Goal: Task Accomplishment & Management: Complete application form

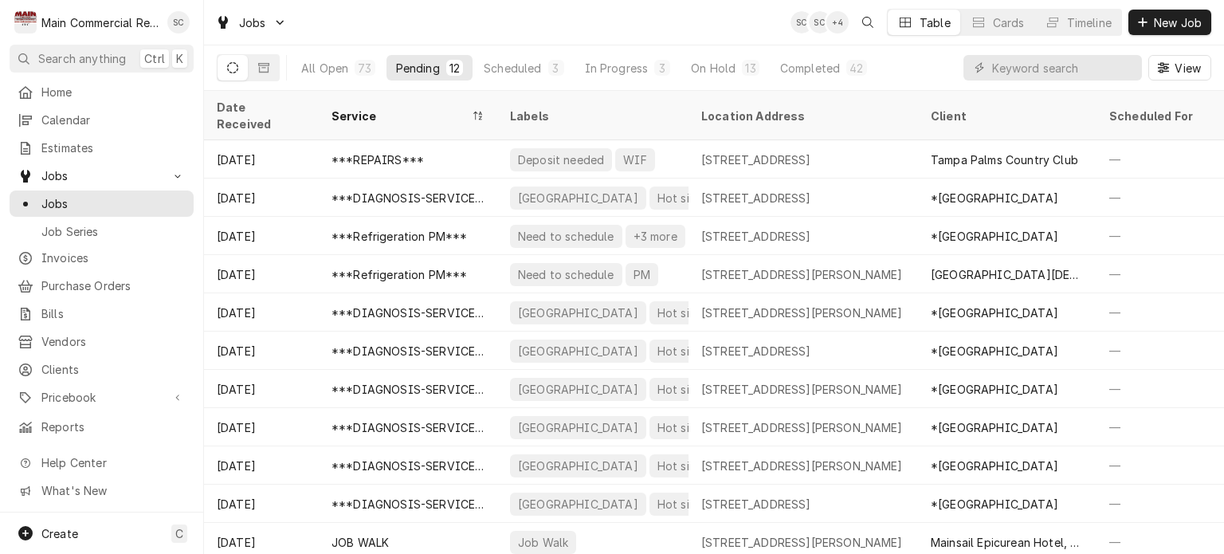
click at [733, 28] on div "Jobs SC SC + 4 Table Cards Timeline New Job" at bounding box center [714, 22] width 1020 height 45
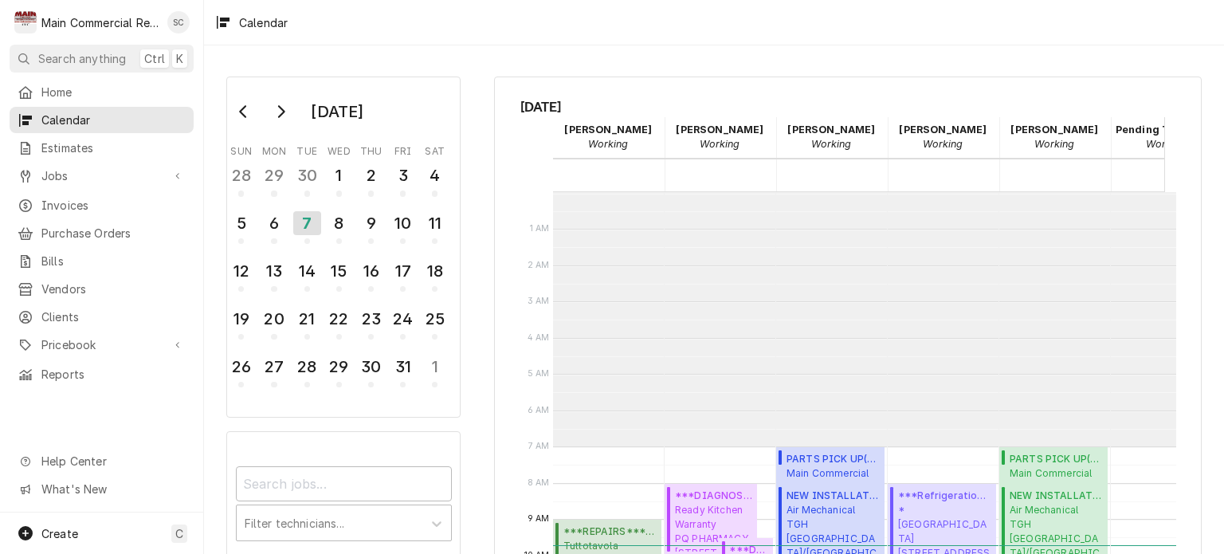
scroll to position [254, 0]
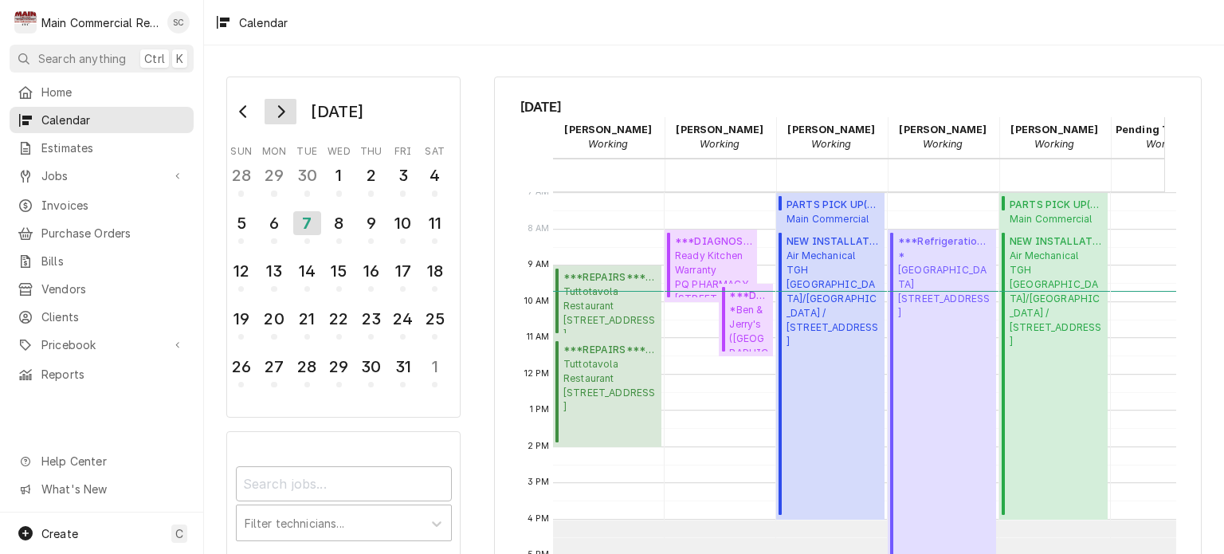
click at [283, 114] on icon "Go to next month" at bounding box center [280, 111] width 13 height 13
click at [245, 119] on button "Go to previous month" at bounding box center [244, 112] width 32 height 26
click at [336, 227] on div "8" at bounding box center [339, 223] width 28 height 27
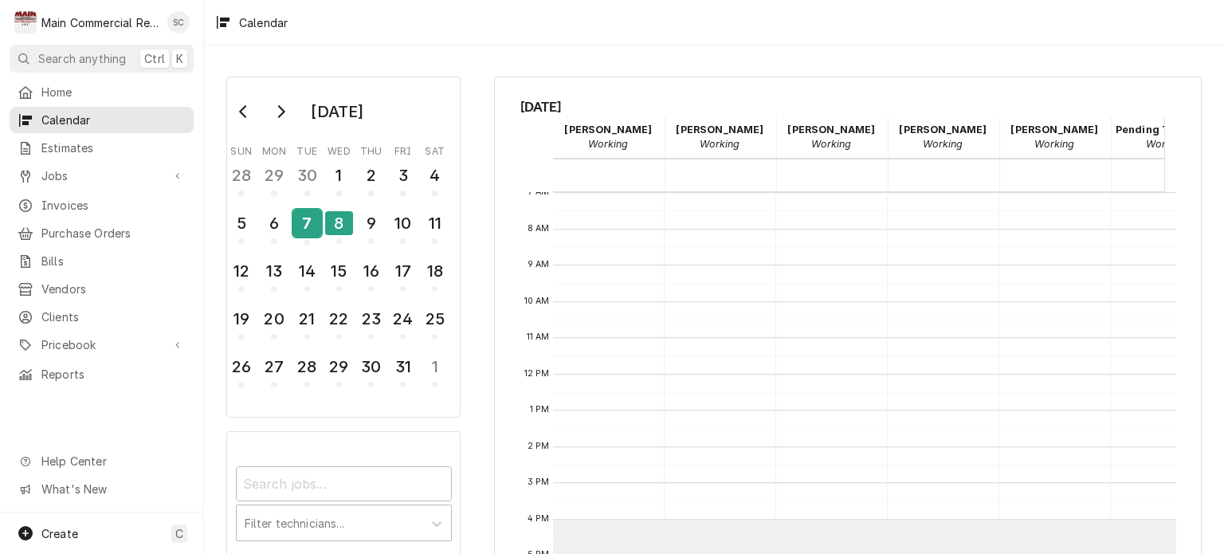
click at [310, 219] on div "7" at bounding box center [307, 223] width 28 height 27
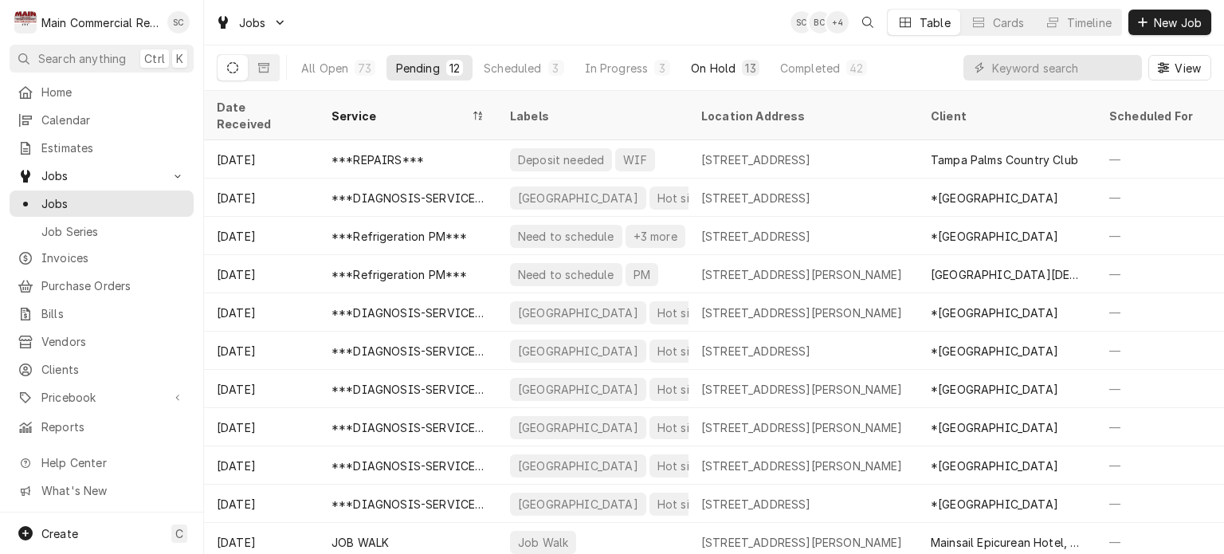
click at [702, 67] on div "On Hold" at bounding box center [713, 68] width 45 height 17
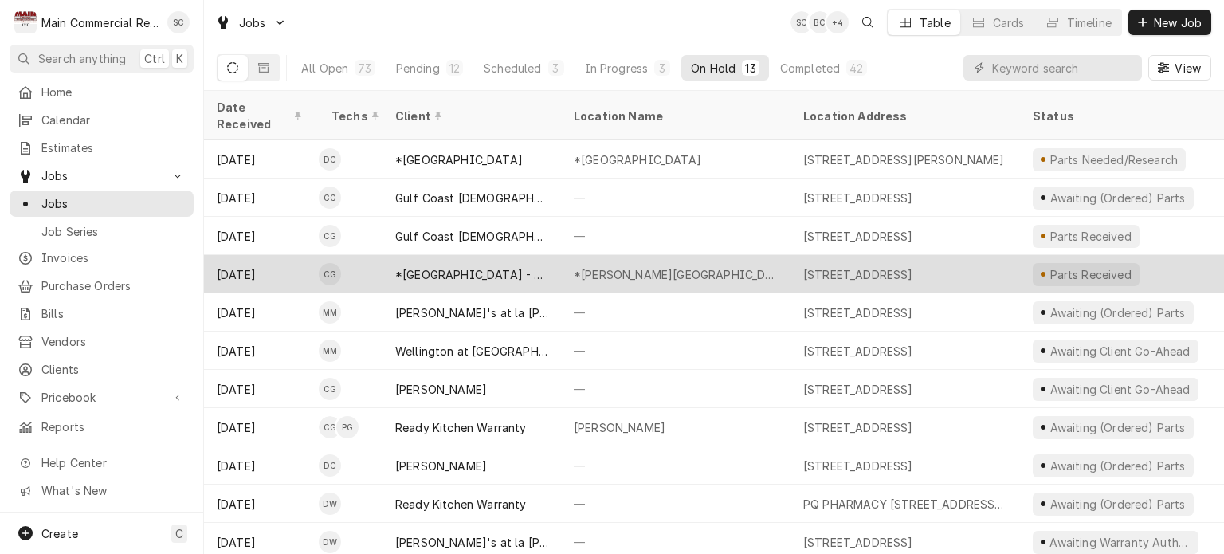
scroll to position [74, 0]
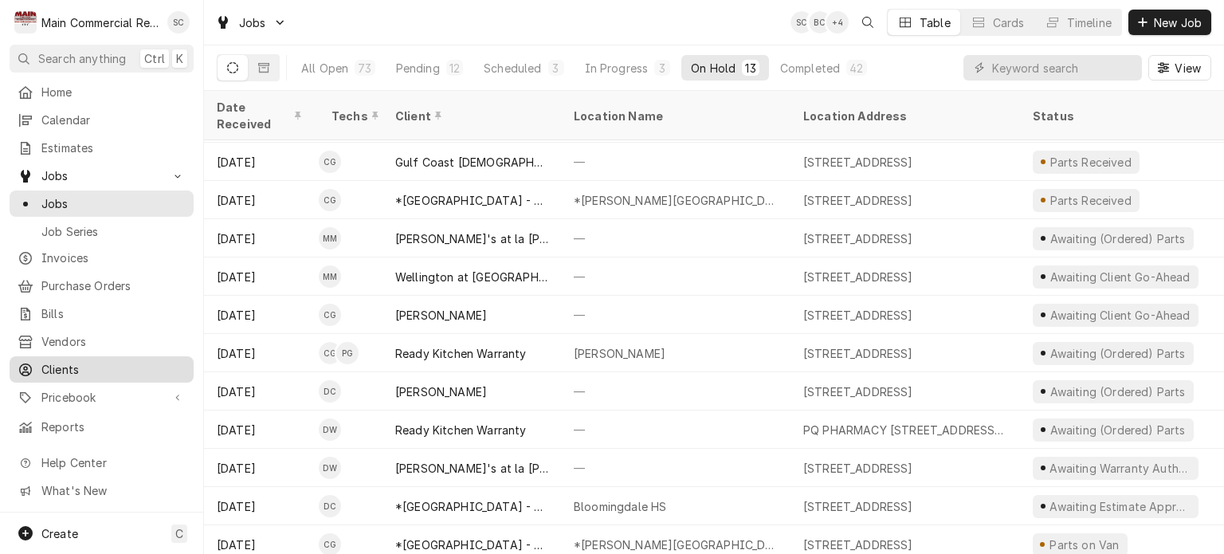
click at [95, 363] on span "Clients" at bounding box center [113, 369] width 144 height 17
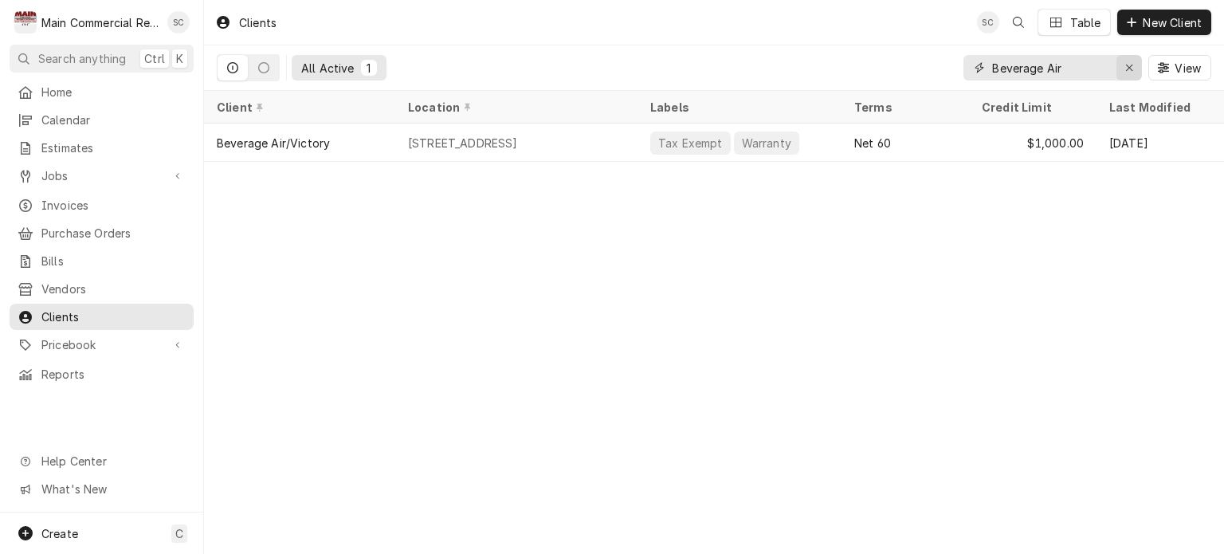
click at [1128, 65] on icon "Erase input" at bounding box center [1129, 67] width 9 height 11
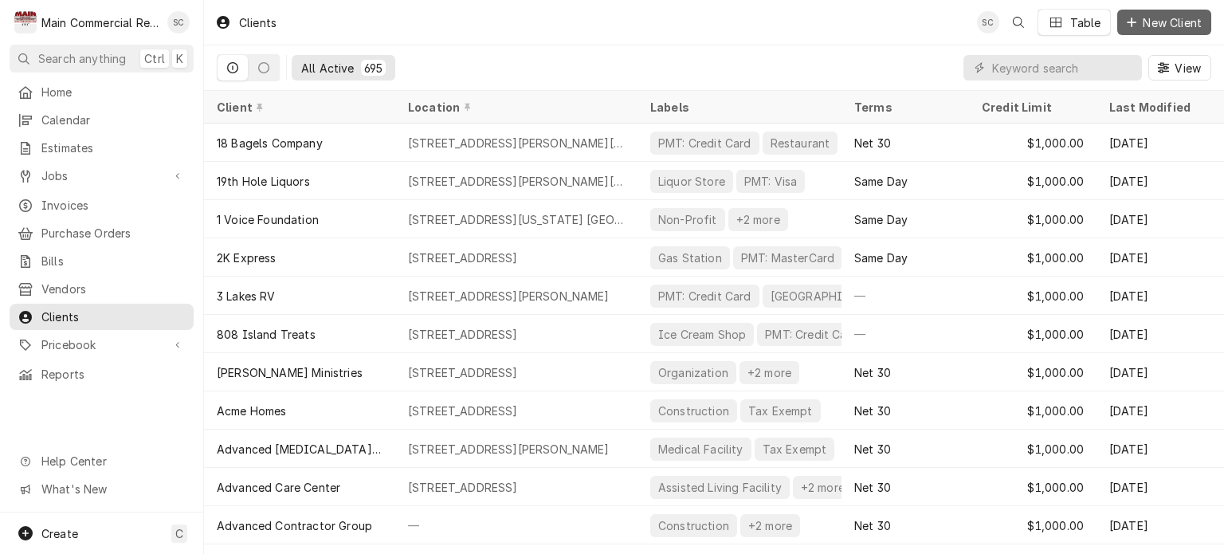
click at [1148, 26] on span "New Client" at bounding box center [1172, 22] width 65 height 17
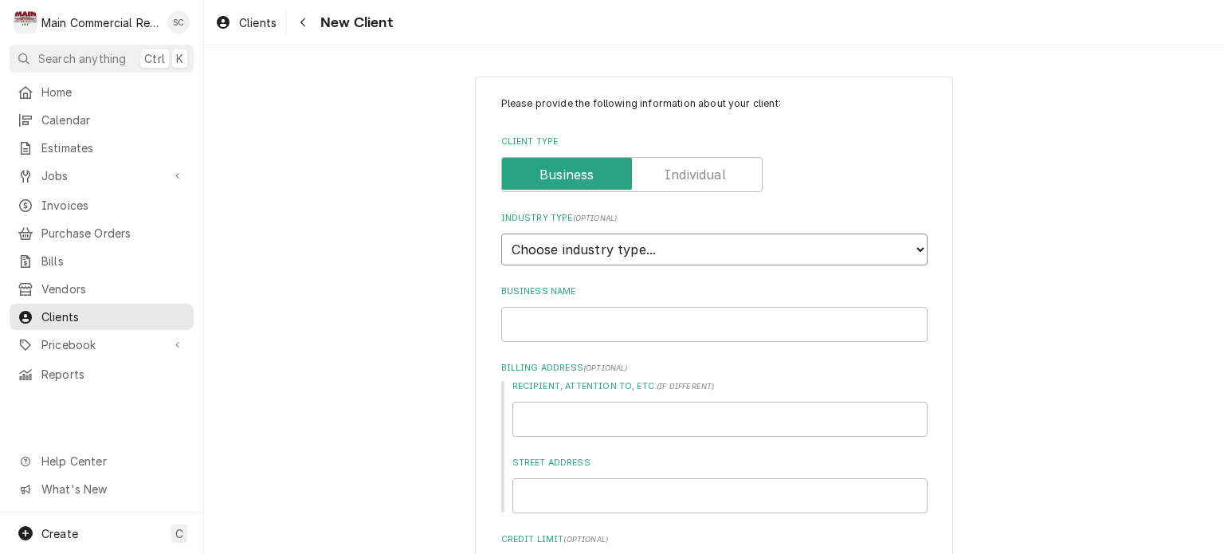
click at [709, 250] on select "Choose industry type... Residential Commercial Industrial Government" at bounding box center [714, 250] width 426 height 32
select select "2"
click at [501, 234] on select "Choose industry type... Residential Commercial Industrial Government" at bounding box center [714, 250] width 426 height 32
click at [661, 328] on input "Business Name" at bounding box center [714, 324] width 426 height 35
type textarea "x"
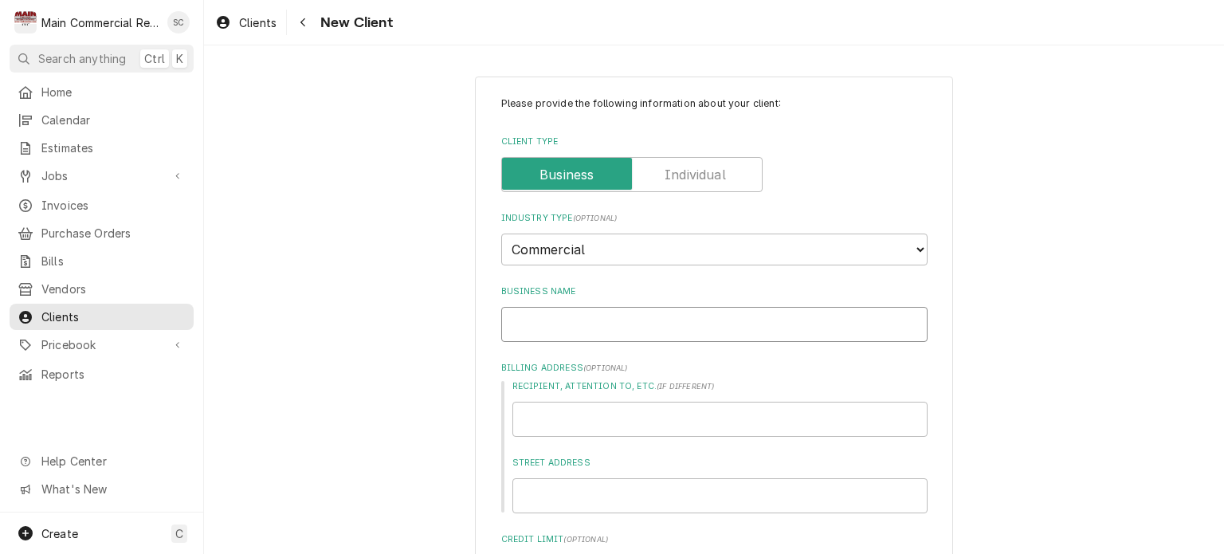
type input "b"
type textarea "x"
type input "bU"
type textarea "x"
type input "bUT"
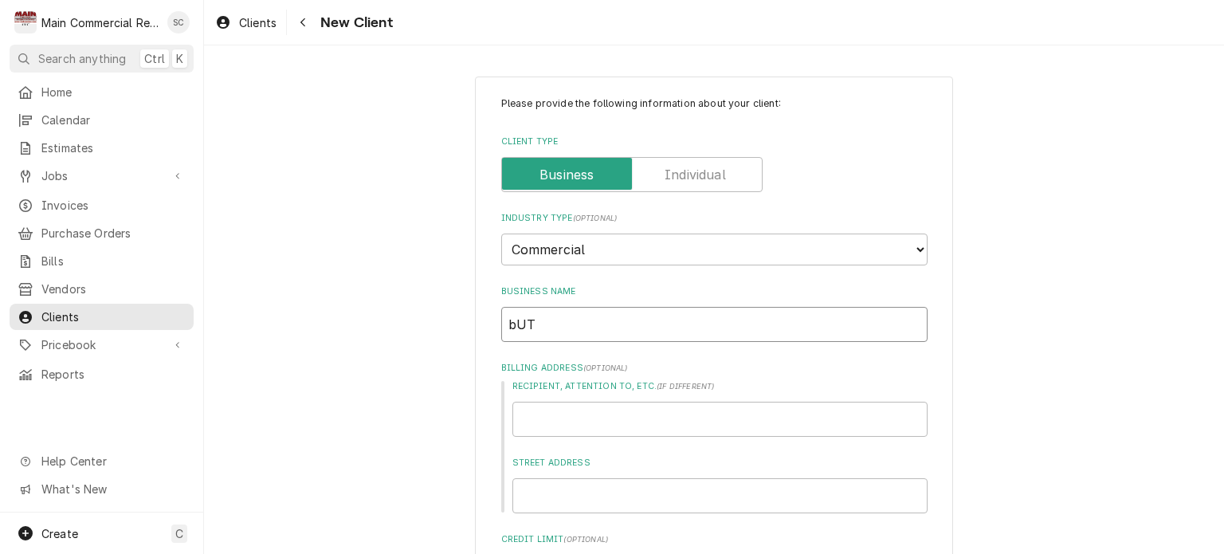
type textarea "x"
type input "bUTC"
type textarea "x"
type input "bUTCH"
type textarea "x"
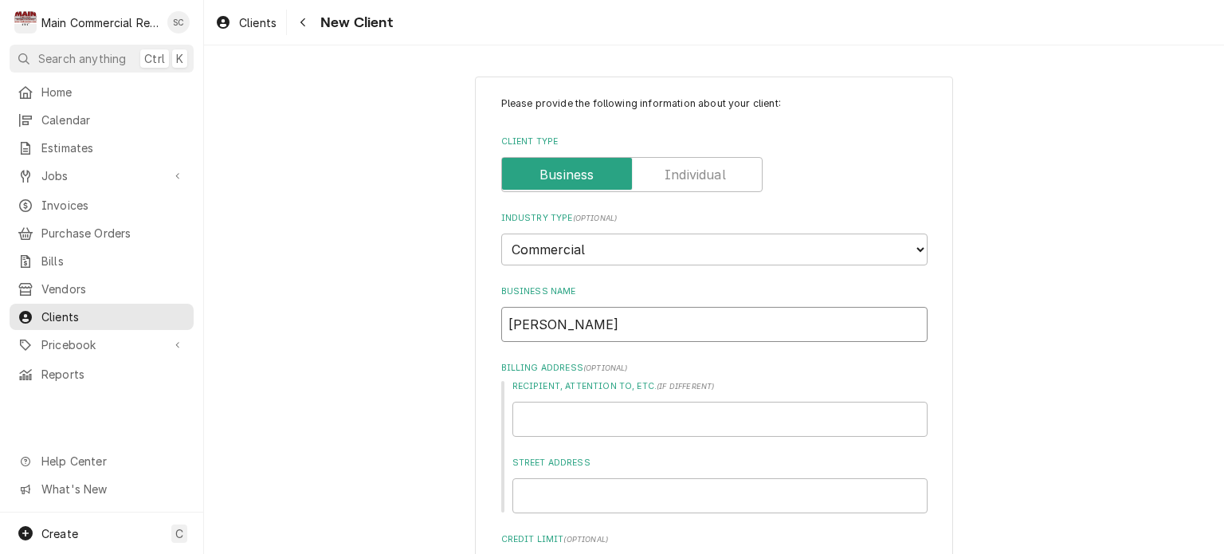
type input "bUTCHE"
type textarea "x"
type input "bUTCHER"
type textarea "x"
type input "bUTCHER"
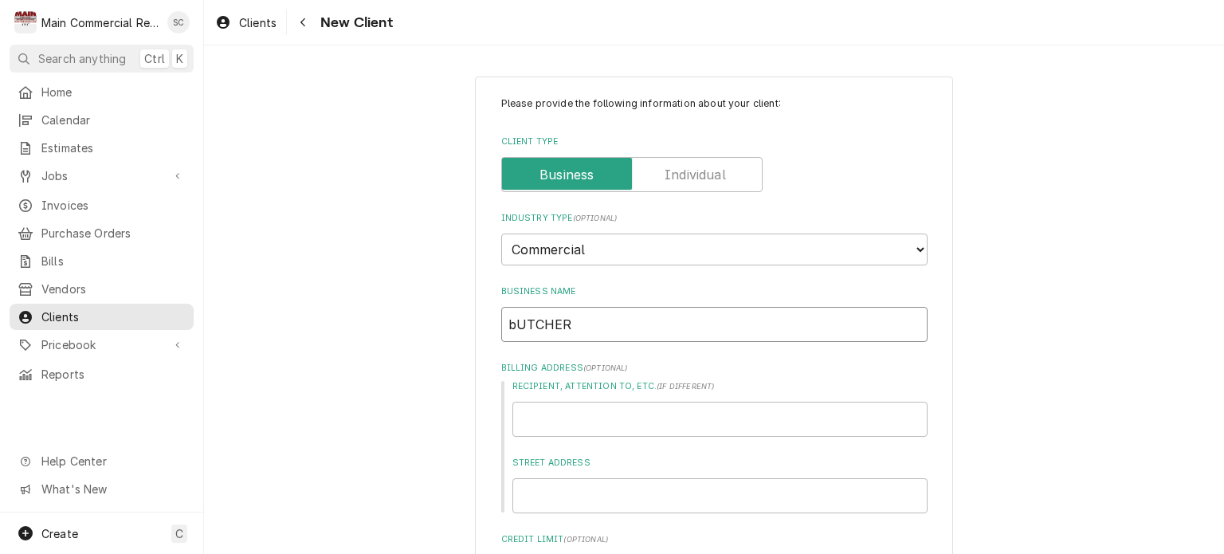
type textarea "x"
type input "bUTCHER b"
type textarea "x"
type input "bUTCHER"
type textarea "x"
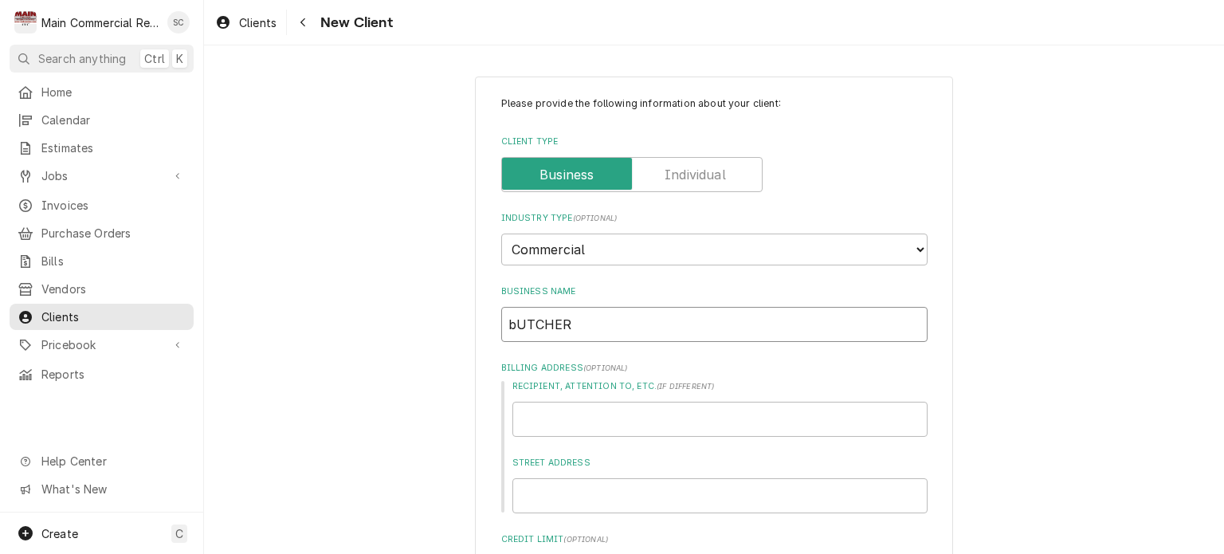
type input "bUTCHER"
type textarea "x"
type input "bUTCHE"
type textarea "x"
type input "bUTCH"
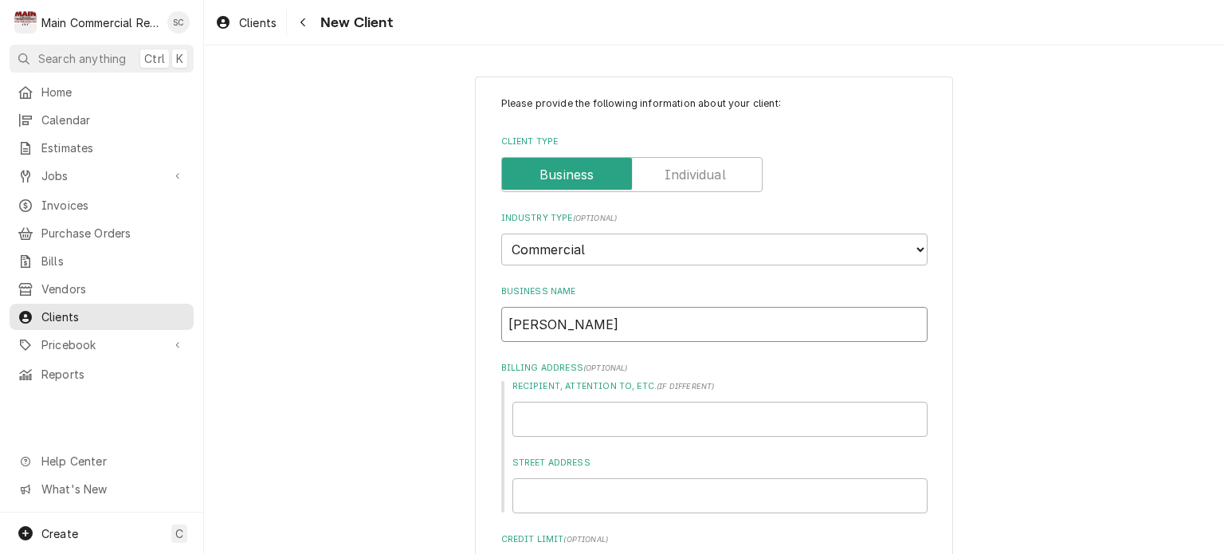
type textarea "x"
type input "bUTC"
type textarea "x"
type input "bUT"
type textarea "x"
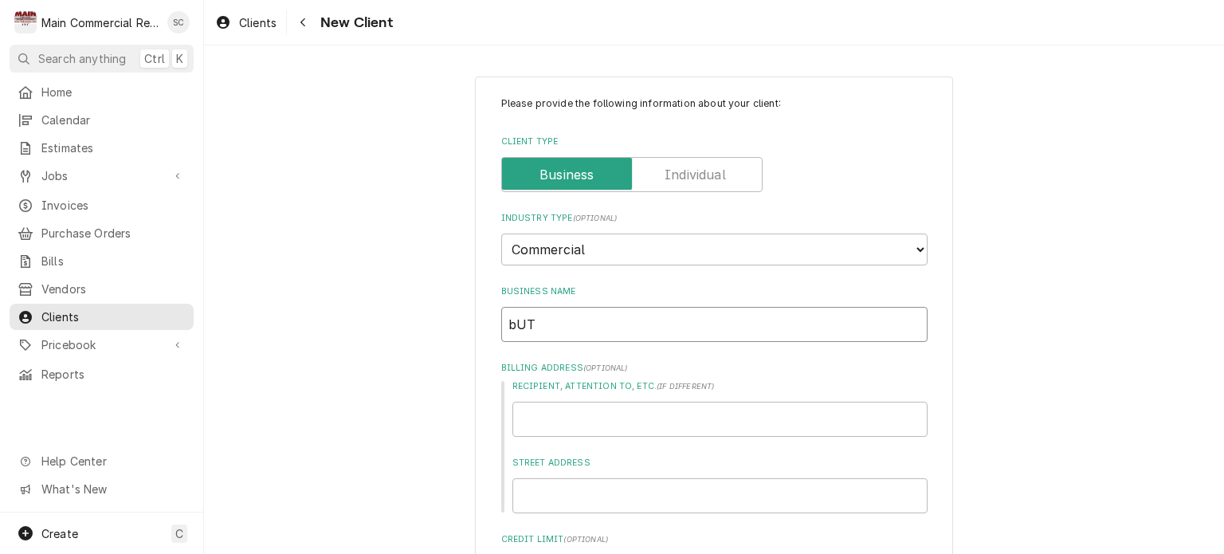
type input "bU"
type textarea "x"
type input "b"
type textarea "x"
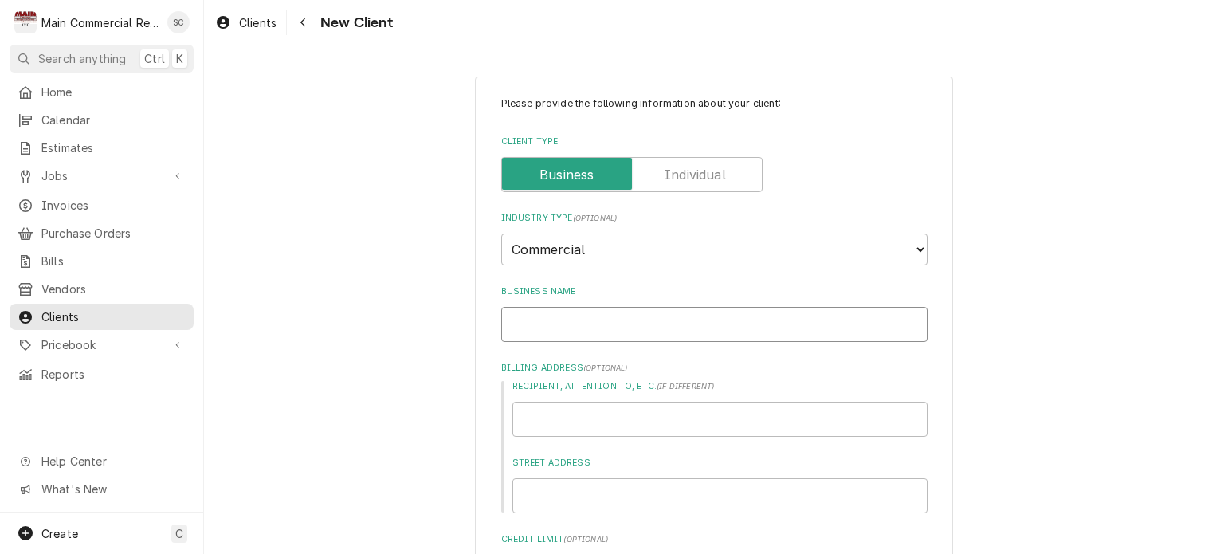
type input "B"
type textarea "x"
type input "Bu"
type textarea "x"
type input "But"
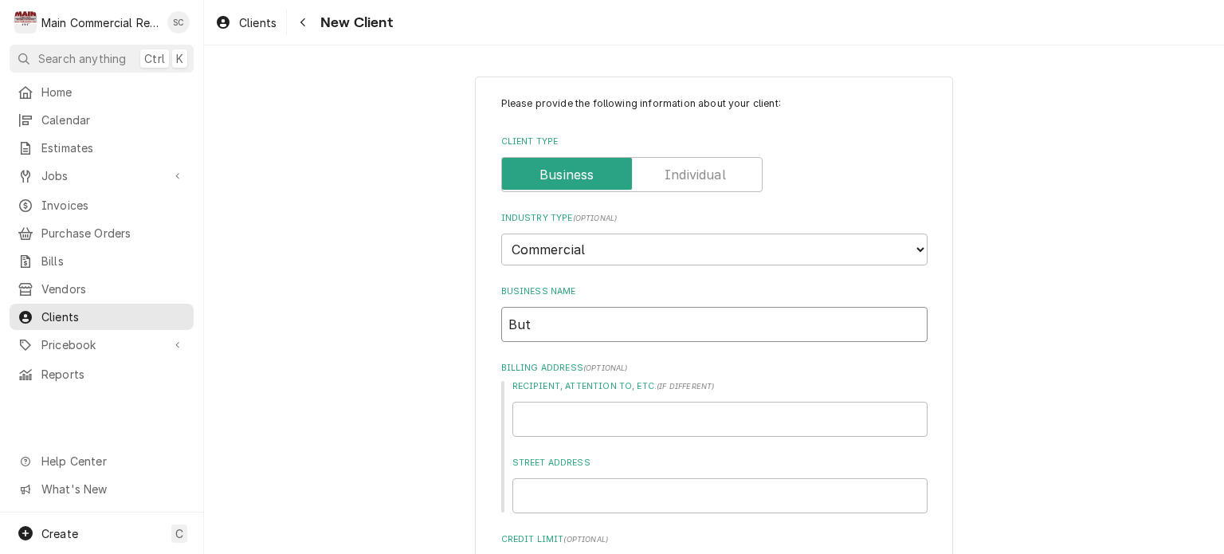
type textarea "x"
type input "Butc"
type textarea "x"
type input "Butch"
type textarea "x"
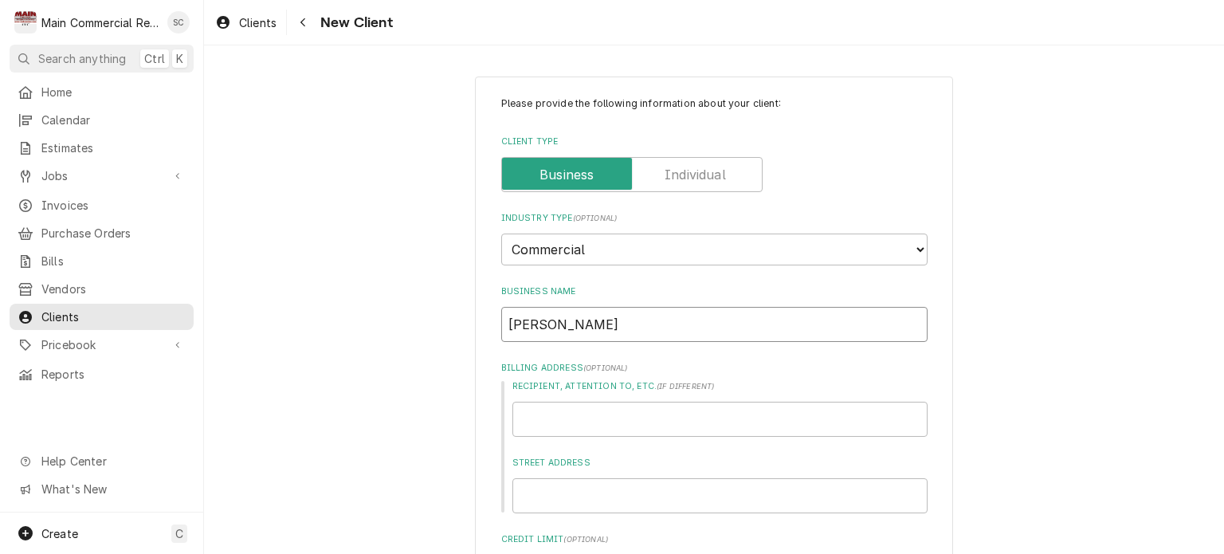
type input "Butche"
type textarea "x"
type input "Butcher"
type textarea "x"
type input "Butcher"
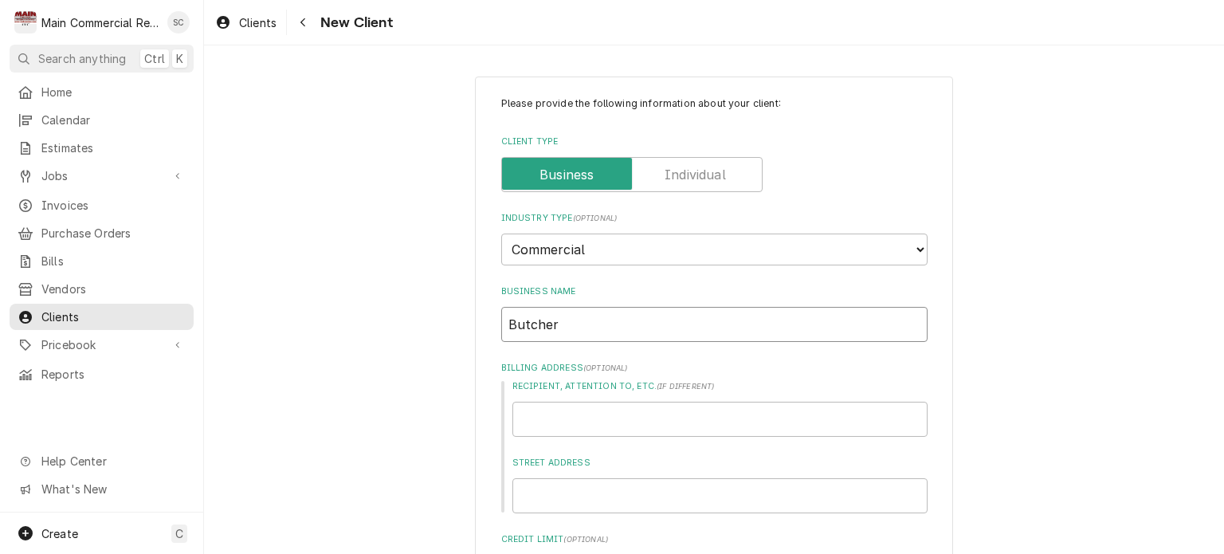
type textarea "x"
type input "Butcher V"
type textarea "x"
type input "Butcher Vl"
type textarea "x"
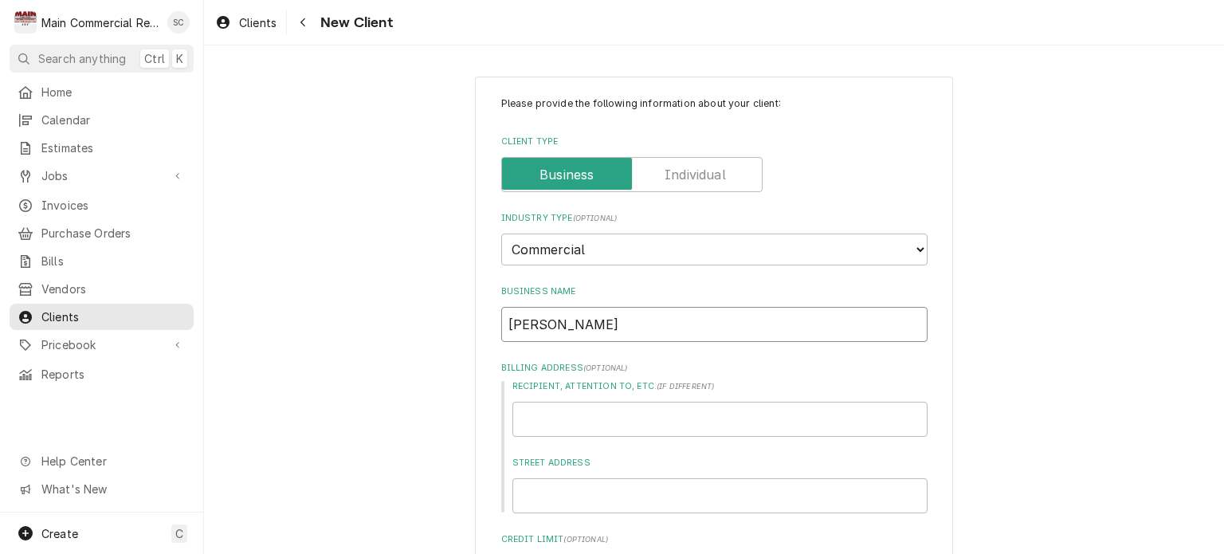
type input "Butcher Vlo"
type textarea "x"
type input "Butcher Vl"
type textarea "x"
type input "Butcher V"
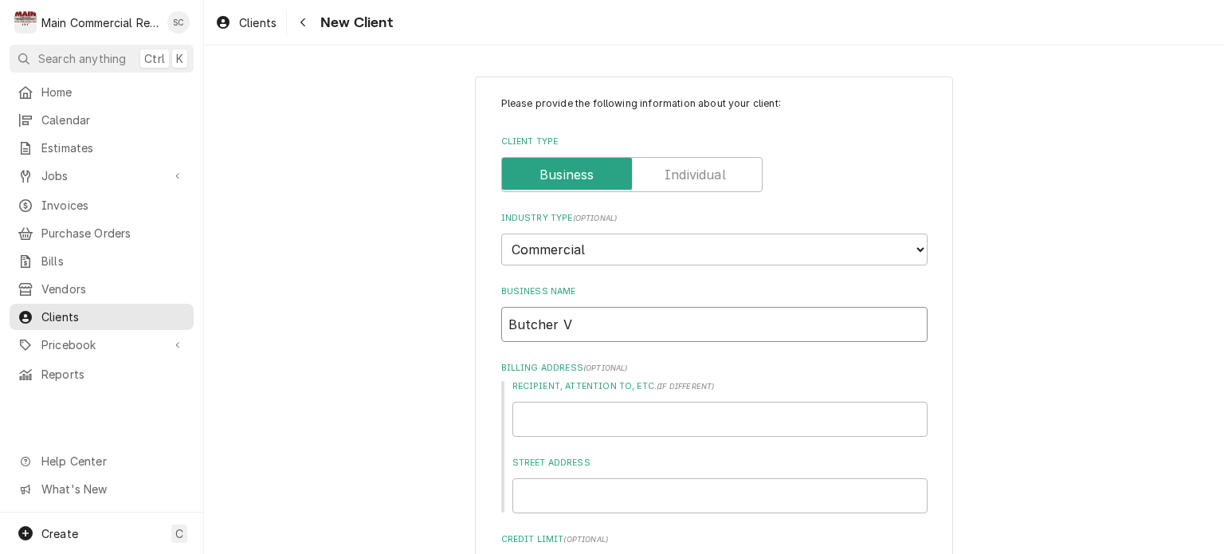
type textarea "x"
type input "Butcher"
type textarea "x"
type input "Butcher B"
type textarea "x"
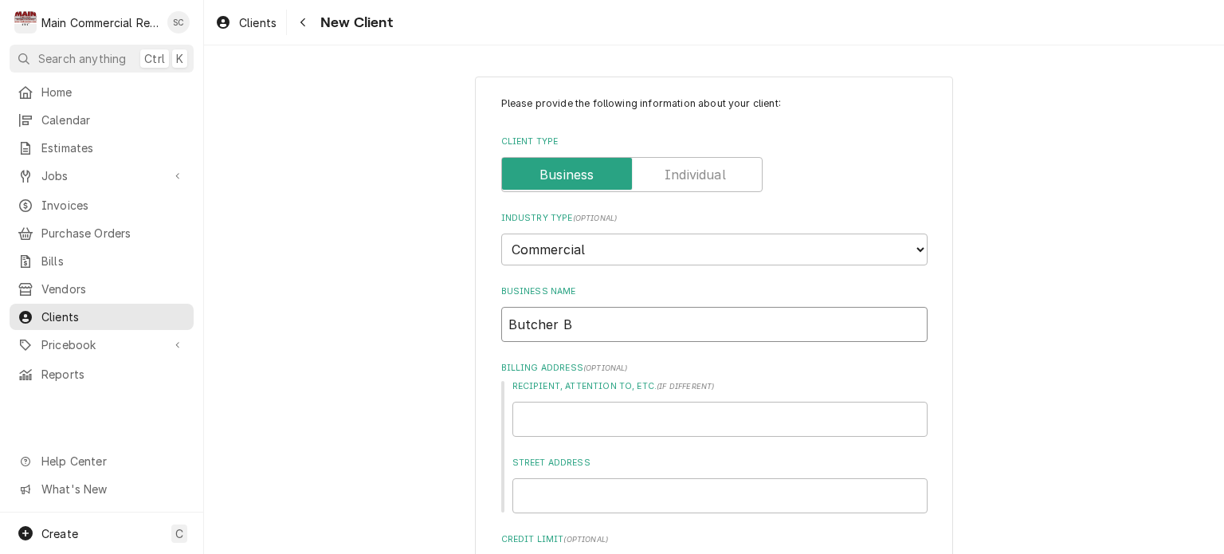
type input "Butcher Bl"
type textarea "x"
type input "Butcher Blo"
type textarea "x"
type input "Butcher Bloc"
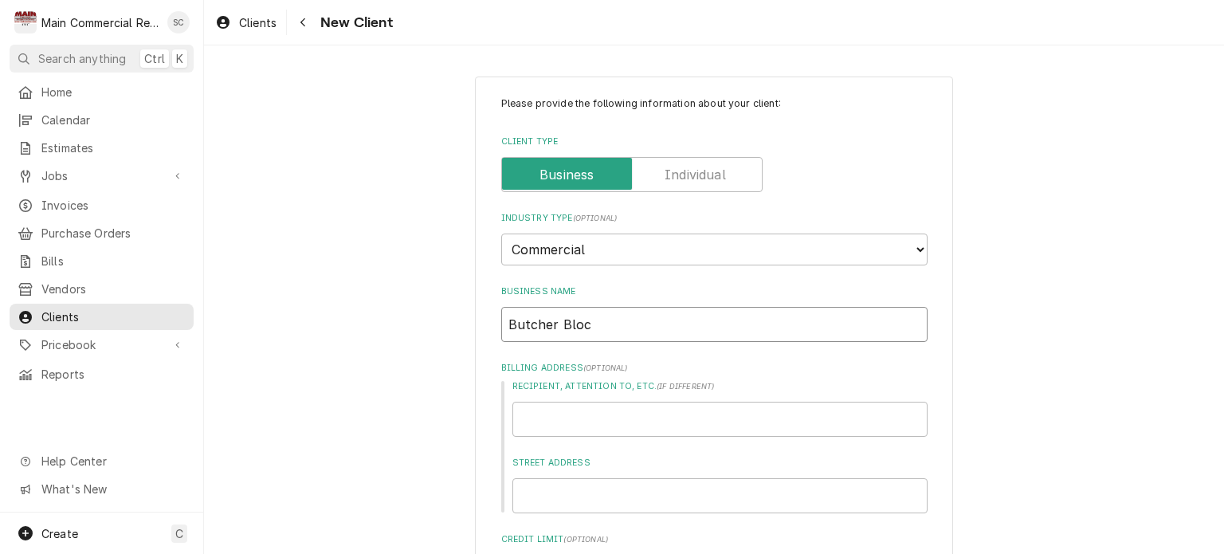
type textarea "x"
type input "Butcher Block"
type textarea "x"
type input "Butcher Block"
click at [647, 501] on input "Street Address" at bounding box center [719, 495] width 415 height 35
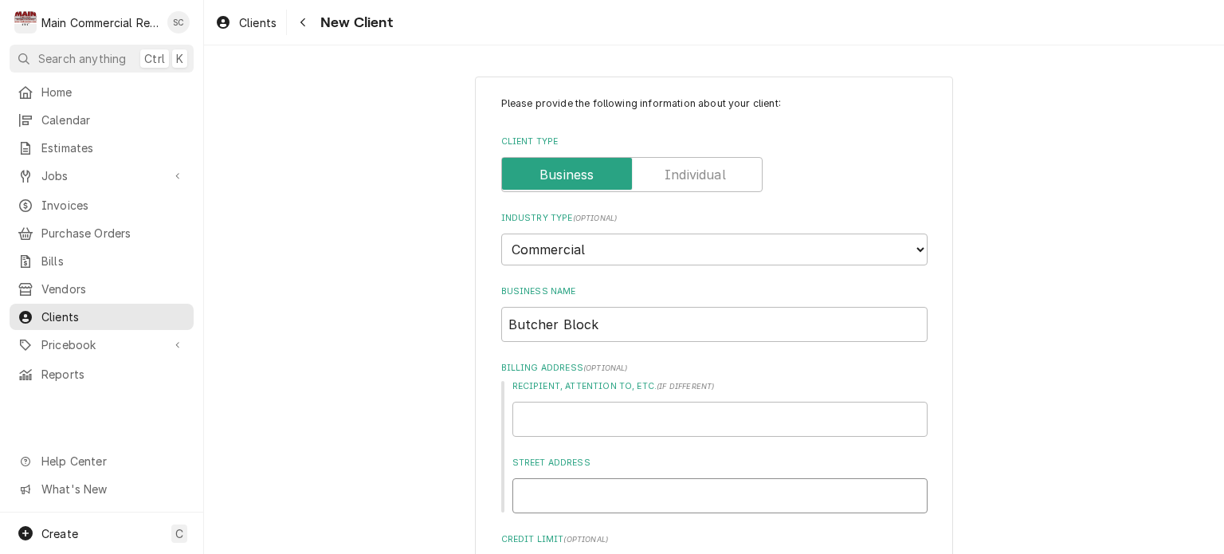
type textarea "x"
type input "5"
type textarea "x"
type input "53"
type textarea "x"
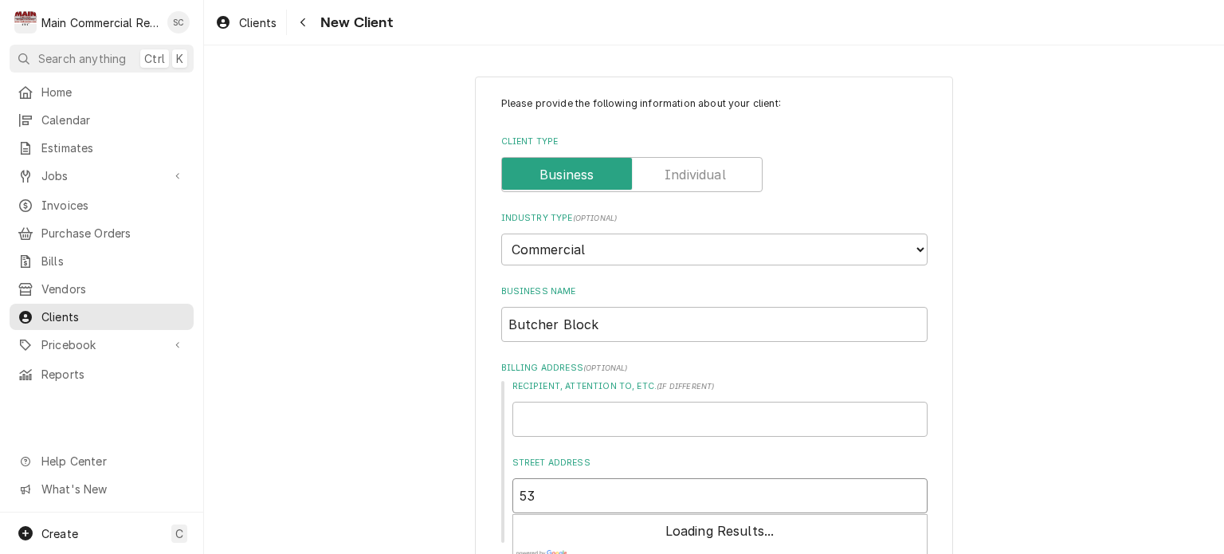
type input "534"
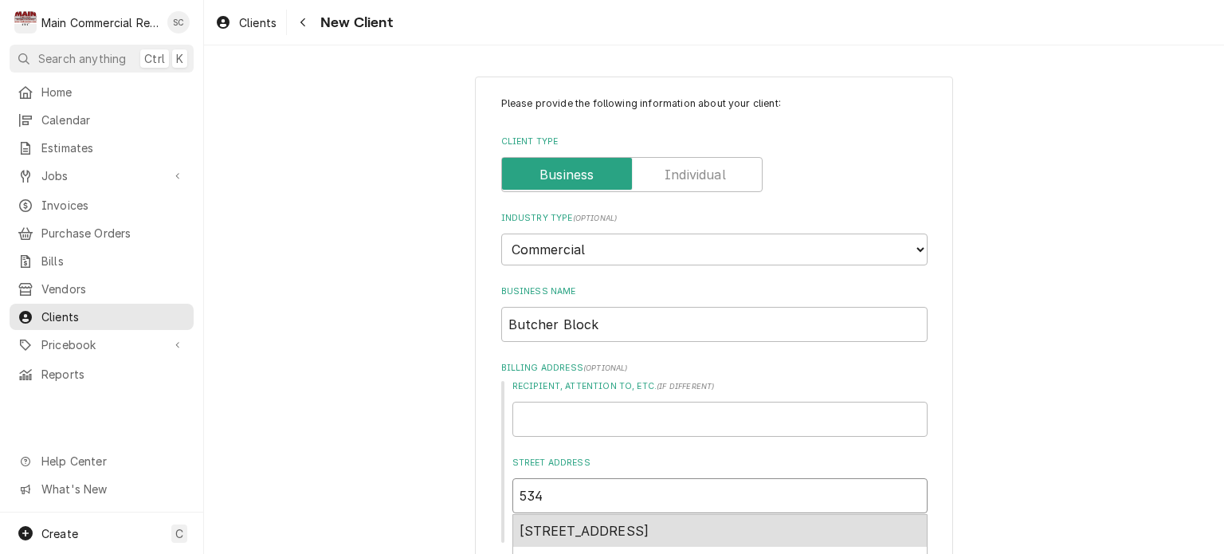
type textarea "x"
type input "5347"
type textarea "x"
type input "5347"
type textarea "x"
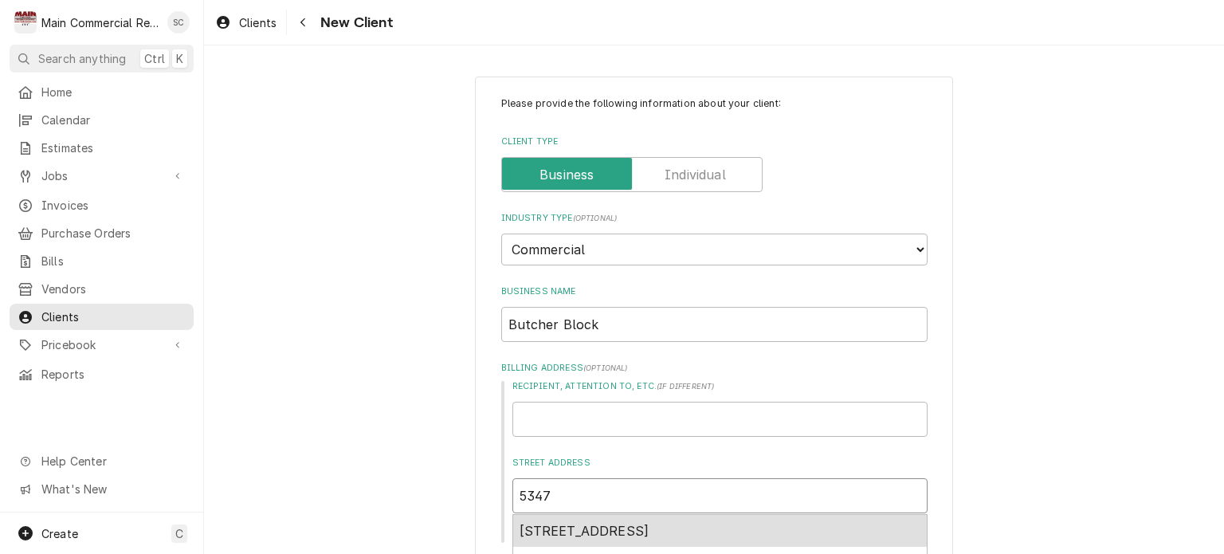
type input "5347 M"
type textarea "x"
type input "5347 Ma"
type textarea "x"
type input "5347 Mai"
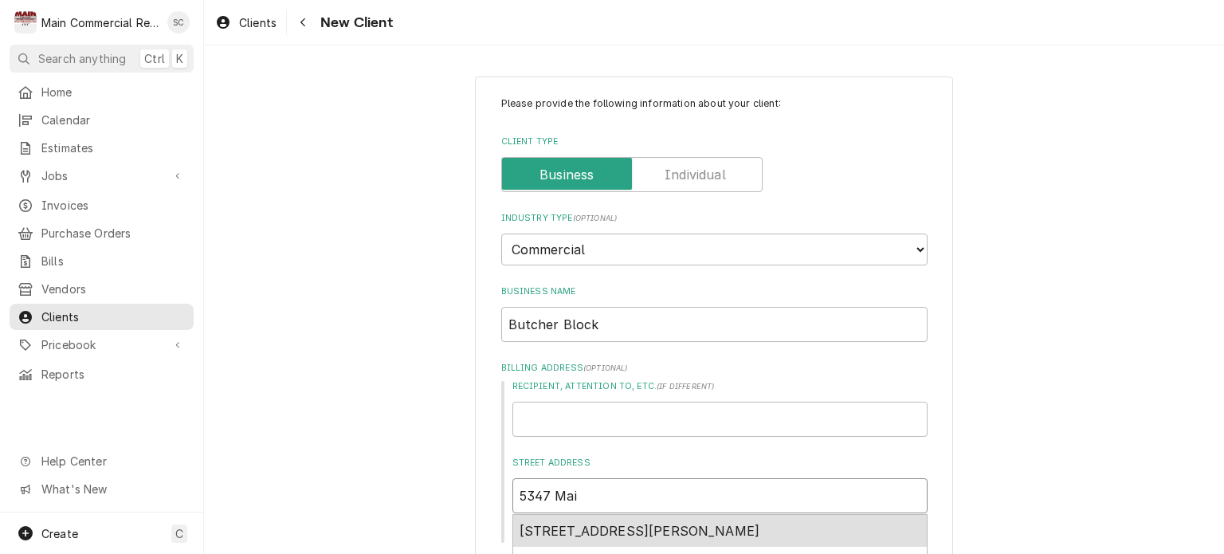
type textarea "x"
type input "5347 Main"
type textarea "x"
type input "5347 Main"
type textarea "x"
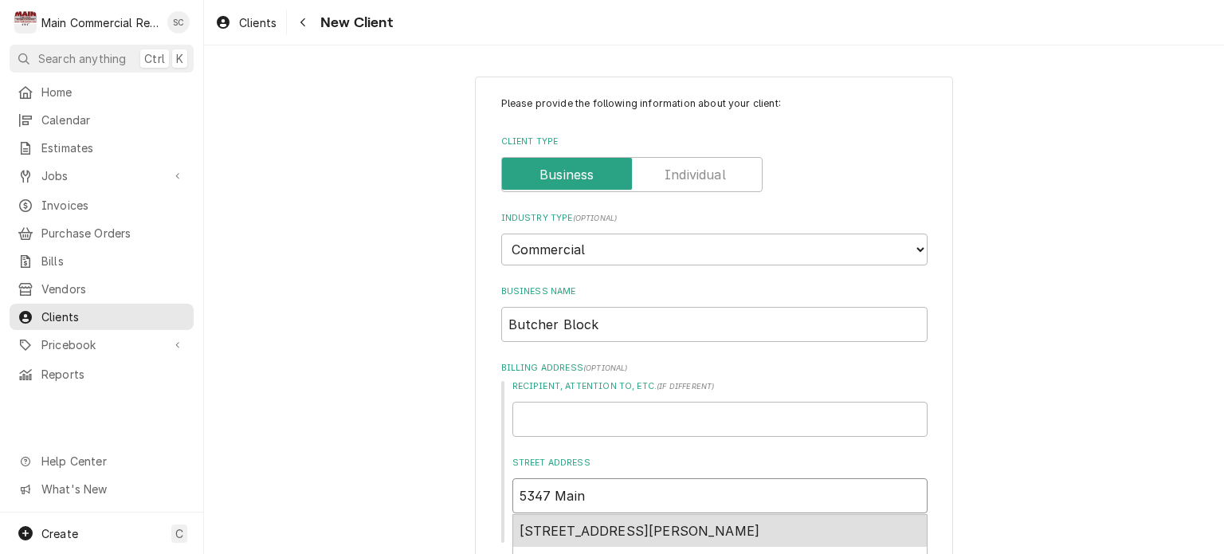
type input "5347 Main S"
type textarea "x"
type input "5347 Main St"
click at [658, 528] on span "5347 Main Street, New Port Richey, FL, USA" at bounding box center [640, 531] width 241 height 16
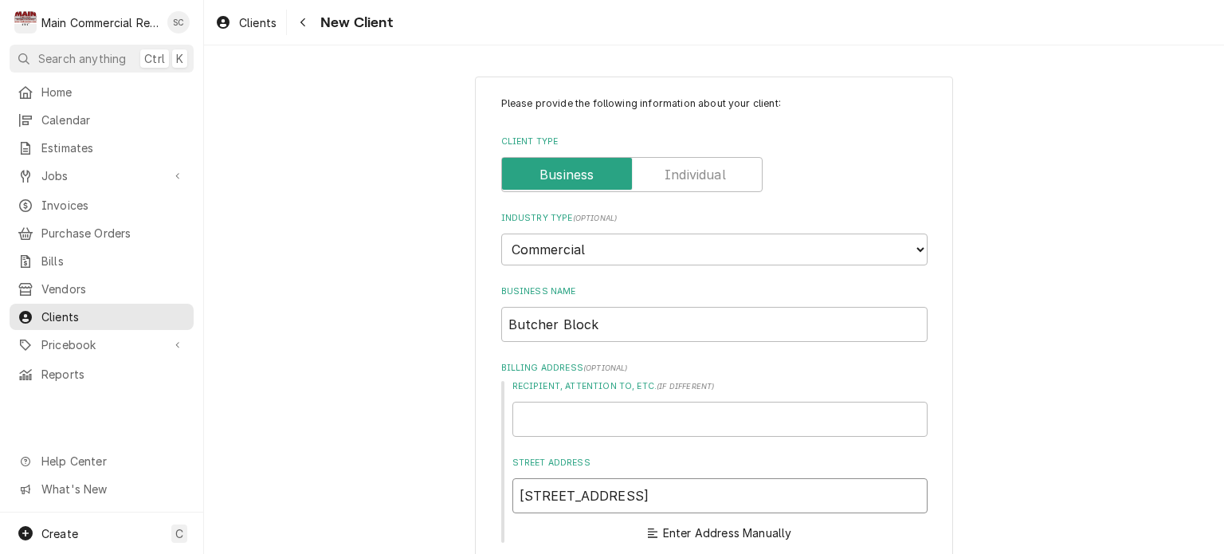
type textarea "x"
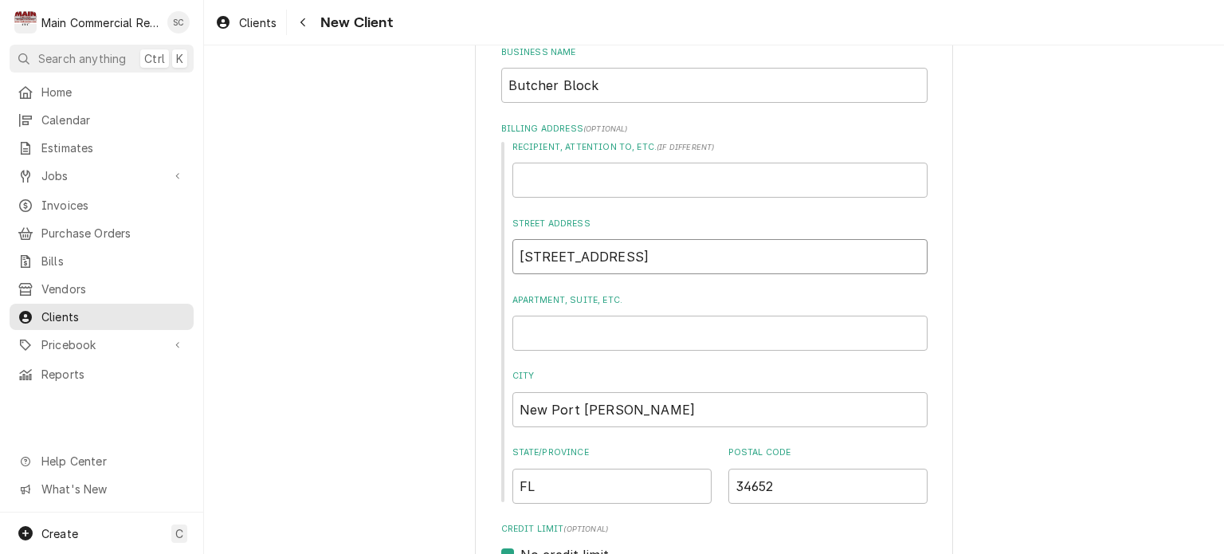
scroll to position [638, 0]
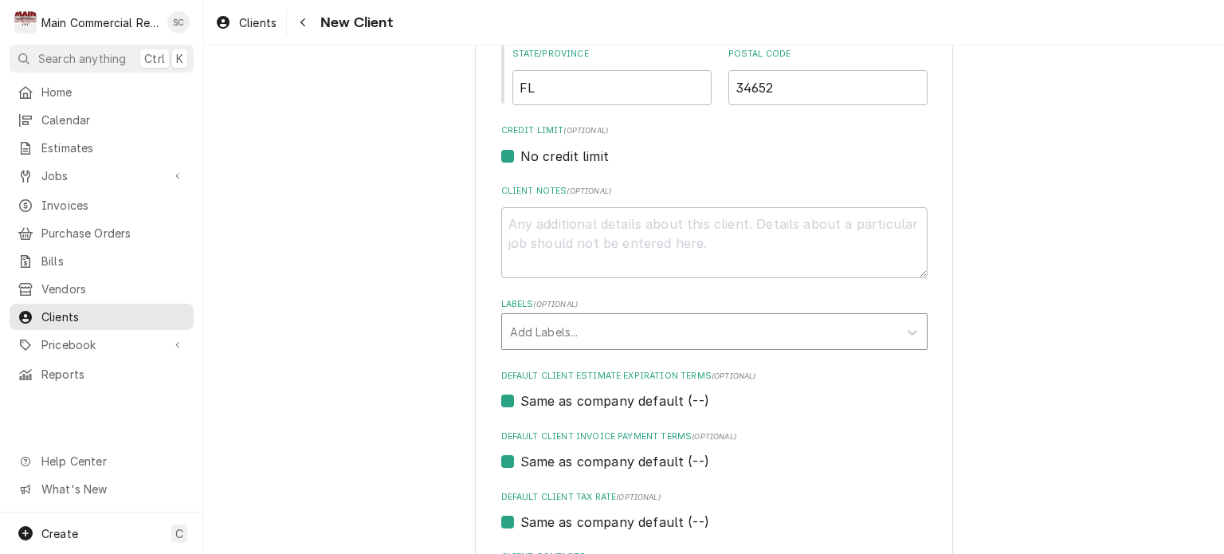
type input "5347 Main St"
click at [607, 332] on div "Labels" at bounding box center [700, 331] width 380 height 29
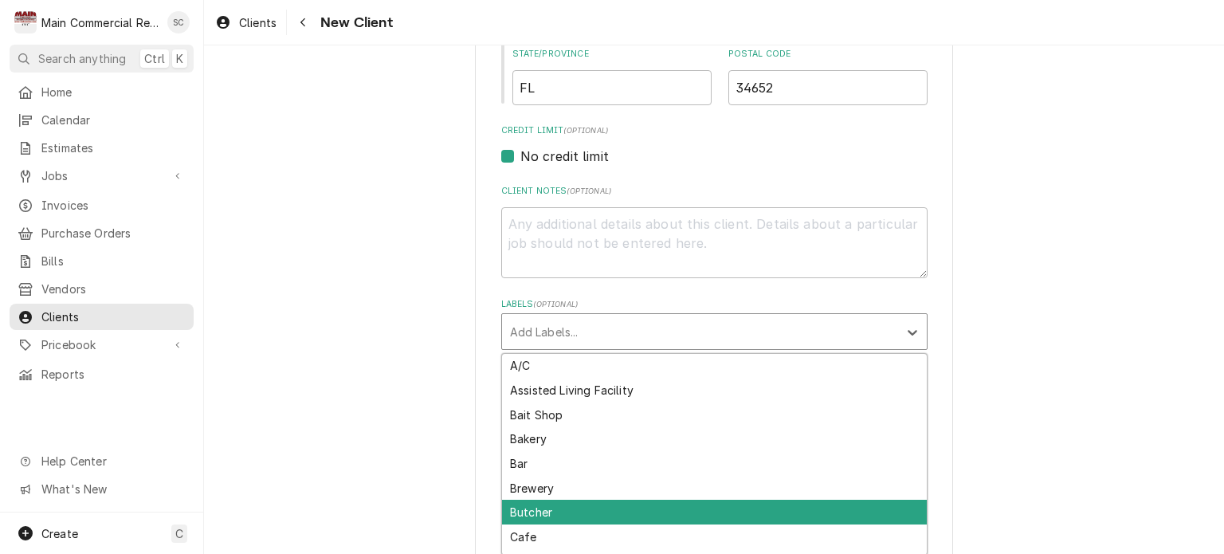
click at [562, 515] on div "Butcher" at bounding box center [714, 512] width 425 height 25
type textarea "x"
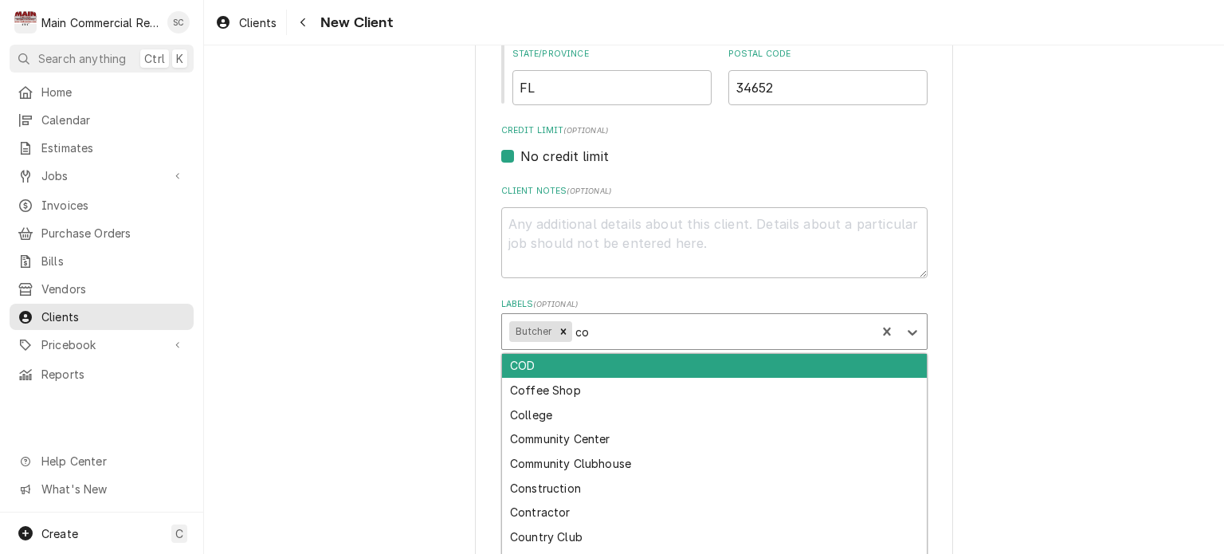
type input "cod"
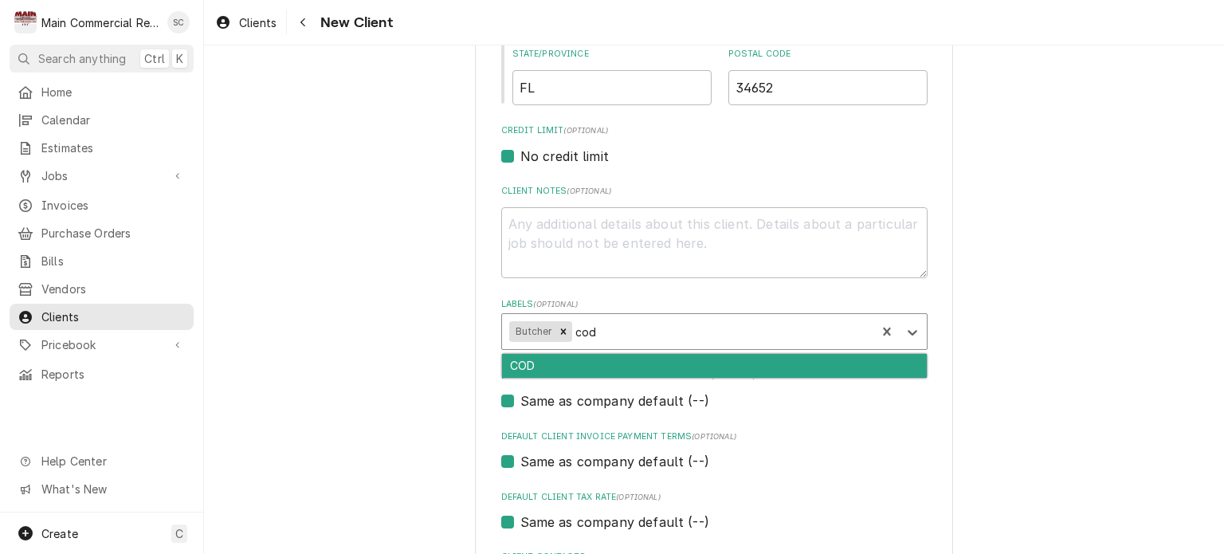
click at [633, 375] on div "COD" at bounding box center [714, 366] width 425 height 25
type textarea "x"
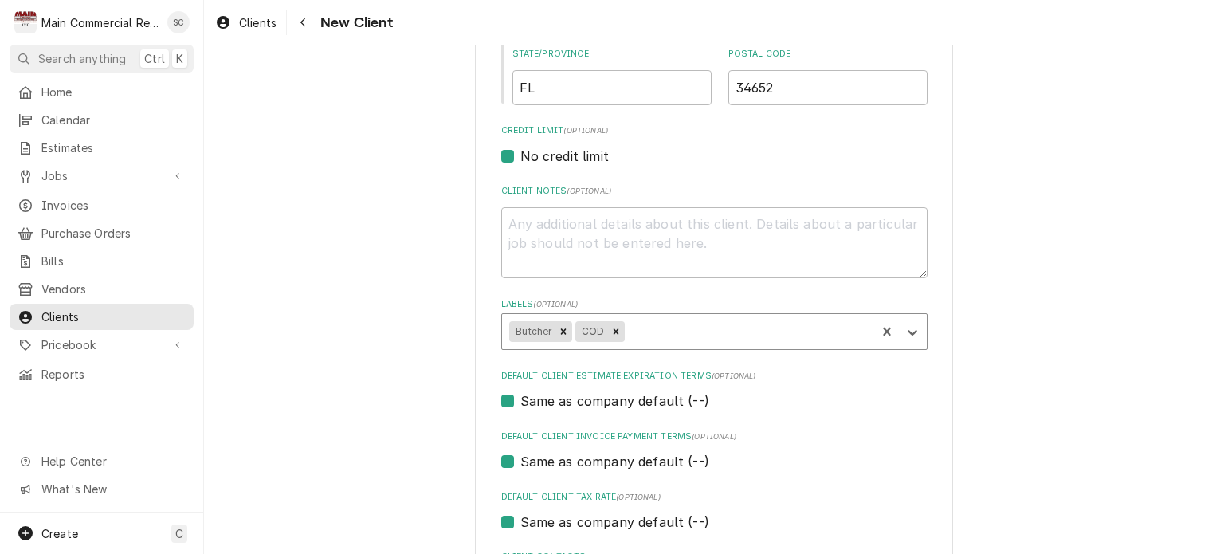
scroll to position [782, 0]
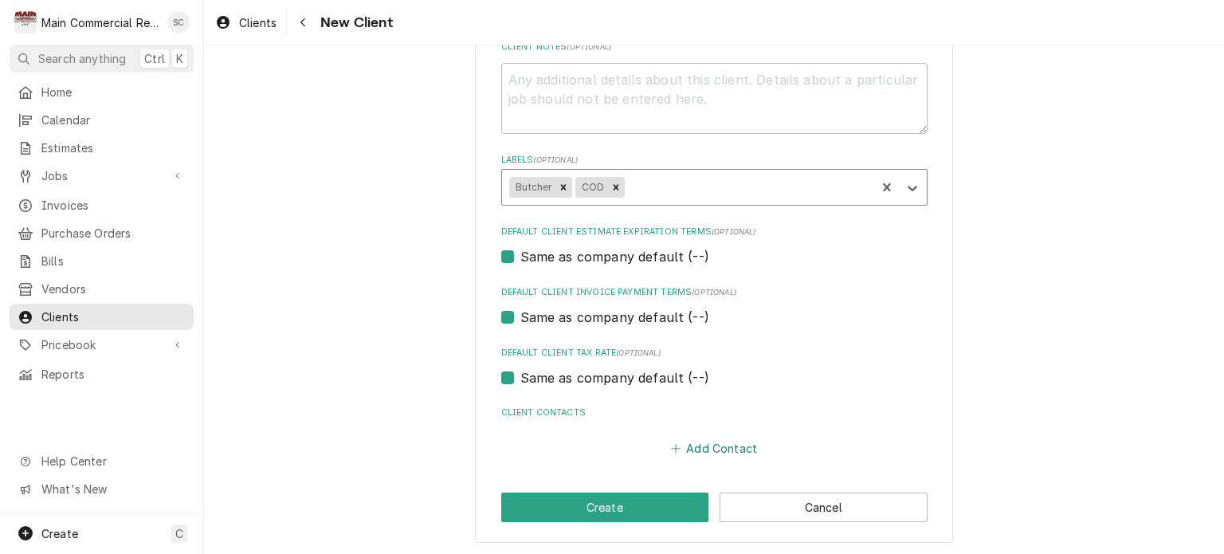
click at [709, 444] on button "Add Contact" at bounding box center [714, 448] width 92 height 22
type textarea "x"
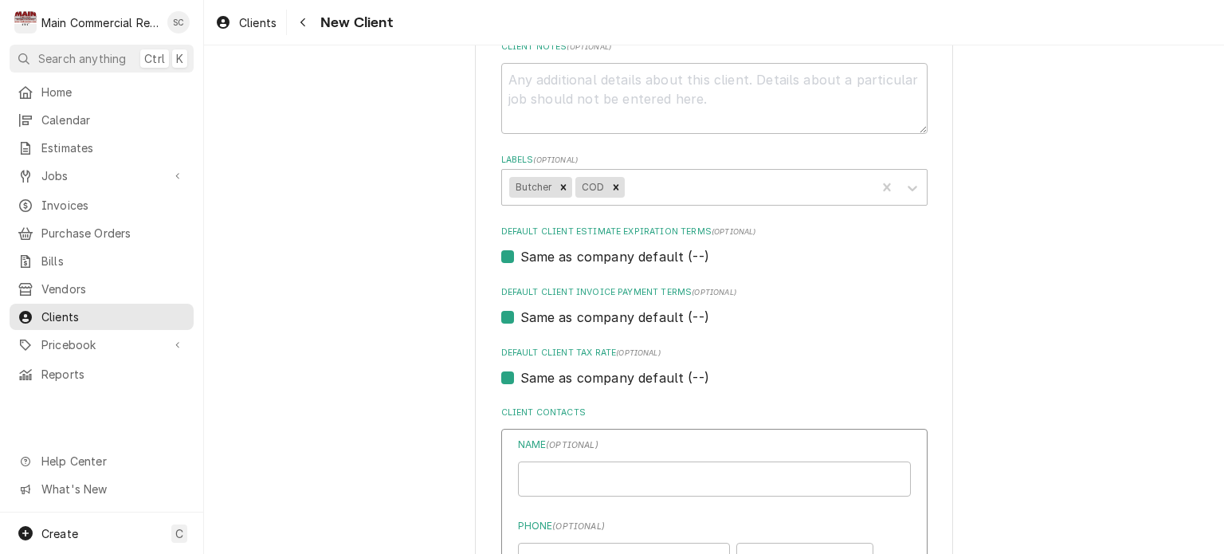
scroll to position [1101, 0]
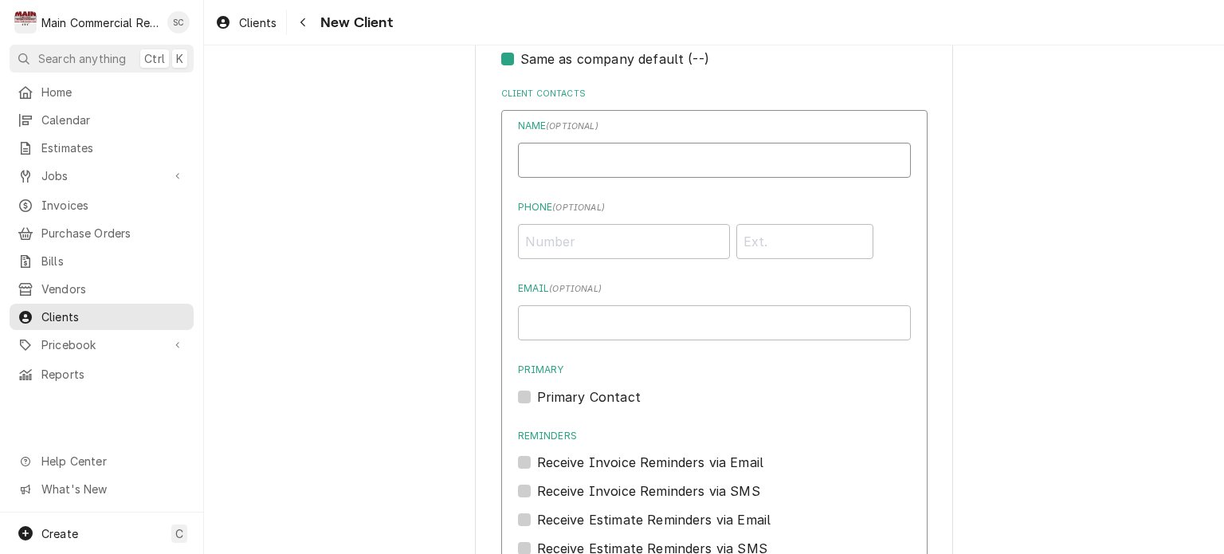
click at [630, 162] on input "Business Name" at bounding box center [714, 160] width 393 height 35
type input "[PERSON_NAME]"
click at [612, 235] on input "Phone ( optional )" at bounding box center [624, 241] width 212 height 35
type input "[PHONE_NUMBER]"
click at [634, 318] on input "Email ( optional )" at bounding box center [714, 322] width 393 height 35
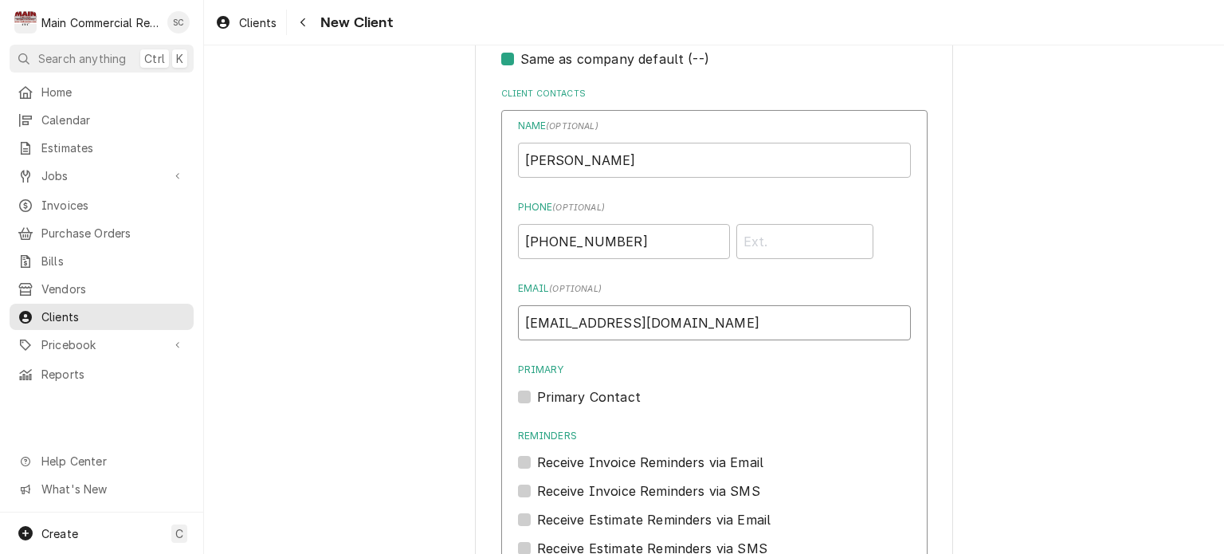
scroll to position [1313, 0]
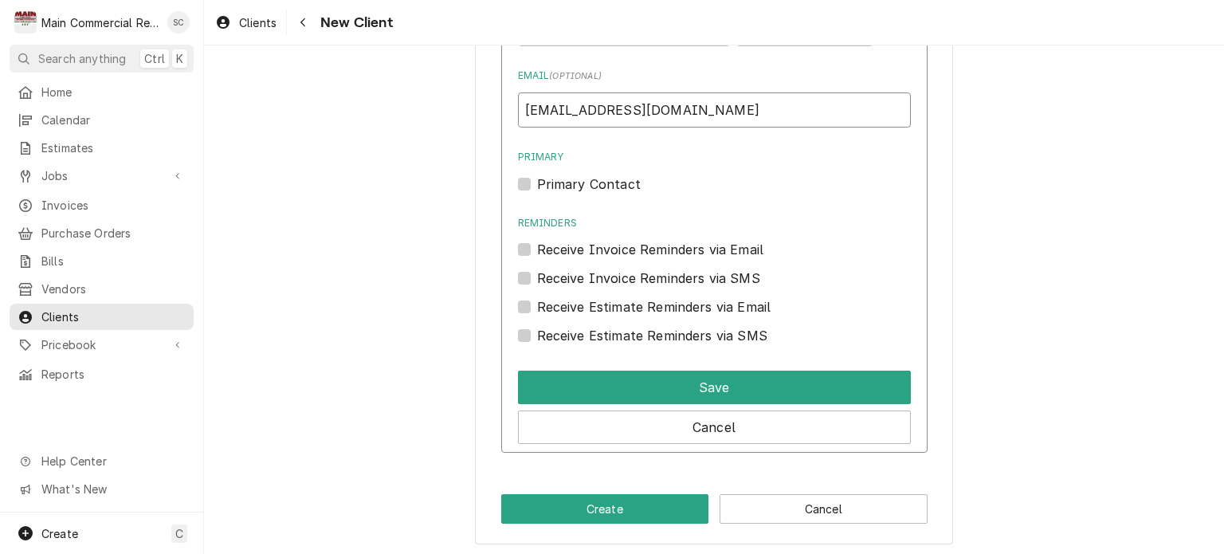
type input "thebutchersblocknpr@gmail.com"
click at [537, 179] on label "Primary Contact" at bounding box center [589, 184] width 104 height 19
click at [537, 179] on input "Primary" at bounding box center [733, 192] width 393 height 35
checkbox input "true"
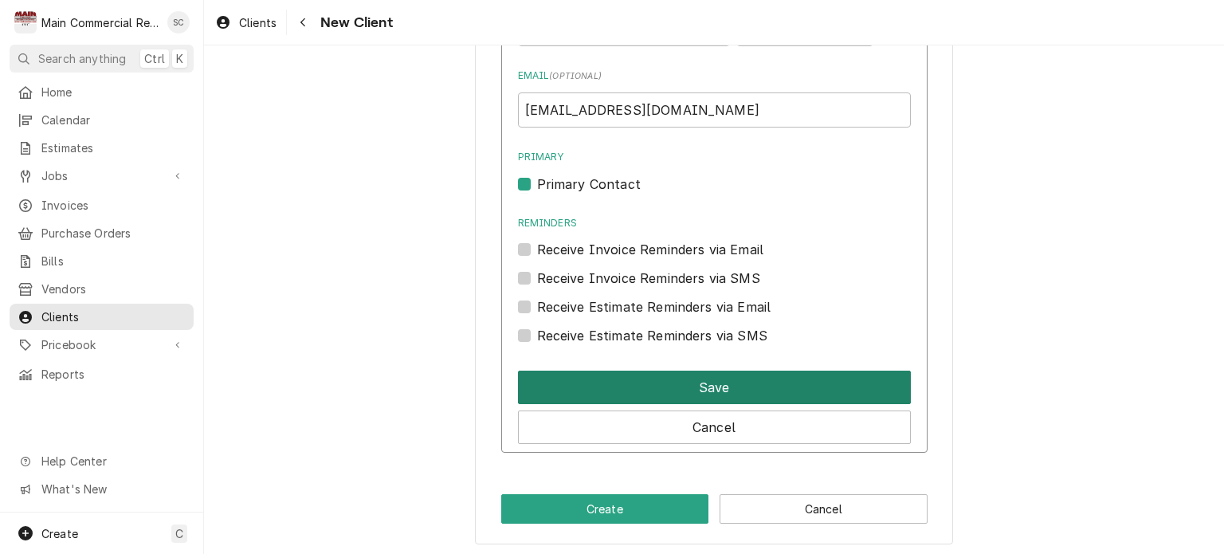
click at [680, 383] on button "Save" at bounding box center [714, 387] width 393 height 33
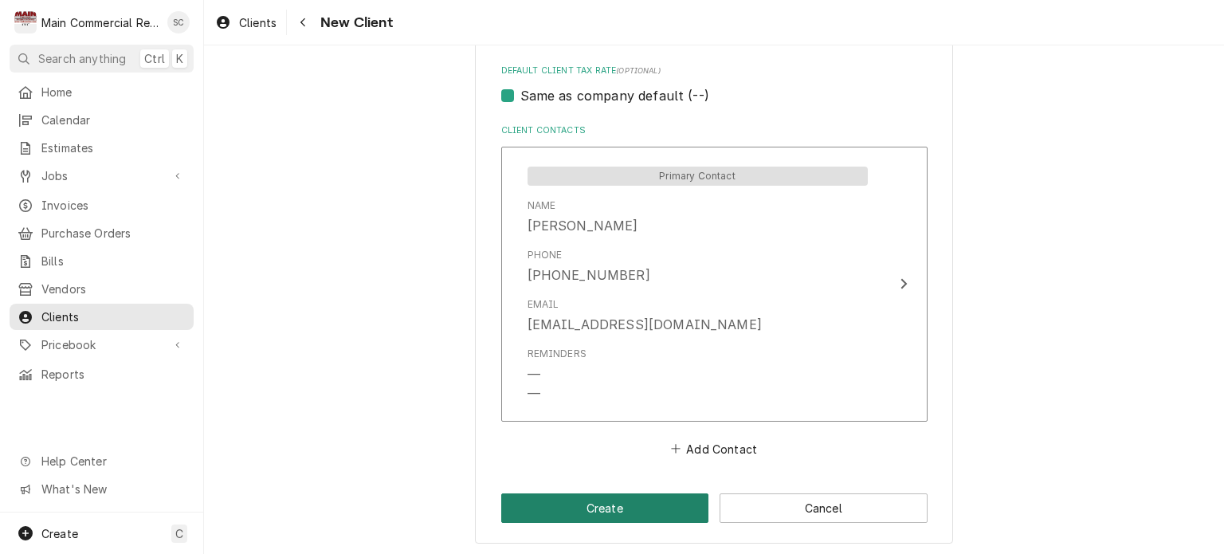
click at [655, 501] on button "Create" at bounding box center [605, 507] width 208 height 29
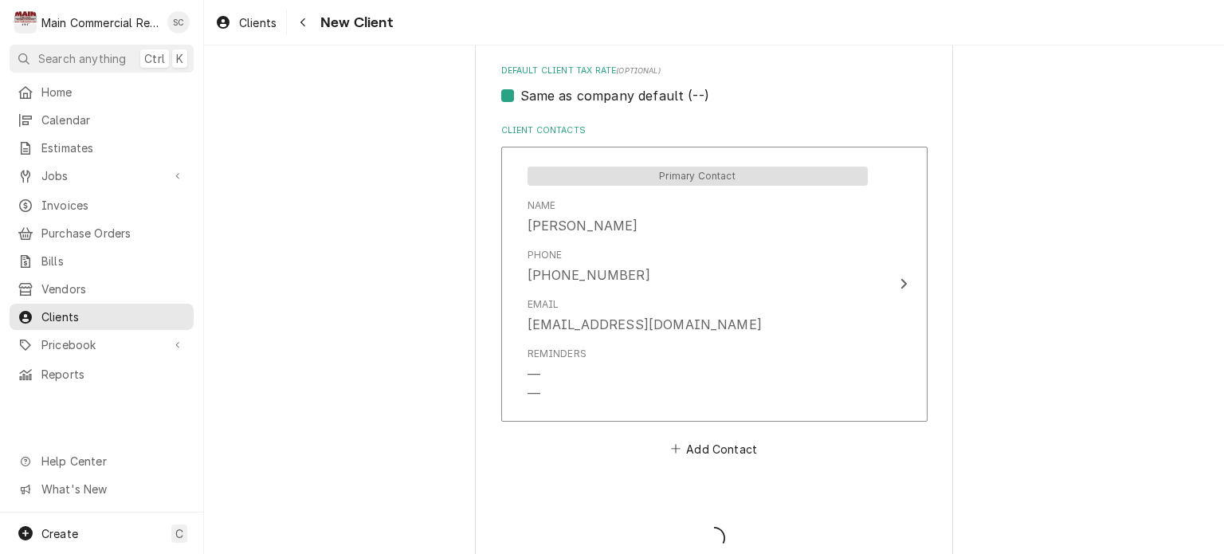
type textarea "x"
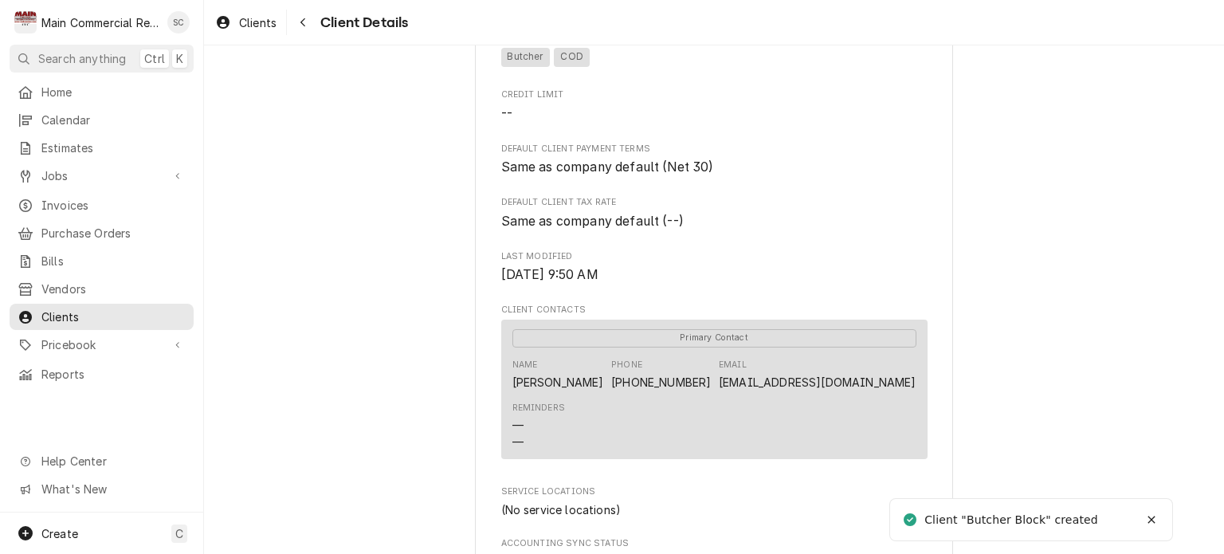
scroll to position [686, 0]
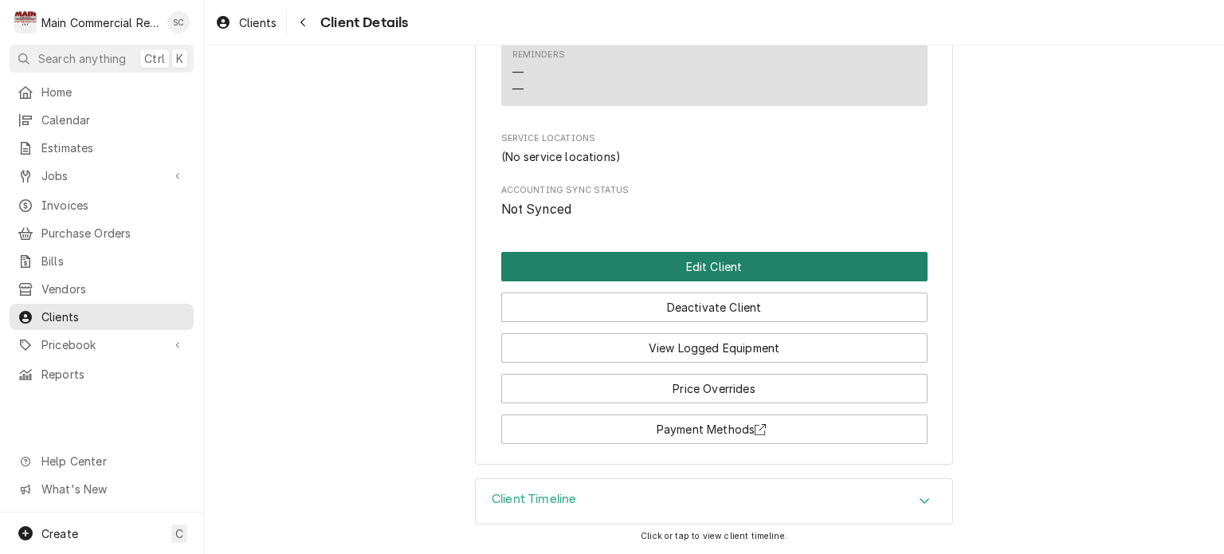
click at [765, 276] on button "Edit Client" at bounding box center [714, 266] width 426 height 29
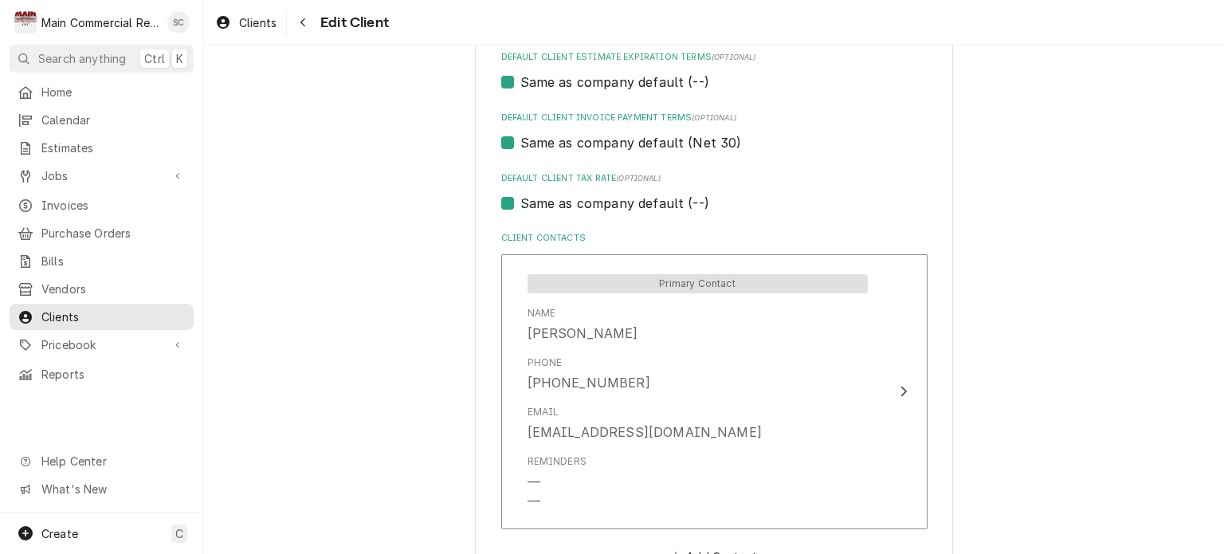
scroll to position [1136, 0]
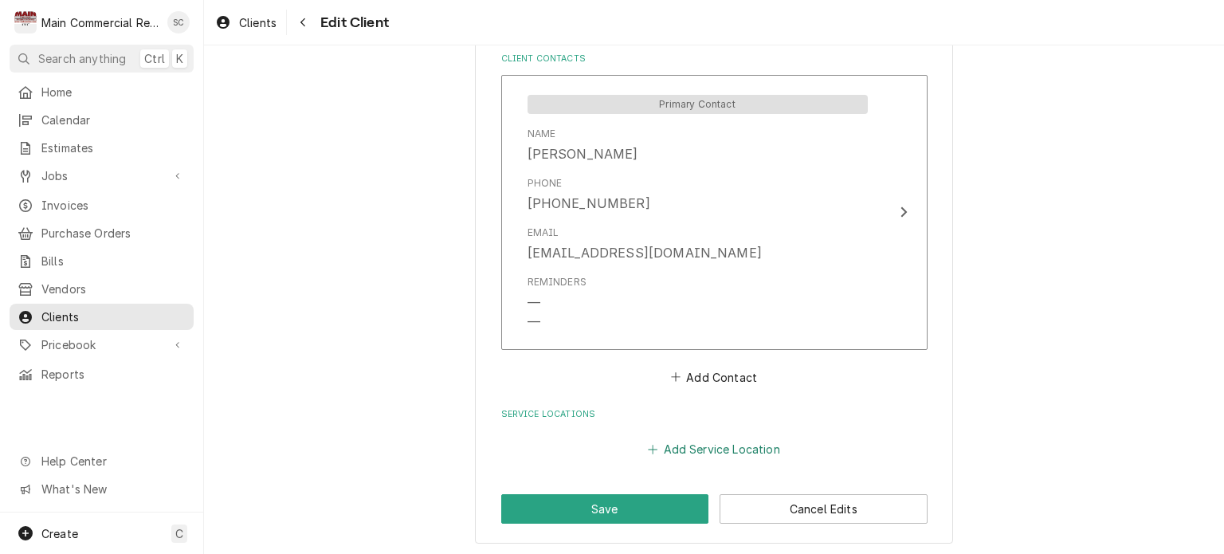
click at [708, 442] on button "Add Service Location" at bounding box center [714, 449] width 137 height 22
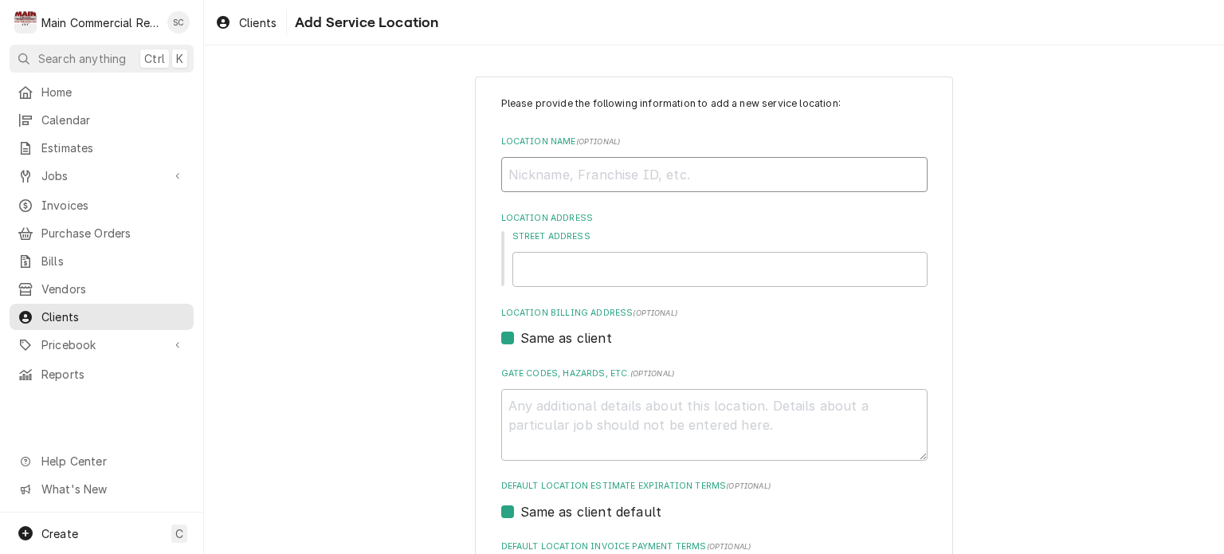
click at [631, 178] on input "Location Name ( optional )" at bounding box center [714, 174] width 426 height 35
type textarea "x"
type input "B"
type textarea "x"
type input "Bu"
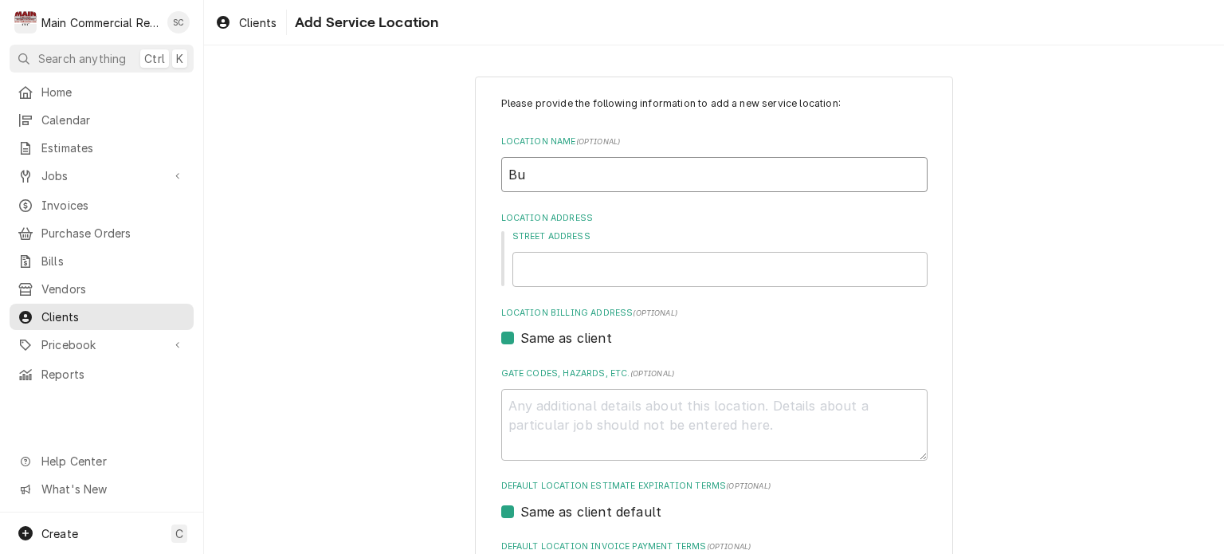
type textarea "x"
type input "But"
type textarea "x"
type input "Butc"
type textarea "x"
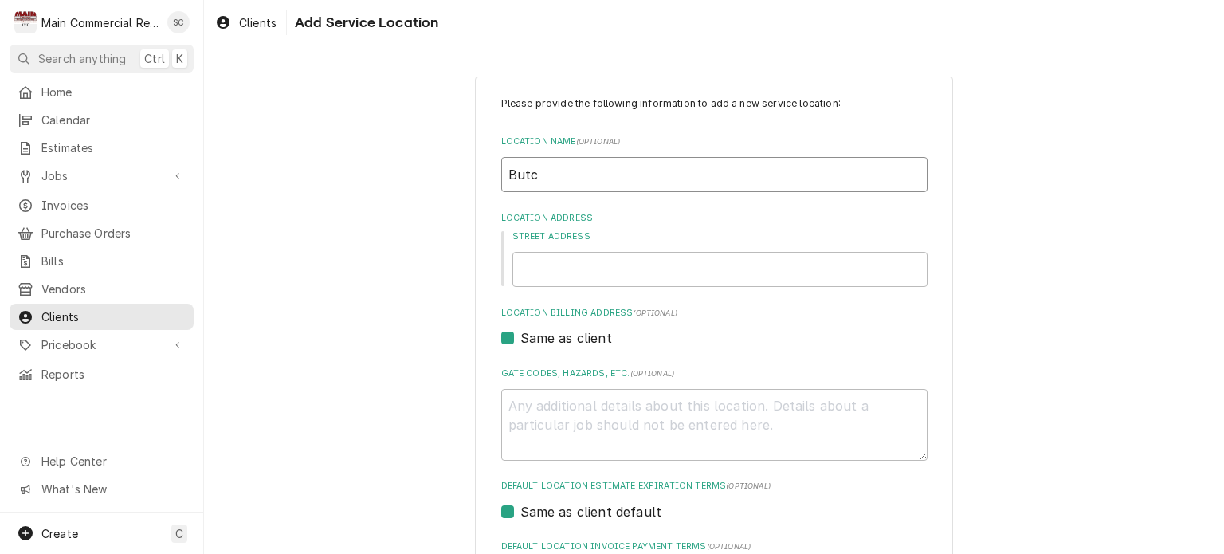
type input "Butch"
type textarea "x"
type input "Butche"
type textarea "x"
type input "Butcher"
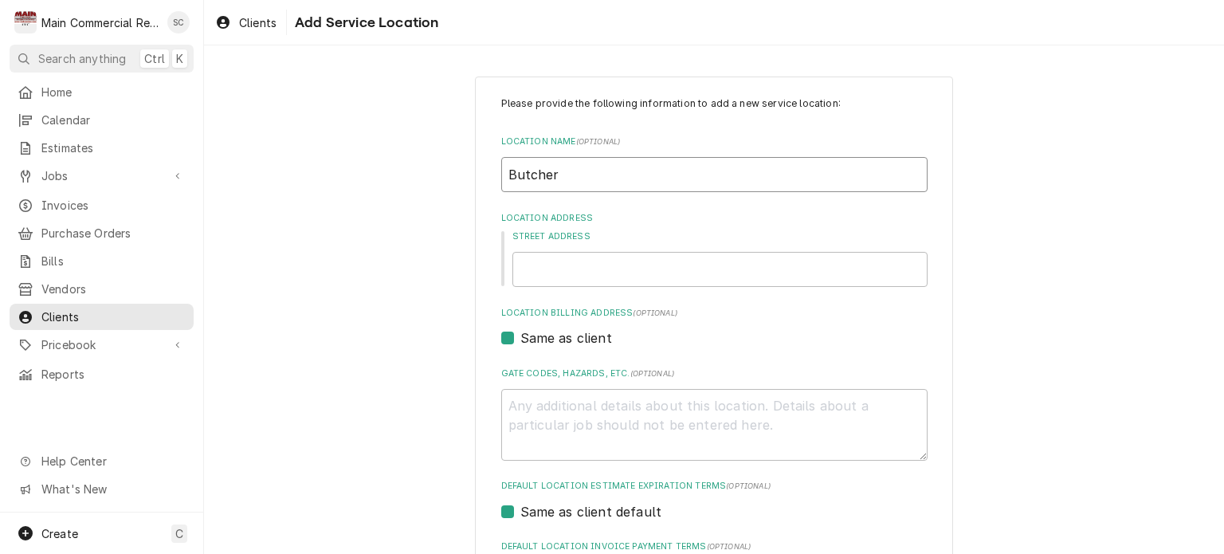
type textarea "x"
type input "Butcher"
type textarea "x"
type input "Butcher B"
type textarea "x"
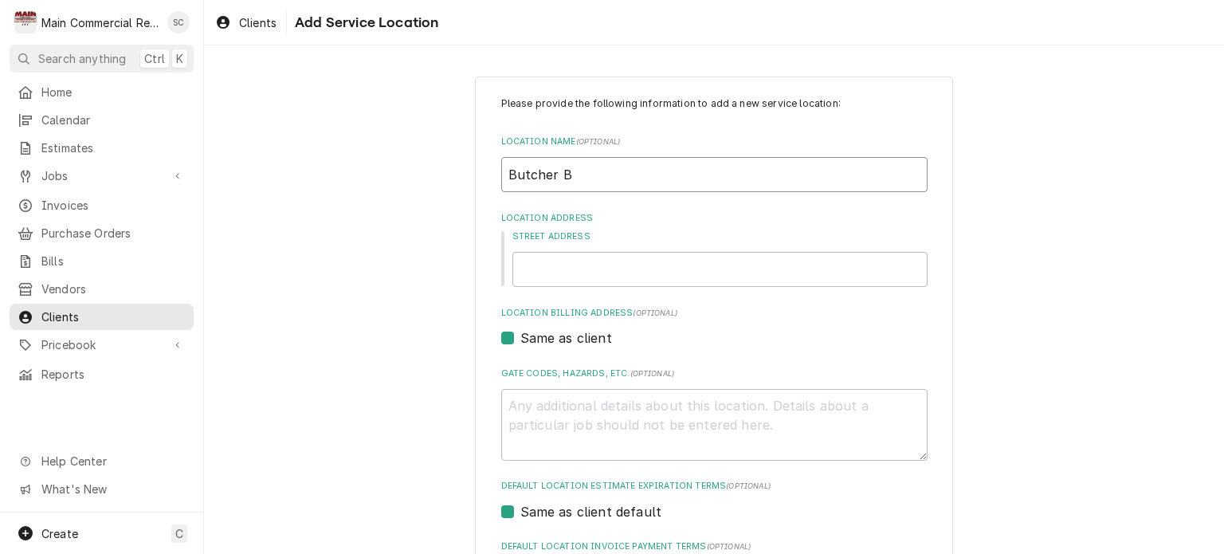
type input "Butcher Bl"
type textarea "x"
type input "Butcher Blo"
type textarea "x"
type input "Butcher Bloc"
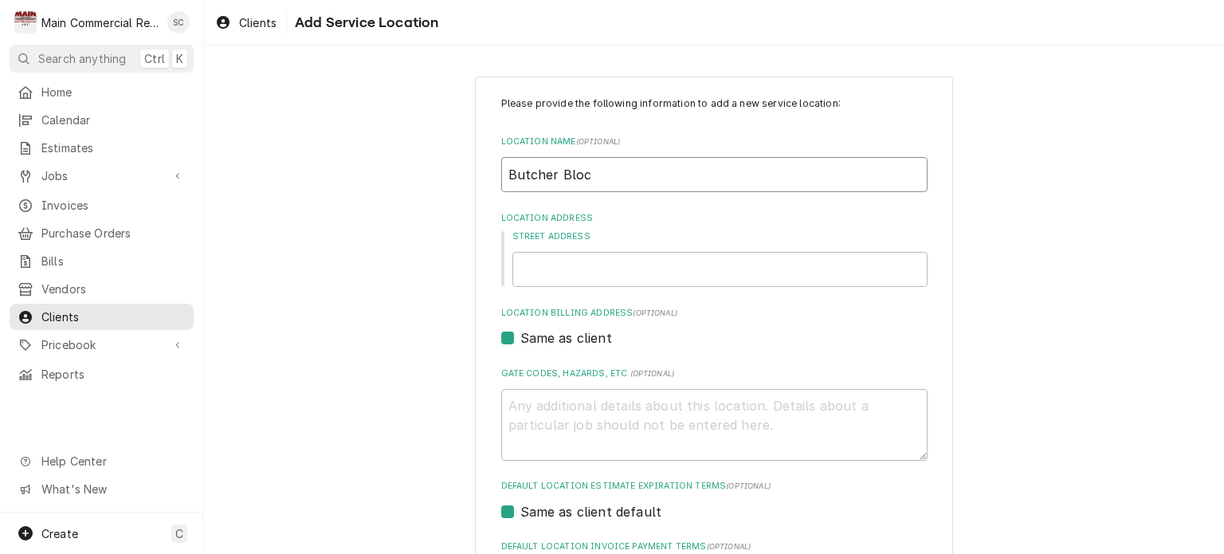
type textarea "x"
type input "Butcher Block"
type textarea "x"
type input "Butcher Block"
type textarea "x"
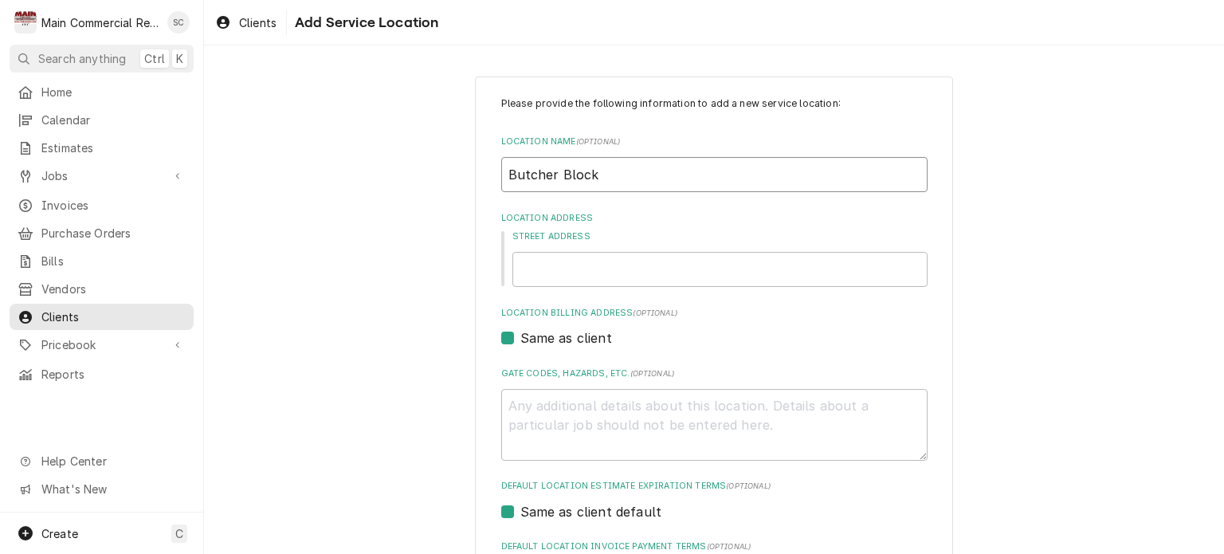
type input "Butcher Block N"
type textarea "x"
type input "Butcher Block"
type textarea "x"
type input "Butcher Block"
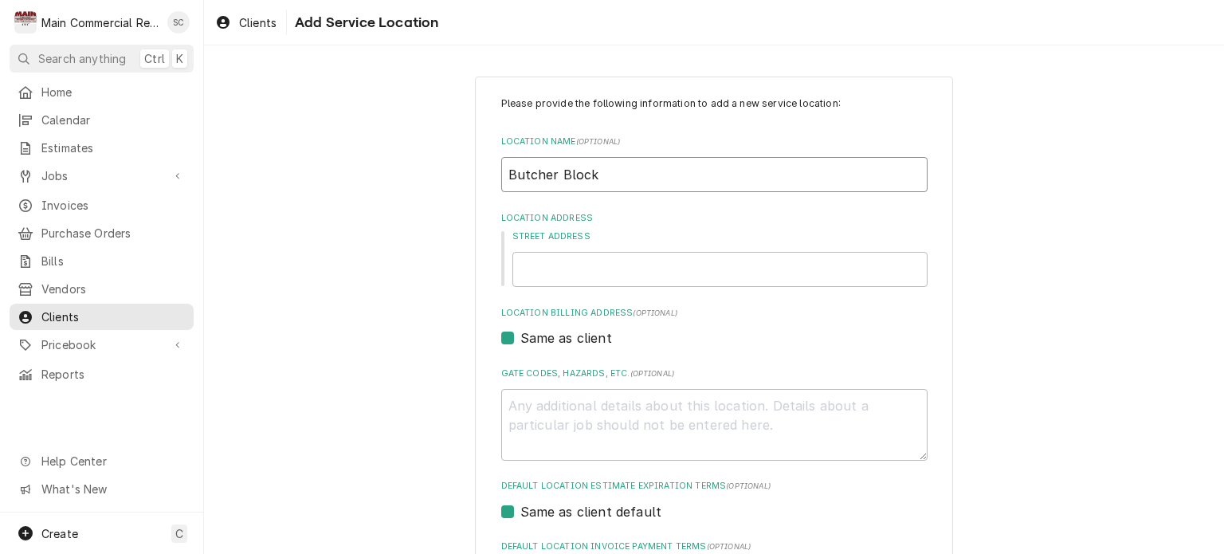
type textarea "x"
type input "Butcher Block-"
type textarea "x"
type input "Butcher Block-"
type textarea "x"
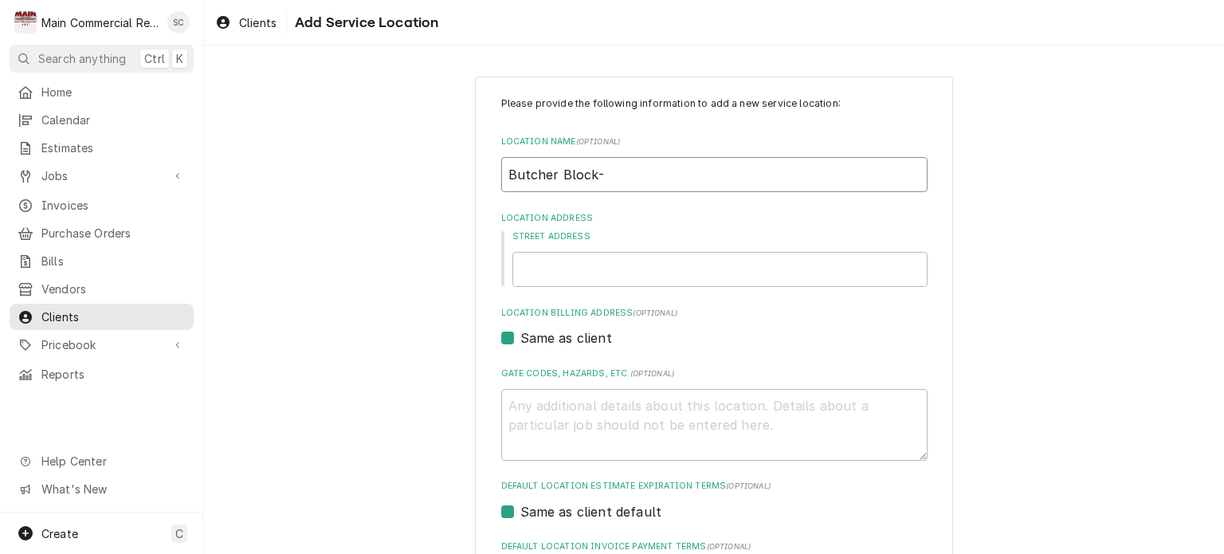
type input "Butcher Block-"
type textarea "x"
type input "Butcher Block"
type textarea "x"
type input "Butcher Block"
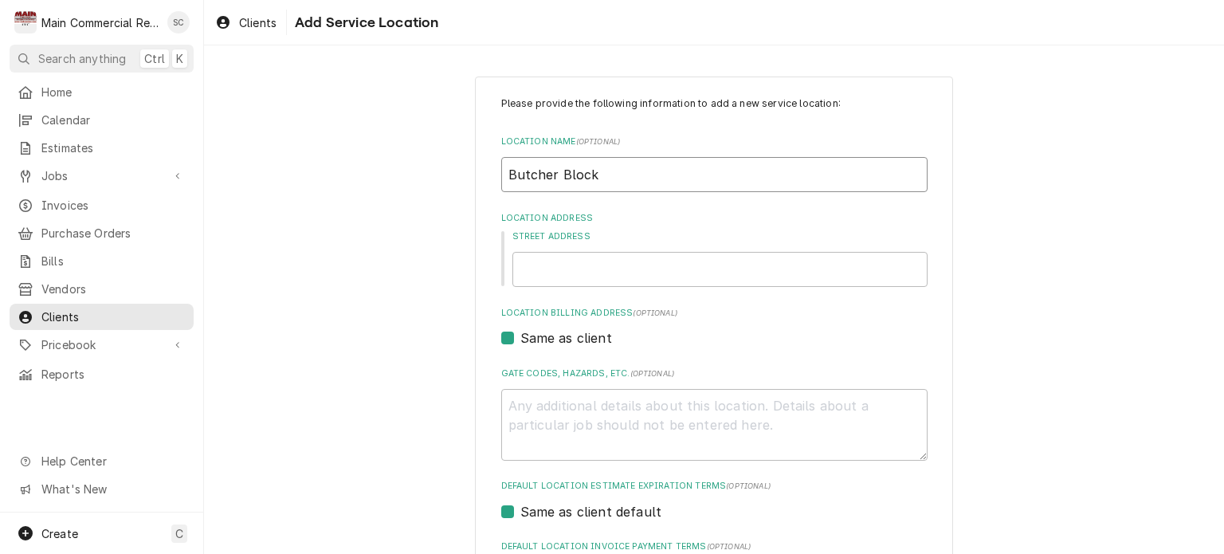
type textarea "x"
type input "Butcher Block -"
type textarea "x"
type input "Butcher Block -"
type textarea "x"
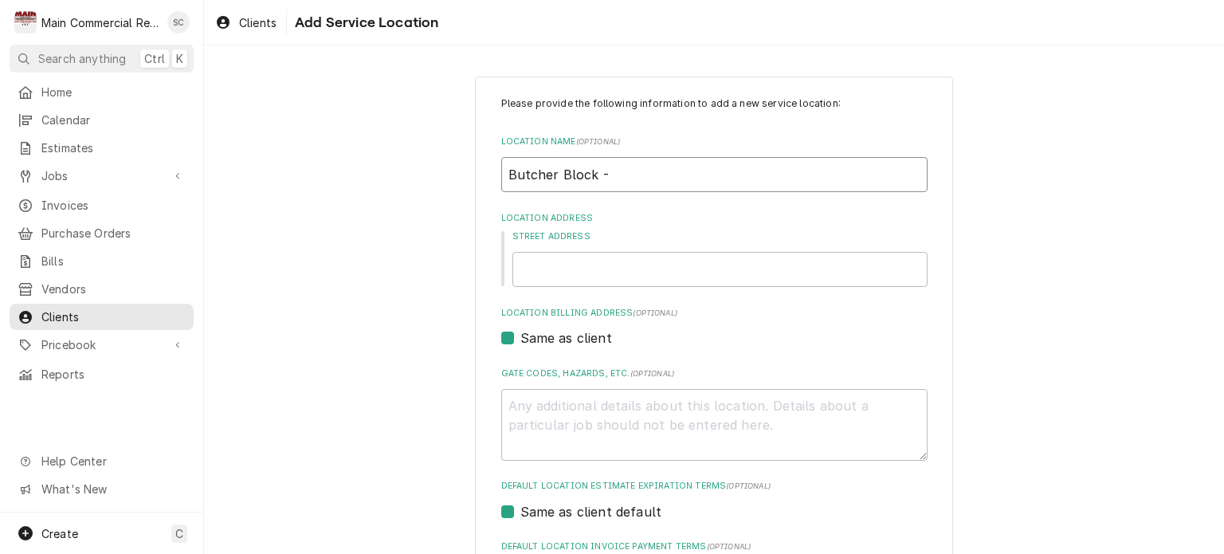
type input "Butcher Block - N"
type textarea "x"
type input "Butcher Block - Ne"
type textarea "x"
type input "Butcher Block - New"
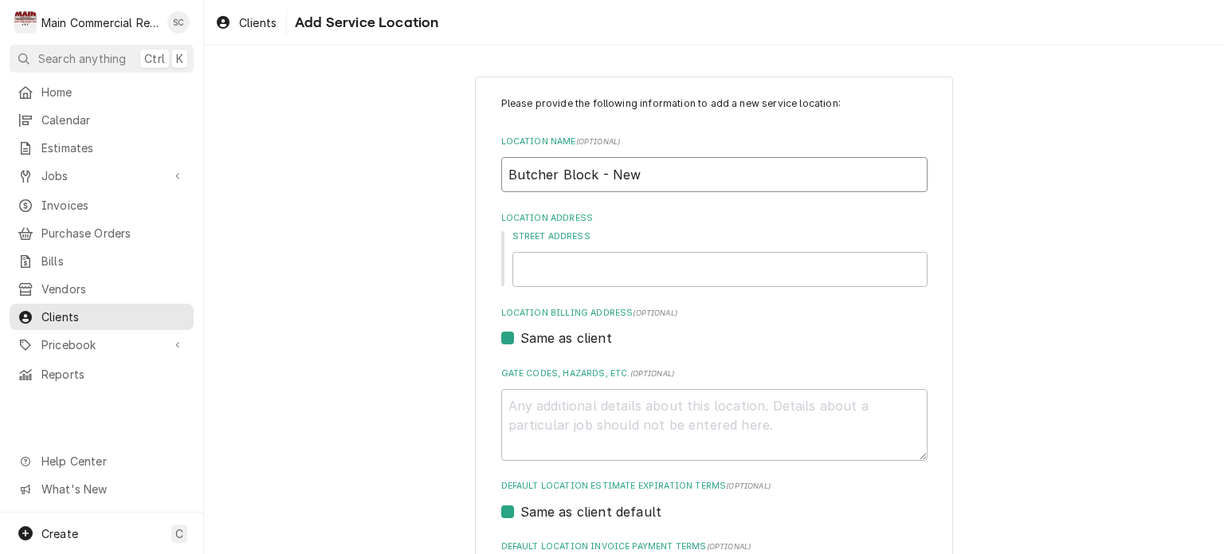
type textarea "x"
type input "Butcher Block - New"
type textarea "x"
type input "Butcher Block - New P"
type textarea "x"
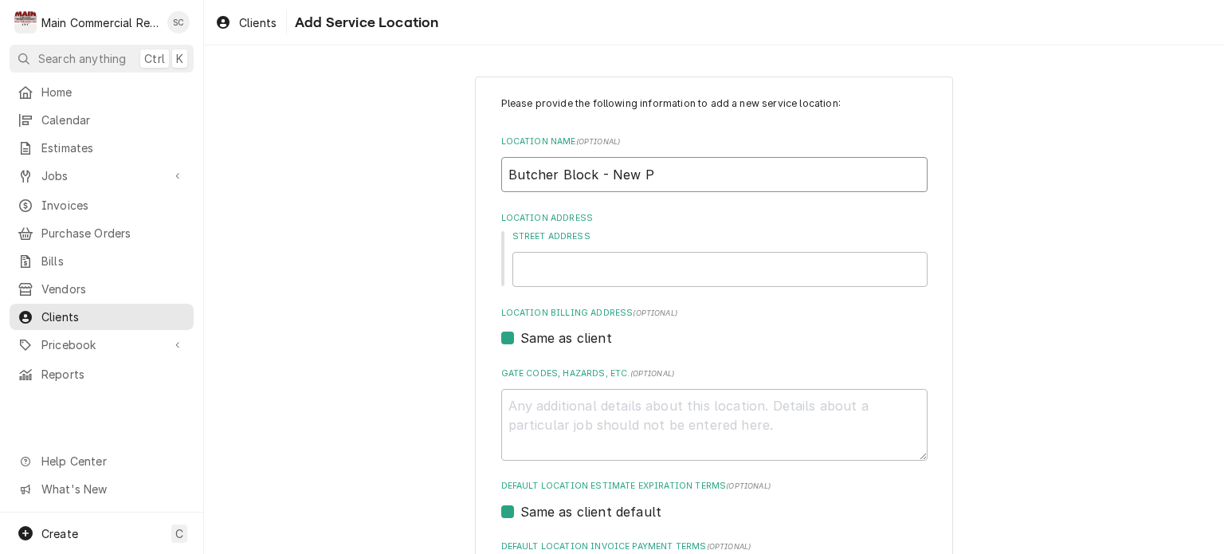
type input "Butcher Block - New Po"
type textarea "x"
type input "Butcher Block - New Por"
type textarea "x"
type input "Butcher Block - New Port"
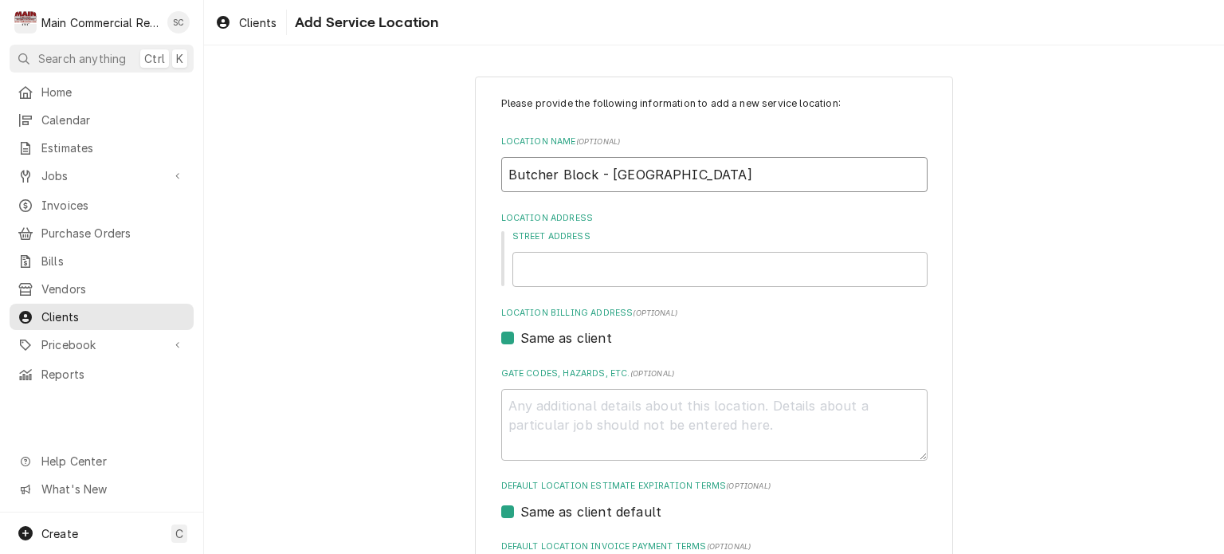
type textarea "x"
type input "Butcher Block - New Port"
type textarea "x"
type input "Butcher Block - New Port R"
type textarea "x"
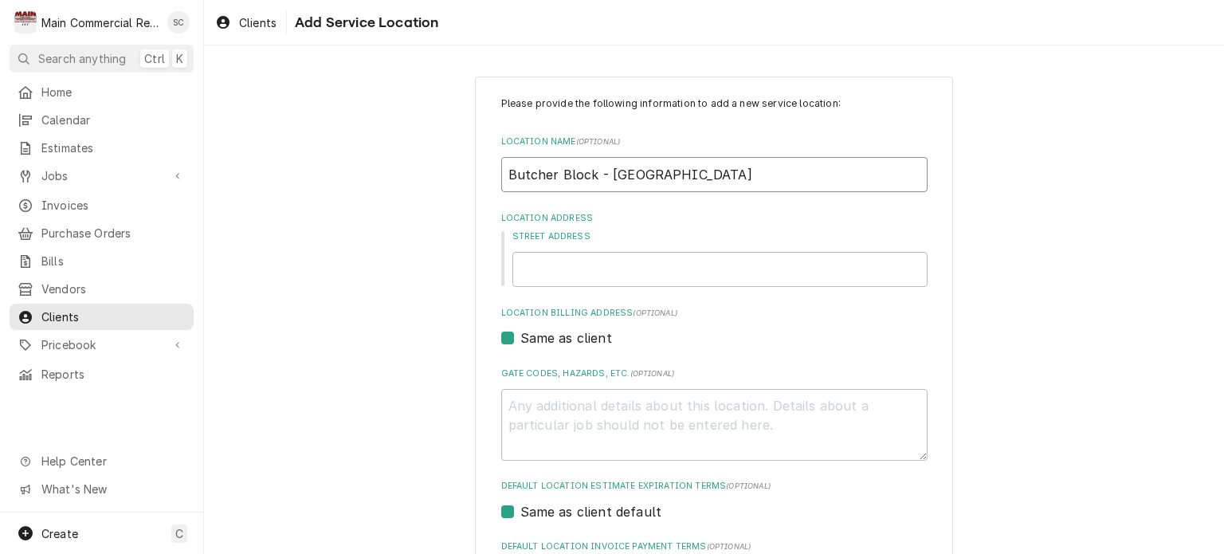
type input "Butcher Block - New Port Ri"
type textarea "x"
type input "Butcher Block - New Port Ric"
type textarea "x"
type input "Butcher Block - New Port Rich"
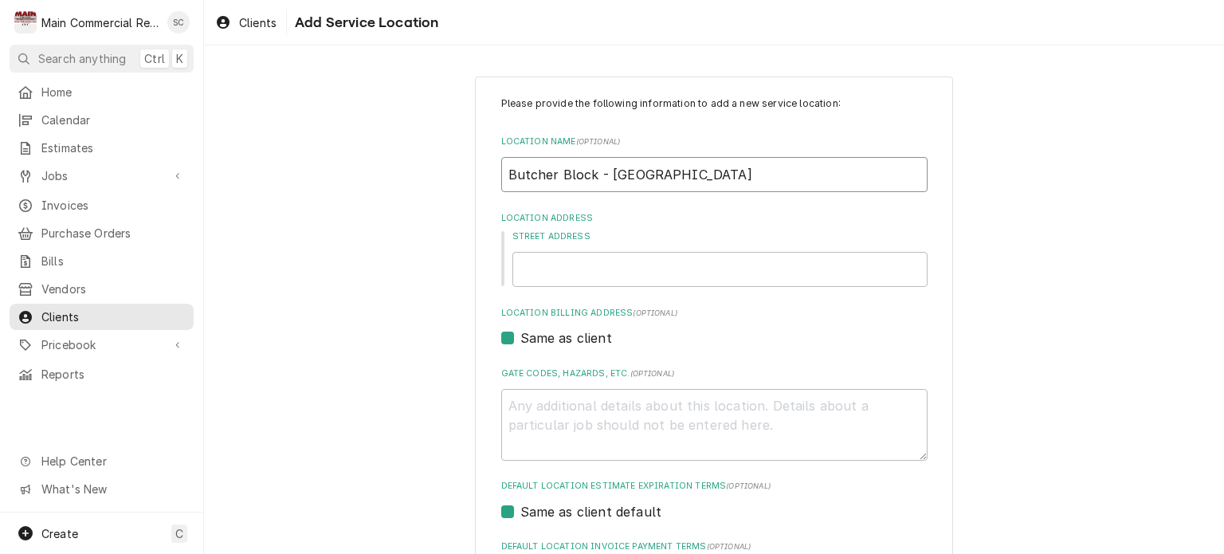
type textarea "x"
type input "Butcher Block - New Port Riche"
type textarea "x"
type input "Butcher Block - [GEOGRAPHIC_DATA][PERSON_NAME]"
type textarea "x"
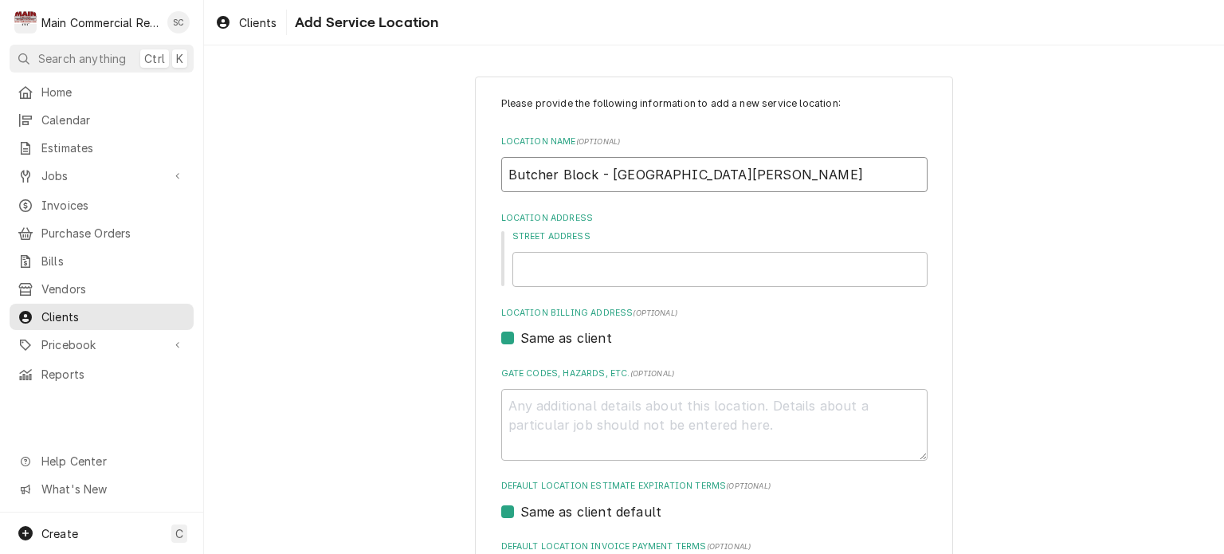
type input "Butcher Block - [GEOGRAPHIC_DATA][PERSON_NAME]"
click at [636, 262] on input "Street Address" at bounding box center [719, 269] width 415 height 35
type textarea "x"
type input "5"
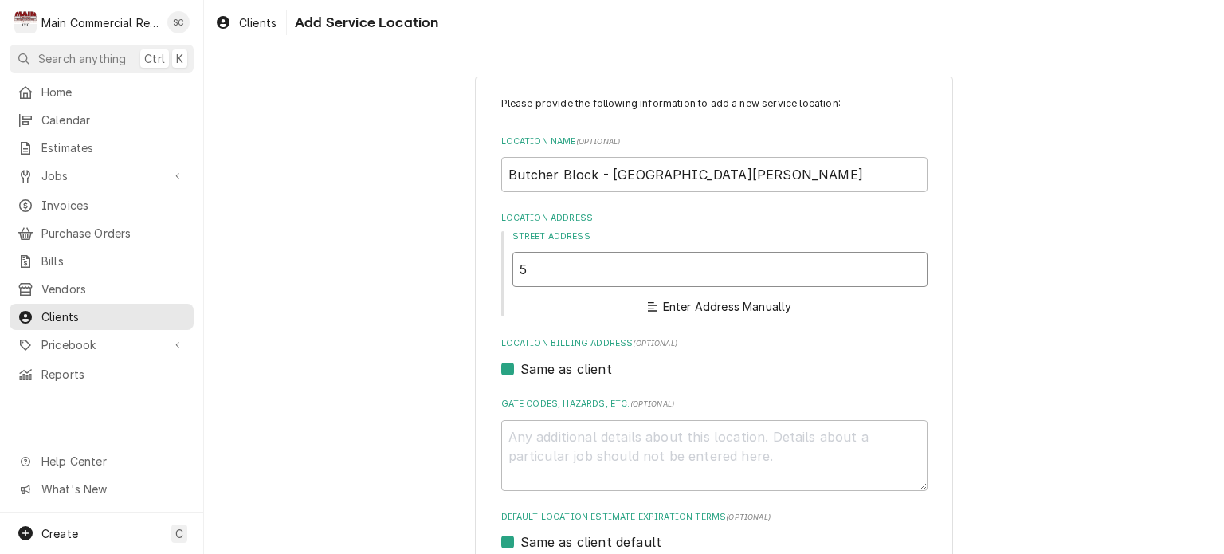
type textarea "x"
type input "53"
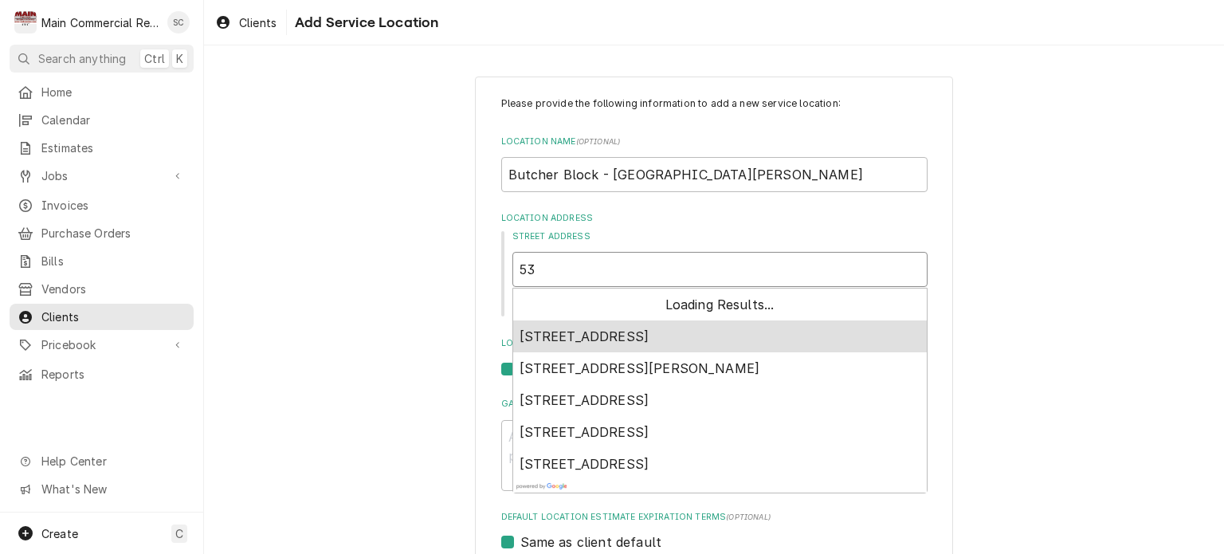
type textarea "x"
type input "534"
type textarea "x"
type input "5347"
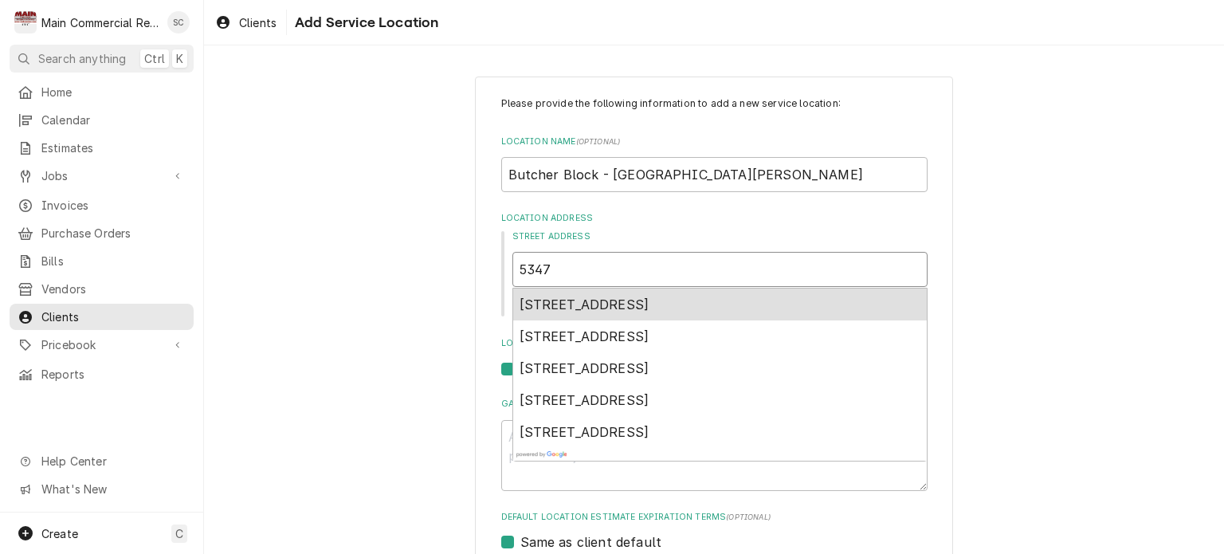
type textarea "x"
type input "5347"
type textarea "x"
type input "5347 M"
type textarea "x"
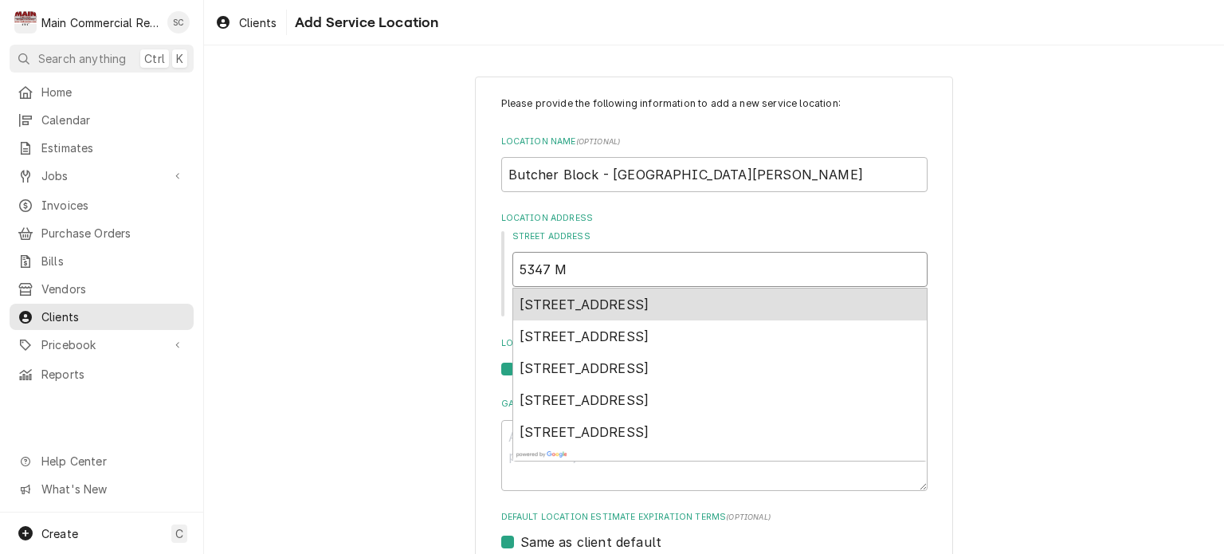
type input "5347 Ma"
type textarea "x"
type input "5347 Mai"
type textarea "x"
type input "5347 Main"
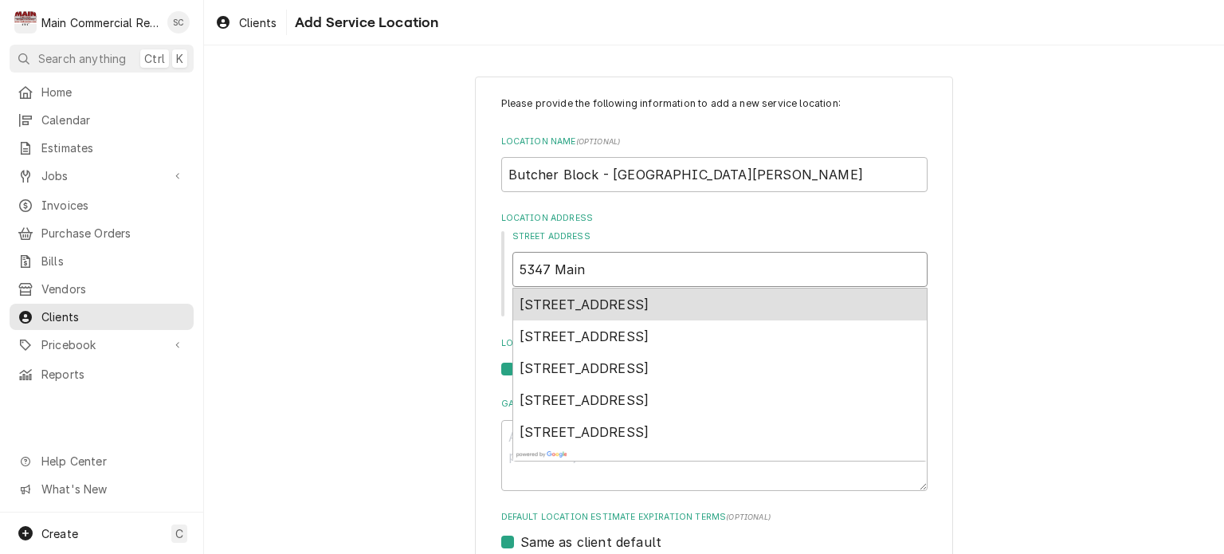
type textarea "x"
type input "5347 Main"
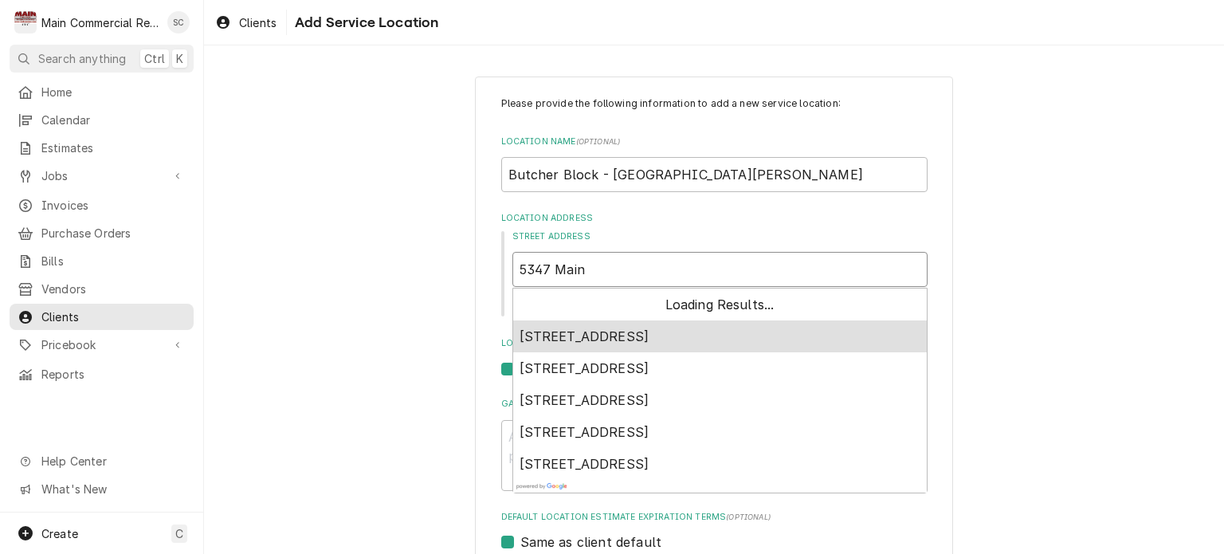
type textarea "x"
type input "5347 Main S"
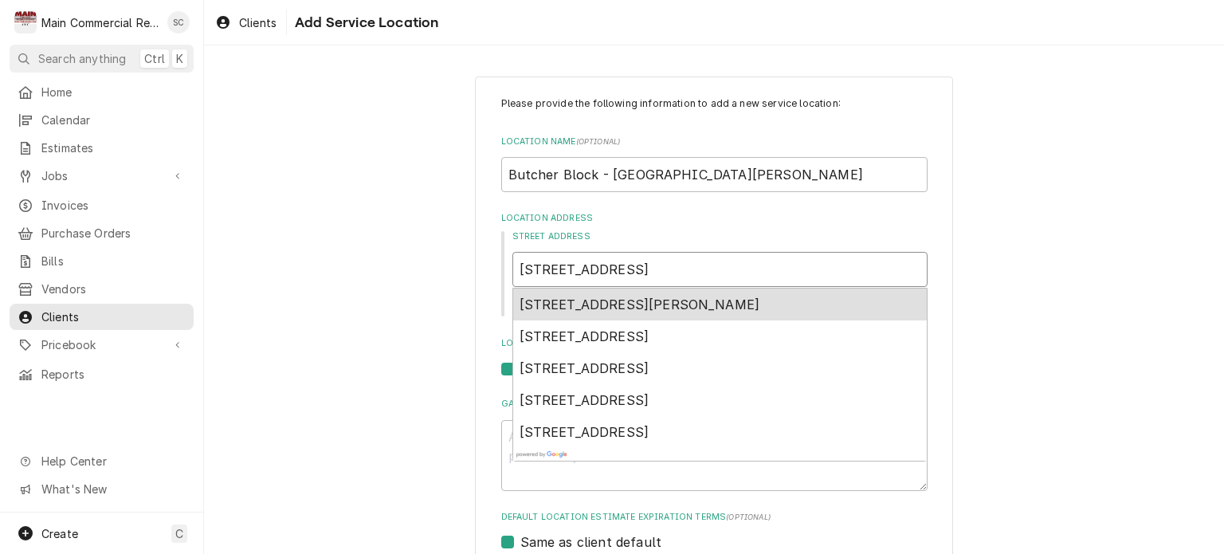
type textarea "x"
type input "5347 Main St"
click at [642, 302] on span "5347 Main Street, New Port Richey, FL, USA" at bounding box center [640, 304] width 241 height 16
type textarea "x"
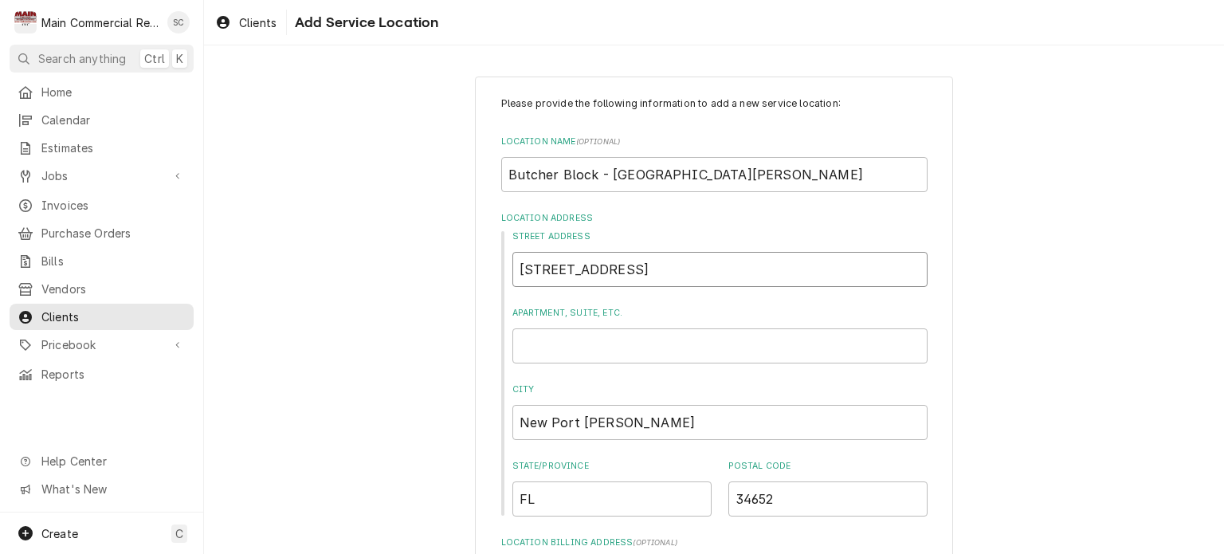
type input "5347 Main St"
click at [640, 340] on input "Apartment, Suite, etc." at bounding box center [719, 345] width 415 height 35
type textarea "x"
type input "S"
type textarea "x"
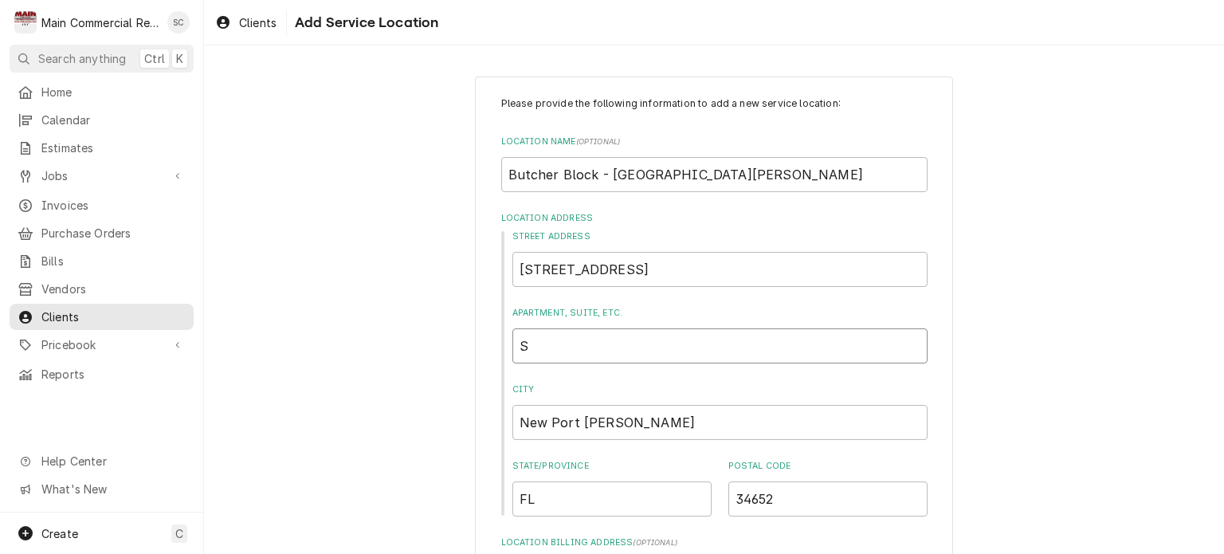
type input "Su"
type textarea "x"
type input "Sui"
type textarea "x"
type input "Suit"
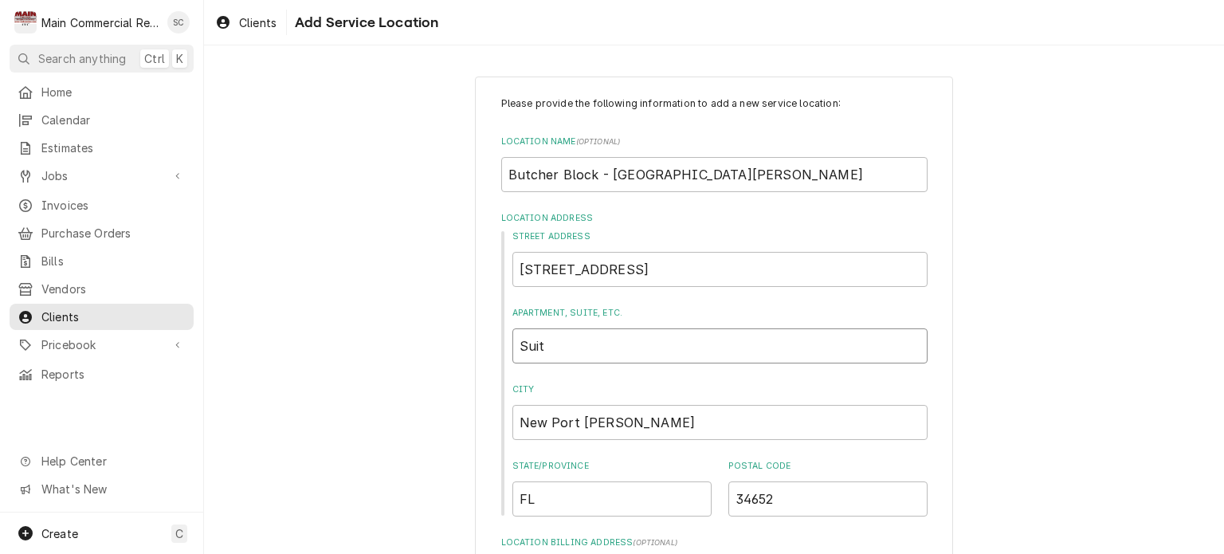
type textarea "x"
type input "Suite"
type textarea "x"
type input "Suite"
type textarea "x"
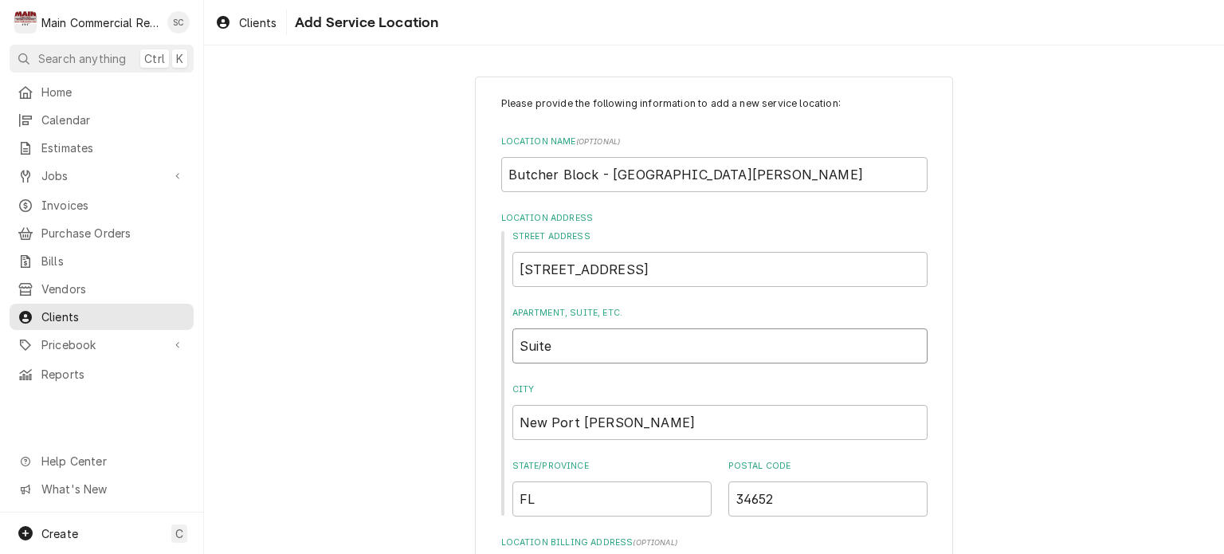
type input "Suite 1"
type textarea "x"
type input "Suite 10"
type textarea "x"
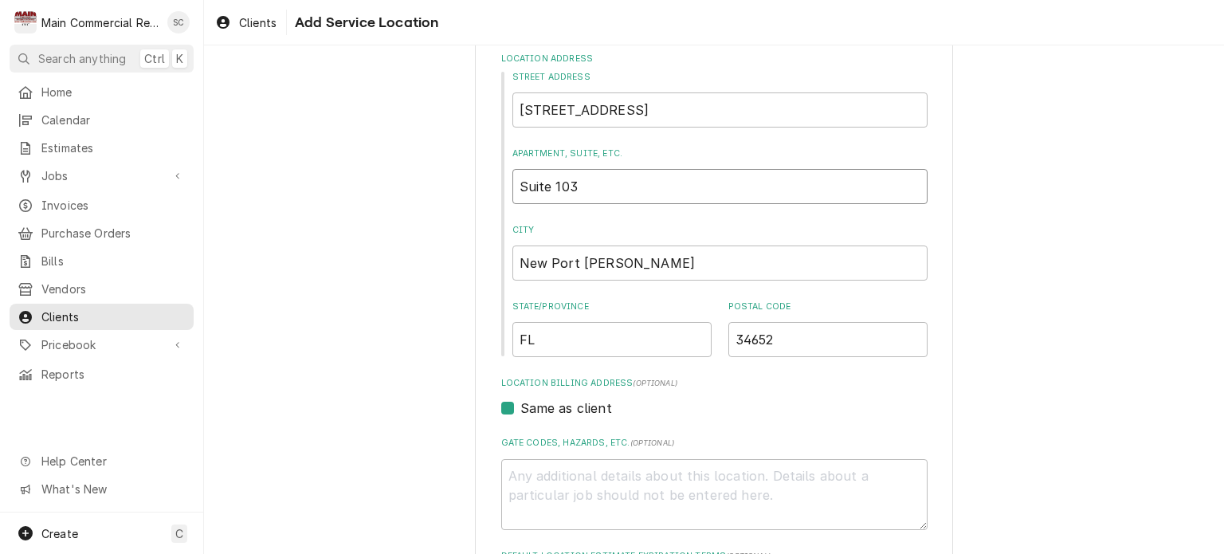
scroll to position [239, 0]
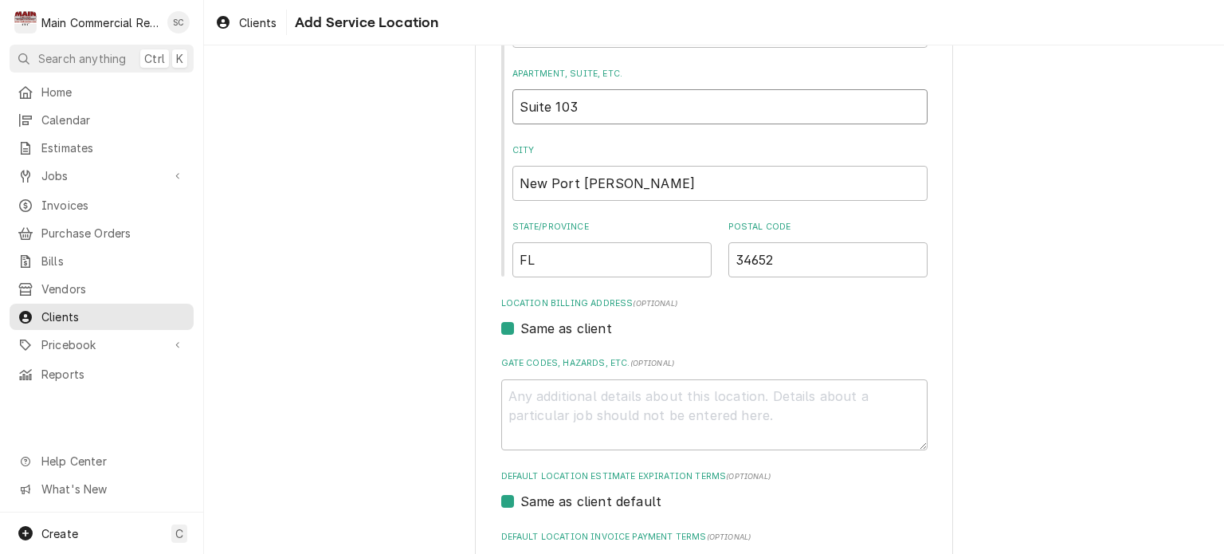
type input "Suite 103"
click at [669, 390] on textarea "Gate Codes, Hazards, etc. ( optional )" at bounding box center [714, 415] width 426 height 72
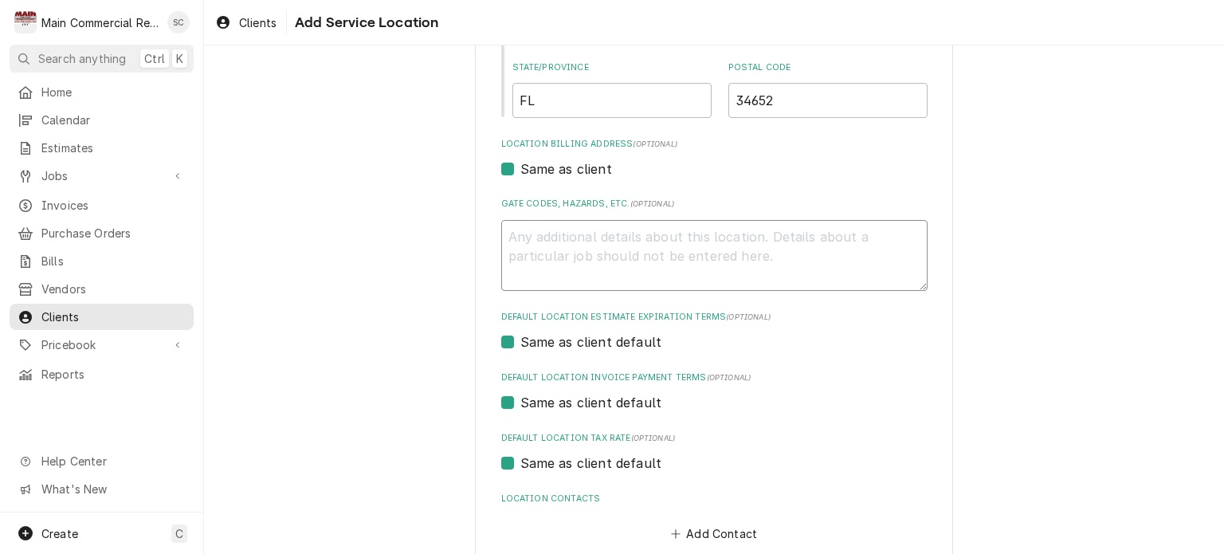
scroll to position [485, 0]
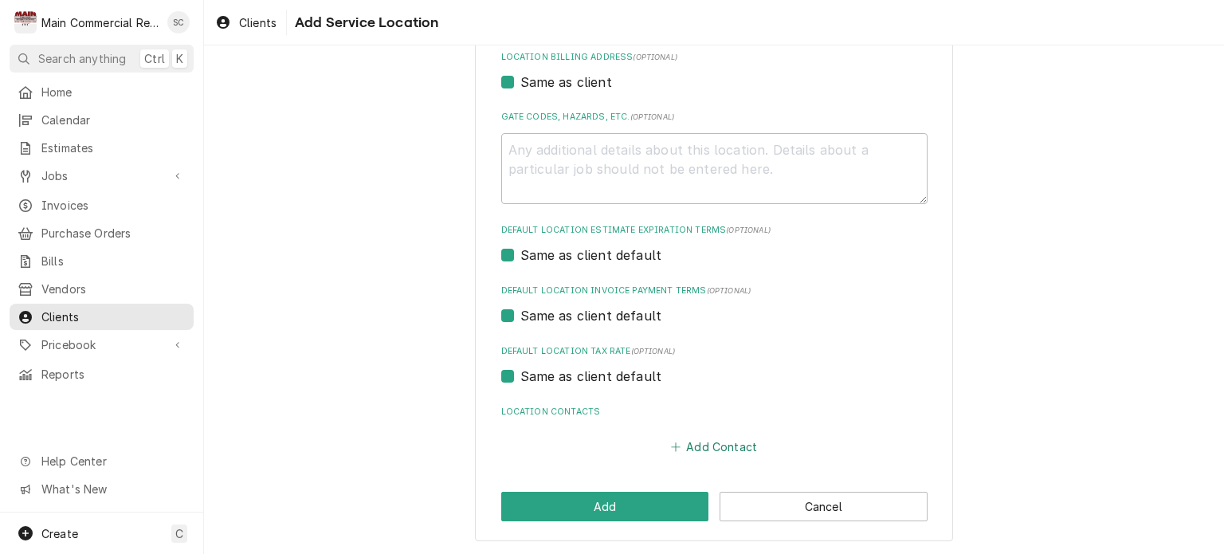
click at [708, 446] on button "Add Contact" at bounding box center [714, 447] width 92 height 22
type textarea "x"
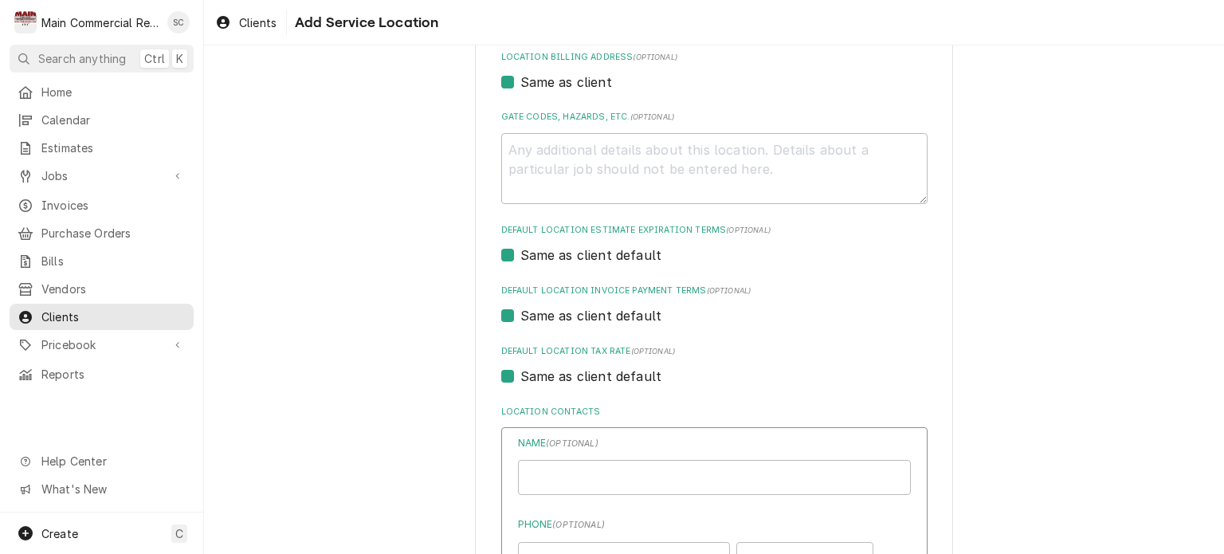
scroll to position [724, 0]
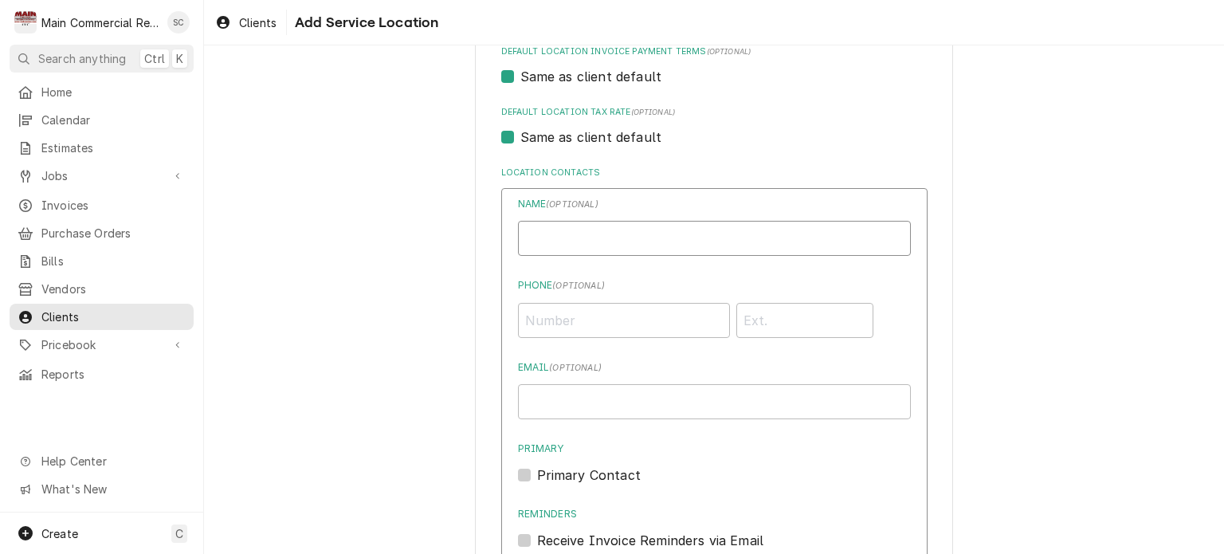
click at [662, 238] on input "Location Name ( optional )" at bounding box center [714, 238] width 393 height 35
type input "Marie Frick"
click at [648, 324] on input "Phone ( optional )" at bounding box center [624, 320] width 212 height 35
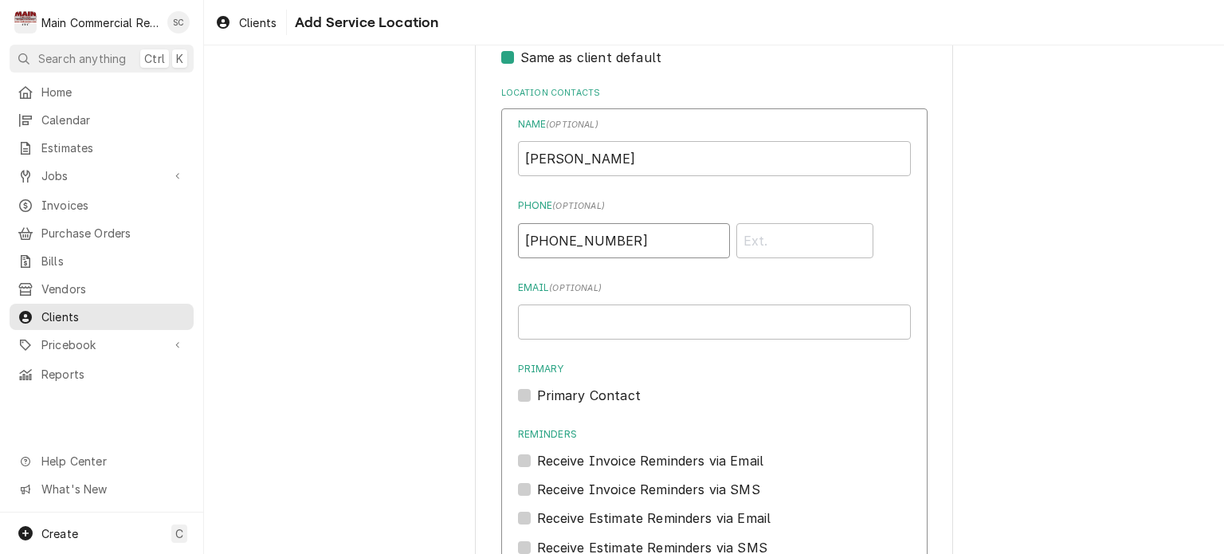
type input "(727) 808-5451"
click at [620, 311] on input "Email ( optional )" at bounding box center [714, 321] width 393 height 35
type input "thebutcherblocknpr@gmail.com"
click at [537, 392] on label "Primary Contact" at bounding box center [589, 395] width 104 height 19
click at [537, 392] on input "Primary" at bounding box center [733, 403] width 393 height 35
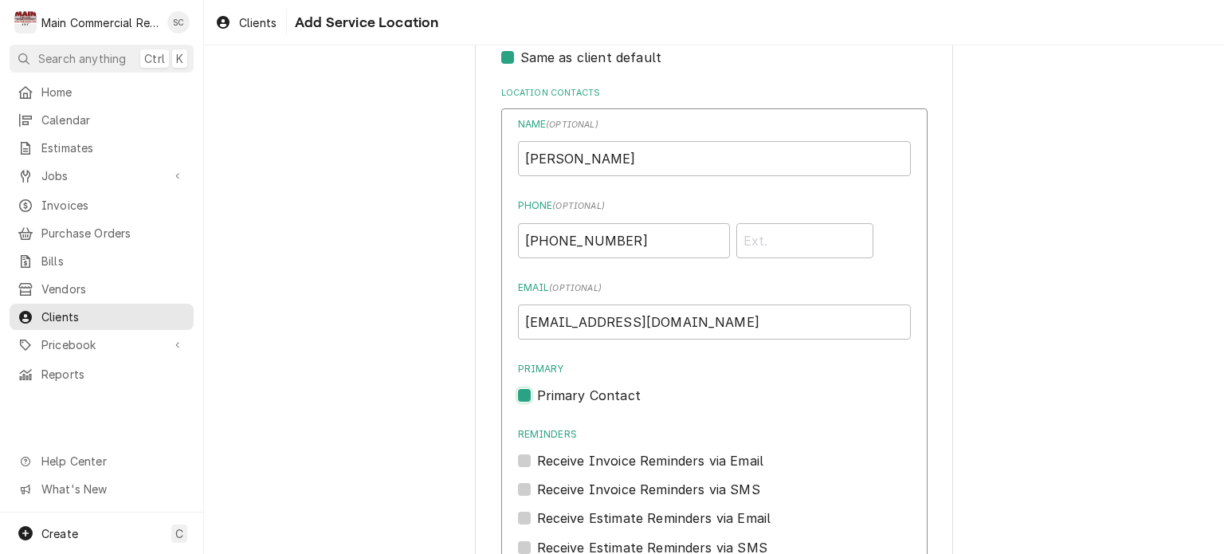
checkbox input "true"
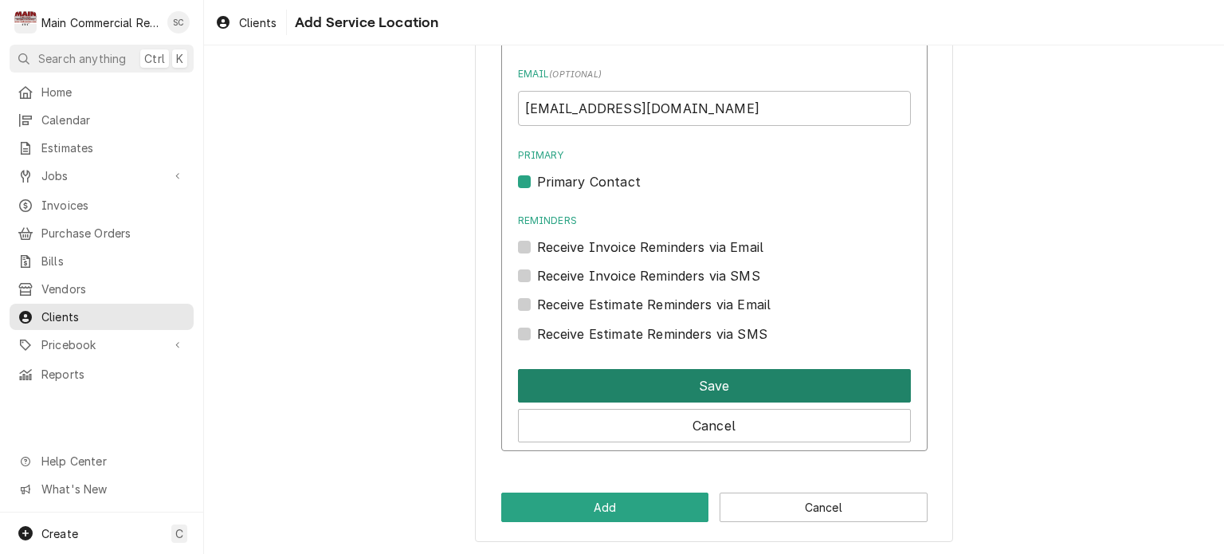
click at [677, 384] on button "Save" at bounding box center [714, 385] width 393 height 33
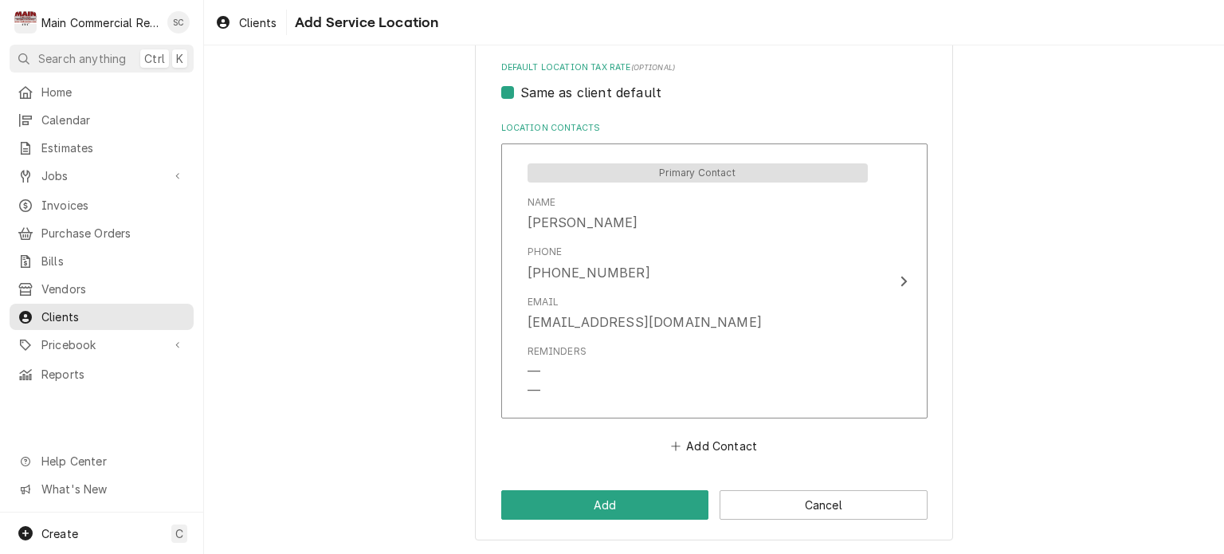
scroll to position [768, 0]
click at [644, 510] on button "Add" at bounding box center [605, 505] width 208 height 29
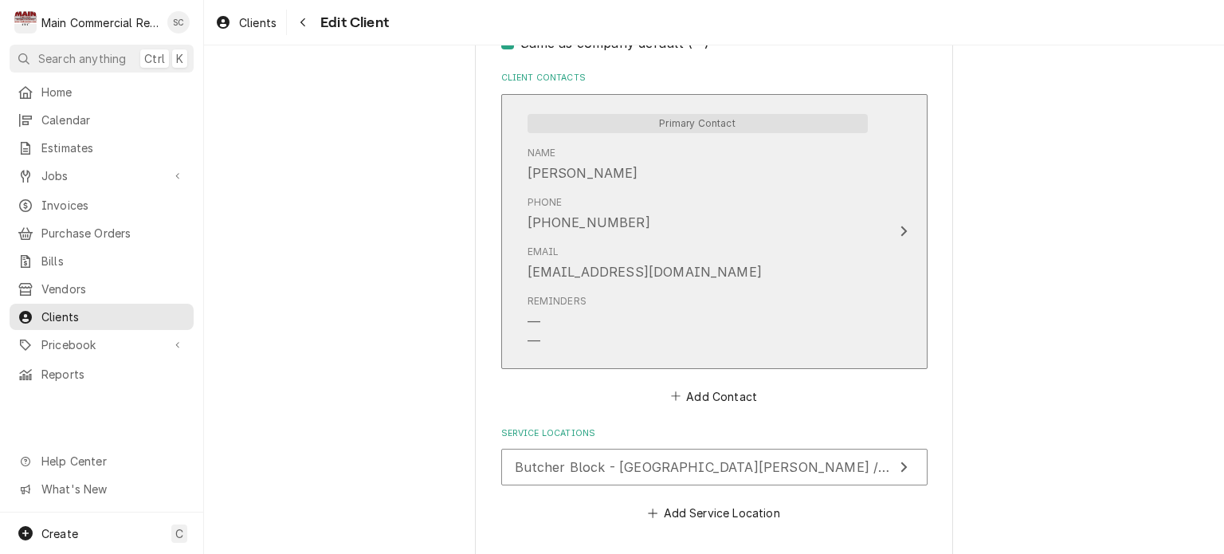
scroll to position [1180, 0]
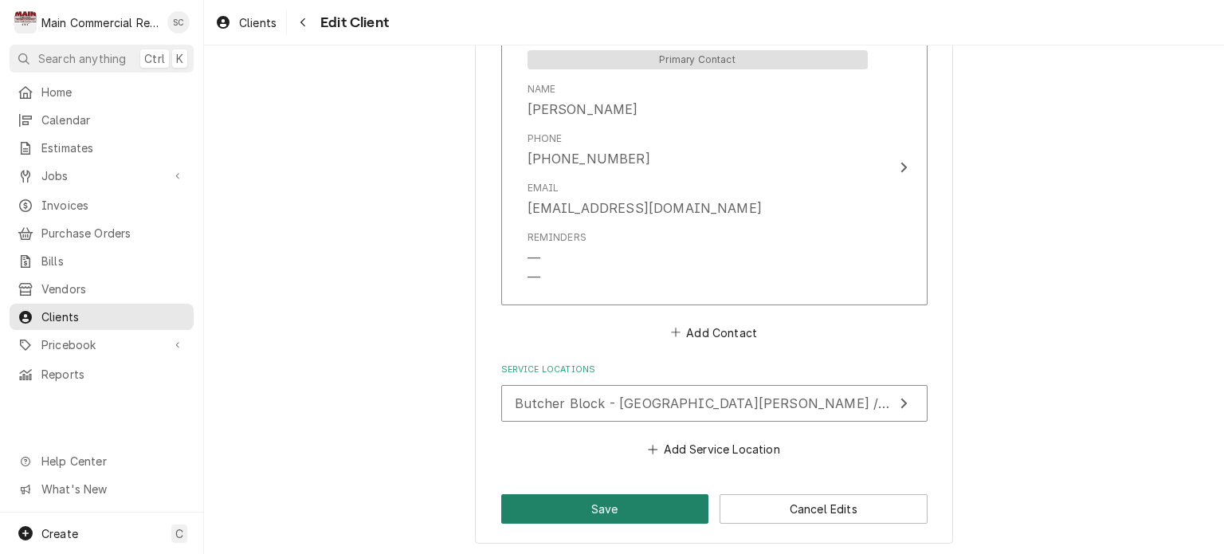
click at [634, 512] on button "Save" at bounding box center [605, 508] width 208 height 29
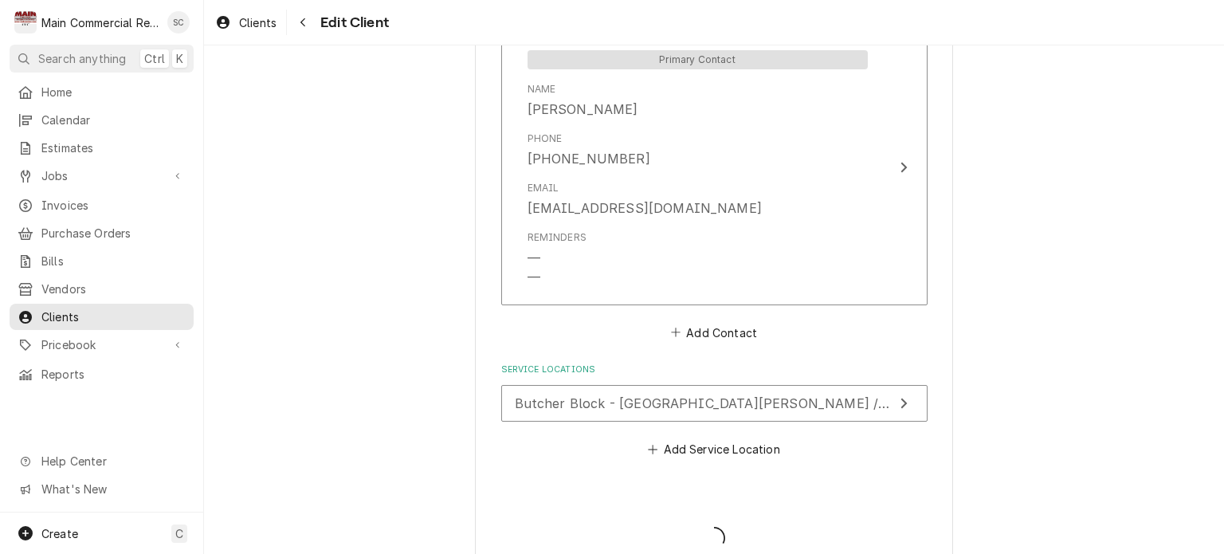
type textarea "x"
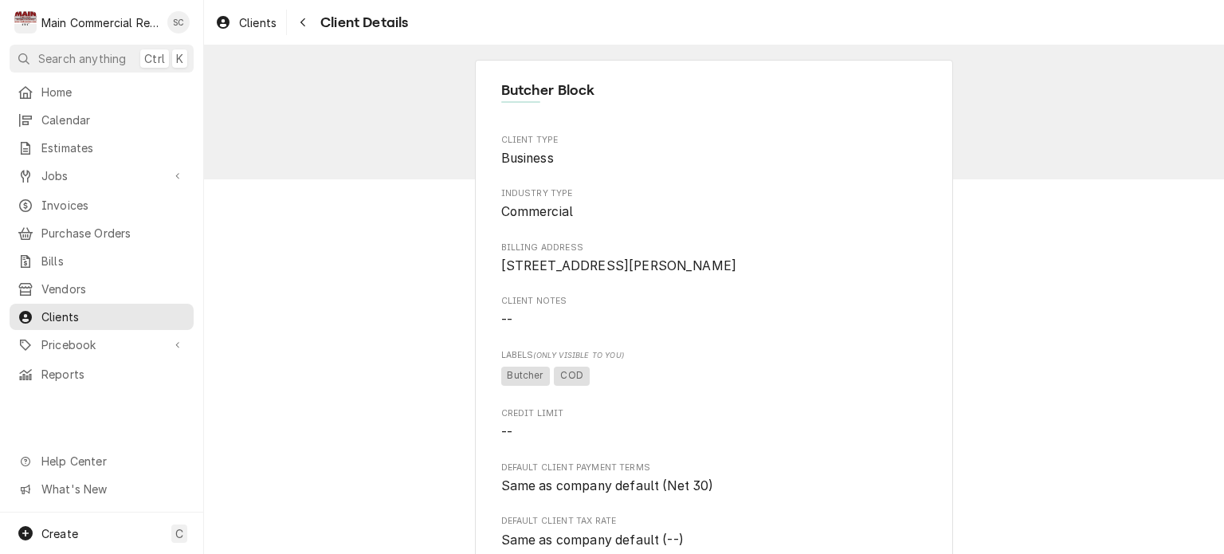
scroll to position [724, 0]
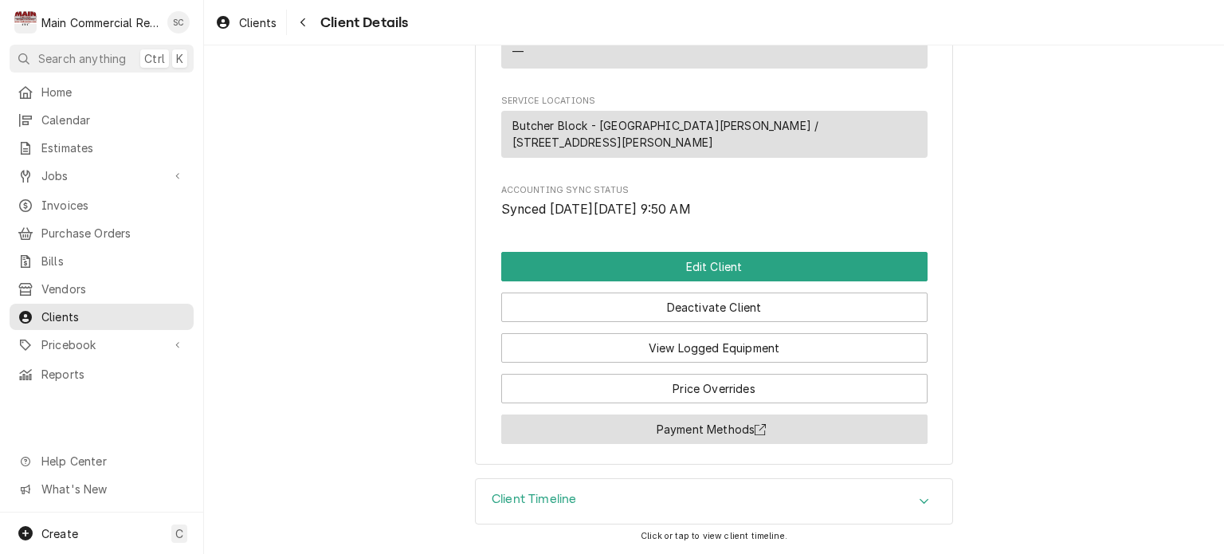
click at [759, 433] on icon "Button Group Row" at bounding box center [760, 429] width 11 height 11
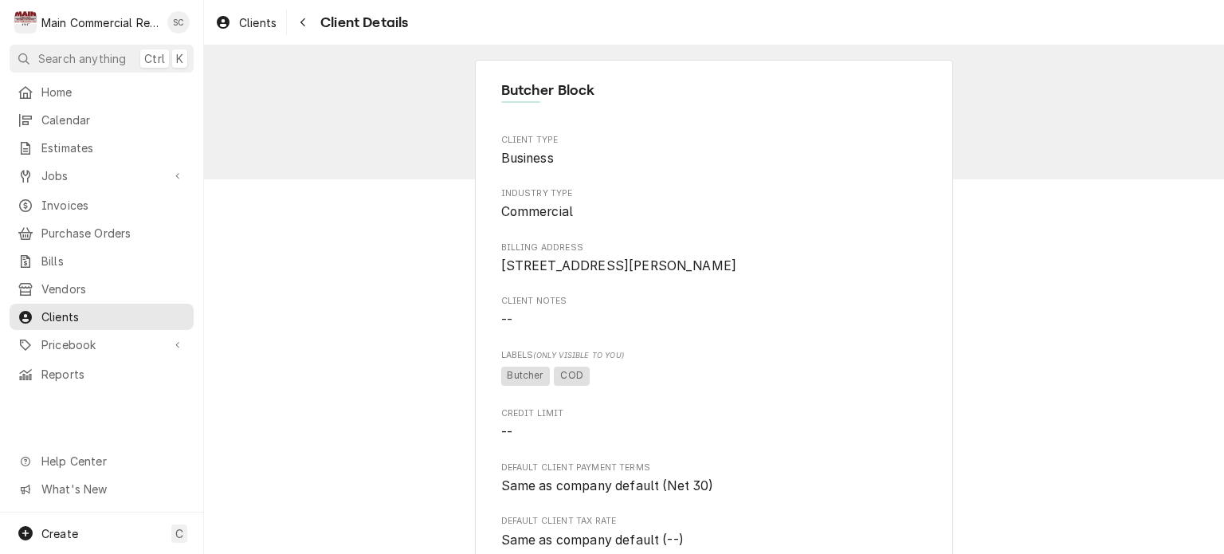
click at [81, 178] on span "Jobs" at bounding box center [101, 175] width 120 height 17
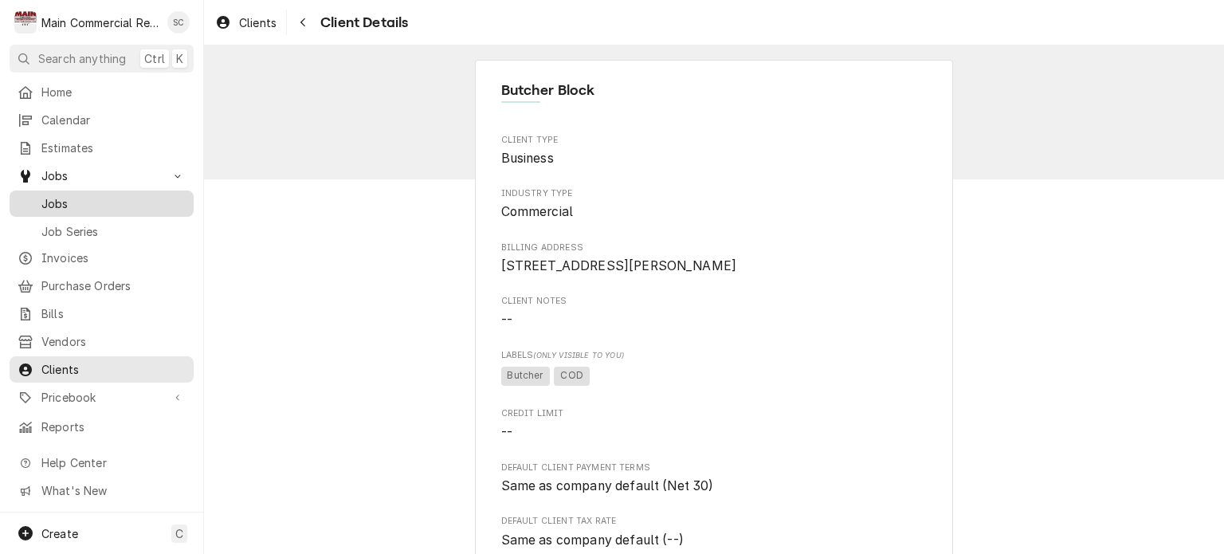
click at [84, 204] on span "Jobs" at bounding box center [113, 203] width 144 height 17
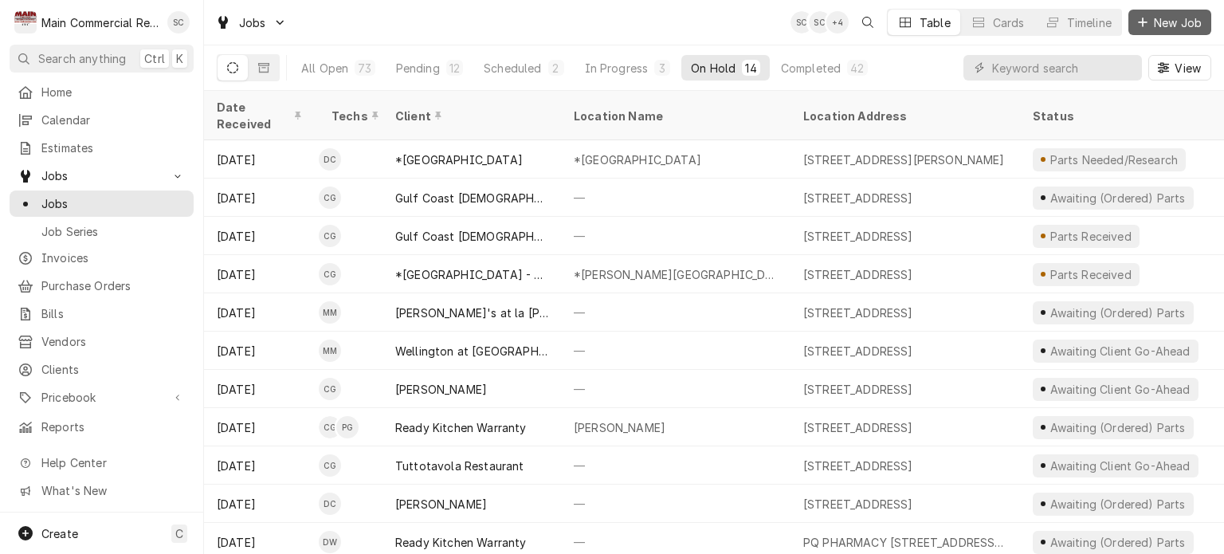
click at [1174, 28] on span "New Job" at bounding box center [1178, 22] width 54 height 17
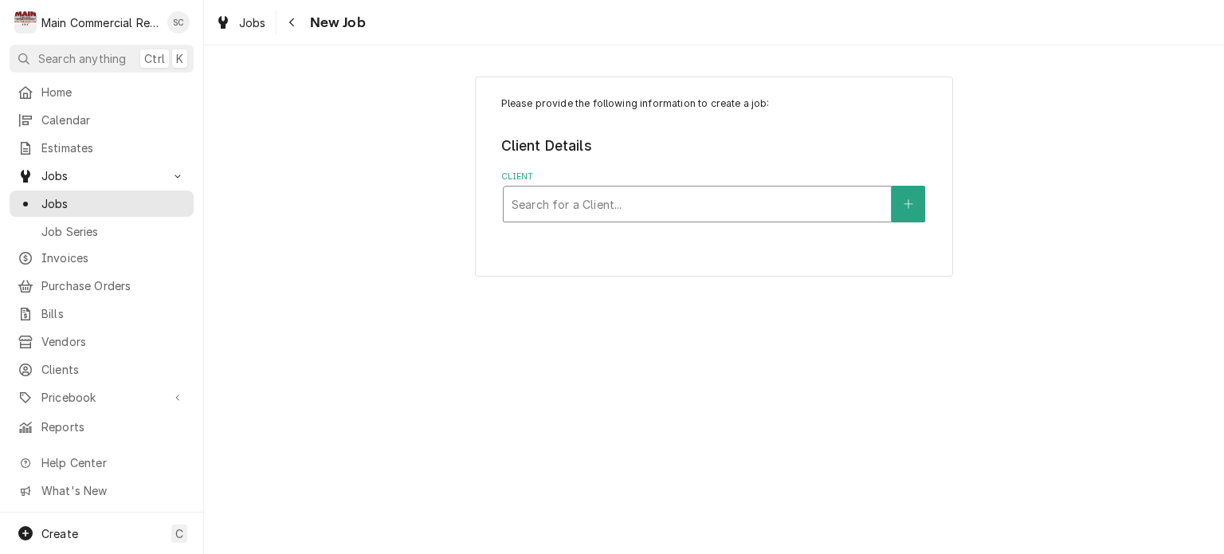
click at [733, 199] on div "Client" at bounding box center [697, 204] width 371 height 29
type input "Butcher Bloc"
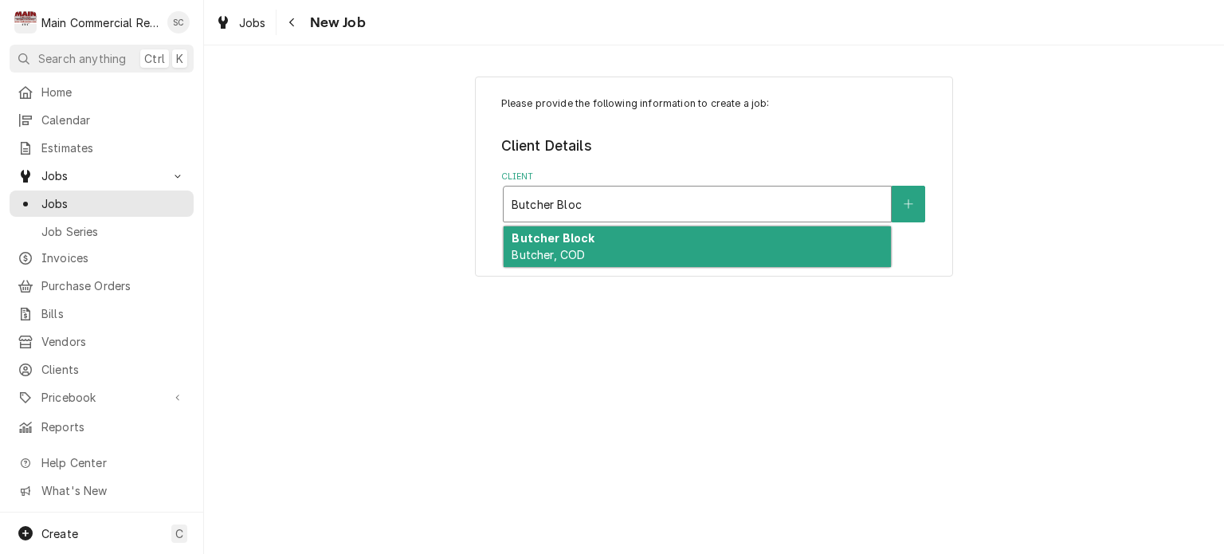
click at [709, 254] on div "Butcher Block Butcher, COD" at bounding box center [697, 246] width 387 height 41
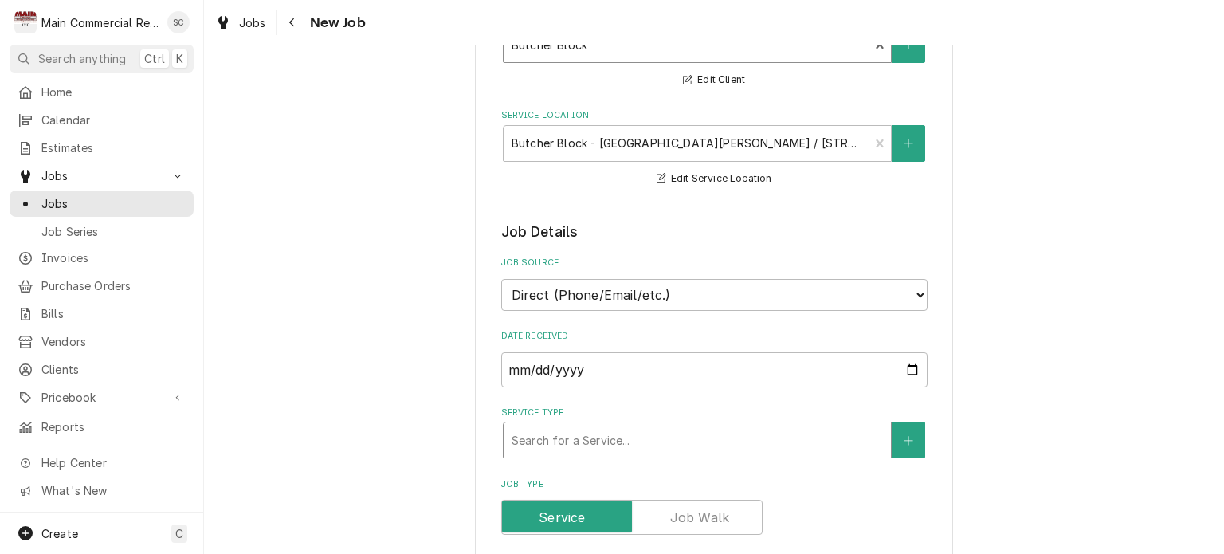
scroll to position [239, 0]
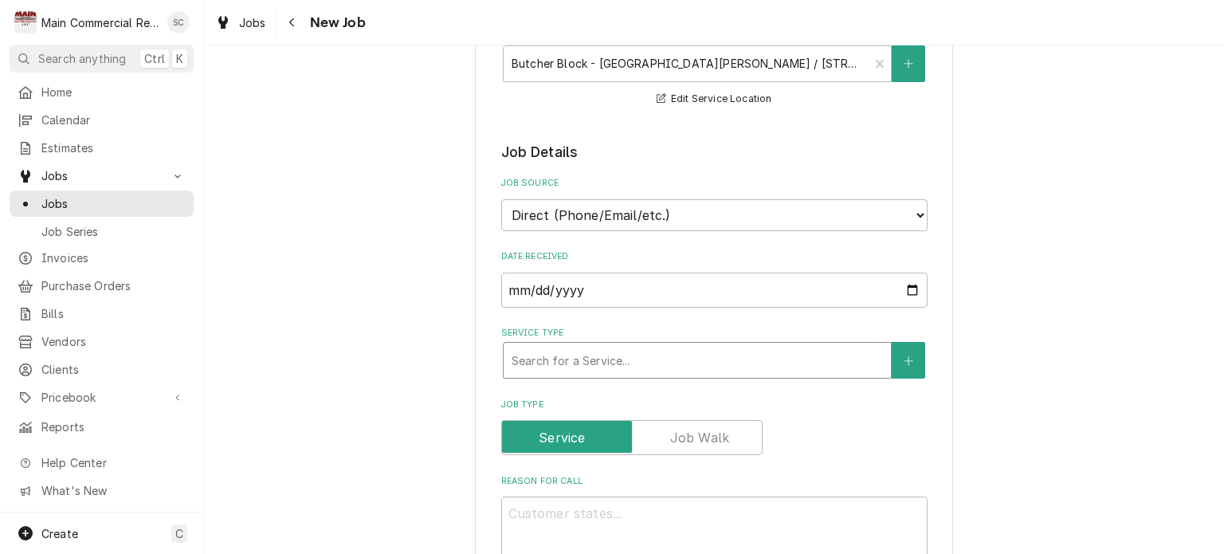
click at [668, 357] on div "Service Type" at bounding box center [697, 360] width 371 height 29
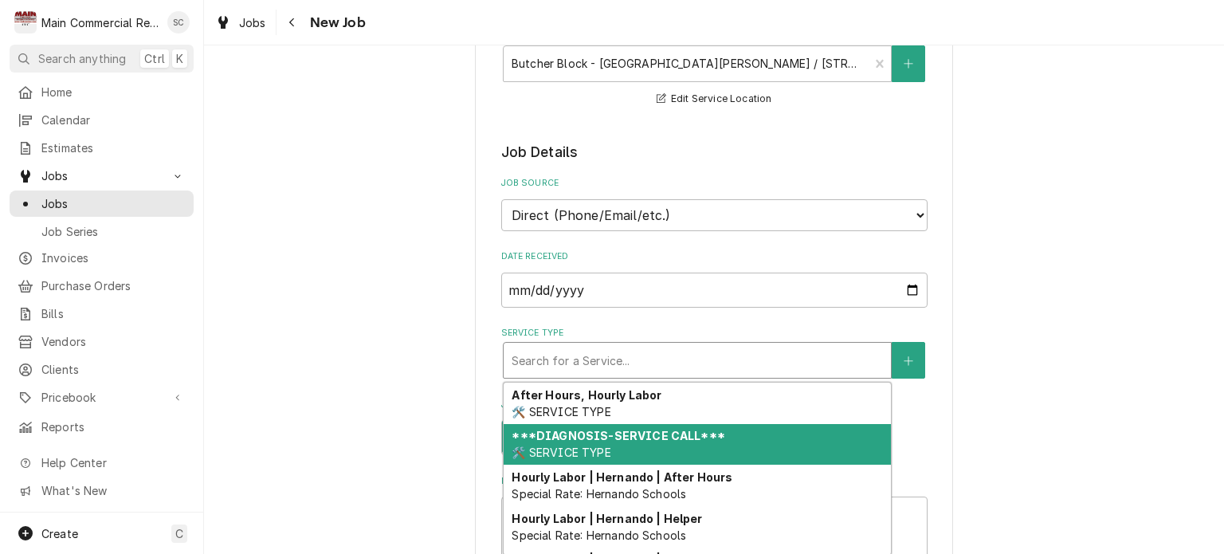
click at [626, 424] on div "***DIAGNOSIS-SERVICE CALL*** 🛠️ SERVICE TYPE" at bounding box center [697, 444] width 387 height 41
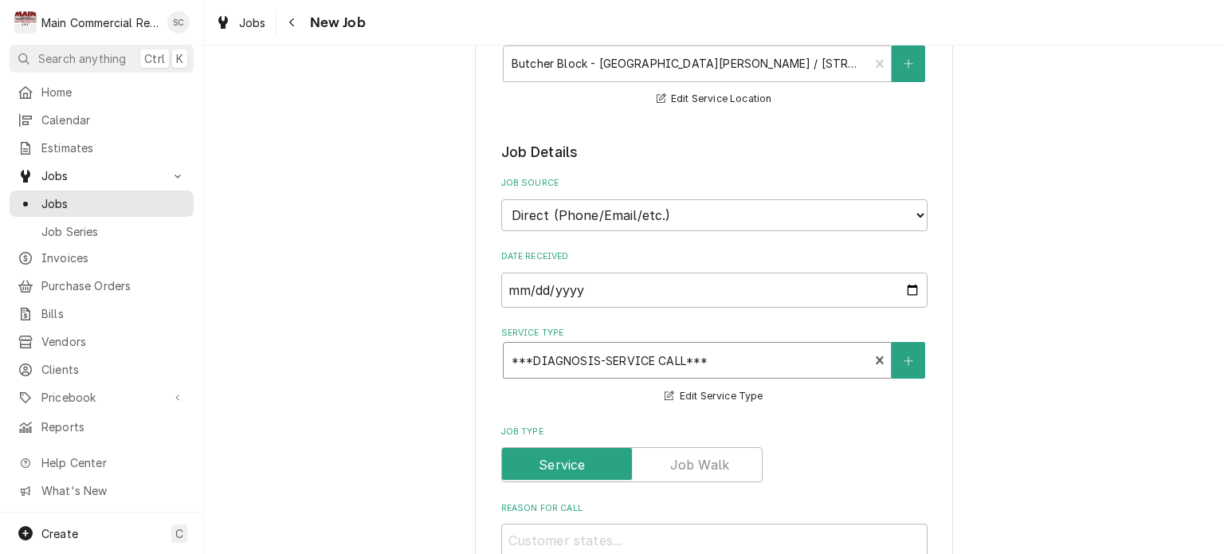
scroll to position [398, 0]
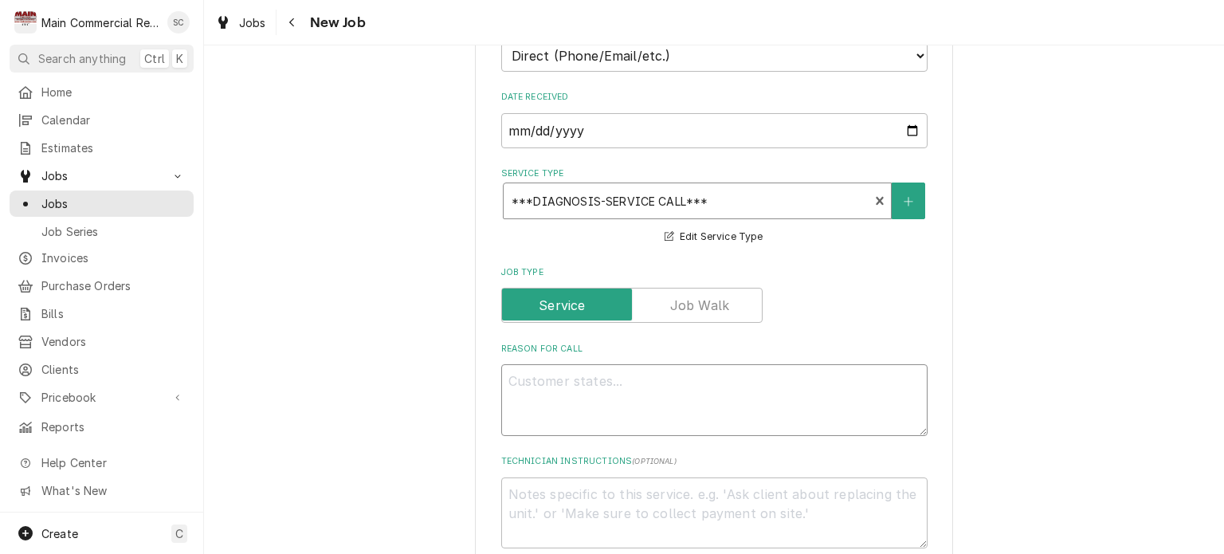
click at [644, 376] on textarea "Reason For Call" at bounding box center [714, 400] width 426 height 72
type textarea "x"
type textarea "W"
type textarea "x"
type textarea "WI"
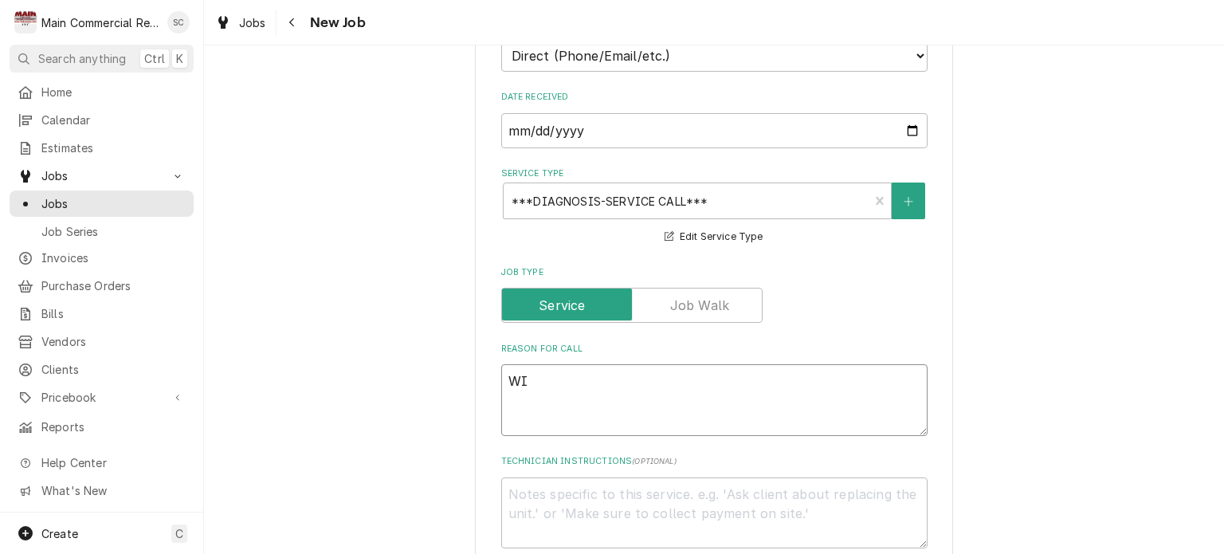
type textarea "x"
type textarea "WIC"
type textarea "x"
type textarea "WIC"
type textarea "x"
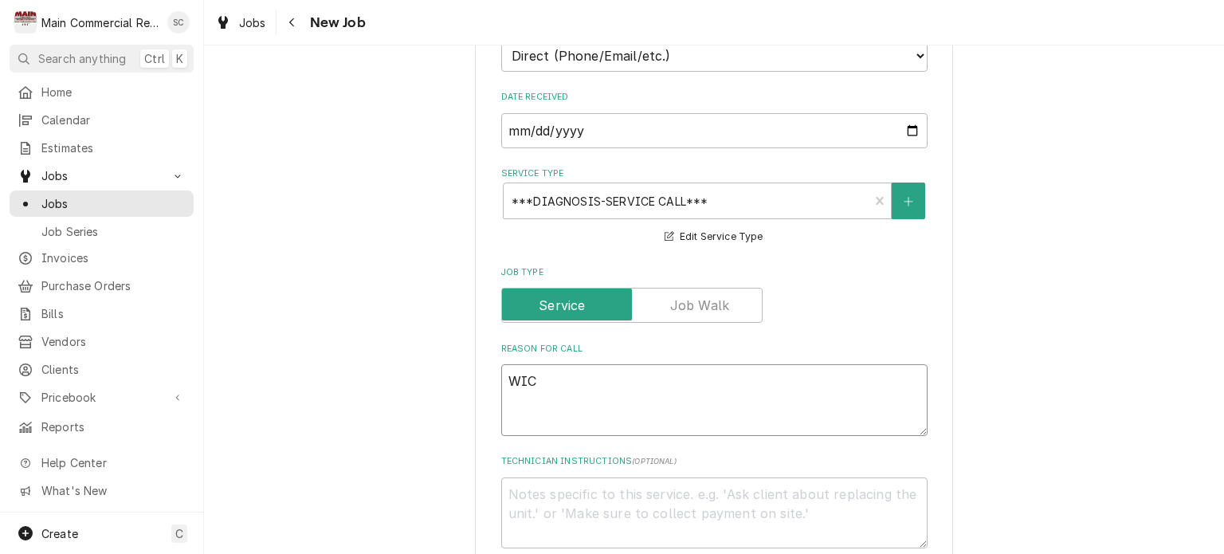
type textarea "WIC b"
type textarea "x"
type textarea "WIC bo"
type textarea "x"
type textarea "WIC box"
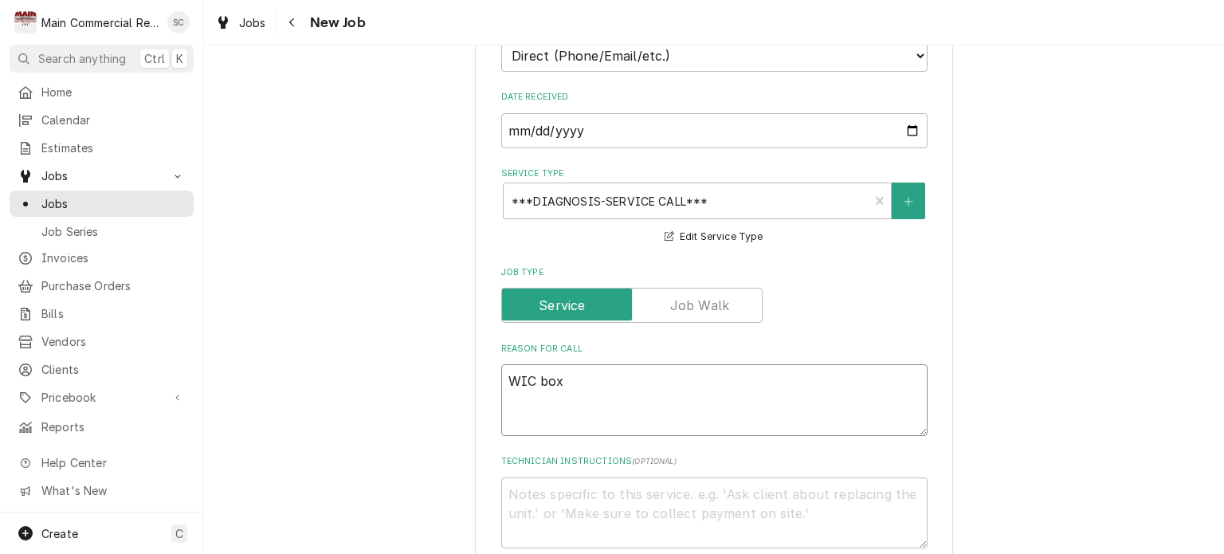
type textarea "x"
type textarea "WIC box"
type textarea "x"
type textarea "WIC box w"
type textarea "x"
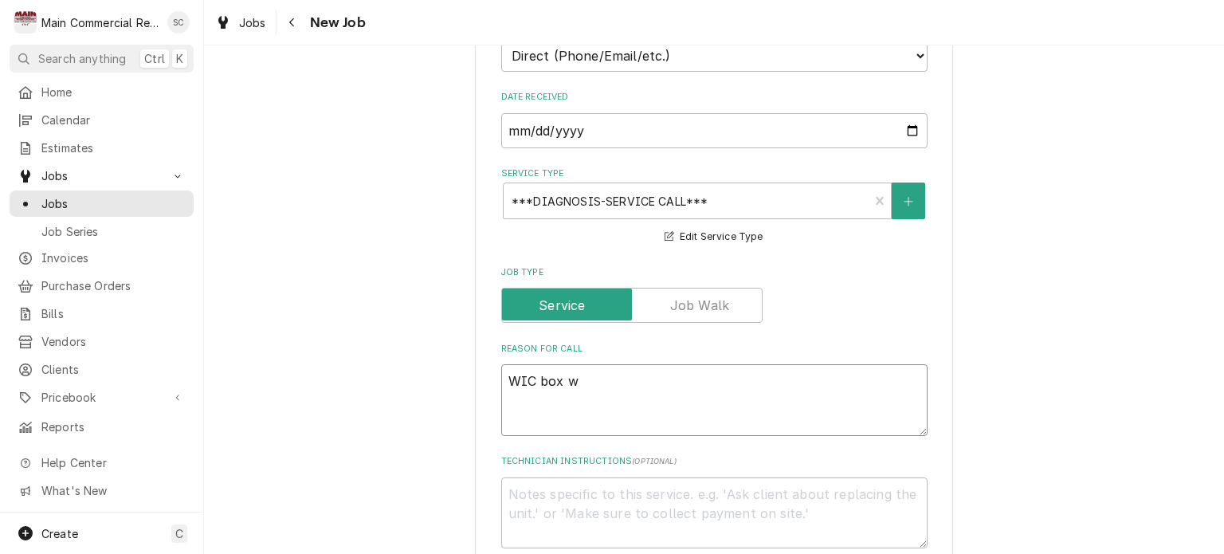
type textarea "WIC box wa"
type textarea "x"
type textarea "WIC box was"
type textarea "x"
type textarea "WIC box was"
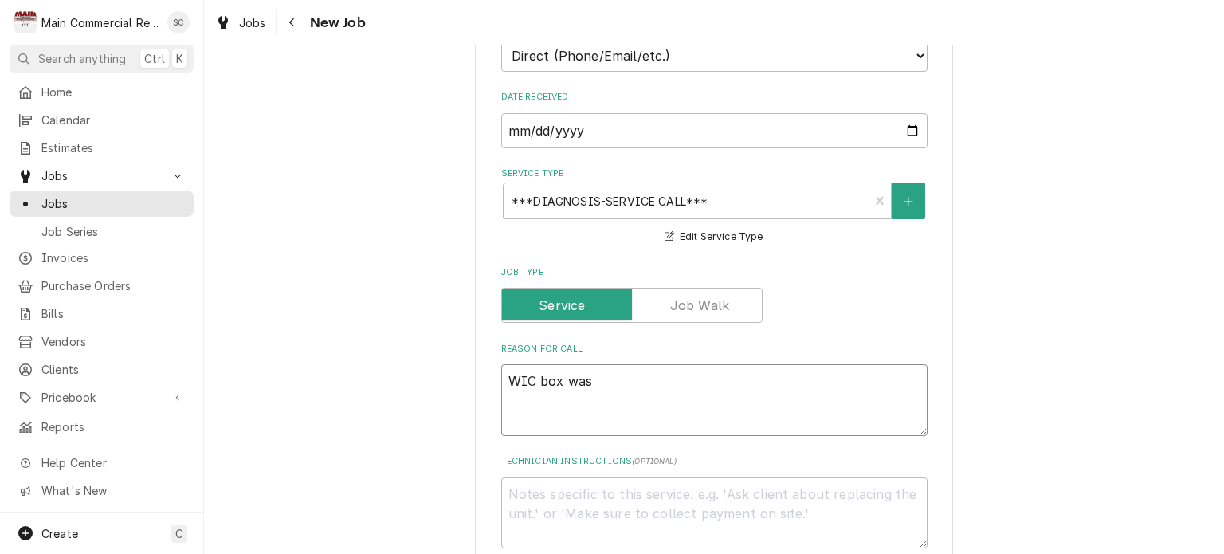
type textarea "x"
type textarea "WIC box was r"
type textarea "x"
type textarea "WIC box was re"
type textarea "x"
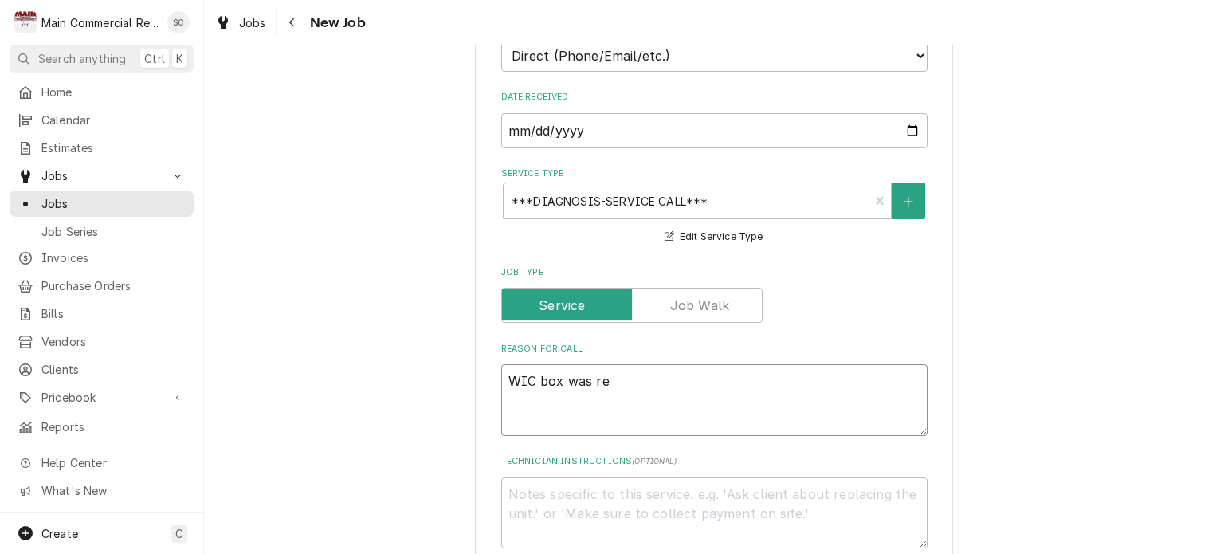
type textarea "WIC box was rec"
type textarea "x"
type textarea "WIC box was rece"
type textarea "x"
type textarea "WIC box was recen"
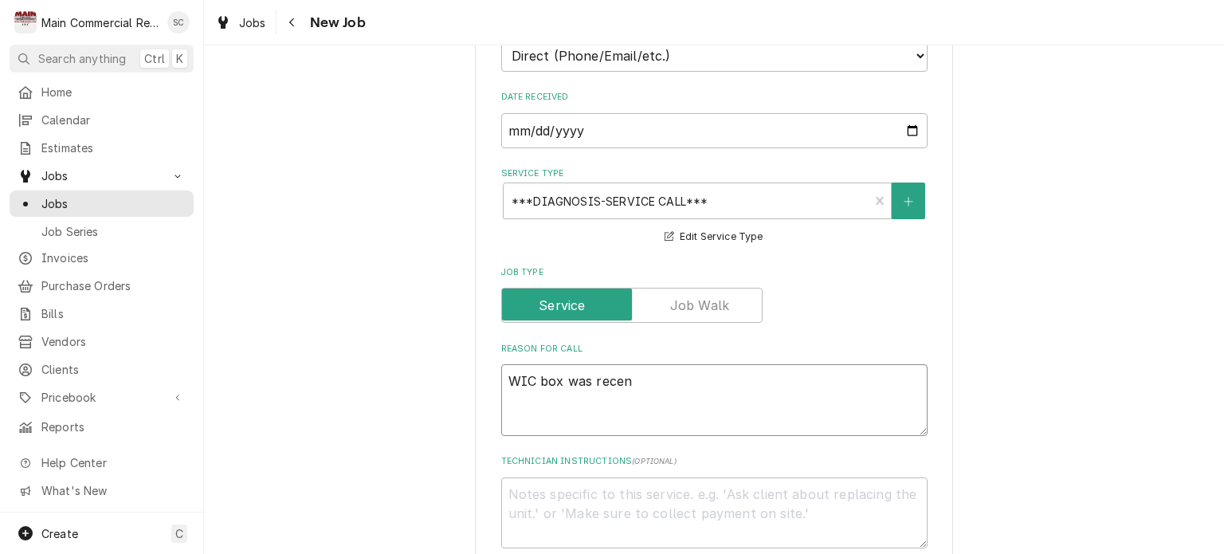
type textarea "x"
type textarea "WIC box was recent"
type textarea "x"
type textarea "WIC box was recentl"
type textarea "x"
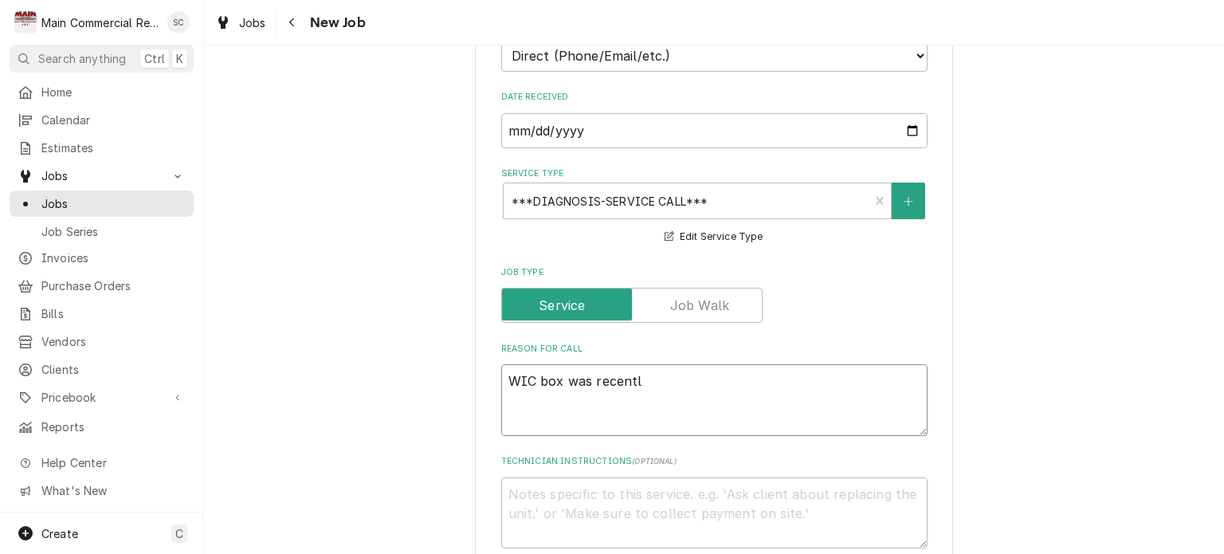
type textarea "WIC box was recently"
type textarea "x"
type textarea "WIC box was recently"
type textarea "x"
type textarea "WIC box was recently m"
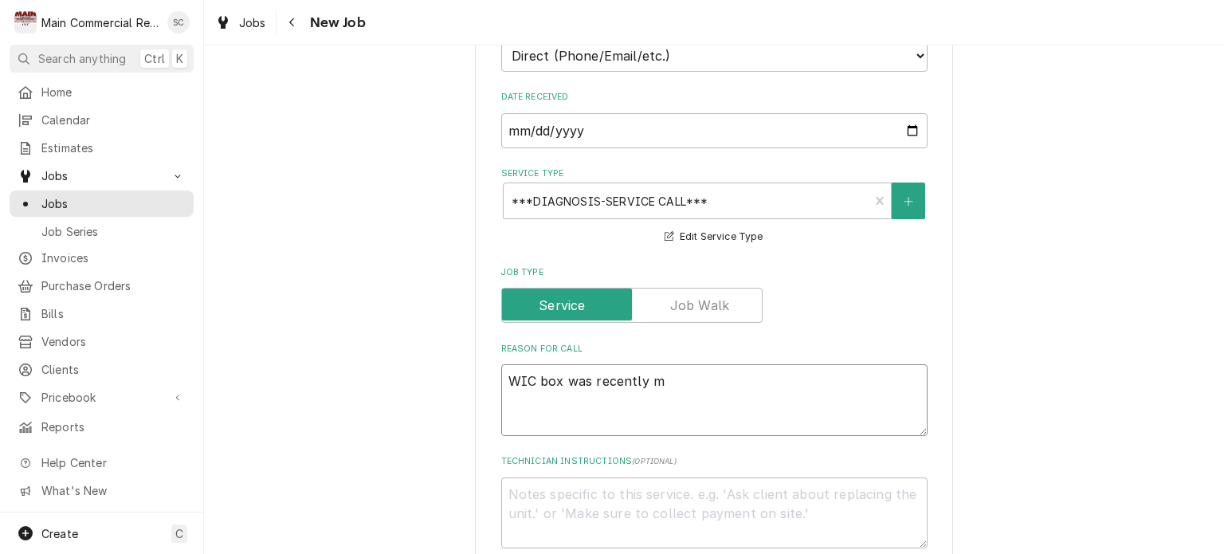
type textarea "x"
type textarea "WIC box was recently mo"
type textarea "x"
type textarea "WIC box was recently mov"
type textarea "x"
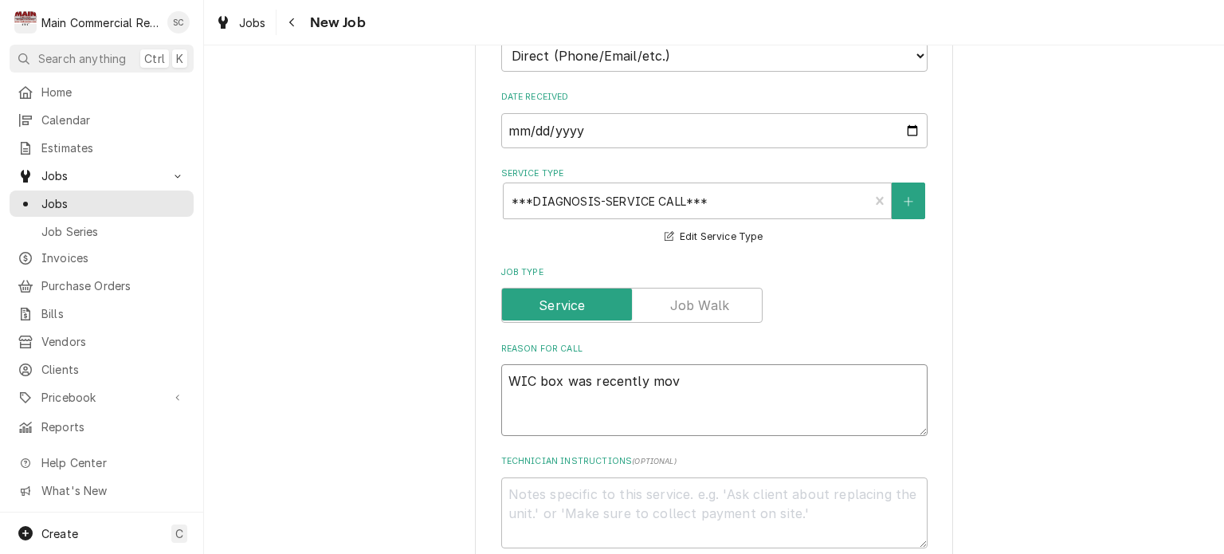
type textarea "WIC box was recently move"
type textarea "x"
type textarea "WIC box was recently moved"
type textarea "x"
type textarea "WIC box was recently moved"
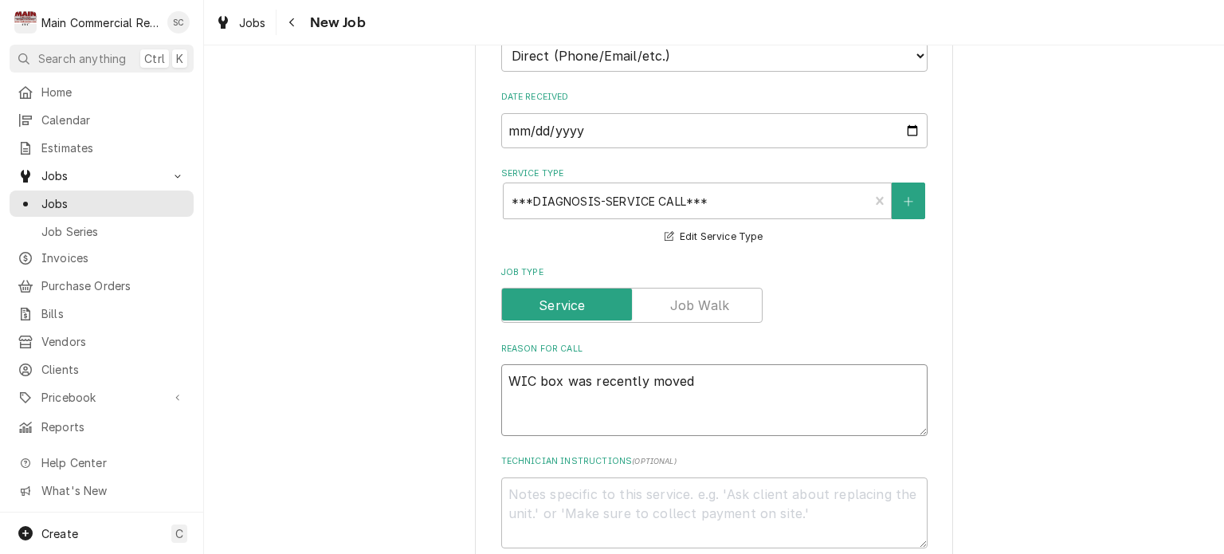
type textarea "x"
type textarea "WIC box was recently moved a"
type textarea "x"
type textarea "WIC box was recently moved an"
type textarea "x"
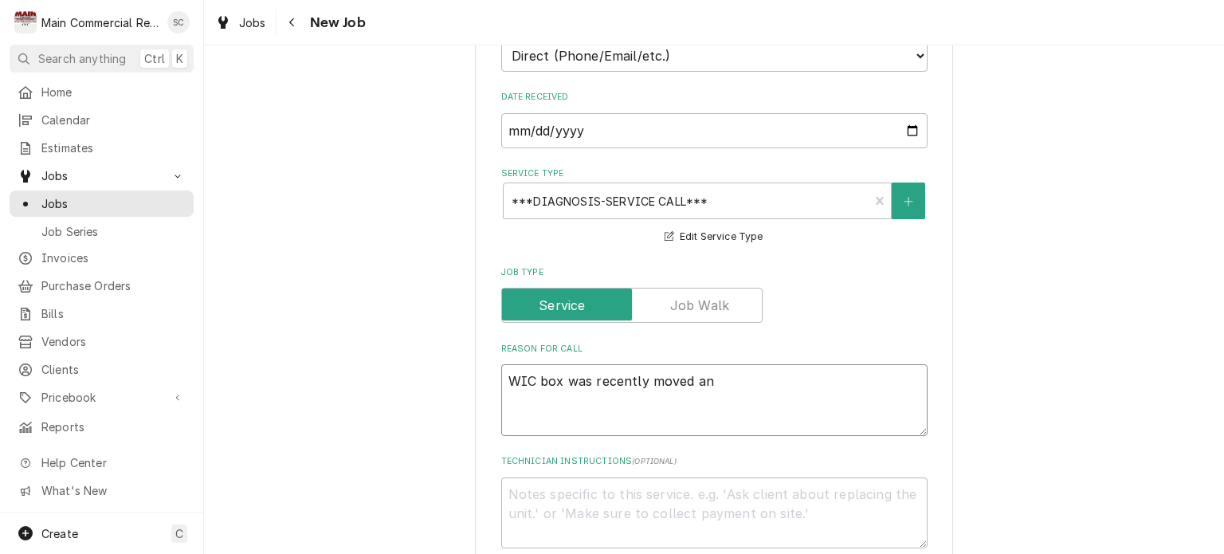
type textarea "WIC box was recently moved and"
type textarea "x"
type textarea "WIC box was recently moved andi"
type textarea "x"
type textarea "WIC box was recently moved andin"
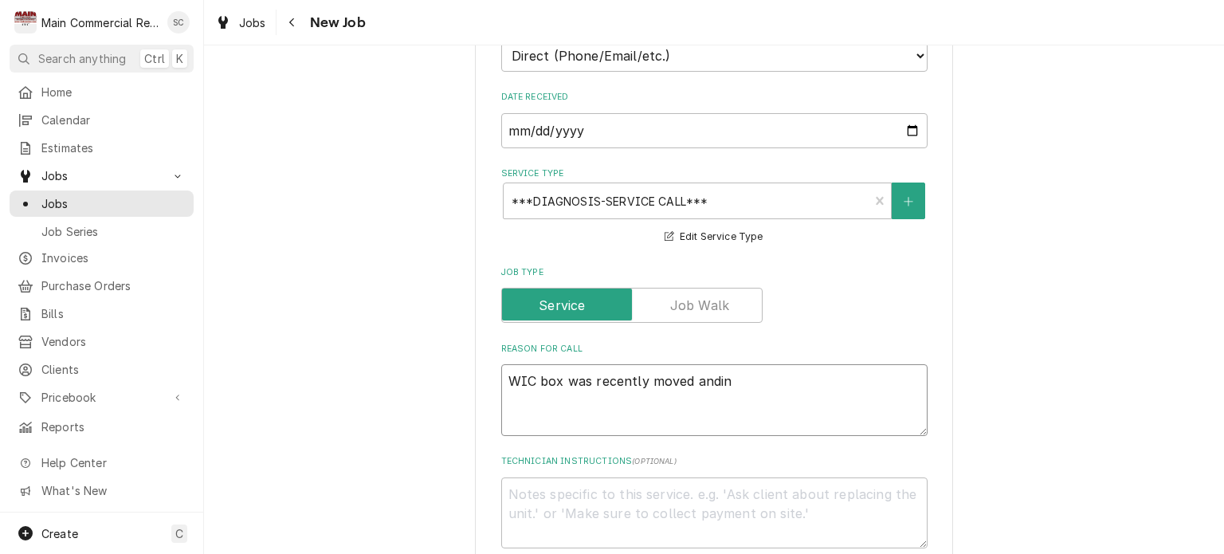
type textarea "x"
type textarea "WIC box was recently moved andin"
type textarea "x"
type textarea "WIC box was recently moved andin"
type textarea "x"
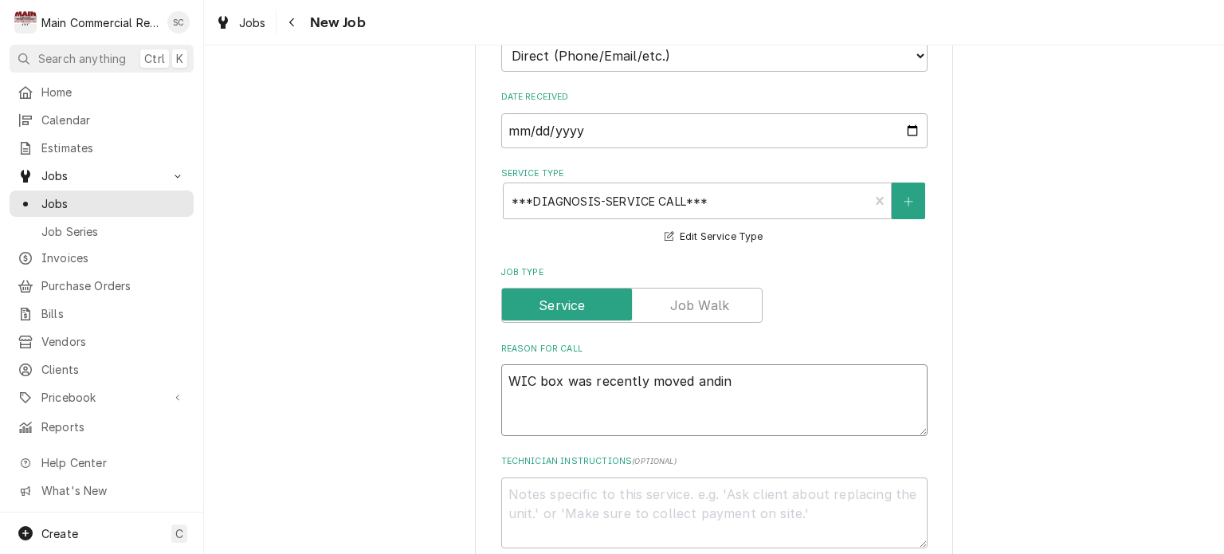
type textarea "WIC box was recently moved andi"
type textarea "x"
type textarea "WIC box was recently moved and"
type textarea "x"
type textarea "WIC box was recently moved and"
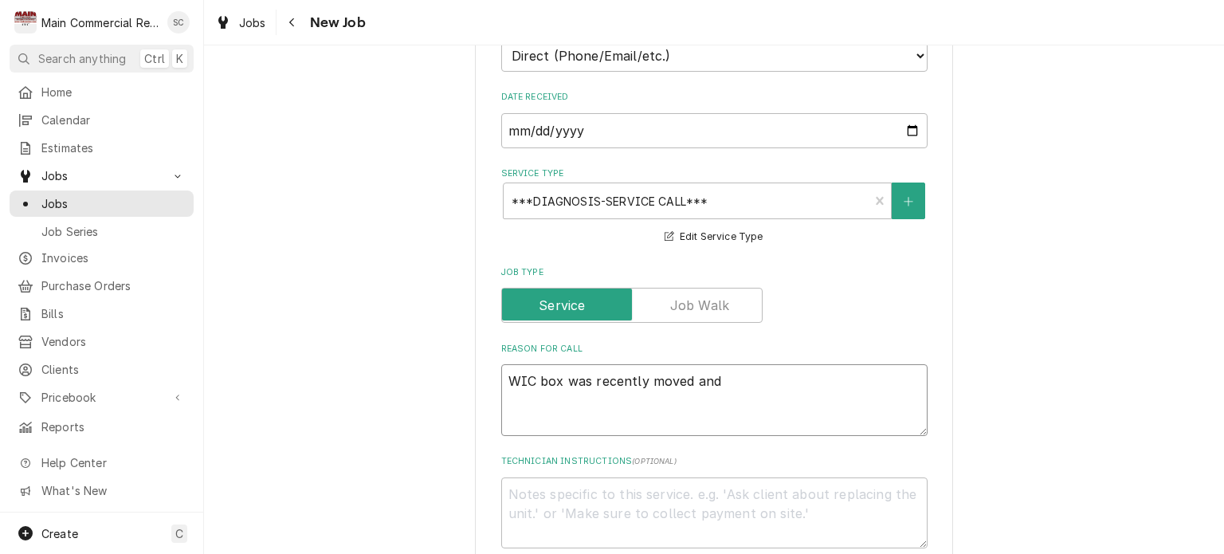
type textarea "x"
type textarea "WIC box was recently moved and i"
type textarea "x"
type textarea "WIC box was recently moved and in"
type textarea "x"
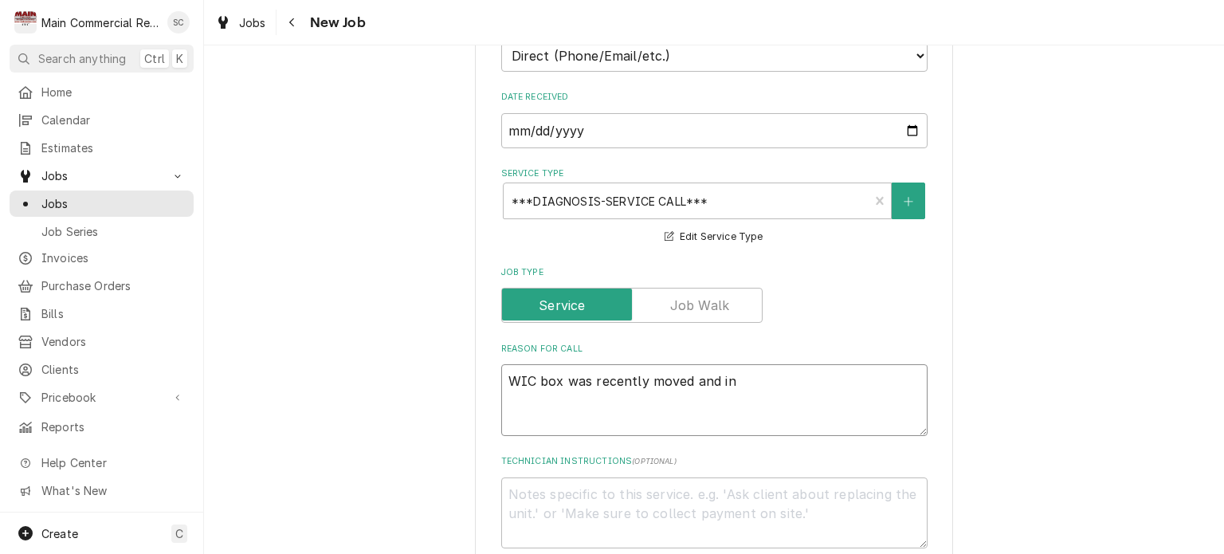
type textarea "WIC box was recently moved and in"
type textarea "x"
type textarea "WIC box was recently moved and in s"
type textarea "x"
type textarea "WIC box was recently moved and in st"
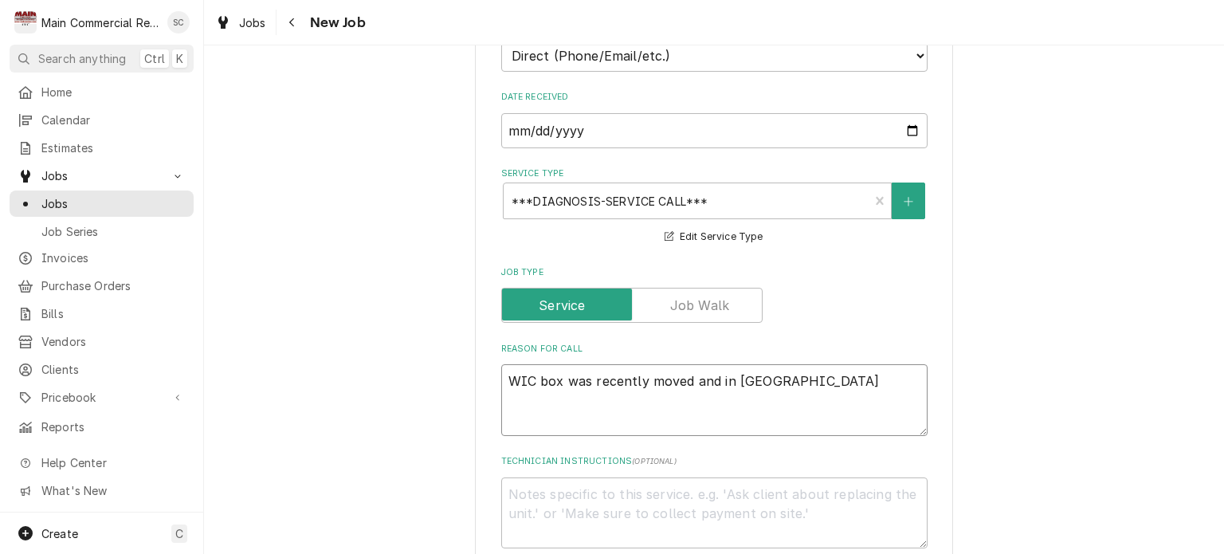
type textarea "x"
type textarea "WIC box was recently moved and in sta"
type textarea "x"
type textarea "WIC box was recently moved and in st"
type textarea "x"
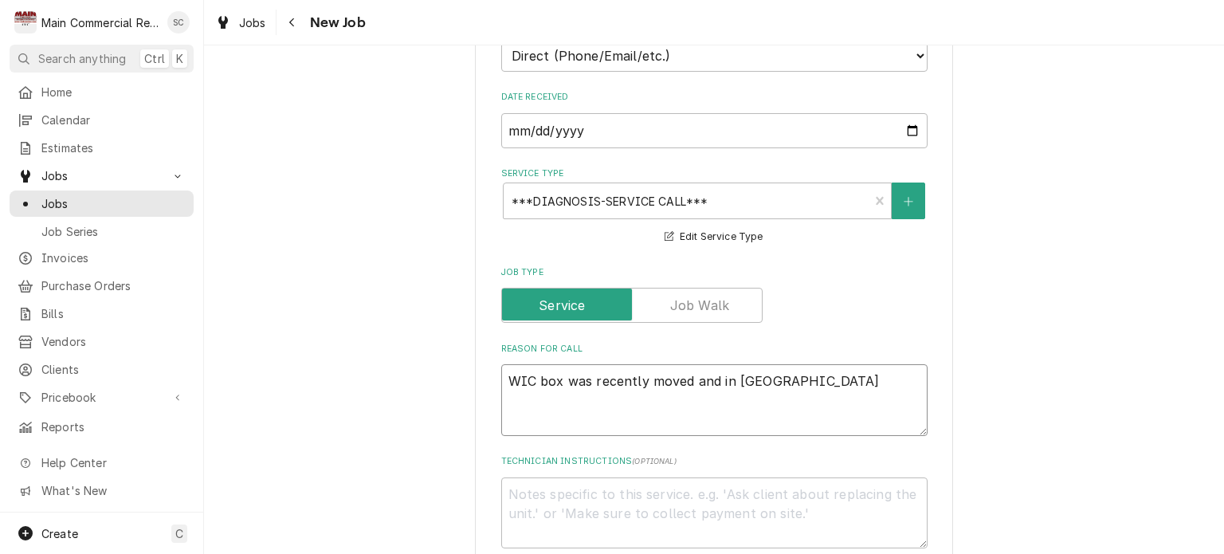
type textarea "WIC box was recently moved and in s"
type textarea "x"
type textarea "WIC box was recently moved and in"
type textarea "x"
type textarea "WIC box was recently moved and in"
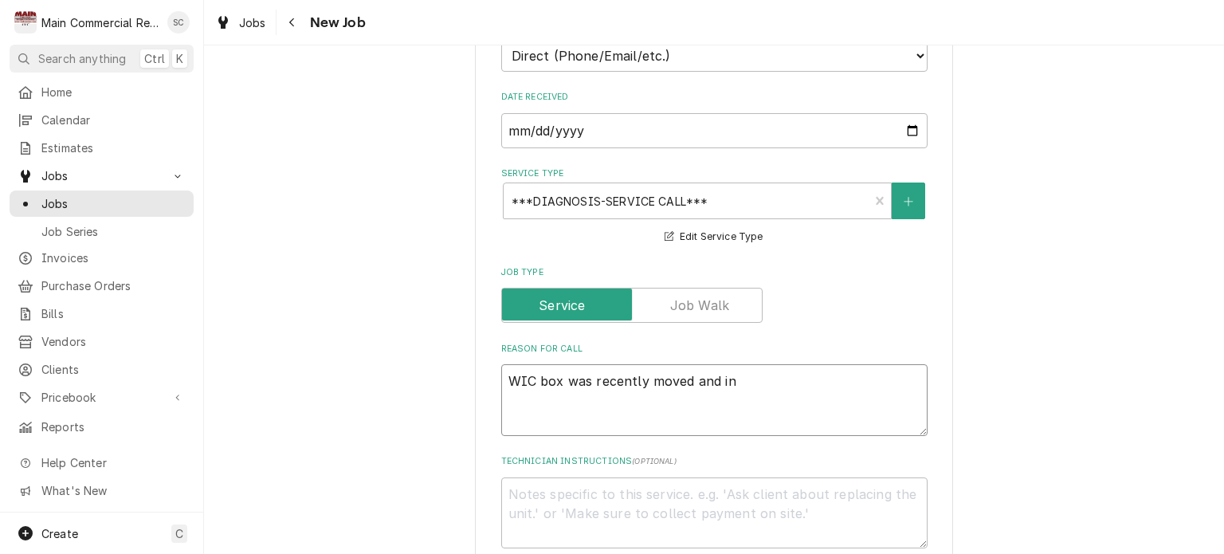
type textarea "x"
type textarea "WIC box was recently moved and ins"
type textarea "x"
type textarea "WIC box was recently moved and inst"
type textarea "x"
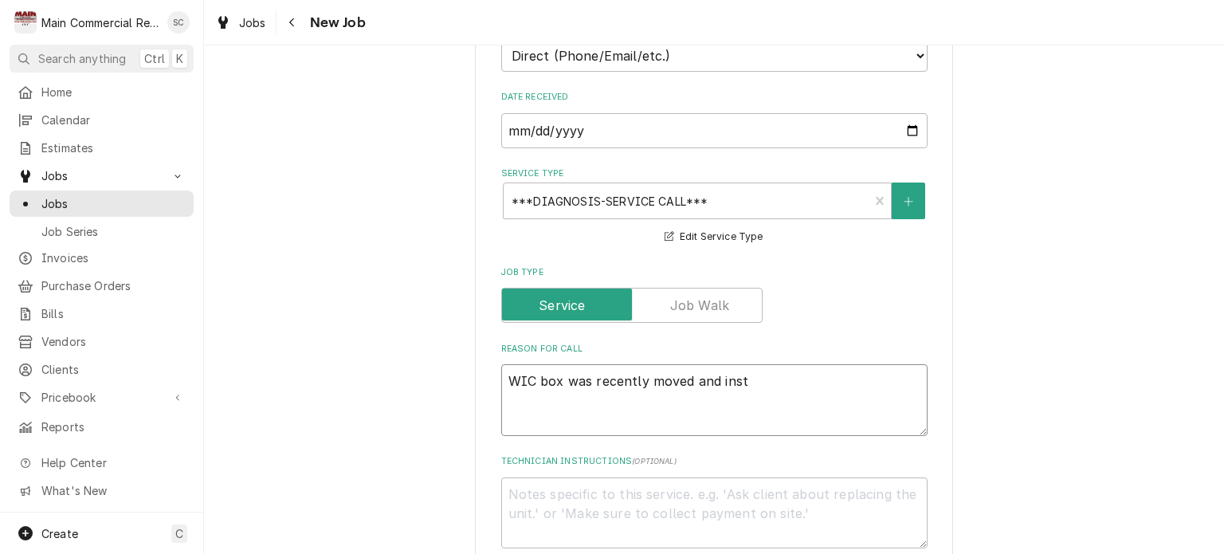
type textarea "WIC box was recently moved and insta"
type textarea "x"
type textarea "WIC box was recently moved and instal"
type textarea "x"
type textarea "WIC box was recently moved and install"
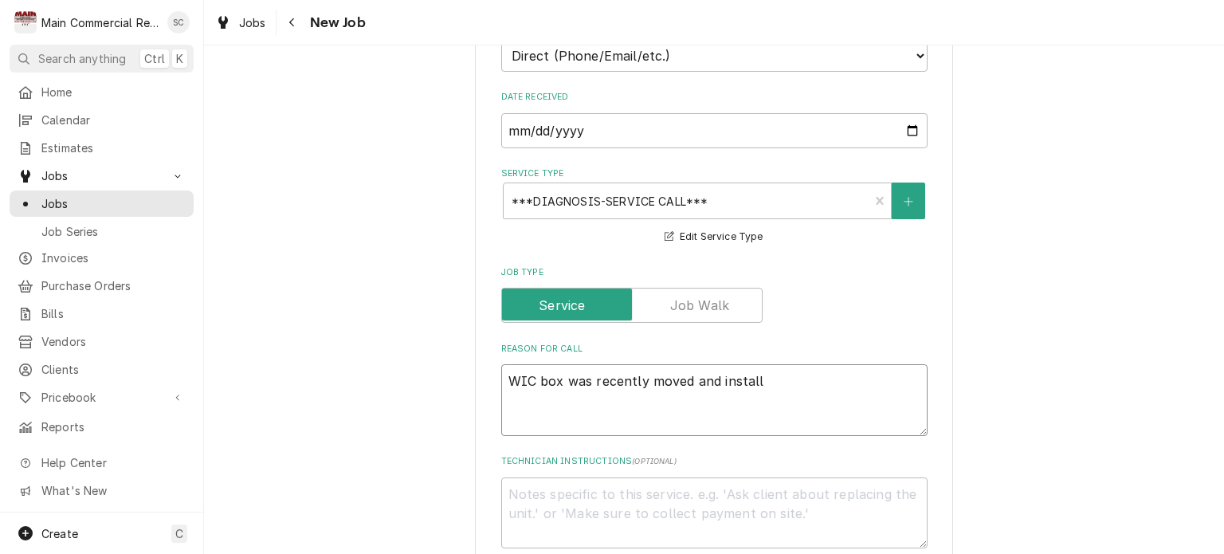
type textarea "x"
type textarea "WIC box was recently moved and installe"
type textarea "x"
type textarea "WIC box was recently moved and installed"
type textarea "x"
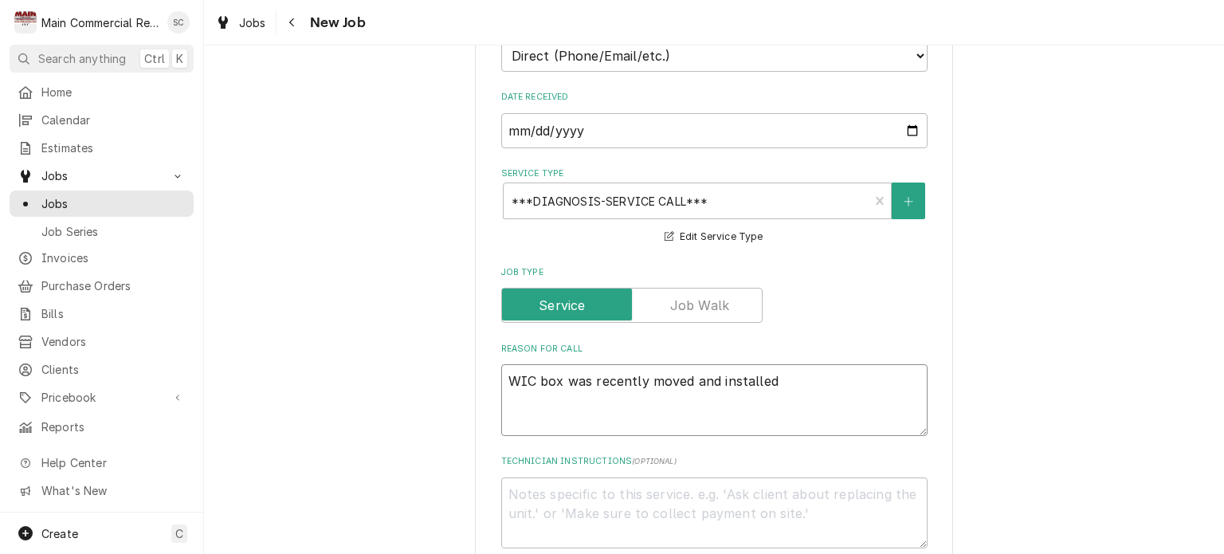
type textarea "WIC box was recently moved and installed"
type textarea "x"
type textarea "WIC box was recently moved and installed a"
type textarea "x"
type textarea "WIC box was recently moved and installed at"
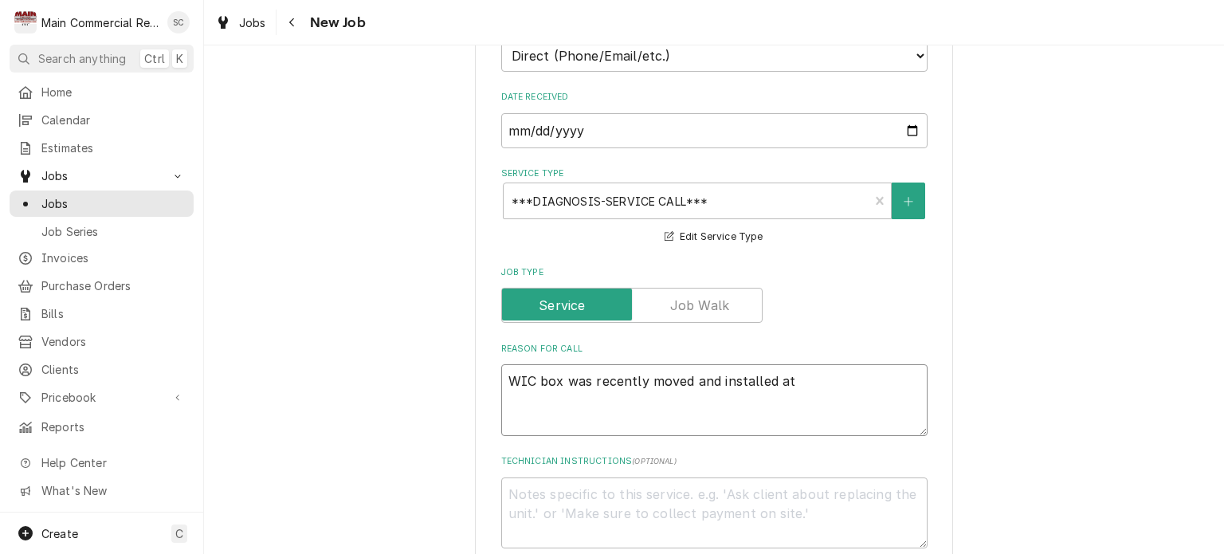
type textarea "x"
type textarea "WIC box was recently moved and installed at"
type textarea "x"
type textarea "WIC box was recently moved and installed at t"
type textarea "x"
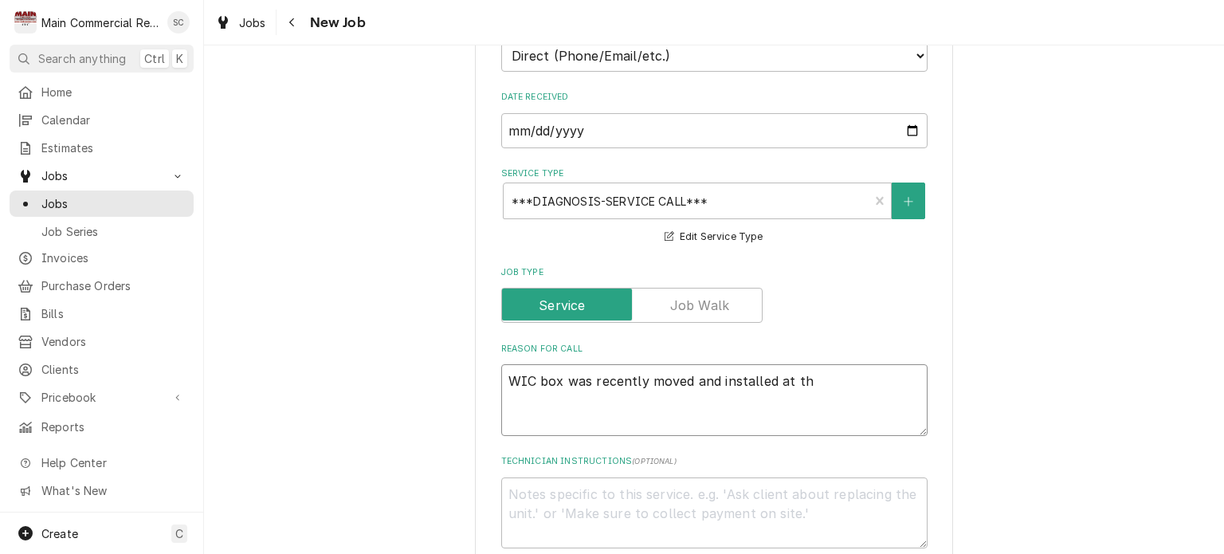
type textarea "WIC box was recently moved and installed at tha"
type textarea "x"
type textarea "WIC box was recently moved and installed at that"
type textarea "x"
type textarea "WIC box was recently moved and installed at that"
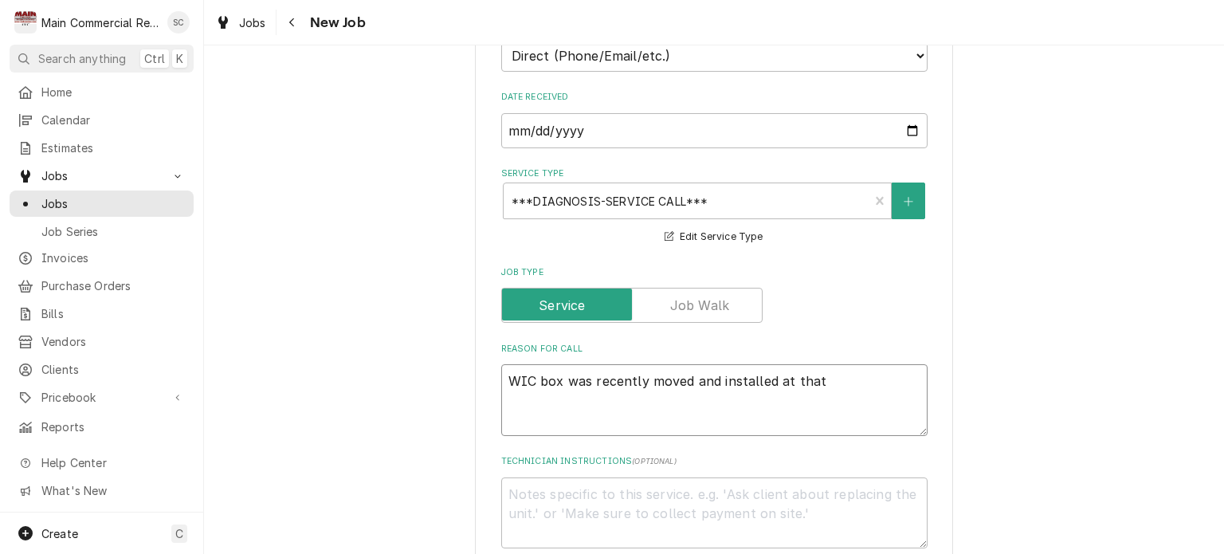
type textarea "x"
type textarea "WIC box was recently moved and installed at that l"
type textarea "x"
type textarea "WIC box was recently moved and installed at that lo"
type textarea "x"
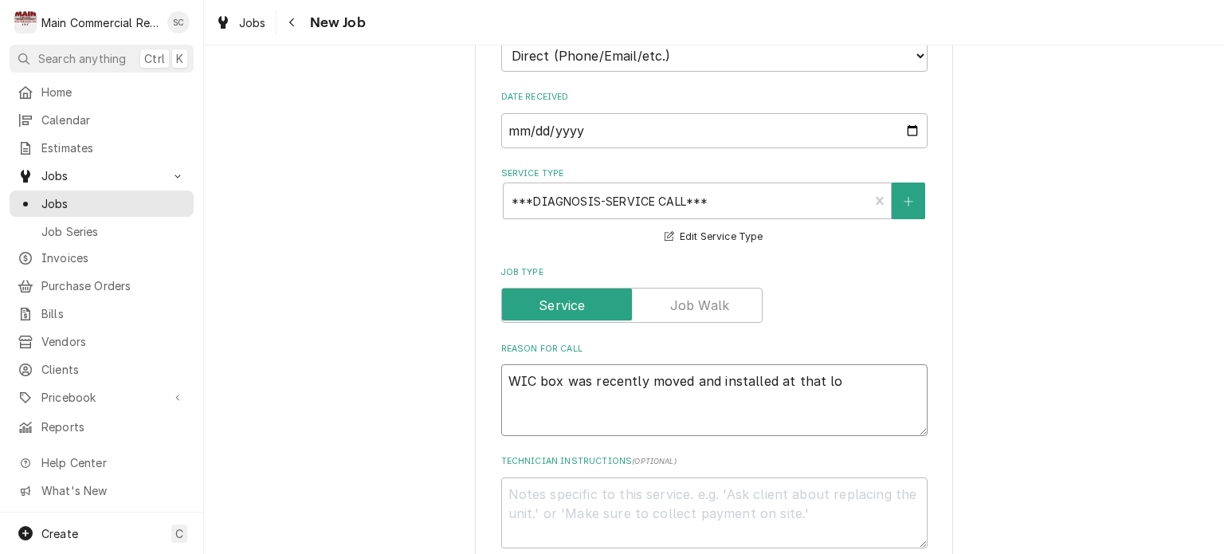
type textarea "WIC box was recently moved and installed at that loc"
type textarea "x"
type textarea "WIC box was recently moved and installed at that loca"
type textarea "x"
type textarea "WIC box was recently moved and installed at that locat"
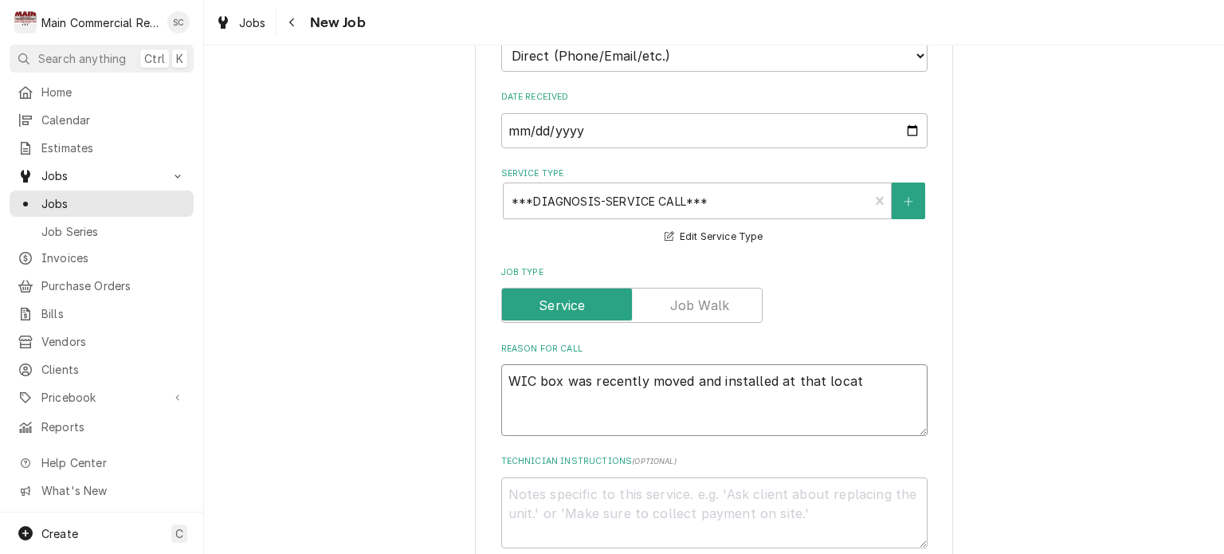
type textarea "x"
type textarea "WIC box was recently moved and installed at that locati"
type textarea "x"
type textarea "WIC box was recently moved and installed at that locatio"
type textarea "x"
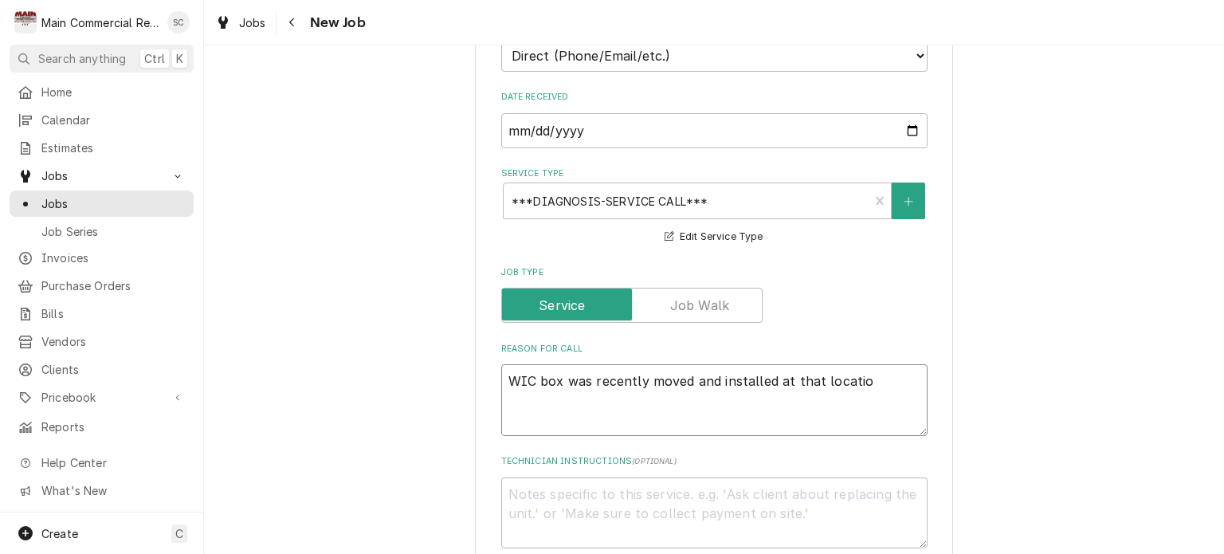
type textarea "WIC box was recently moved and installed at that location"
type textarea "x"
type textarea "WIC box was recently moved and installed at that location"
type textarea "x"
type textarea "WIC box was recently moved and installed at that location a"
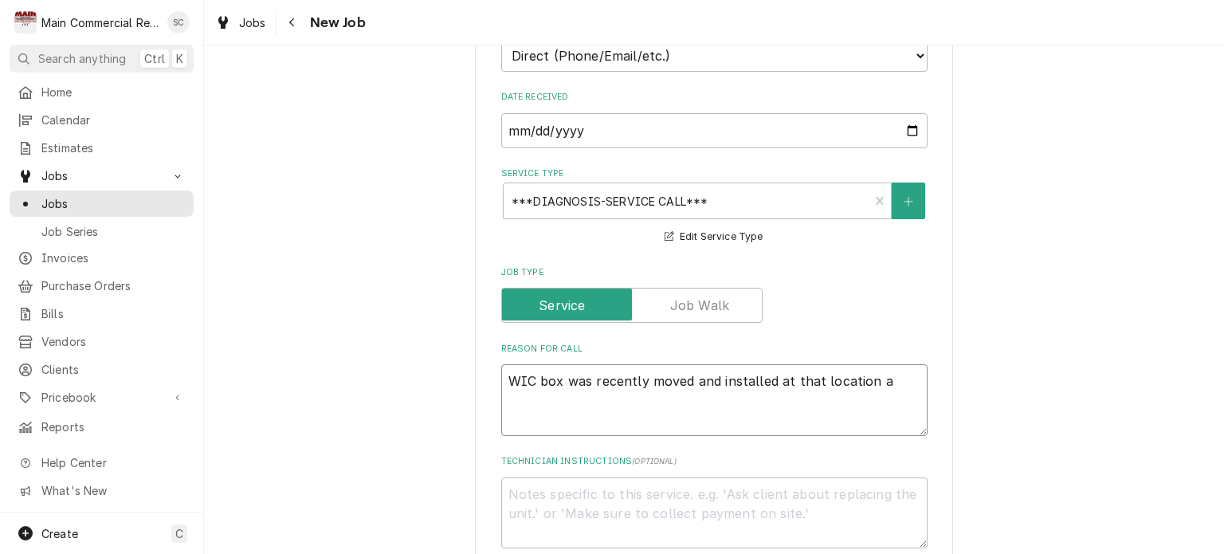
type textarea "x"
type textarea "WIC box was recently moved and installed at that location al"
type textarea "x"
type textarea "WIC box was recently moved and installed at that location alo"
type textarea "x"
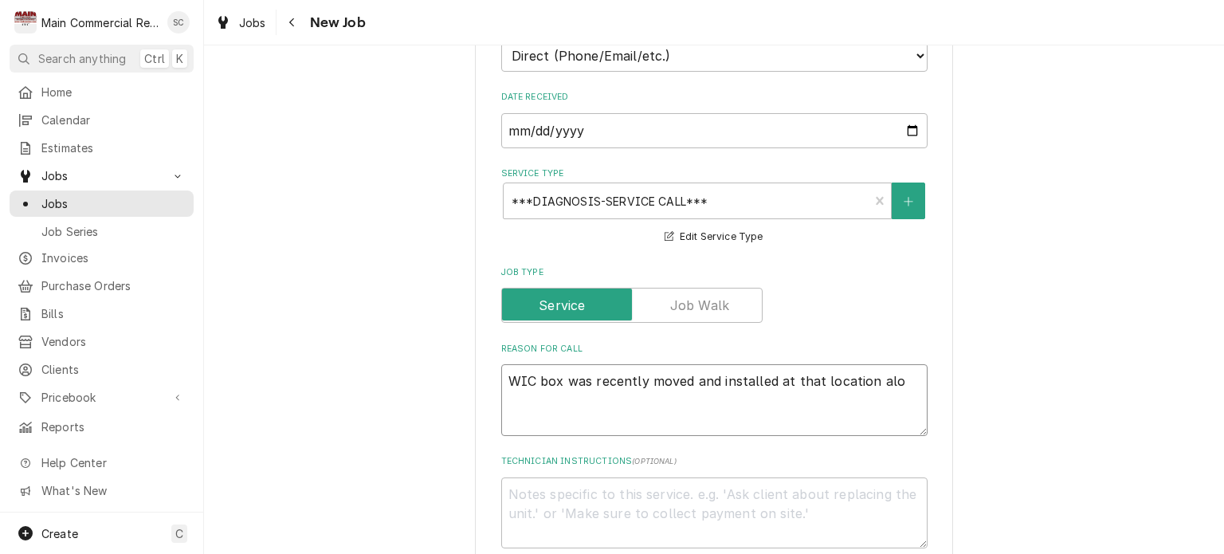
type textarea "WIC box was recently moved and installed at that location alon"
type textarea "x"
type textarea "WIC box was recently moved and installed at that location along"
type textarea "x"
type textarea "WIC box was recently moved and installed at that location along"
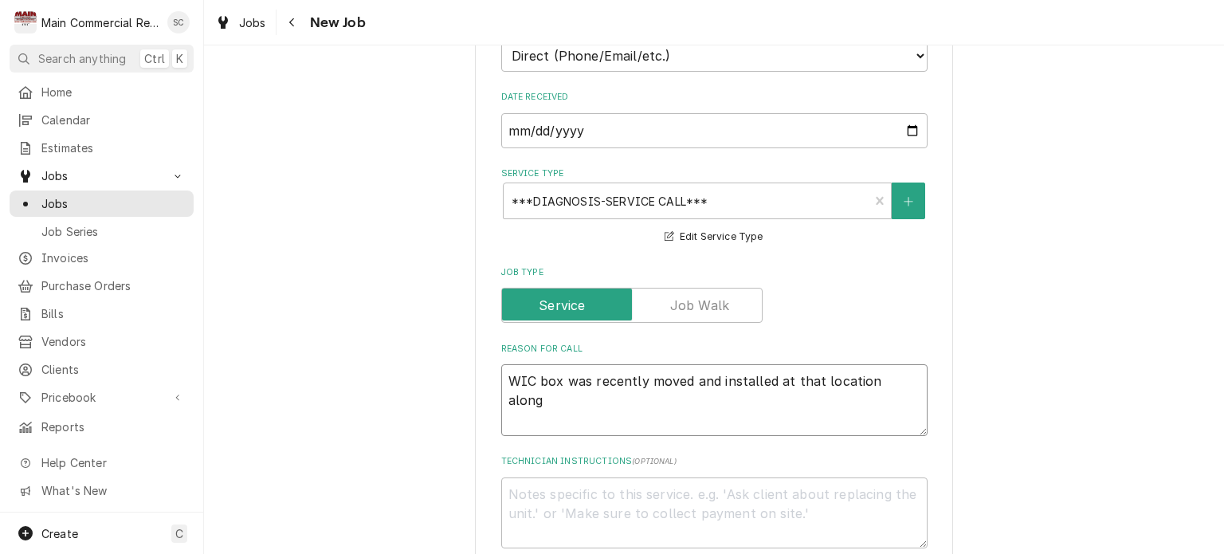
type textarea "x"
type textarea "WIC box was recently moved and installed at that location along w"
type textarea "x"
type textarea "WIC box was recently moved and installed at that location along wi"
type textarea "x"
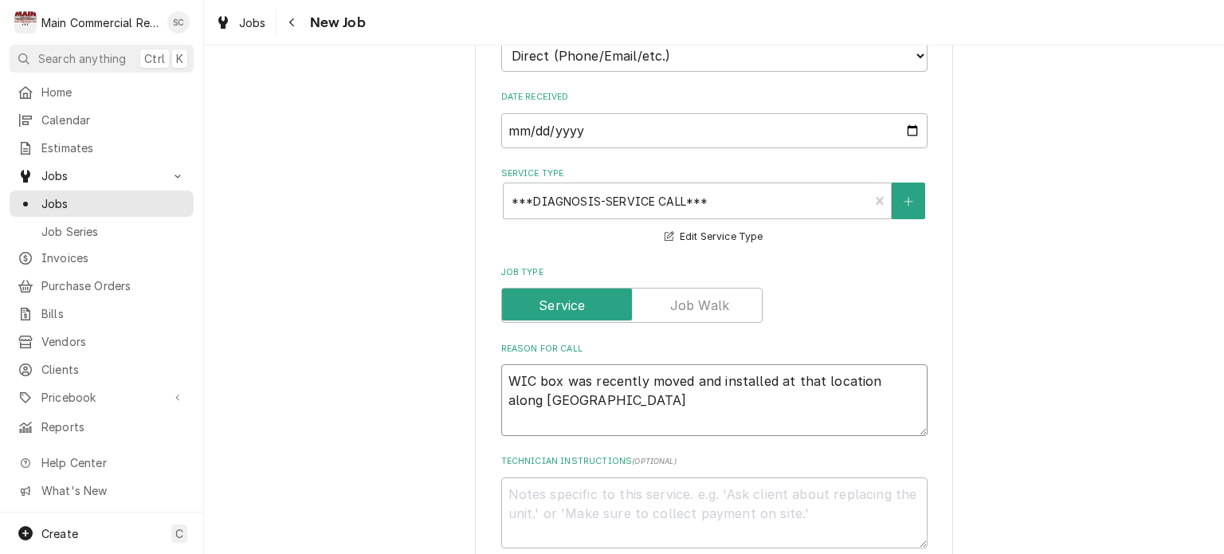
type textarea "WIC box was recently moved and installed at that location along wit"
type textarea "x"
type textarea "WIC box was recently moved and installed at that location along with"
type textarea "x"
type textarea "WIC box was recently moved and installed at that location along with t"
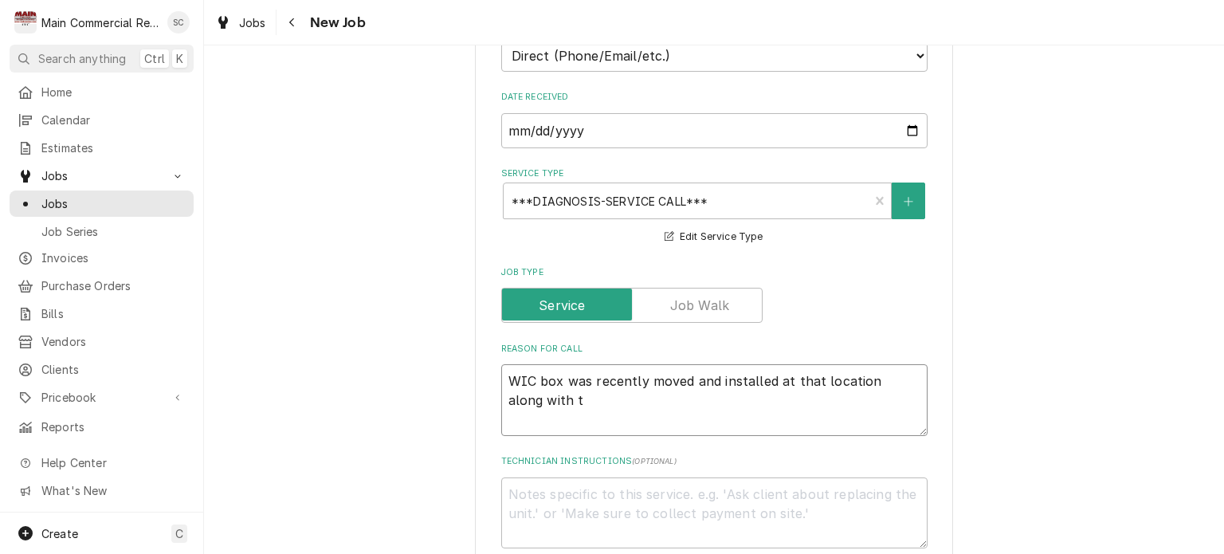
type textarea "x"
type textarea "WIC box was recently moved and installed at that location along with th"
type textarea "x"
type textarea "WIC box was recently moved and installed at that location along with the"
type textarea "x"
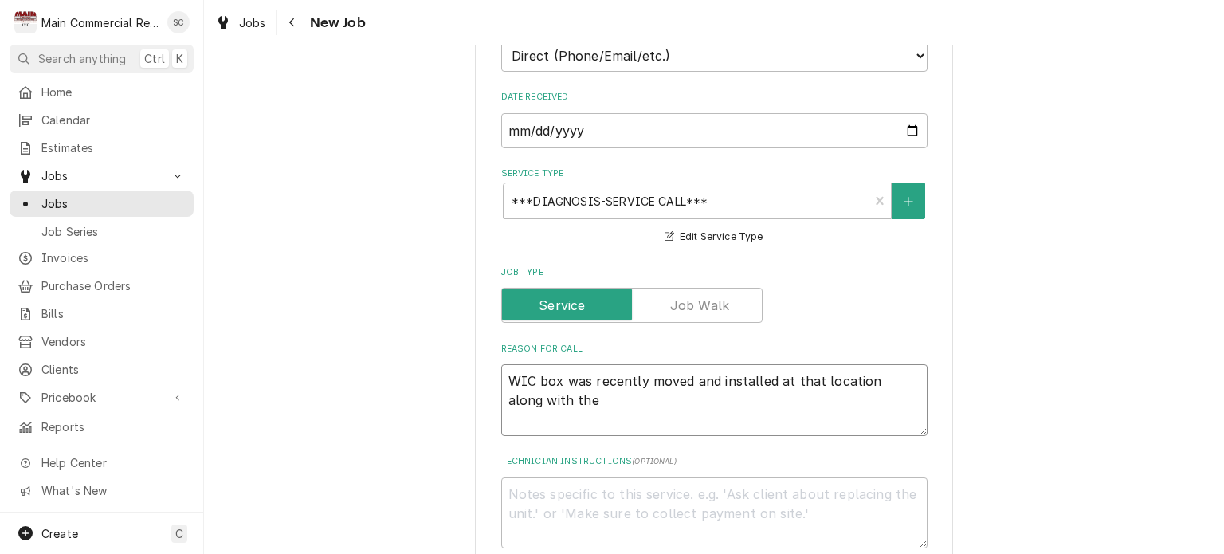
type textarea "WIC box was recently moved and installed at that location along with the"
type textarea "x"
type textarea "WIC box was recently moved and installed at that location along with the e"
type textarea "x"
type textarea "WIC box was recently moved and installed at that location along with the equ"
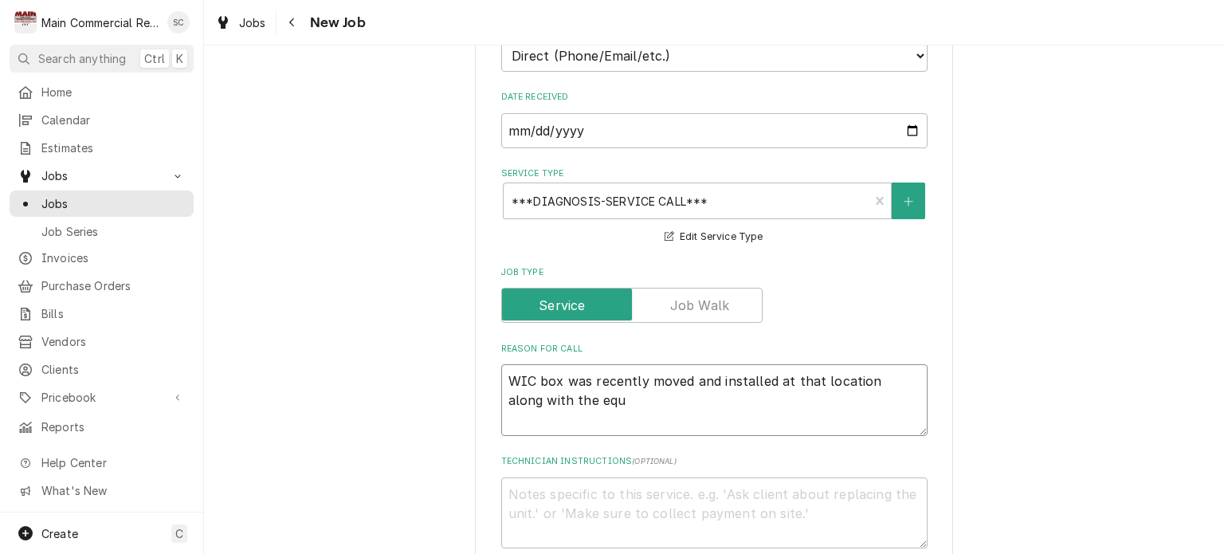
type textarea "x"
type textarea "WIC box was recently moved and installed at that location along with the equi"
type textarea "x"
type textarea "WIC box was recently moved and installed at that location along with the equip"
type textarea "x"
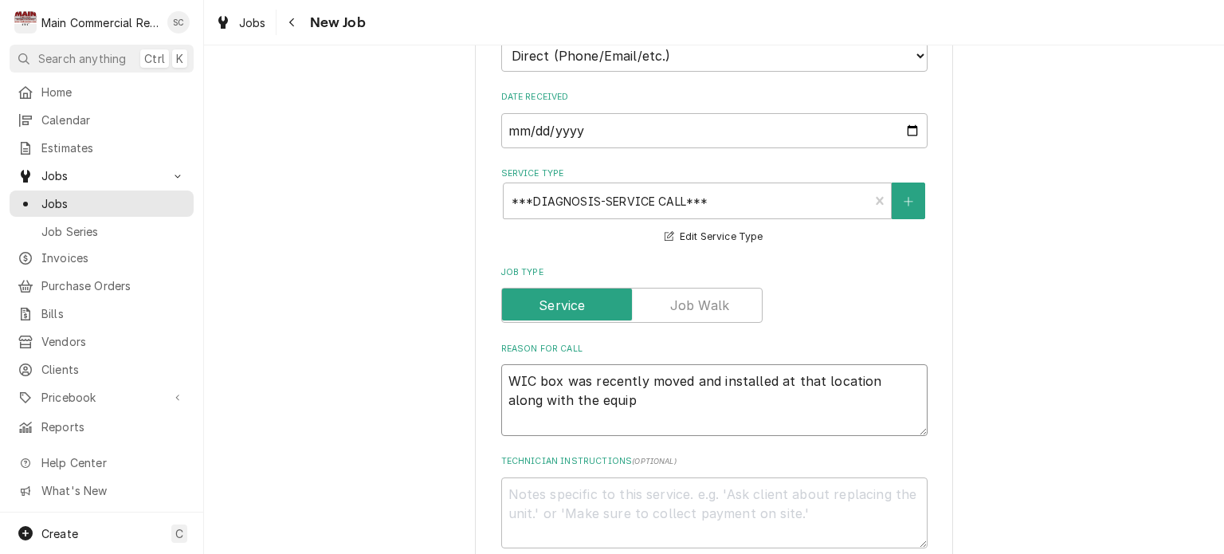
type textarea "WIC box was recently moved and installed at that location along with the equipm"
type textarea "x"
type textarea "WIC box was recently moved and installed at that location along with the equipme"
type textarea "x"
type textarea "WIC box was recently moved and installed at that location along with the equipm…"
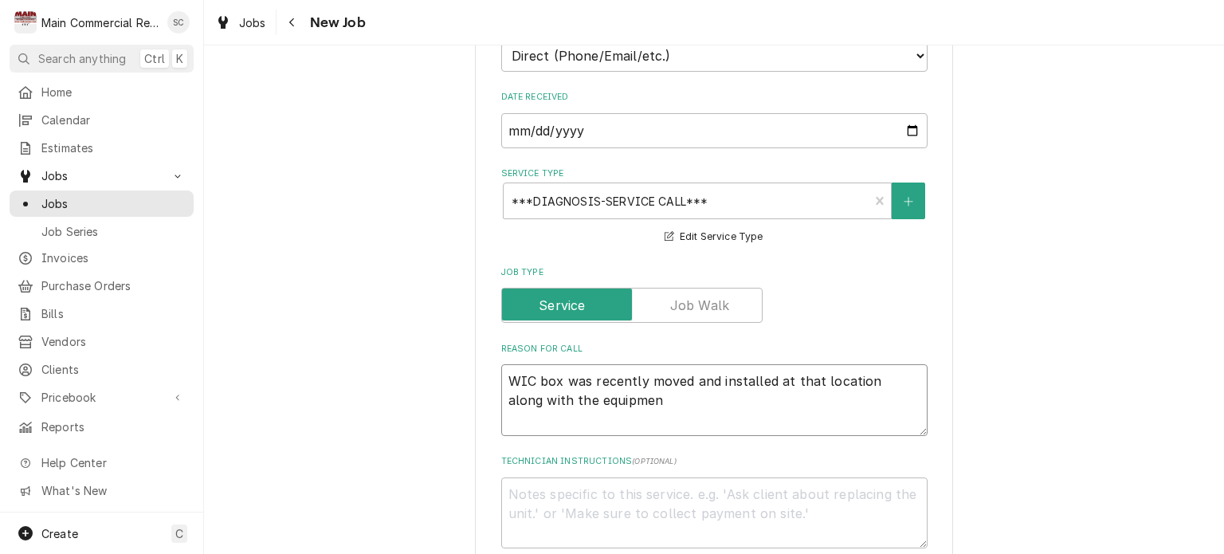
type textarea "x"
type textarea "WIC box was recently moved and installed at that location along with the equipm…"
type textarea "x"
type textarea "WIC box was recently moved and installed at that location along with the equipm…"
type textarea "x"
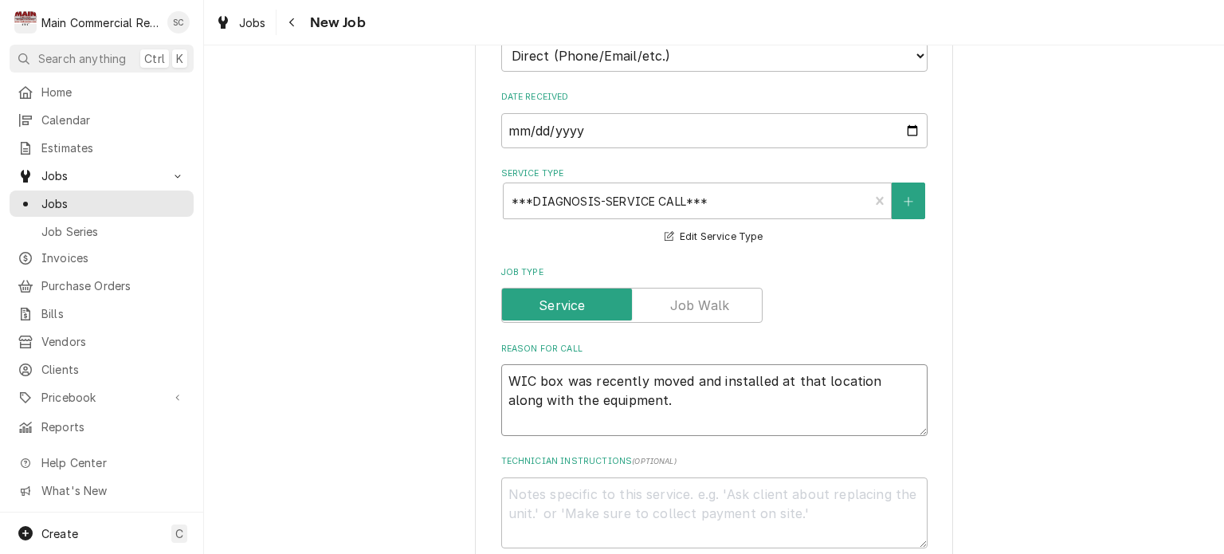
type textarea "WIC box was recently moved and installed at that location along with the equipm…"
type textarea "x"
type textarea "WIC box was recently moved and installed at that location along with the equipm…"
type textarea "x"
type textarea "WIC box was recently moved and installed at that location along with the equipm…"
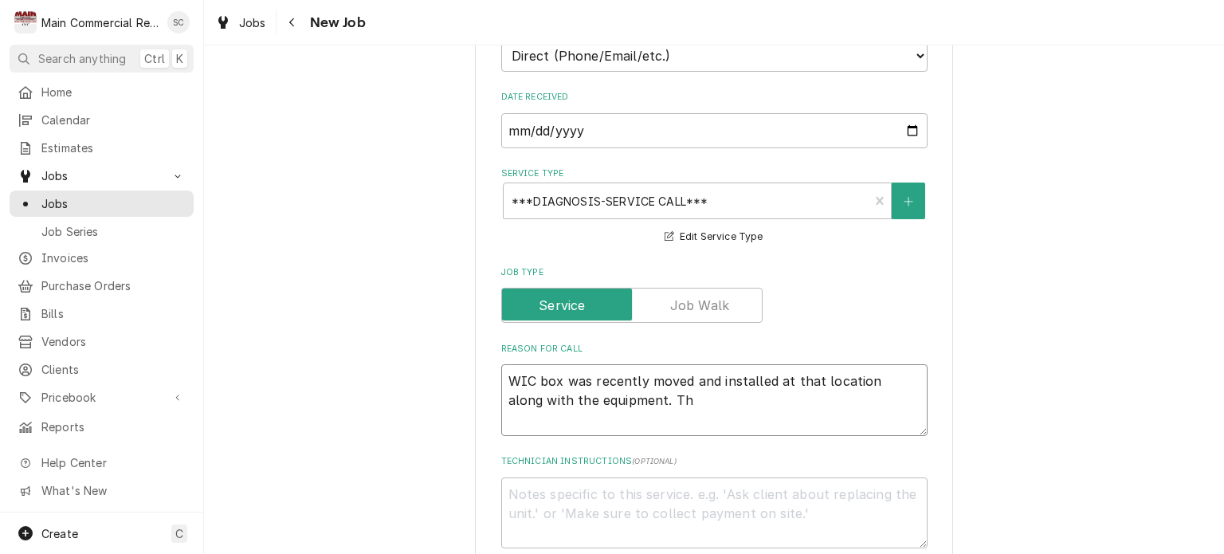
type textarea "x"
type textarea "WIC box was recently moved and installed at that location along with the equipm…"
type textarea "x"
type textarea "WIC box was recently moved and installed at that location along with the equipm…"
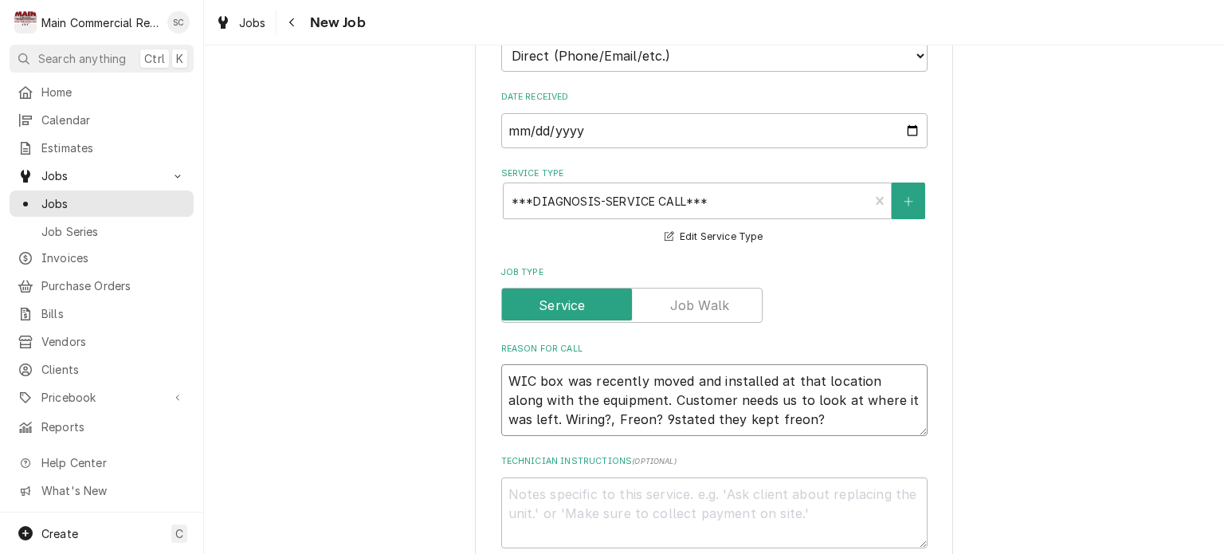
click at [636, 417] on textarea "WIC box was recently moved and installed at that location along with the equipm…" at bounding box center [714, 400] width 426 height 72
click at [783, 422] on textarea "WIC box was recently moved and installed at that location along with the equipm…" at bounding box center [714, 400] width 426 height 72
drag, startPoint x: 730, startPoint y: 413, endPoint x: 705, endPoint y: 418, distance: 25.2
click at [705, 418] on textarea "WIC box was recently moved and installed at that location along with the equipm…" at bounding box center [714, 400] width 426 height 72
click at [799, 418] on textarea "WIC box was recently moved and installed at that location along with the equipm…" at bounding box center [714, 400] width 426 height 72
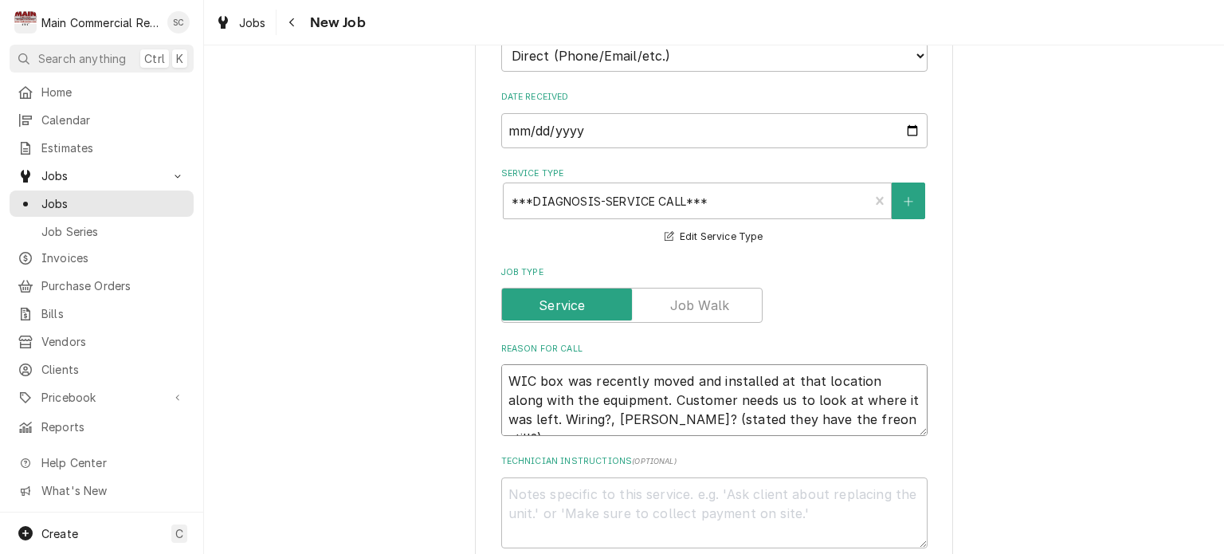
click at [854, 423] on textarea "WIC box was recently moved and installed at that location along with the equipm…" at bounding box center [714, 400] width 426 height 72
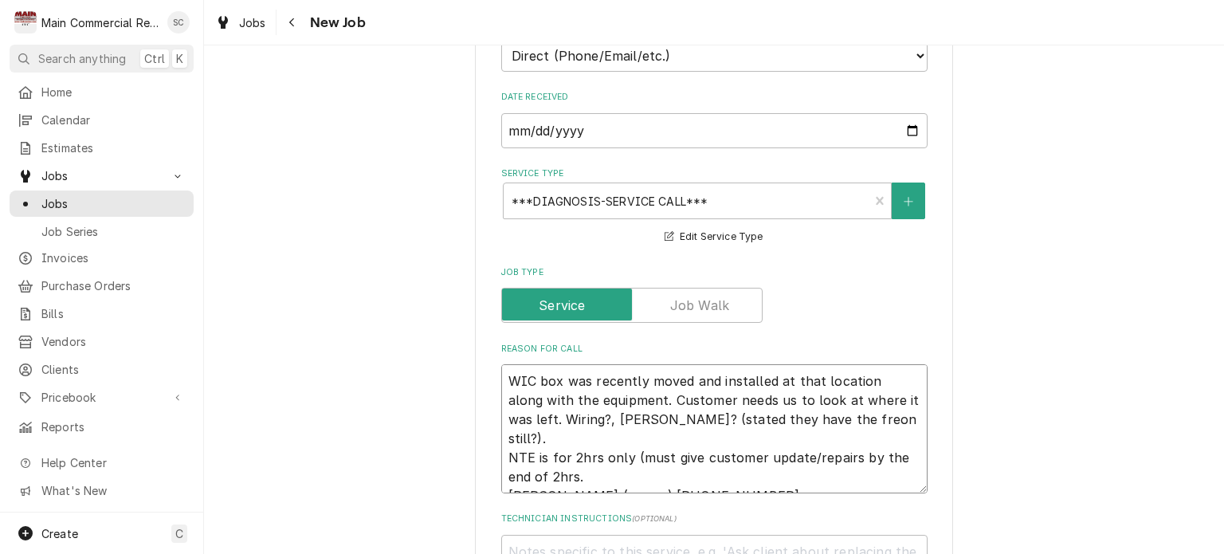
click at [626, 414] on textarea "WIC box was recently moved and installed at that location along with the equipm…" at bounding box center [714, 428] width 426 height 129
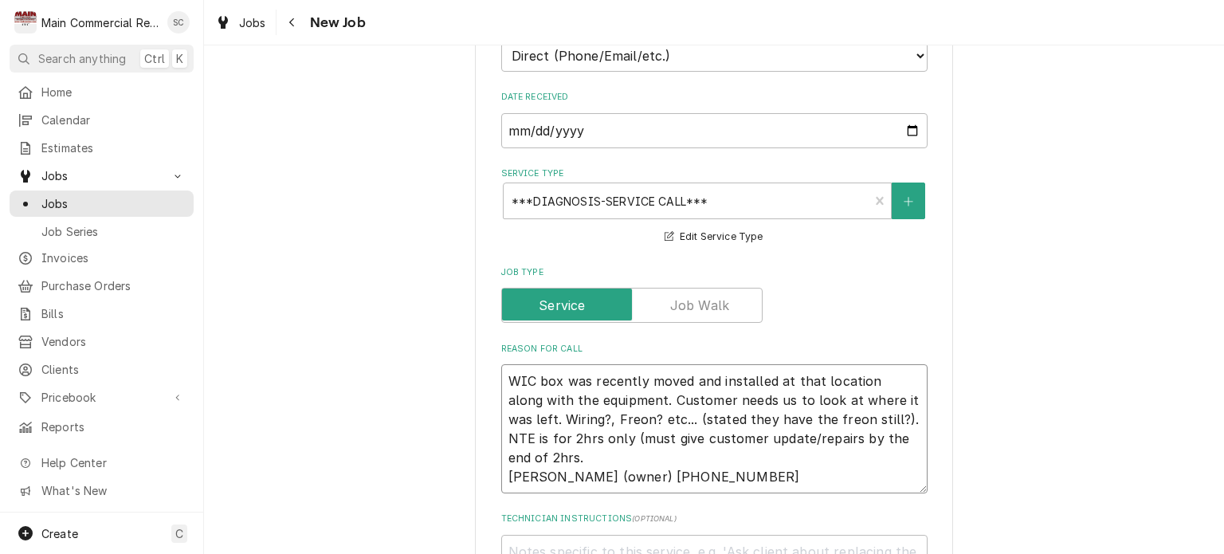
drag, startPoint x: 662, startPoint y: 415, endPoint x: 746, endPoint y: 453, distance: 92.0
click at [746, 453] on textarea "WIC box was recently moved and installed at that location along with the equipm…" at bounding box center [714, 428] width 426 height 129
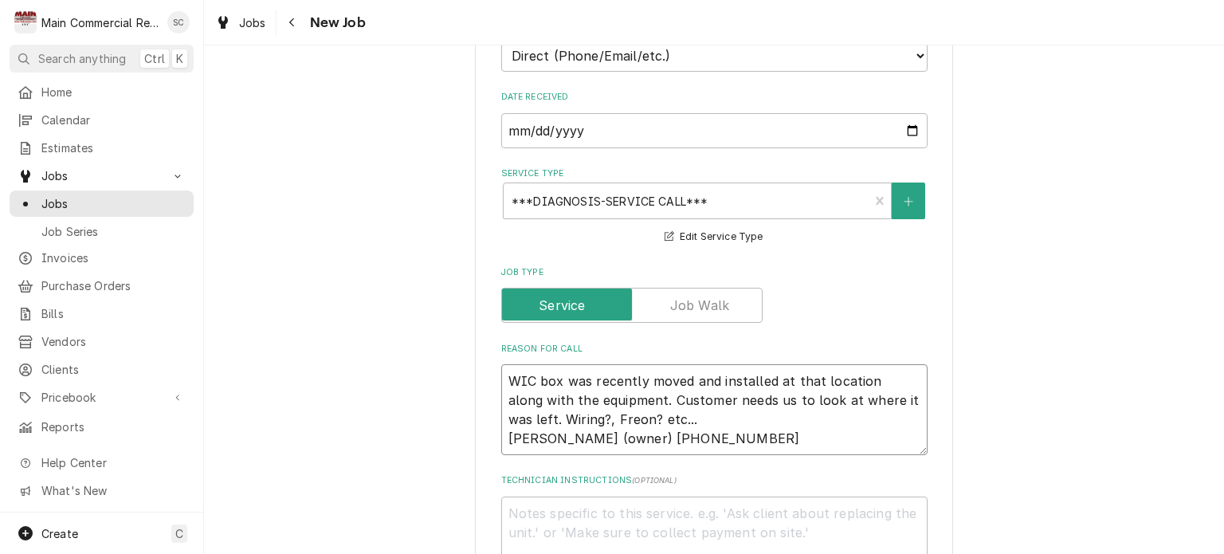
scroll to position [558, 0]
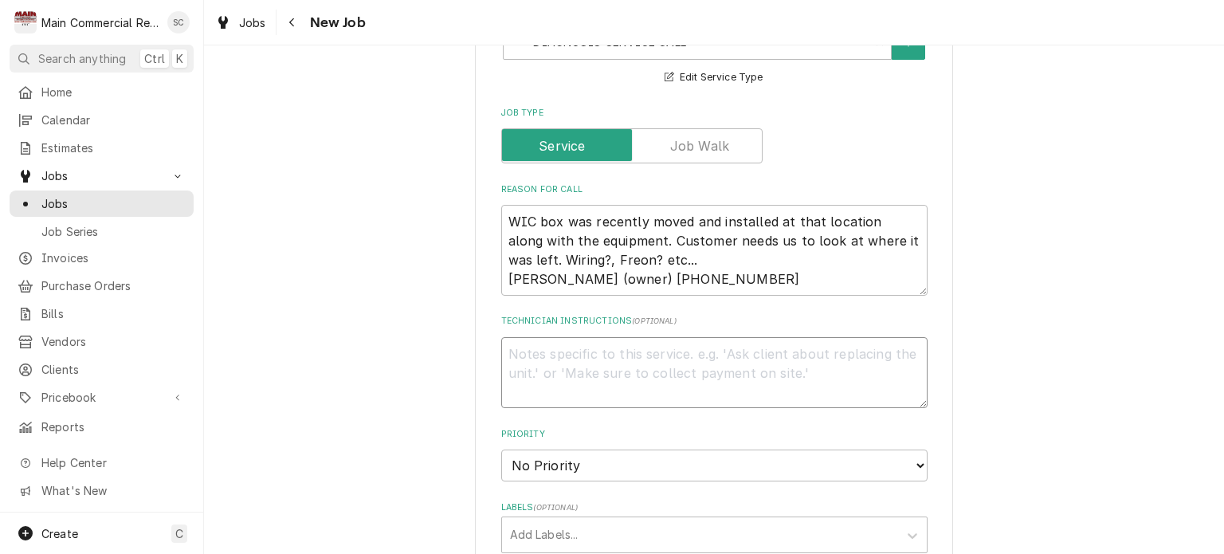
click at [556, 347] on textarea "Technician Instructions ( optional )" at bounding box center [714, 373] width 426 height 72
paste textarea "(stated they have the freon still?). NTE is for 2hrs only (must give customer u…"
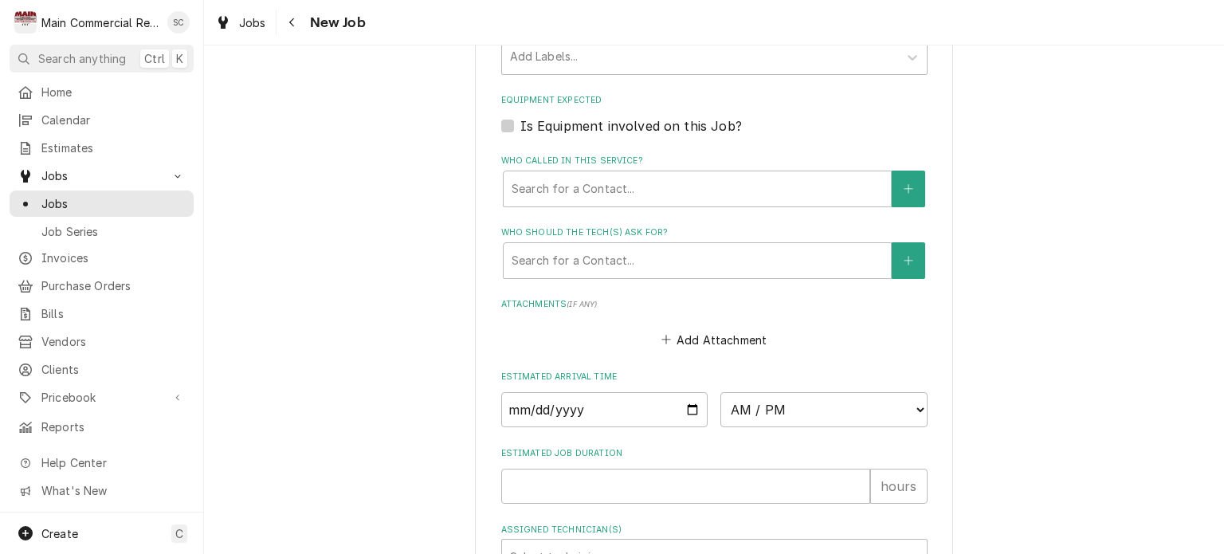
scroll to position [877, 0]
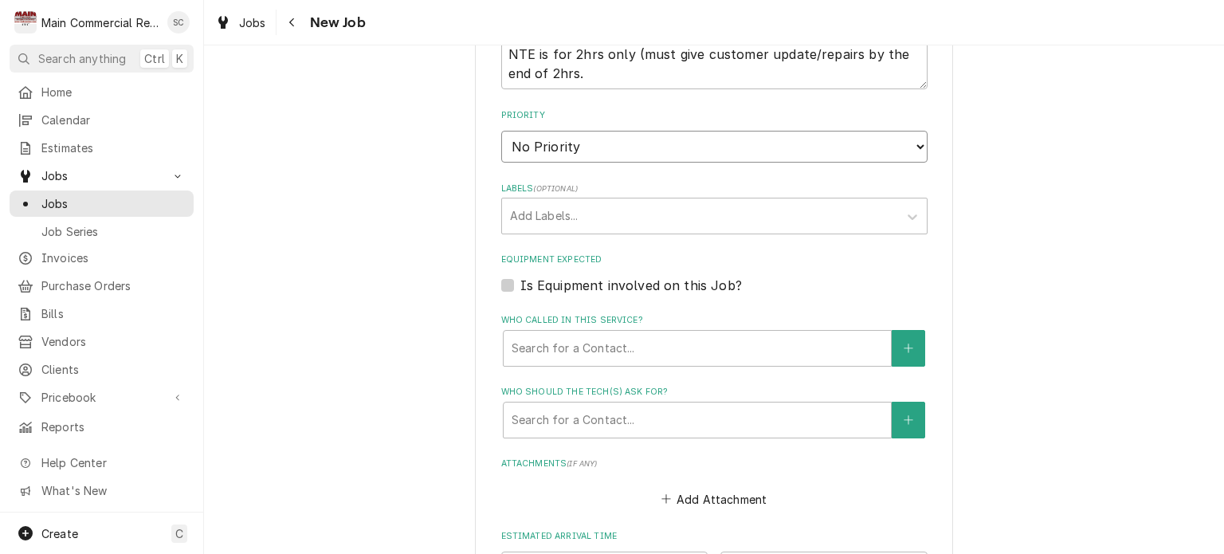
click at [615, 140] on select "No Priority Urgent High Medium Low" at bounding box center [714, 147] width 426 height 32
click at [501, 131] on select "No Priority Urgent High Medium Low" at bounding box center [714, 147] width 426 height 32
click at [575, 222] on div "Labels" at bounding box center [700, 216] width 380 height 29
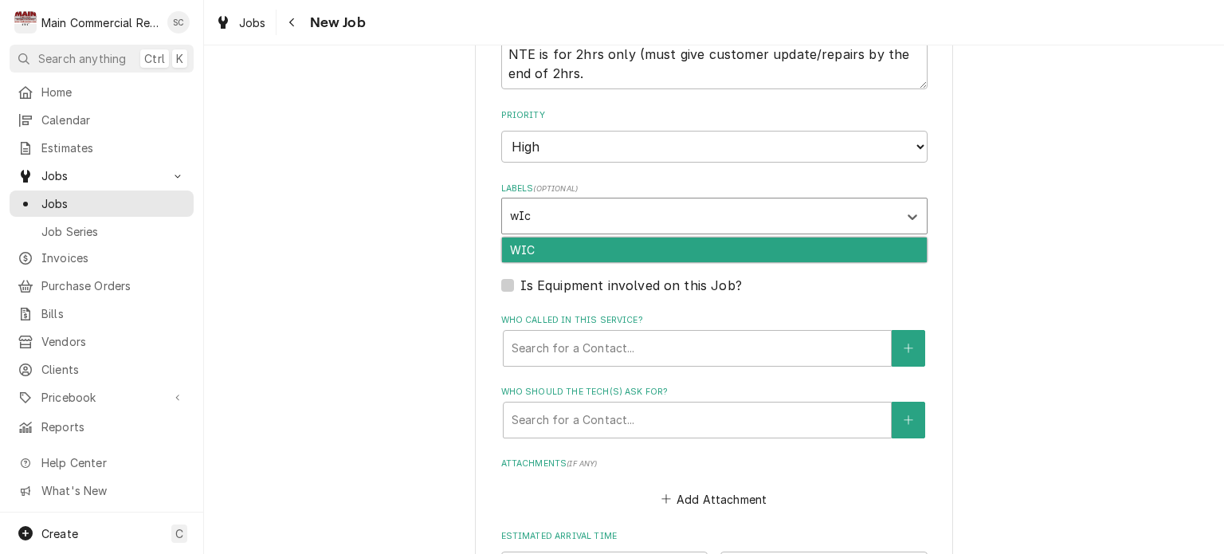
click at [551, 237] on div "WIC" at bounding box center [714, 249] width 425 height 25
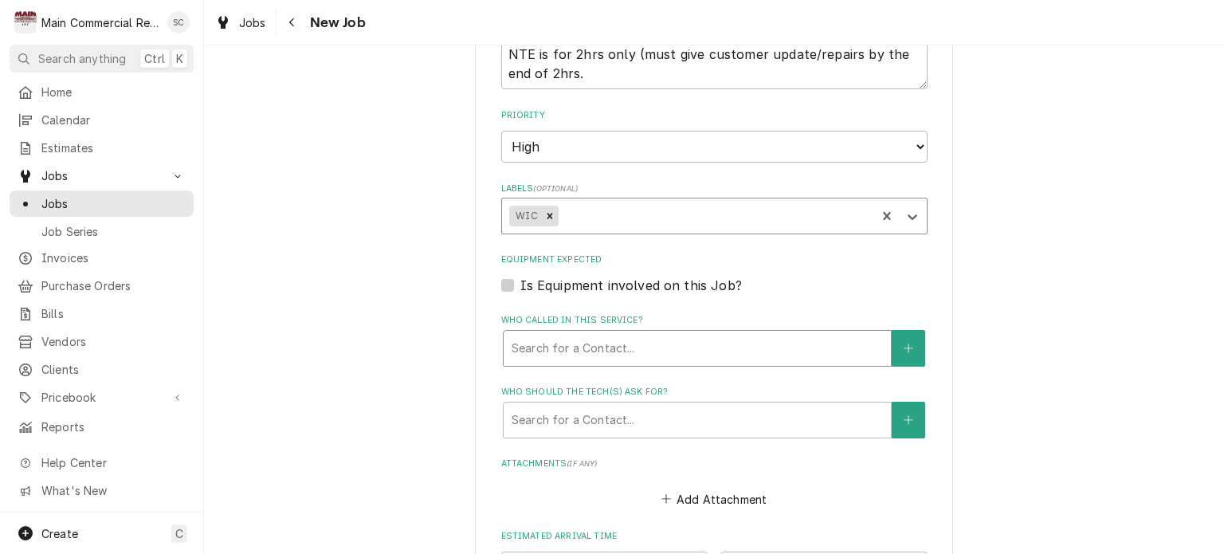
click at [685, 337] on div "Who called in this service?" at bounding box center [697, 348] width 371 height 29
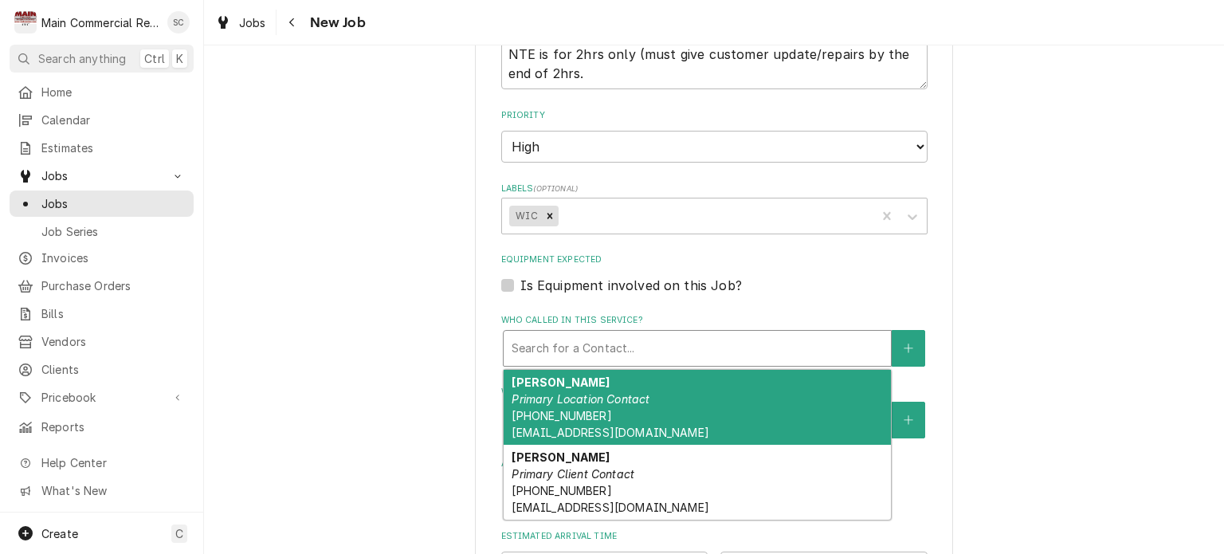
click at [629, 392] on em "Primary Location Contact" at bounding box center [581, 399] width 138 height 14
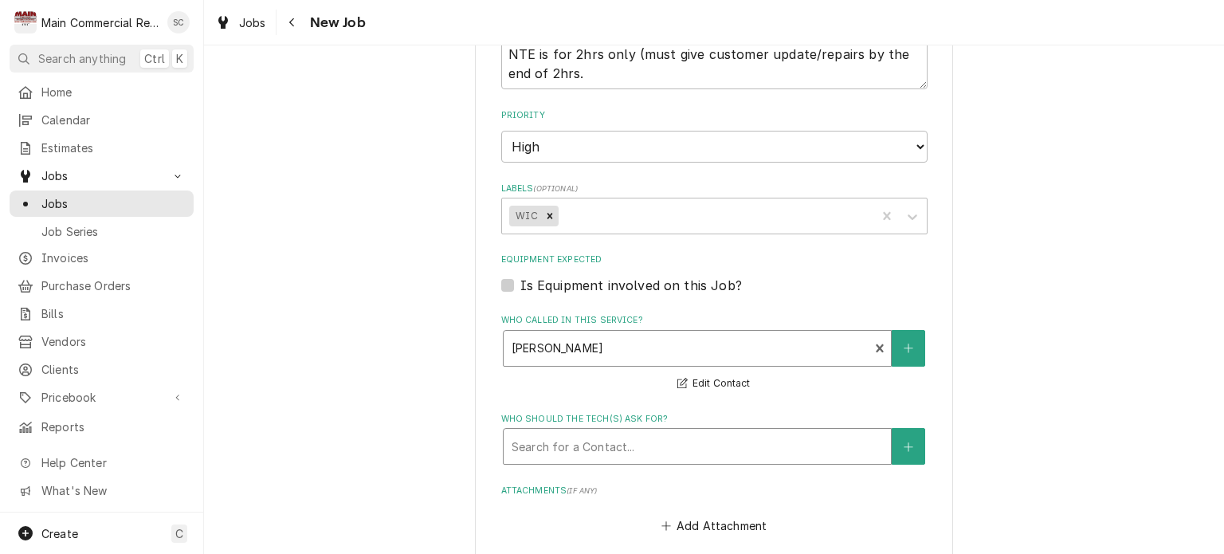
scroll to position [956, 0]
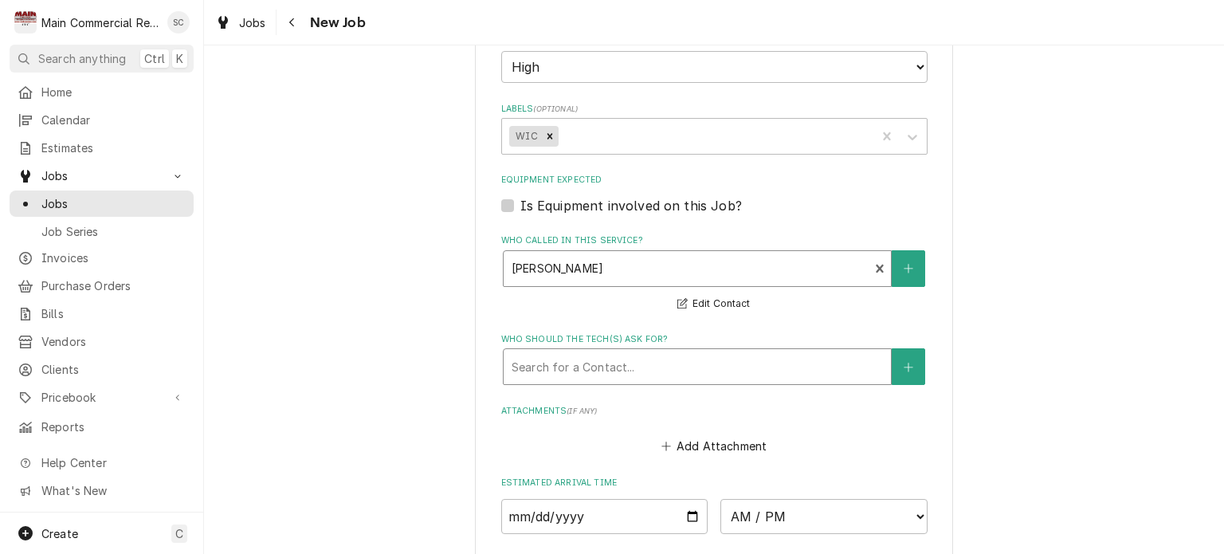
click at [711, 359] on div "Who should the tech(s) ask for?" at bounding box center [697, 366] width 371 height 29
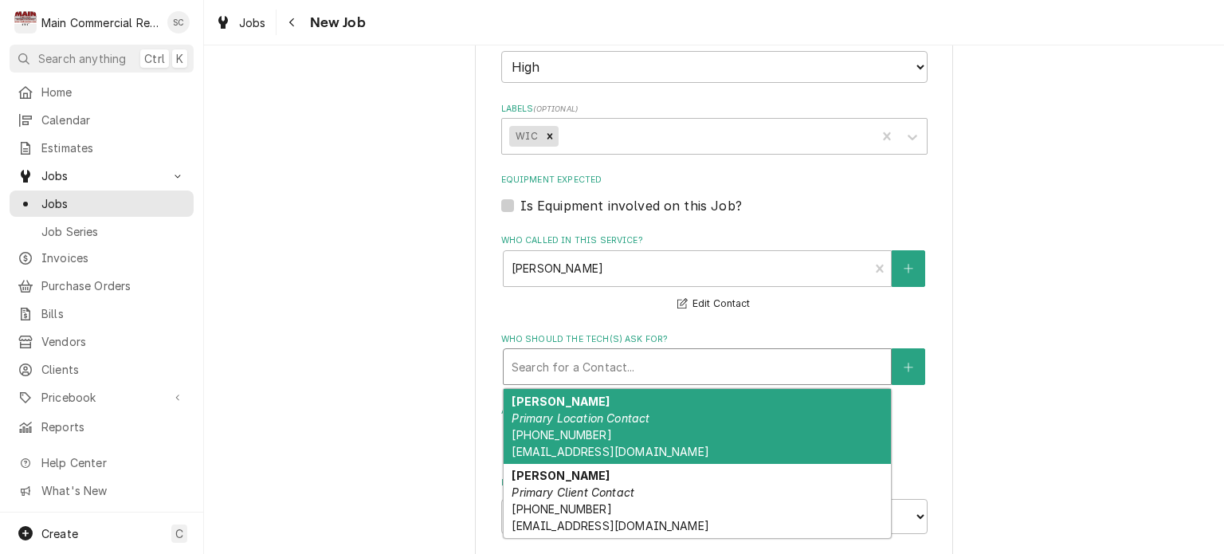
click at [669, 410] on div "Marie Frick Primary Location Contact (727) 808-5451 thebutcherblocknpr@gmail.com" at bounding box center [697, 426] width 387 height 75
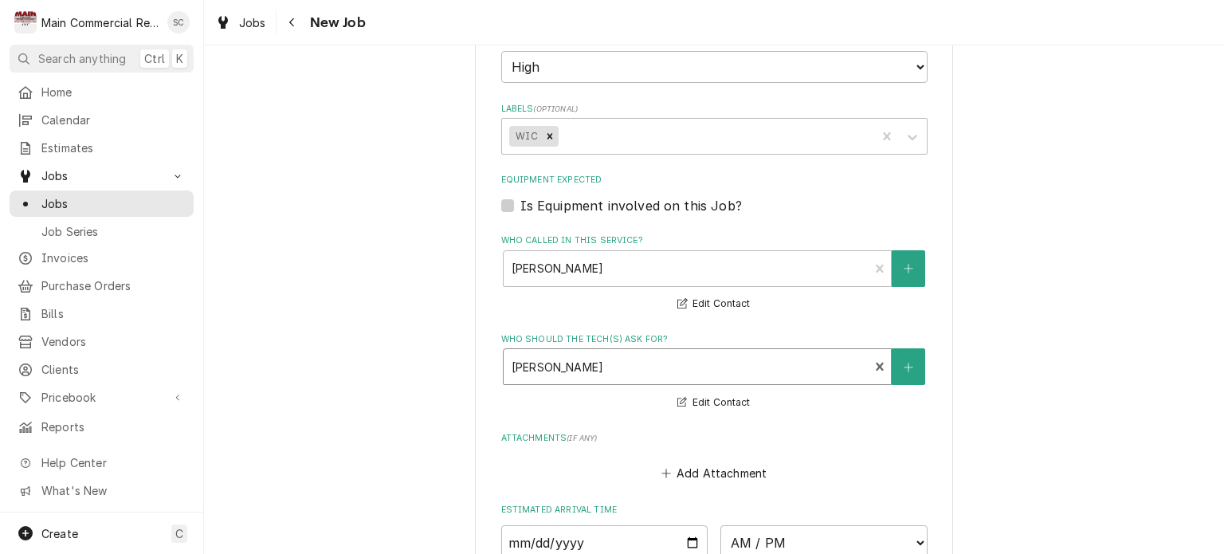
scroll to position [1243, 0]
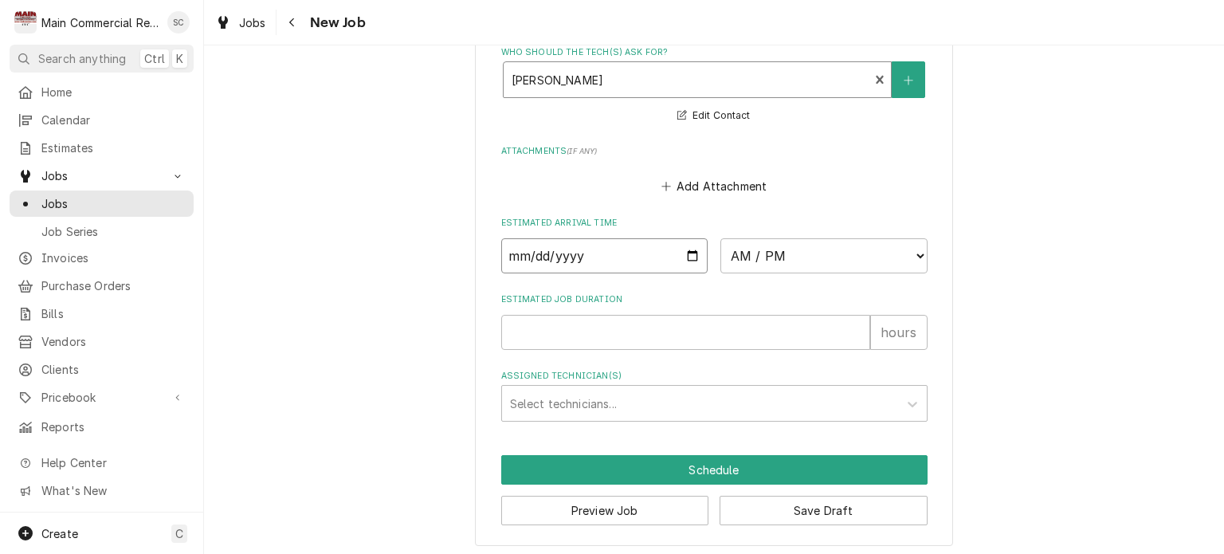
click at [685, 250] on input "Date" at bounding box center [604, 255] width 207 height 35
click at [784, 244] on select "AM / PM 6:00 AM 6:15 AM 6:30 AM 6:45 AM 7:00 AM 7:15 AM 7:30 AM 7:45 AM 8:00 AM…" at bounding box center [823, 255] width 207 height 35
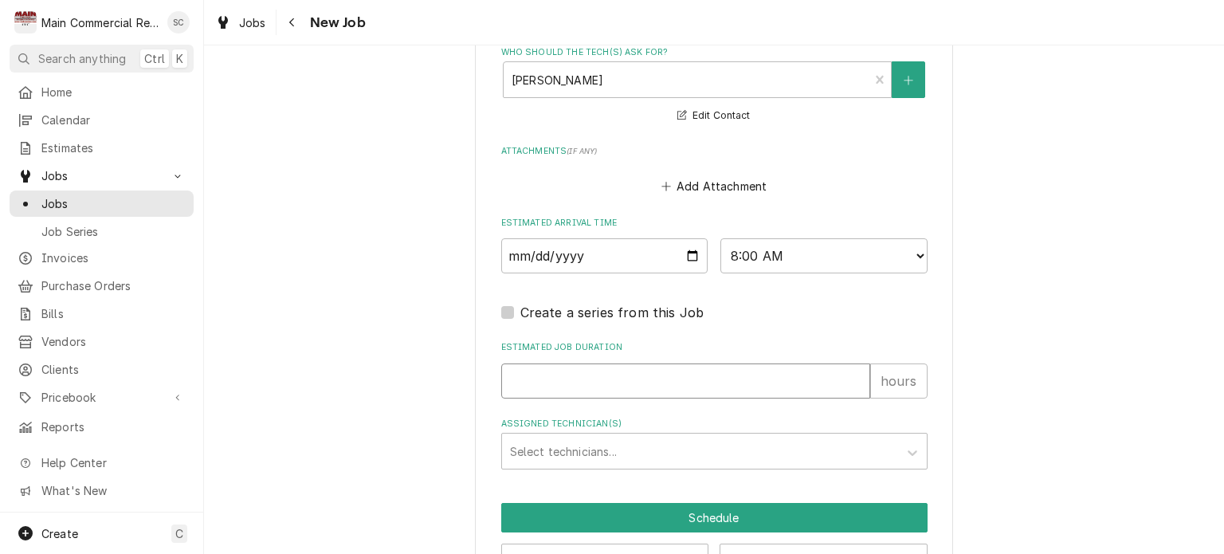
click at [623, 368] on input "Estimated Job Duration" at bounding box center [685, 380] width 369 height 35
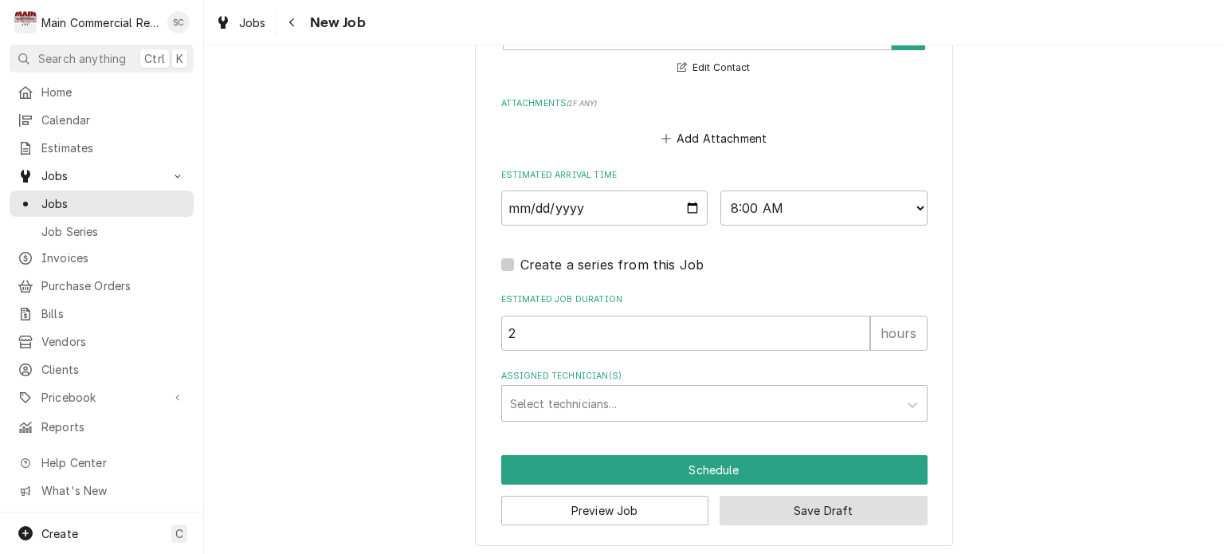
click at [778, 505] on button "Save Draft" at bounding box center [824, 510] width 208 height 29
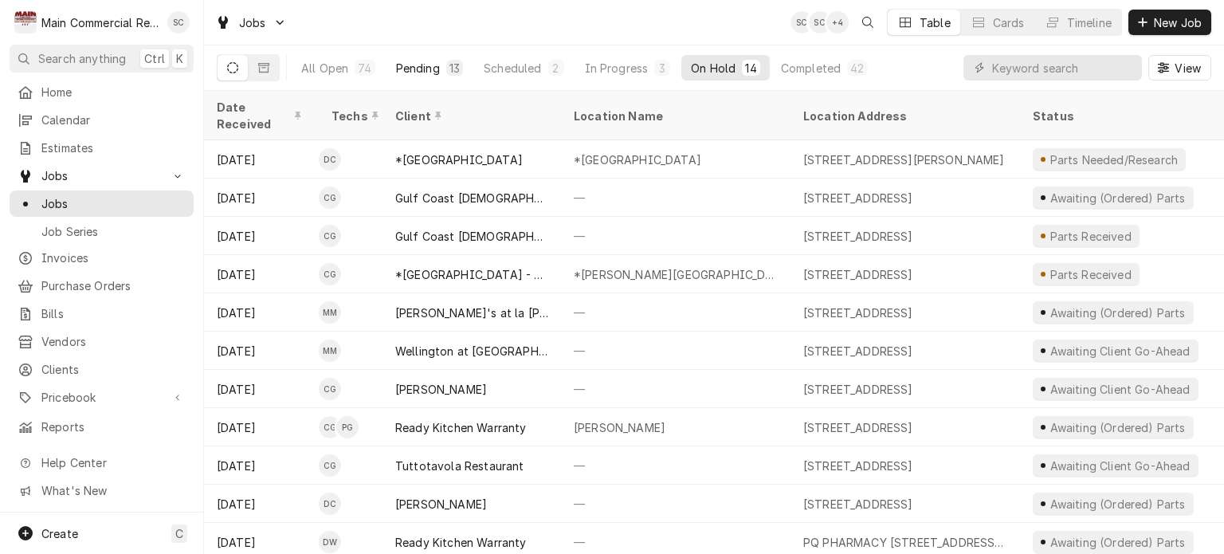
click at [449, 73] on div "13" at bounding box center [454, 68] width 10 height 17
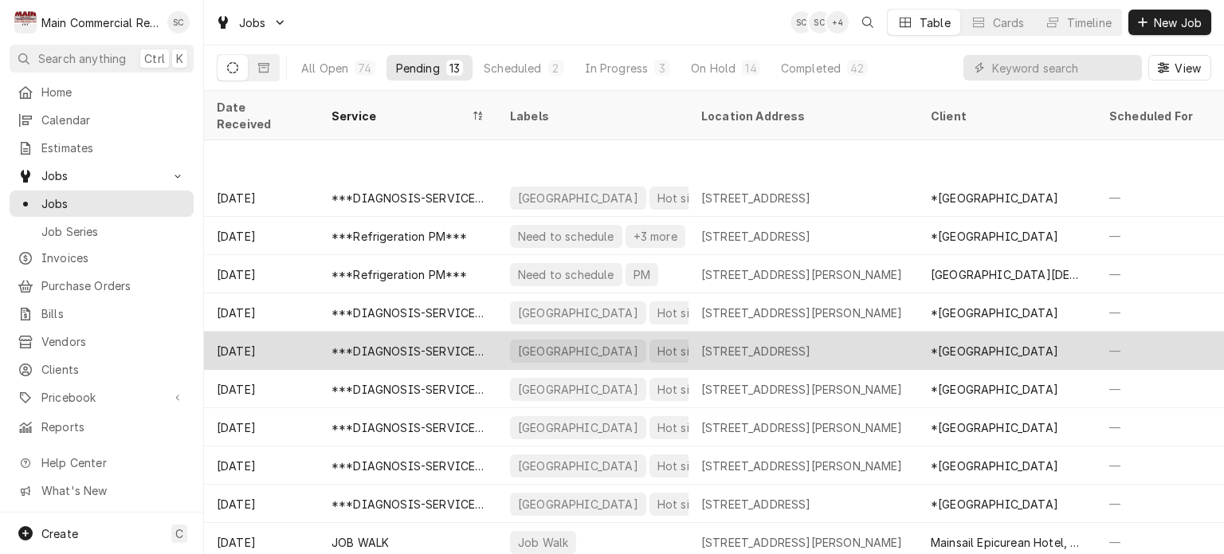
scroll to position [77, 0]
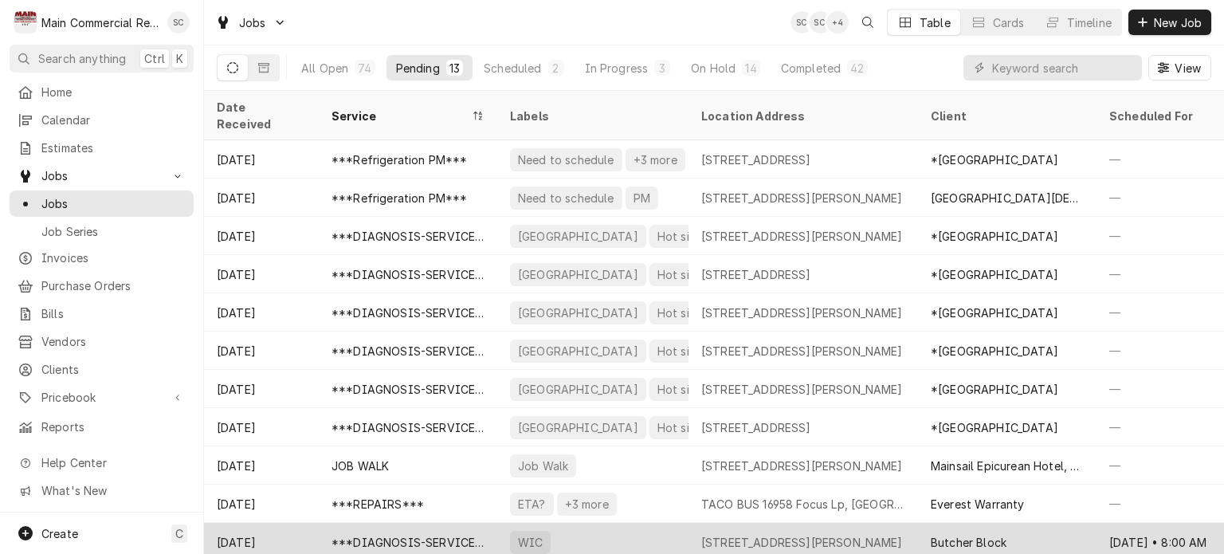
click at [687, 525] on div "WIC" at bounding box center [592, 542] width 191 height 38
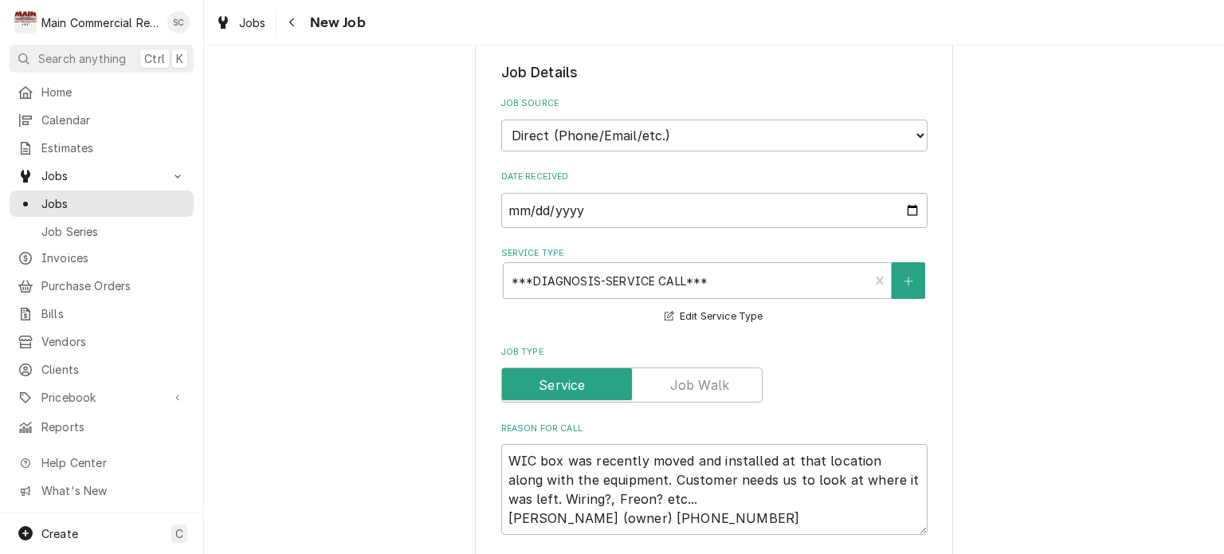
scroll to position [558, 0]
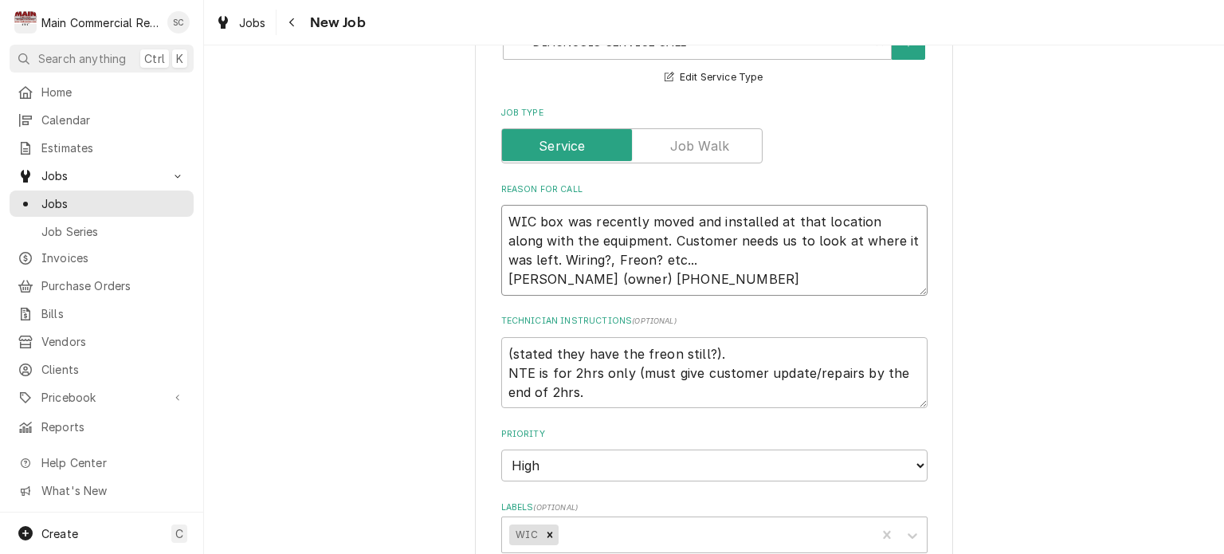
click at [501, 214] on textarea "WIC box was recently moved and installed at that location along with the equipm…" at bounding box center [714, 250] width 426 height 91
type textarea "x"
type textarea "WIC box was recently moved and installed at that location along with the equipm…"
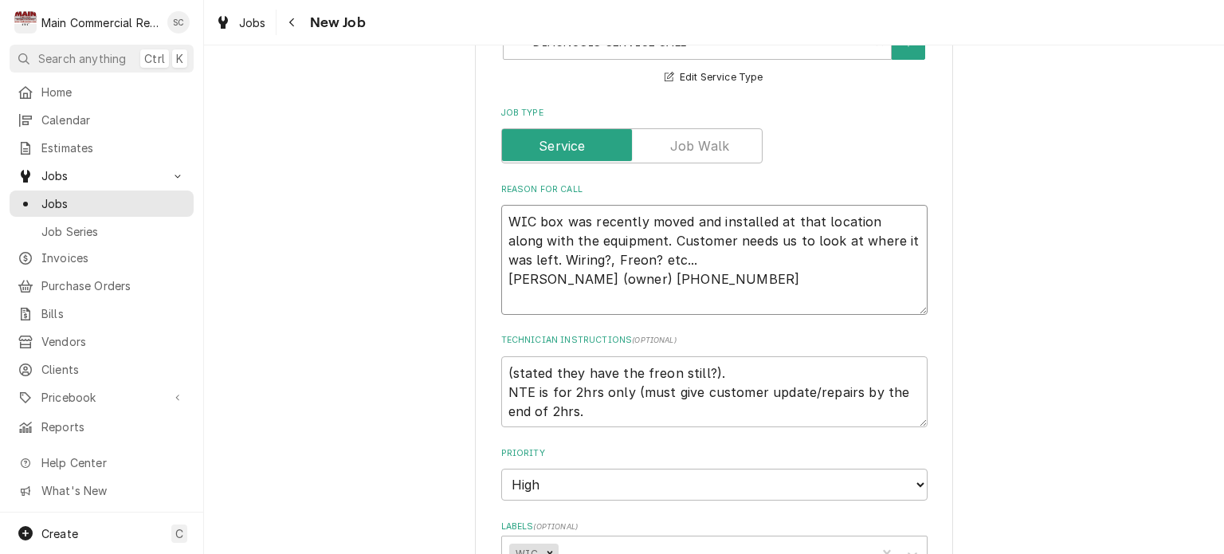
type textarea "x"
type textarea "F WIC box was recently moved and installed at that location along with the equi…"
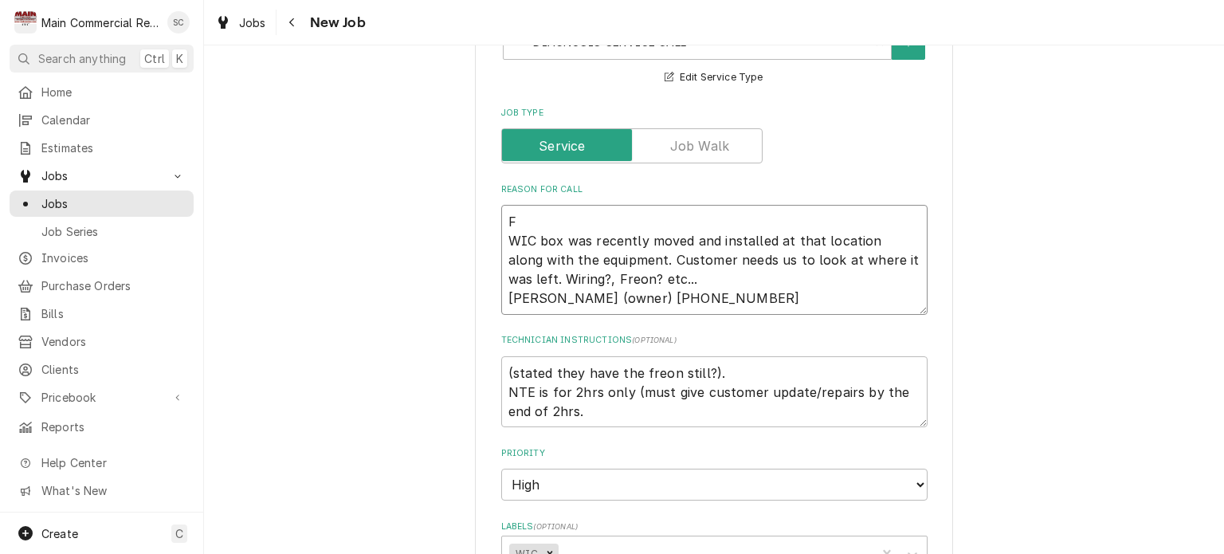
type textarea "x"
type textarea "FI WIC box was recently moved and installed at that location along with the equ…"
type textarea "x"
type textarea "FIR WIC box was recently moved and installed at that location along with the eq…"
type textarea "x"
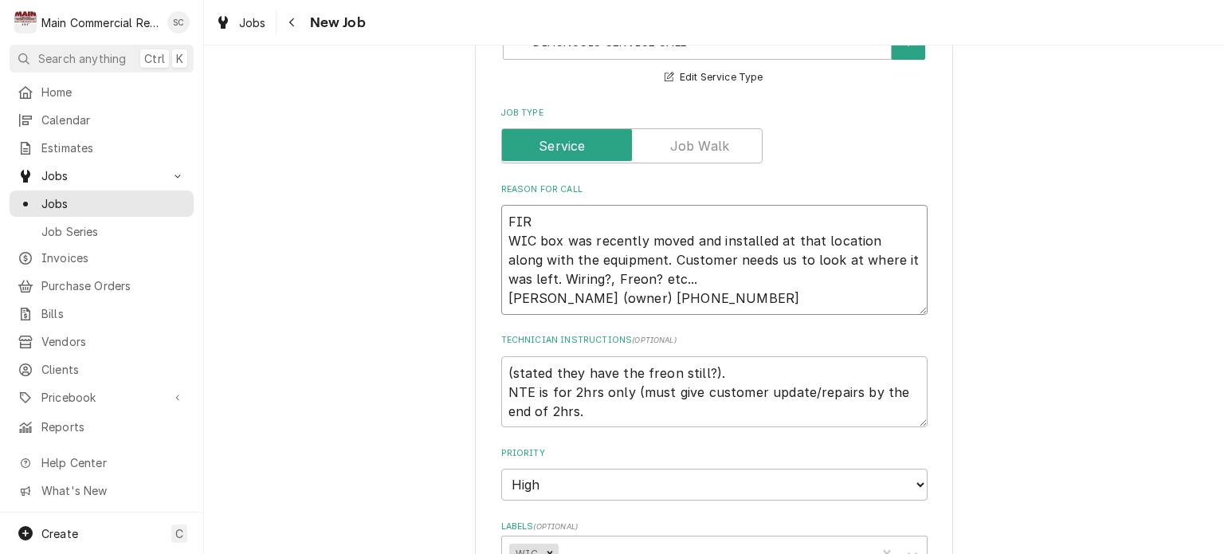
type textarea "FIRT WIC box was recently moved and installed at that location along with the e…"
type textarea "x"
type textarea "FIR WIC box was recently moved and installed at that location along with the eq…"
type textarea "x"
type textarea "FIRS WIC box was recently moved and installed at that location along with the e…"
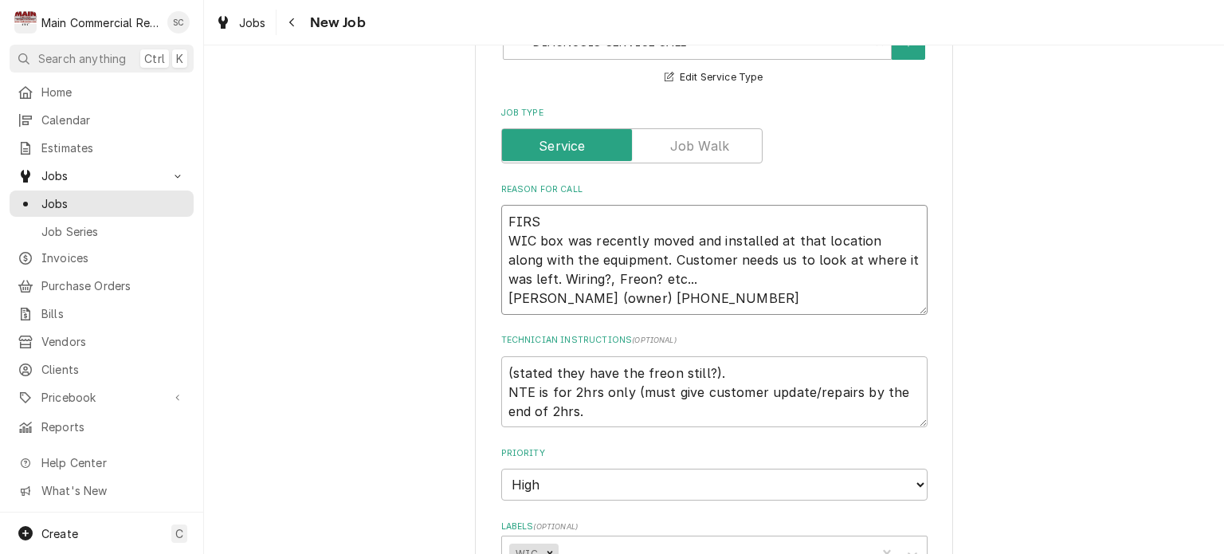
type textarea "x"
type textarea "FIRST WIC box was recently moved and installed at that location along with the …"
type textarea "x"
type textarea "FIRST WIC box was recently moved and installed at that location along with the …"
type textarea "x"
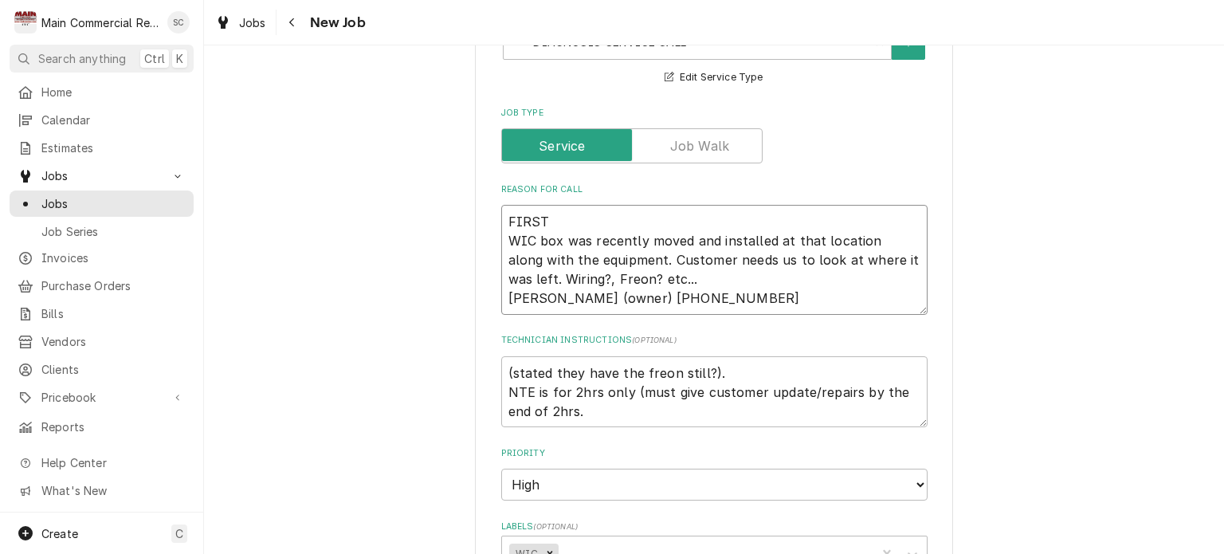
type textarea "FIRST T WIC box was recently moved and installed at that location along with th…"
type textarea "x"
type textarea "FIRST TI WIC box was recently moved and installed at that location along with t…"
type textarea "x"
type textarea "FIRST [PERSON_NAME] WIC box was recently moved and installed at that location a…"
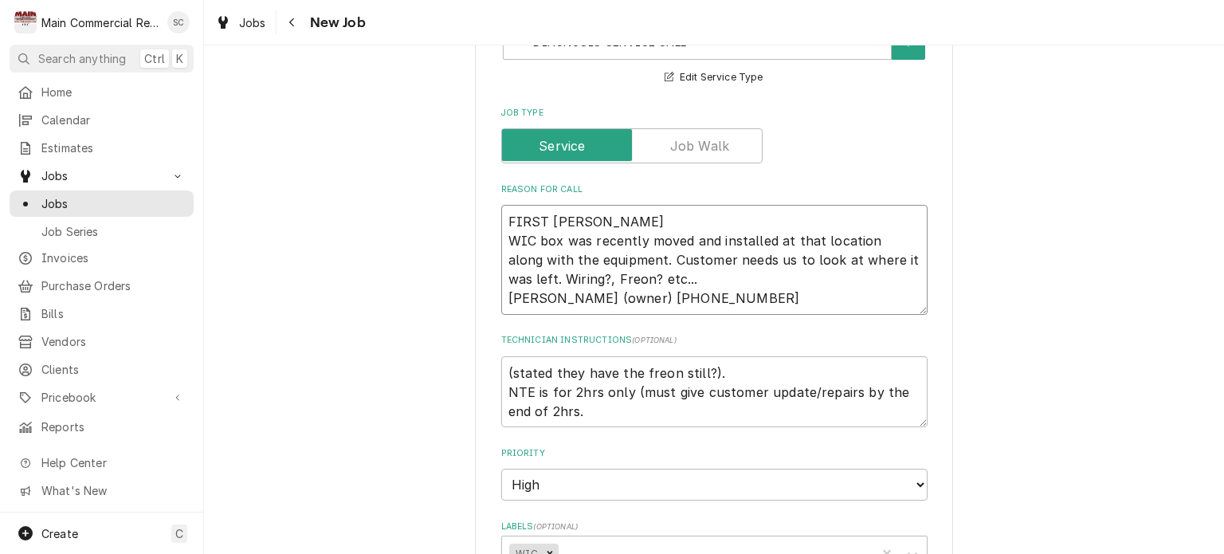
type textarea "x"
type textarea "FIRST TIME WIC box was recently moved and installed at that location along with…"
type textarea "x"
type textarea "FIRST TIME WIC box was recently moved and installed at that location along with…"
type textarea "x"
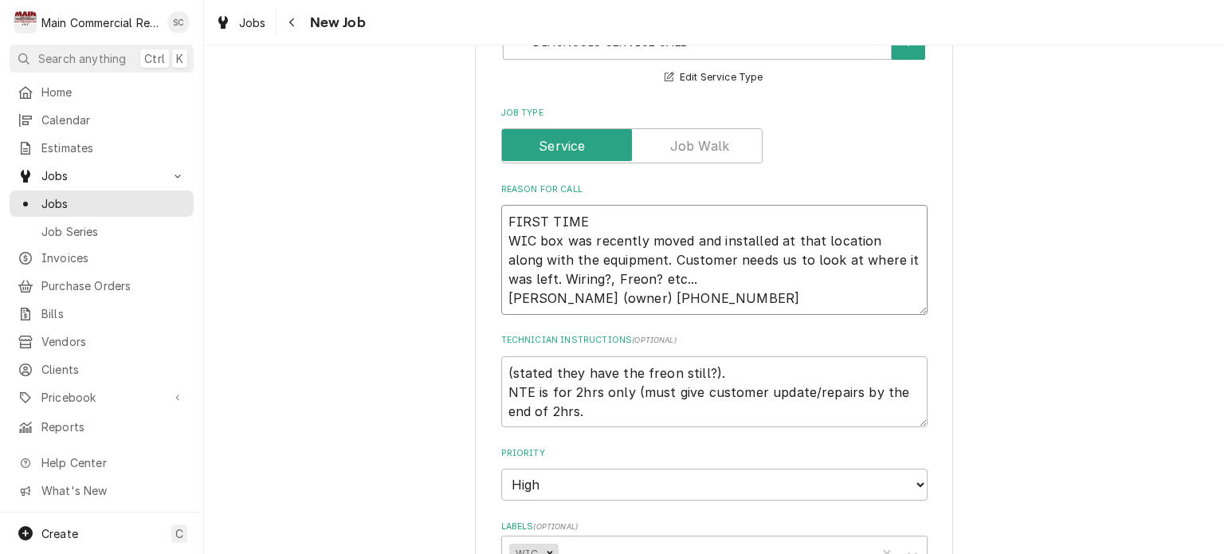
type textarea "FIRST TIME C WIC box was recently moved and installed at that location along wi…"
type textarea "x"
type textarea "FIRST TIME CU WIC box was recently moved and installed at that location along w…"
type textarea "x"
type textarea "FIRST TIME CUS WIC box was recently moved and installed at that location along …"
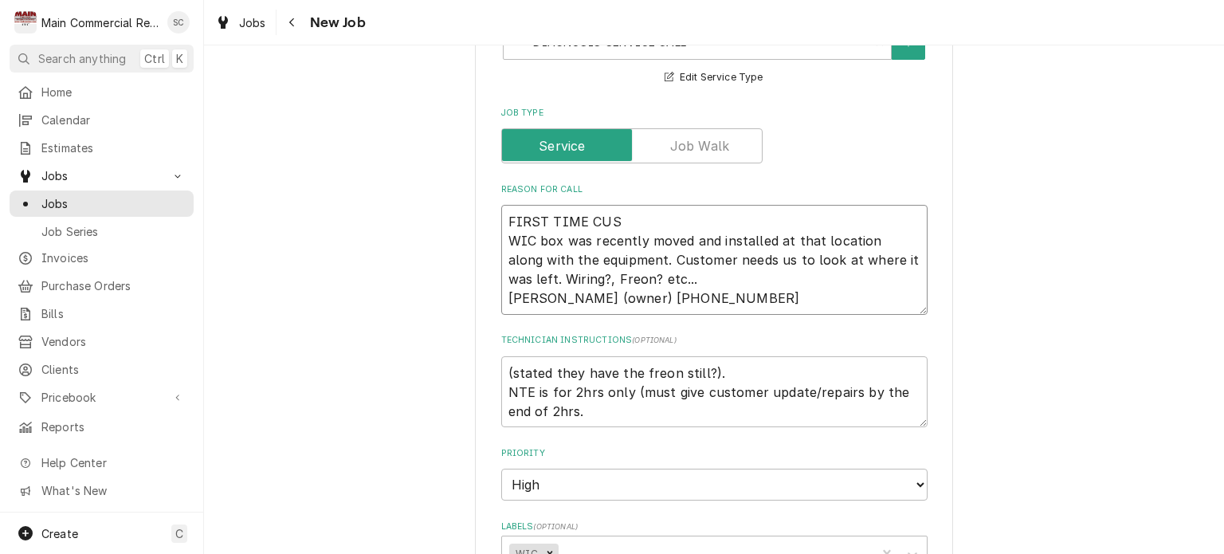
type textarea "x"
type textarea "FIRST TIME CUST WIC box was recently moved and installed at that location along…"
type textarea "x"
type textarea "FIRST TIME CUSTO WIC box was recently moved and installed at that location alon…"
type textarea "x"
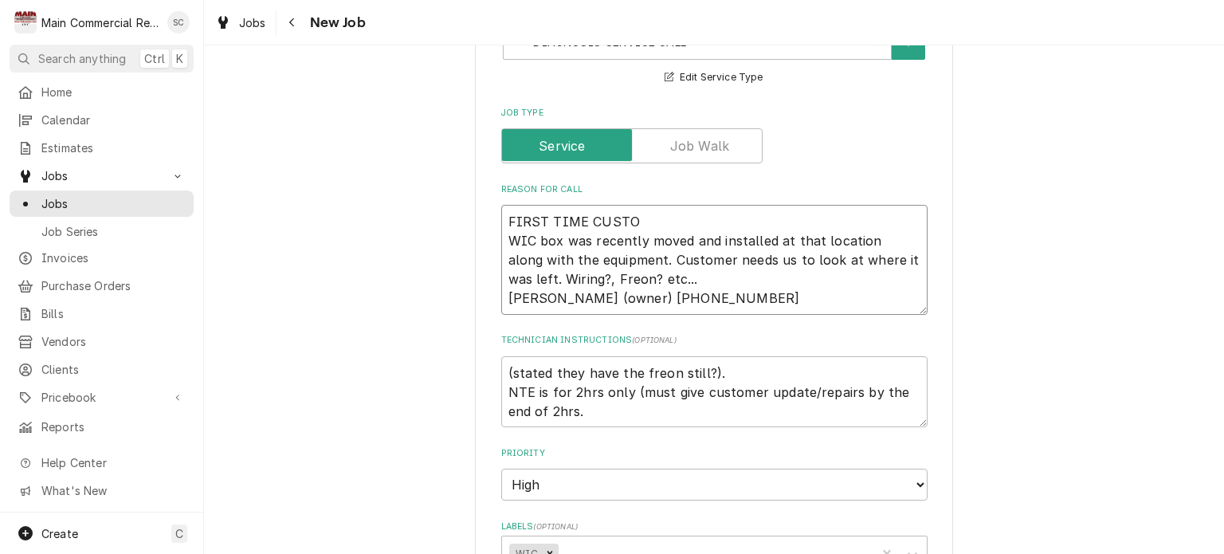
type textarea "FIRST TIME CUSTOM WIC box was recently moved and installed at that location alo…"
type textarea "x"
type textarea "FIRST TIME CUSTOME WIC box was recently moved and installed at that location al…"
type textarea "x"
type textarea "FIRST TIME CUSTOMER WIC box was recently moved and installed at that location a…"
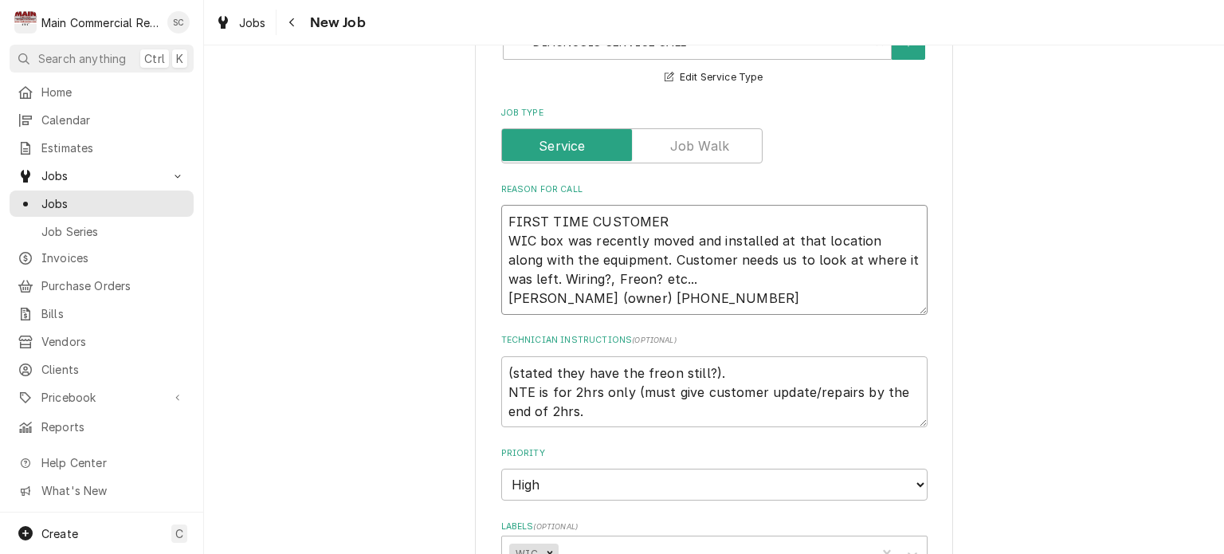
type textarea "x"
type textarea "FIRST TIME CUSTOMER WIC box was recently moved and installed at that location a…"
type textarea "x"
type textarea "FIRST TIME CUSTOMER WIC box was recently moved and installed at that location a…"
type textarea "x"
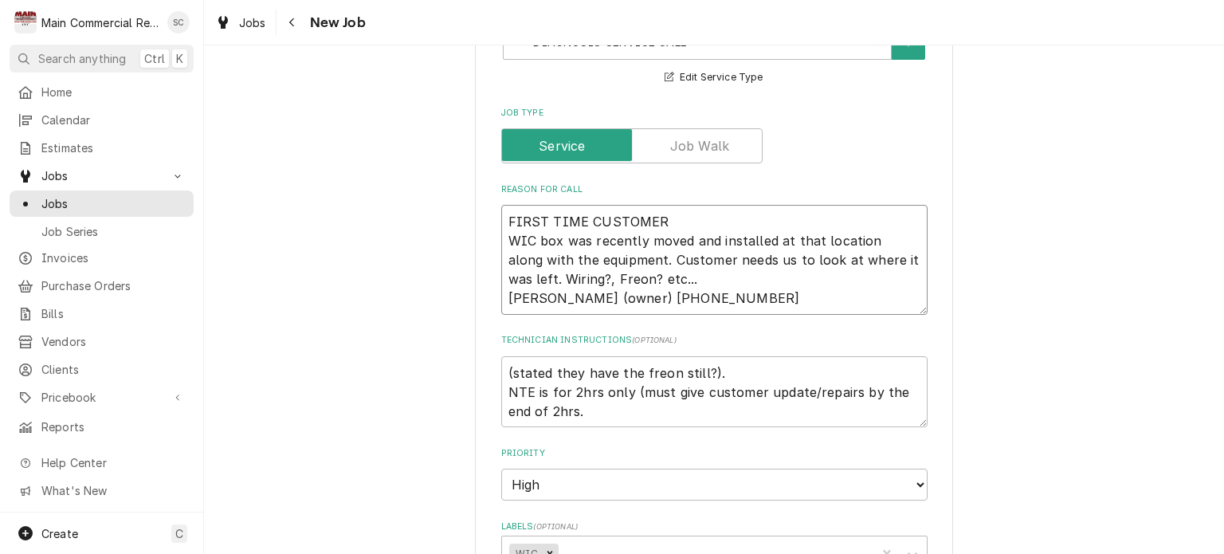
type textarea "FIRST TIME CUSTOMER, WIC box was recently moved and installed at that location …"
type textarea "x"
type textarea "FIRST TIME CUSTOMER, WIC box was recently moved and installed at that location …"
type textarea "x"
type textarea "FIRST TIME CUSTOMER, WIC box was recently moved and installed at that location …"
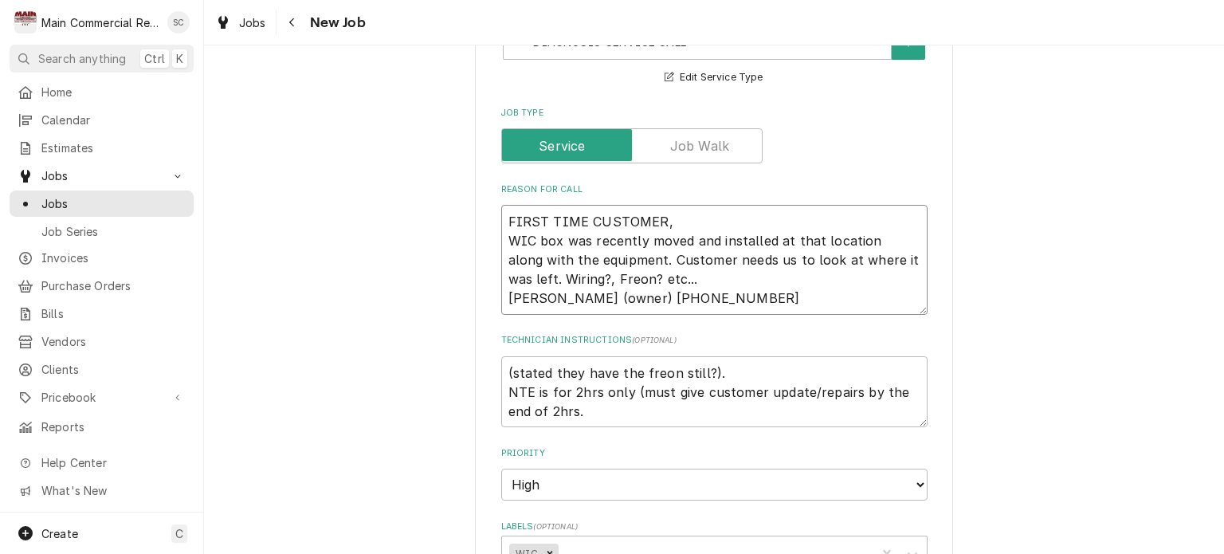
type textarea "x"
type textarea "FIRST TIME CUSTOMER WIC box was recently moved and installed at that location a…"
type textarea "x"
type textarea "FIRST TIME CUSTOMER WIC box was recently moved and installed at that location a…"
type textarea "x"
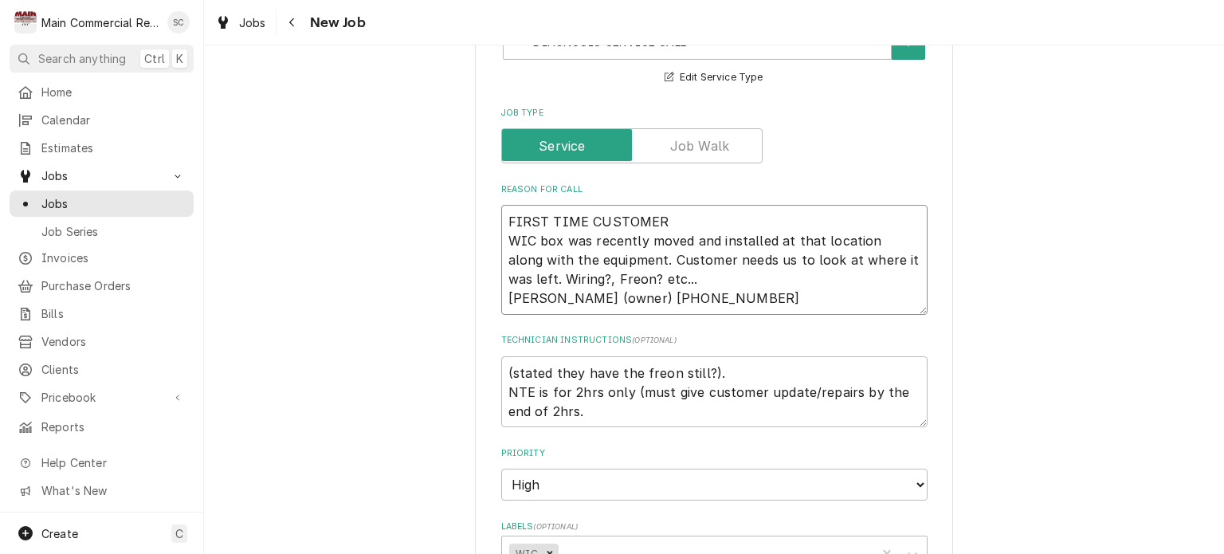
type textarea "FIRST TIME CUSTOMER 8 WIC box was recently moved and installed at that location…"
type textarea "x"
type textarea "FIRST TIME CUSTOMER 88 WIC box was recently moved and installed at that locatio…"
type textarea "x"
type textarea "FIRST TIME CUSTOMER 8 WIC box was recently moved and installed at that location…"
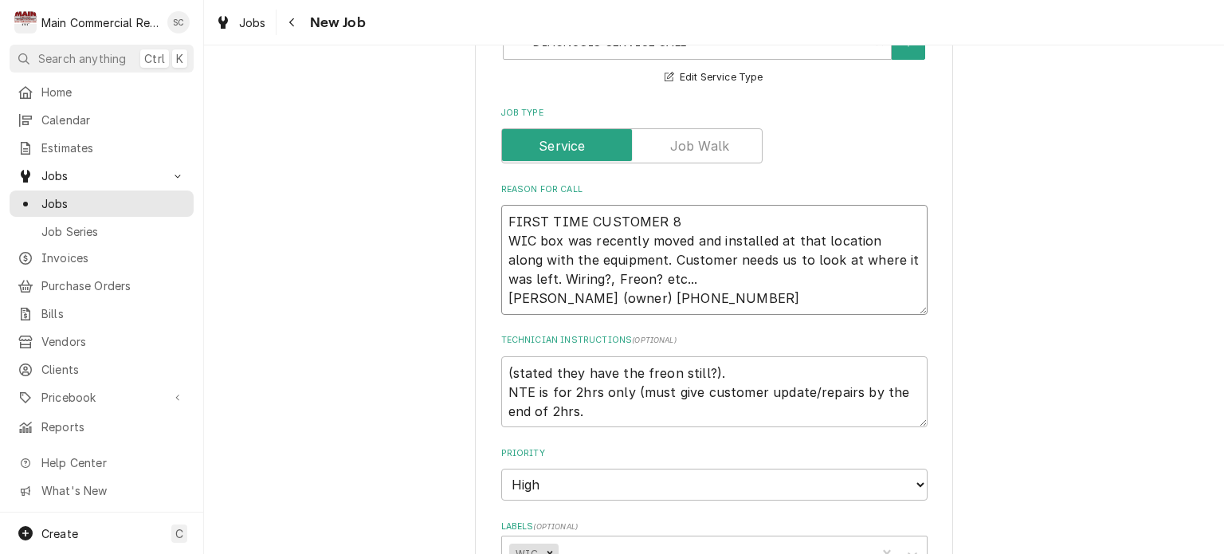
type textarea "x"
type textarea "FIRST TIME CUSTOMER WIC box was recently moved and installed at that location a…"
type textarea "x"
type textarea "FIRST TIME CUSTOMER * WIC box was recently moved and installed at that location…"
type textarea "x"
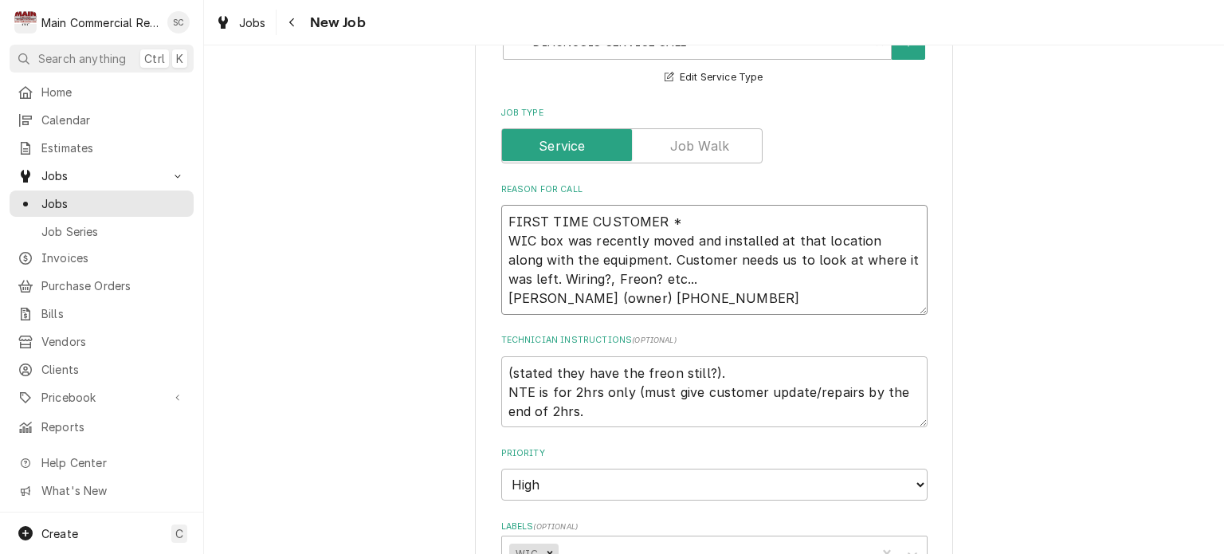
type textarea "FIRST TIME CUSTOMER ** WIC box was recently moved and installed at that locatio…"
type textarea "x"
type textarea "FIRST TIME CUSTOMER *** WIC box was recently moved and installed at that locati…"
type textarea "x"
type textarea "FIRST TIME CUSTOMER ***C WIC box was recently moved and installed at that locat…"
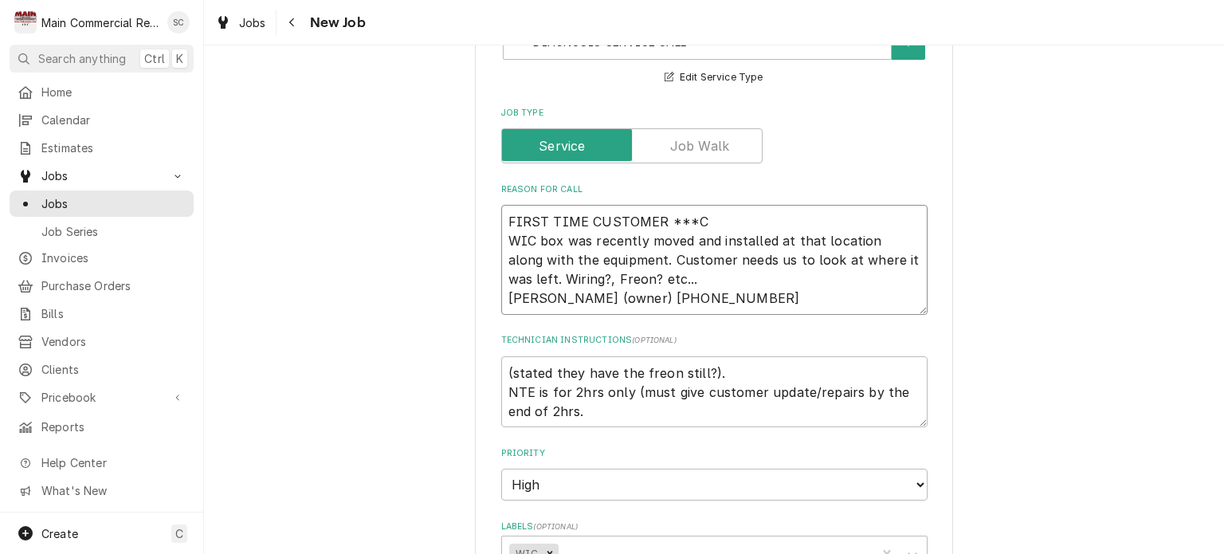
type textarea "x"
type textarea "FIRST TIME CUSTOMER ***CO WIC box was recently moved and installed at that loca…"
type textarea "x"
type textarea "FIRST TIME CUSTOMER ***COD WIC box was recently moved and installed at that loc…"
type textarea "x"
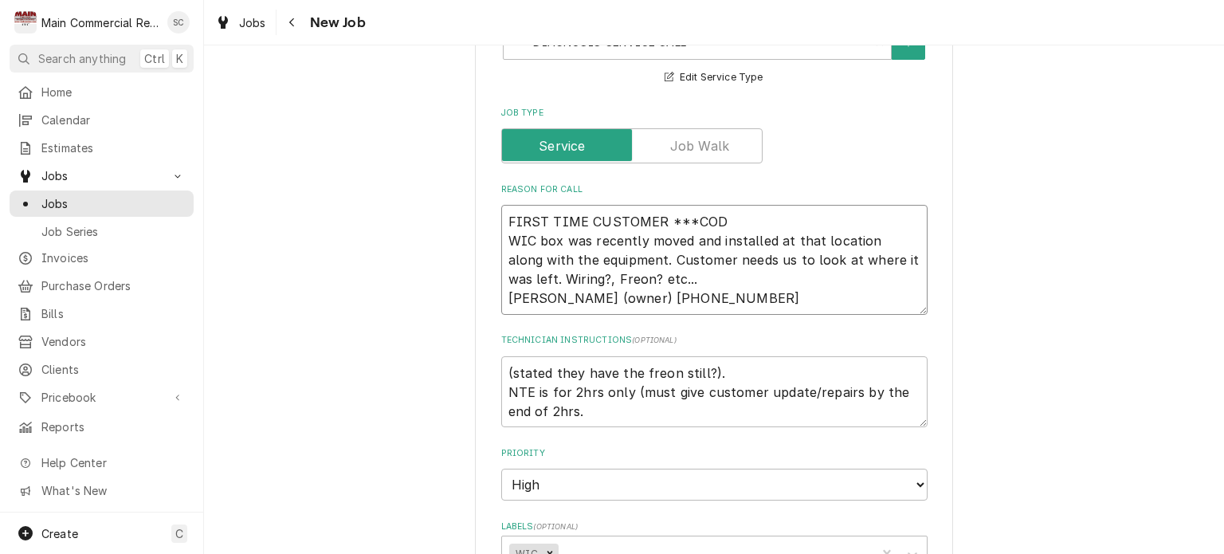
type textarea "FIRST TIME CUSTOMER ***COD, WIC box was recently moved and installed at that lo…"
type textarea "x"
type textarea "FIRST TIME CUSTOMER ***COD,C WIC box was recently moved and installed at that l…"
type textarea "x"
type textarea "FIRST TIME CUSTOMER ***COD,CC WIC box was recently moved and installed at that …"
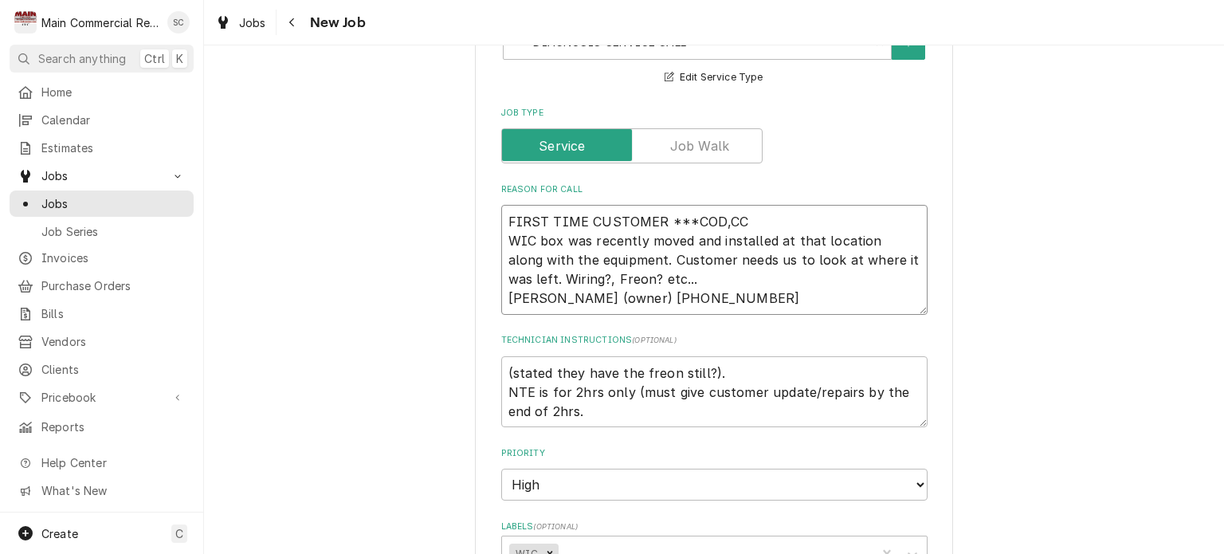
type textarea "x"
type textarea "FIRST TIME CUSTOMER ***COD,CC WIC box was recently moved and installed at that …"
type textarea "x"
type textarea "FIRST TIME CUSTOMER ***COD,CC O WIC box was recently moved and installed at tha…"
type textarea "x"
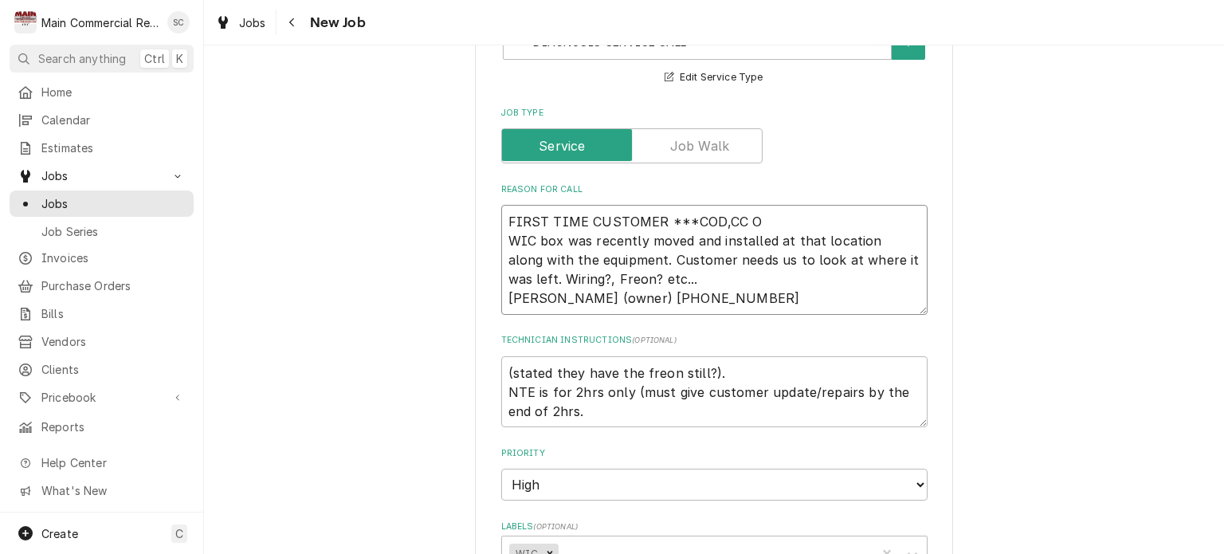
type textarea "FIRST TIME CUSTOMER ***COD,CC ON WIC box was recently moved and installed at th…"
type textarea "x"
type textarea "FIRST TIME CUSTOMER ***COD,CC ON WIC box was recently moved and installed at th…"
type textarea "x"
type textarea "FIRST TIME CUSTOMER ***COD,CC ON F WIC box was recently moved and installed at …"
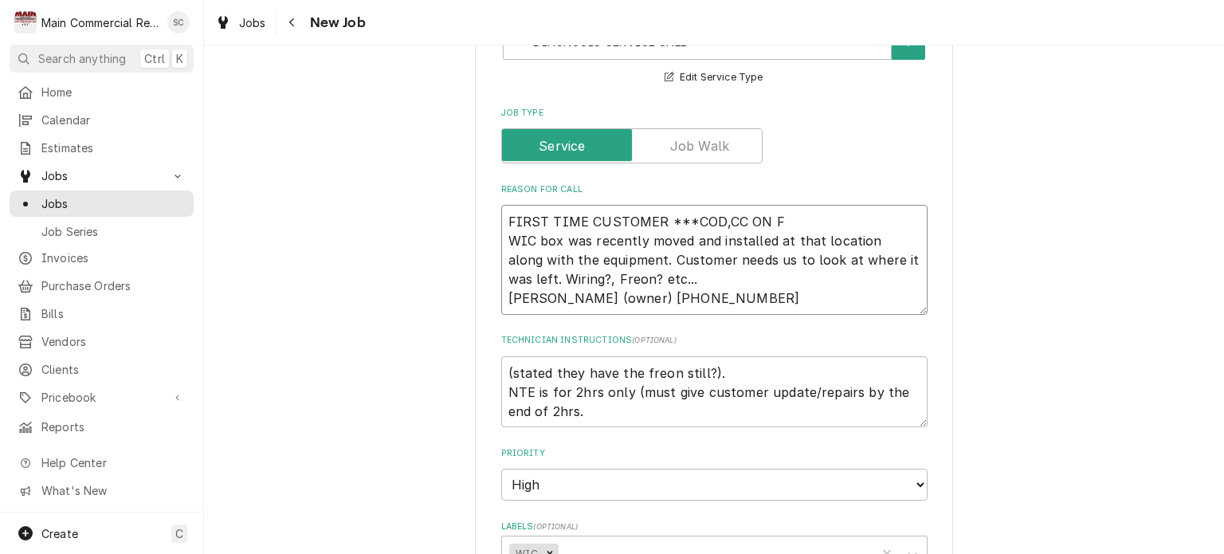
type textarea "x"
type textarea "FIRST TIME CUSTOMER ***COD,CC ON FI WIC box was recently moved and installed at…"
type textarea "x"
type textarea "FIRST TIME CUSTOMER ***COD,CC ON FIL WIC box was recently moved and installed a…"
type textarea "x"
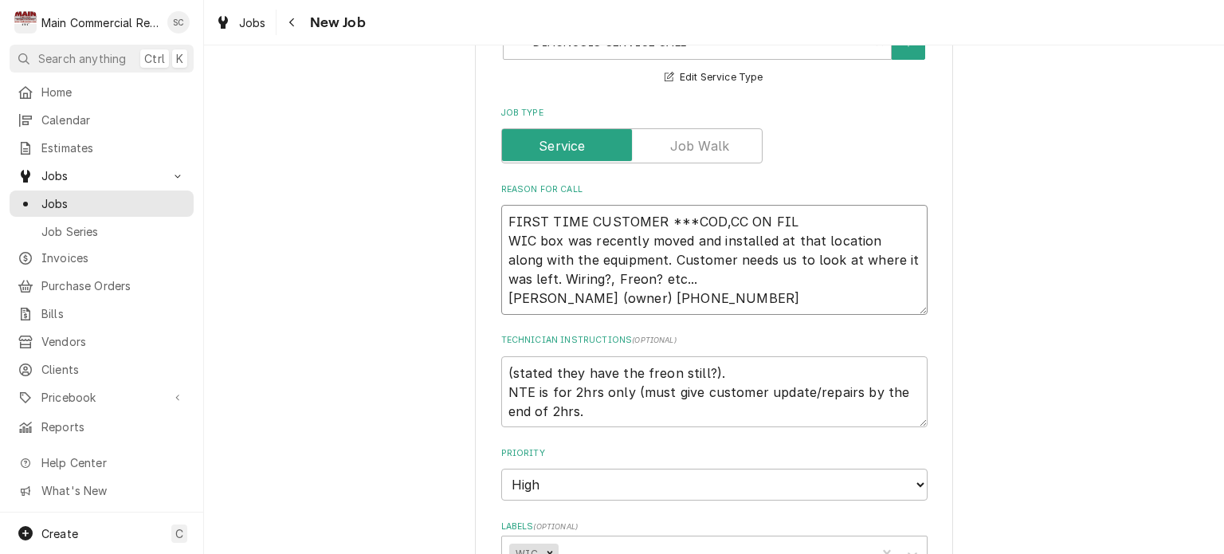
type textarea "FIRST TIME CUSTOMER ***COD,CC ON FILE WIC box was recently moved and installed …"
type textarea "x"
type textarea "FIRST TIME CUSTOMER ***COD,CC ON FIL WIC box was recently moved and installed a…"
type textarea "x"
type textarea "FIRST TIME CUSTOMER ***COD,CC ON FI WIC box was recently moved and installed at…"
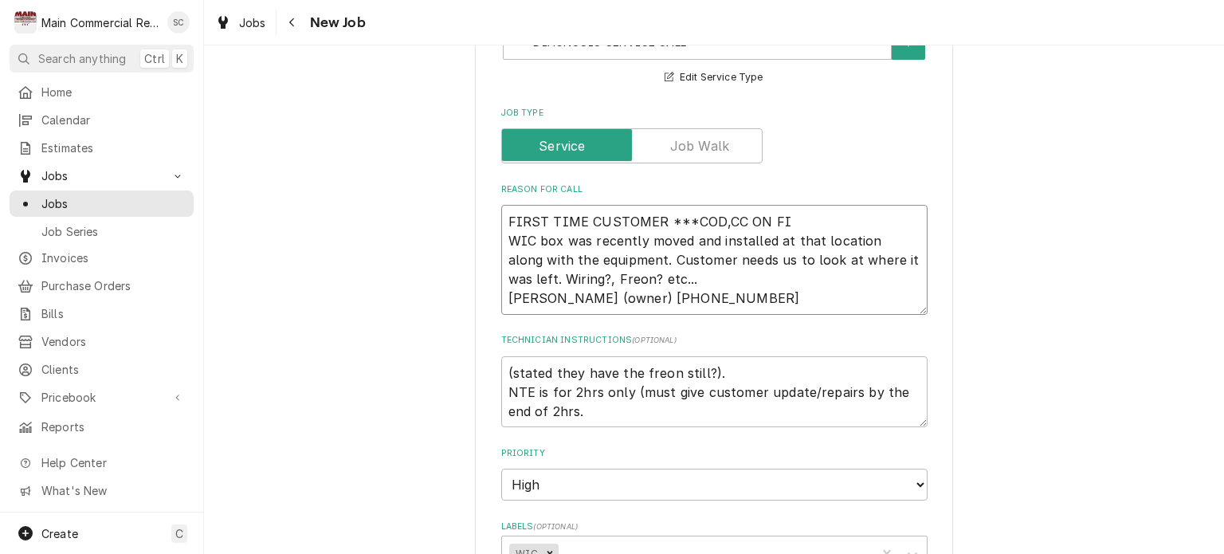
type textarea "x"
type textarea "FIRST TIME CUSTOMER ***COD,CC ON F WIC box was recently moved and installed at …"
type textarea "x"
type textarea "FIRST TIME CUSTOMER ***COD,CC ON WIC box was recently moved and installed at th…"
type textarea "x"
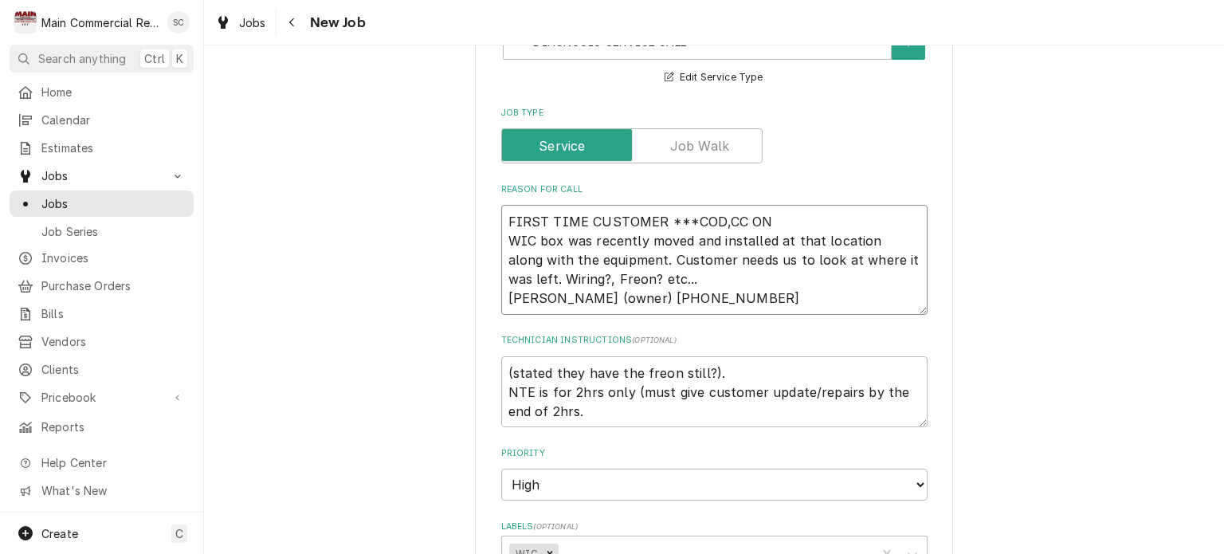
type textarea "FIRST TIME CUSTOMER ***COD,CC ON WIC box was recently moved and installed at th…"
type textarea "x"
type textarea "FIRST TIME CUSTOMER ***COD,CC O WIC box was recently moved and installed at tha…"
type textarea "x"
type textarea "FIRST TIME CUSTOMER ***COD,CC WIC box was recently moved and installed at that …"
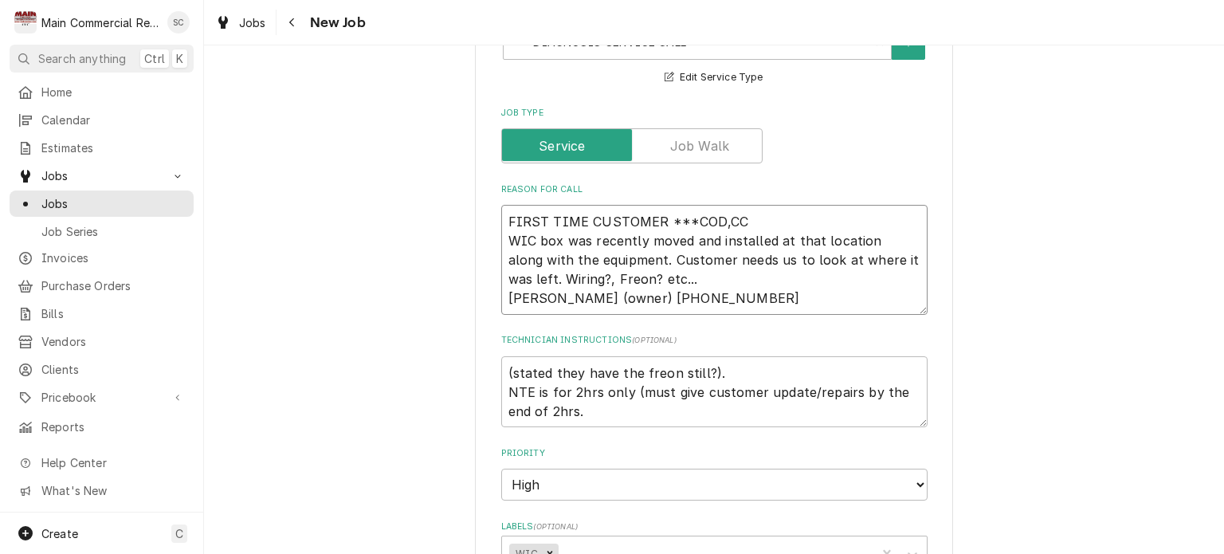
type textarea "x"
type textarea "FIRST TIME CUSTOMER ***COD,CC WIC box was recently moved and installed at that …"
type textarea "x"
type textarea "FIRST TIME CUSTOMER ***COD,C WIC box was recently moved and installed at that l…"
type textarea "x"
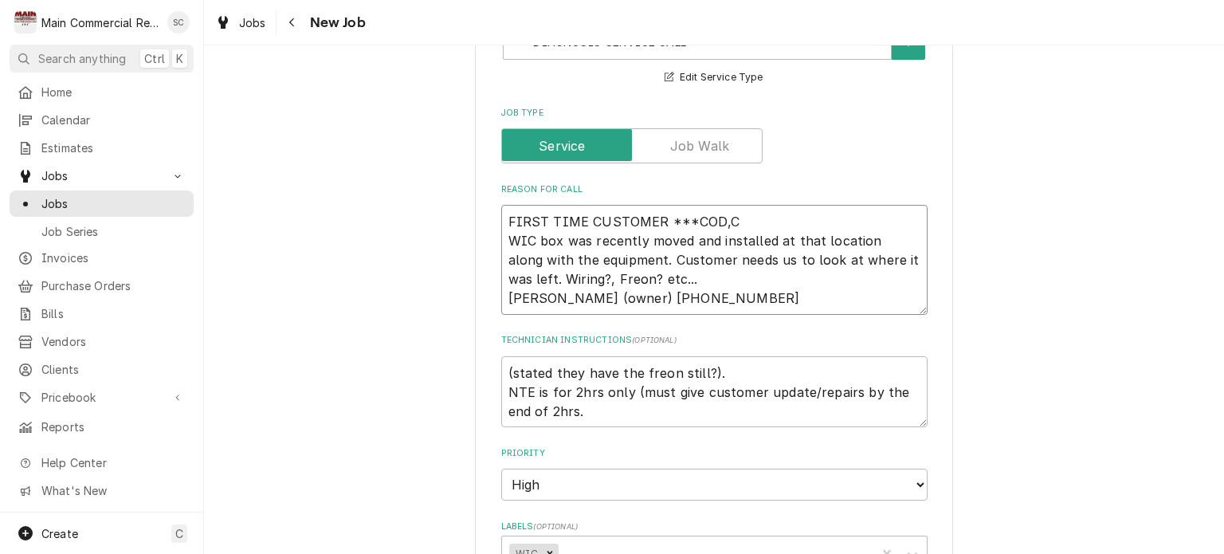
type textarea "FIRST TIME CUSTOMER ***COD, WIC box was recently moved and installed at that lo…"
type textarea "x"
type textarea "FIRST TIME CUSTOMER ***COD WIC box was recently moved and installed at that loc…"
type textarea "x"
type textarea "FIRST TIME CUSTOMER ***COD* WIC box was recently moved and installed at that lo…"
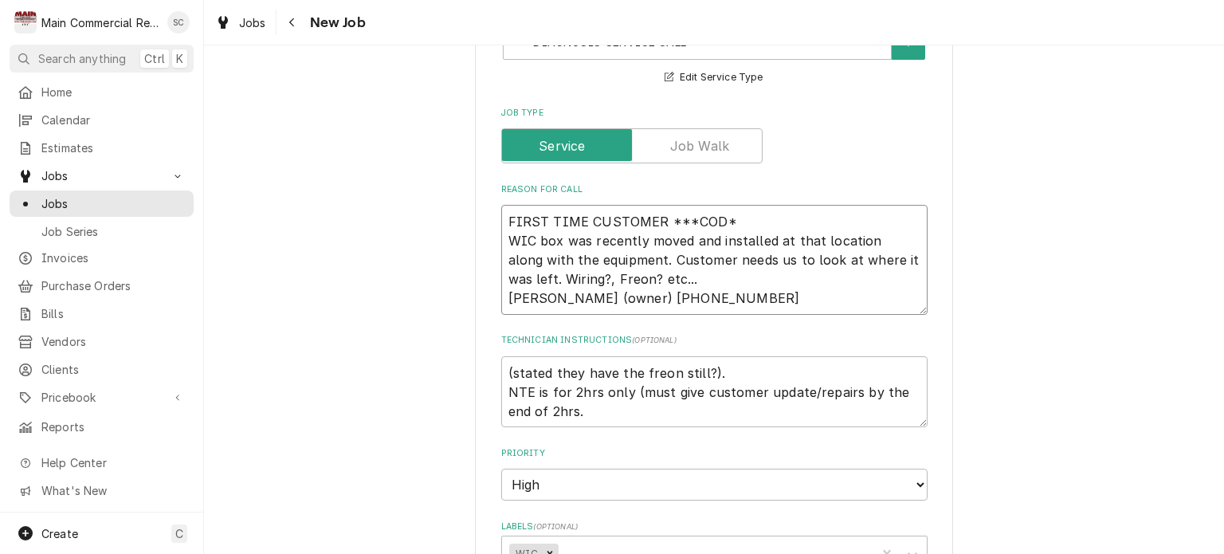
type textarea "x"
type textarea "FIRST TIME CUSTOMER ***COD** WIC box was recently moved and installed at that l…"
type textarea "x"
type textarea "FIRST TIME CUSTOMER ***COD*** WIC box was recently moved and installed at that …"
type textarea "x"
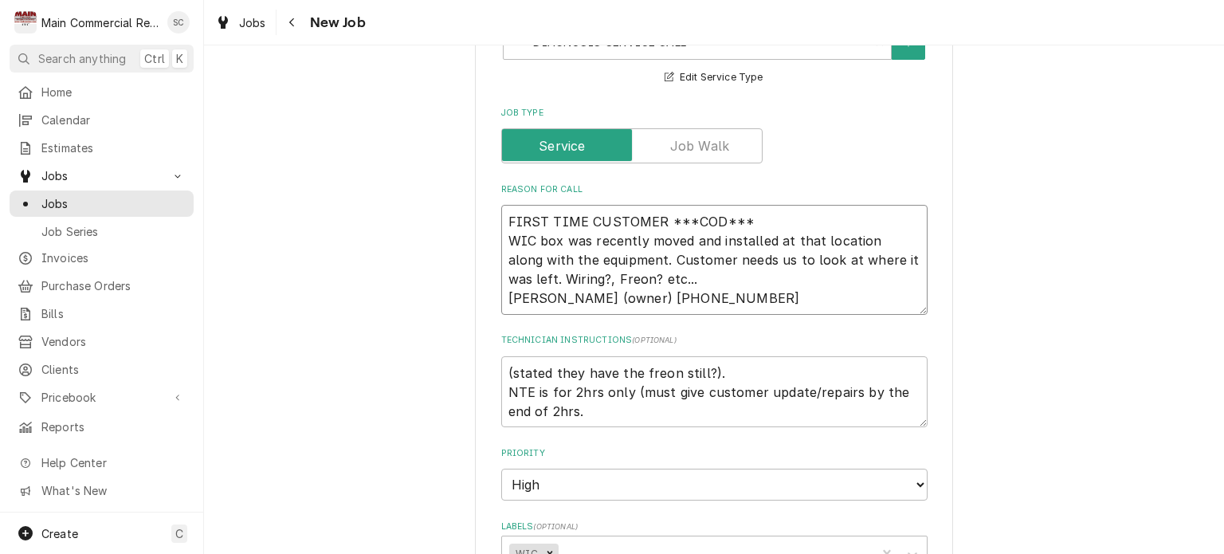
type textarea "FIRST TIME CUSTOMER ***COD*** WIC box was recently moved and installed at that …"
click at [580, 410] on textarea "(stated they have the freon still?). NTE is for 2hrs only (must give customer u…" at bounding box center [714, 392] width 426 height 72
type textarea "x"
type textarea "(stated they have the freon still?). NTE is for 2hrs only (must give customer u…"
type textarea "x"
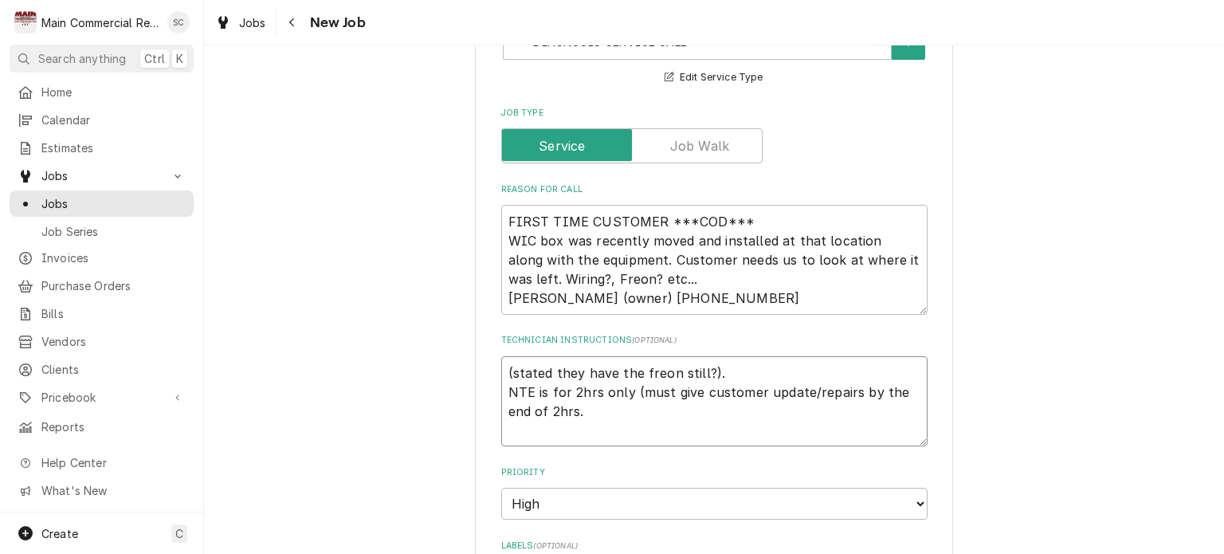
type textarea "(stated they have the freon still?). NTE is for 2hrs only (must give customer u…"
type textarea "x"
type textarea "(stated they have the freon still?). NTE is for 2hrs only (must give customer u…"
type textarea "x"
type textarea "(stated they have the freon still?). NTE is for 2hrs only (must give customer u…"
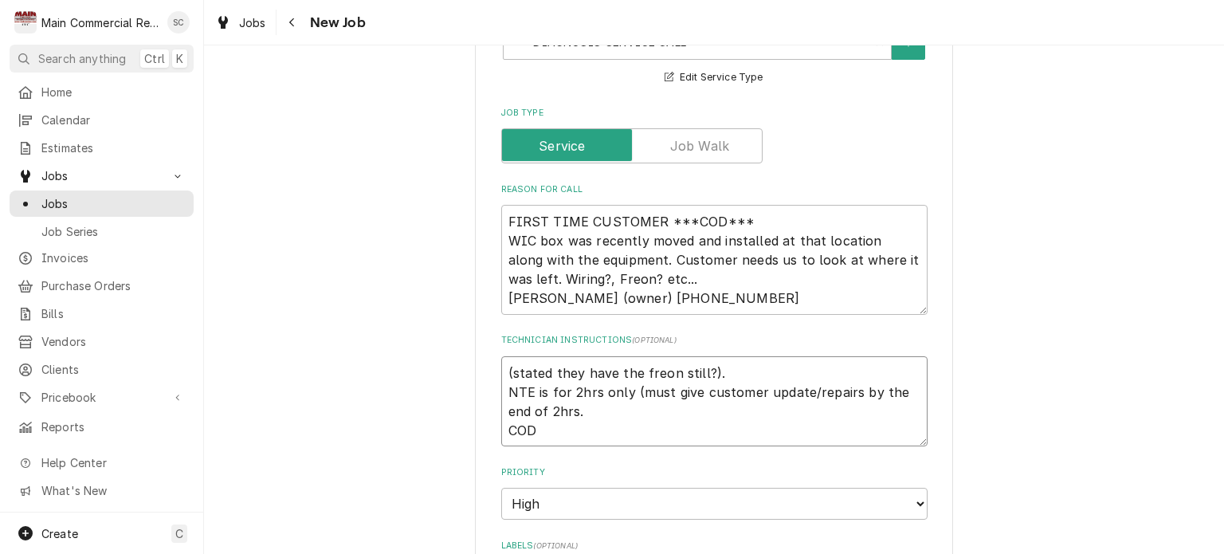
type textarea "x"
type textarea "(stated they have the freon still?). NTE is for 2hrs only (must give customer u…"
type textarea "x"
type textarea "(stated they have the freon still?). NTE is for 2hrs only (must give customer u…"
type textarea "x"
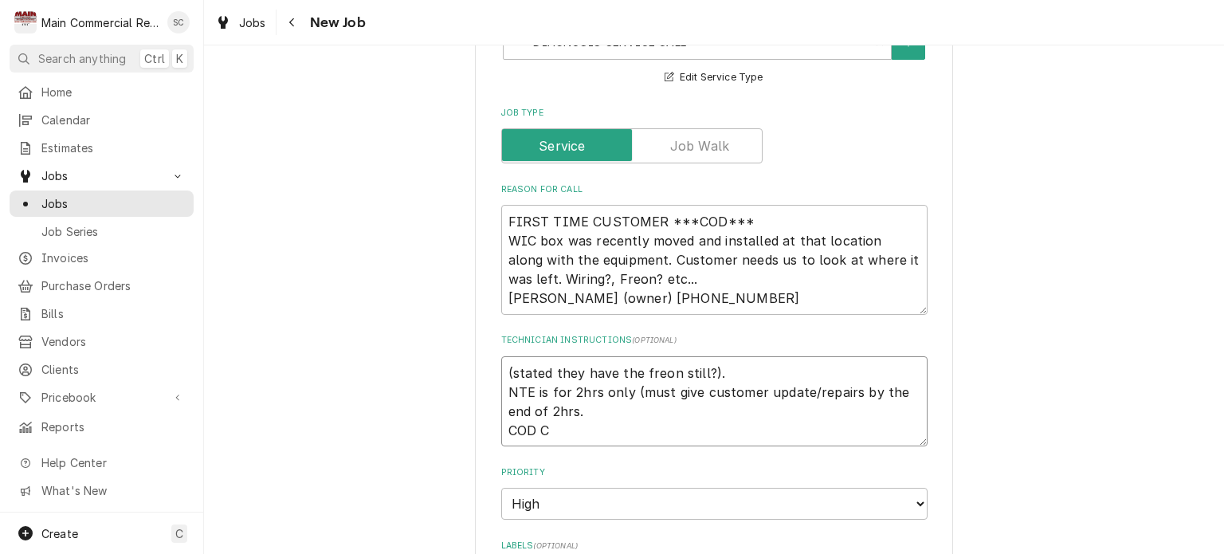
type textarea "(stated they have the freon still?). NTE is for 2hrs only (must give customer u…"
type textarea "x"
type textarea "(stated they have the freon still?). NTE is for 2hrs only (must give customer u…"
type textarea "x"
type textarea "(stated they have the freon still?). NTE is for 2hrs only (must give customer u…"
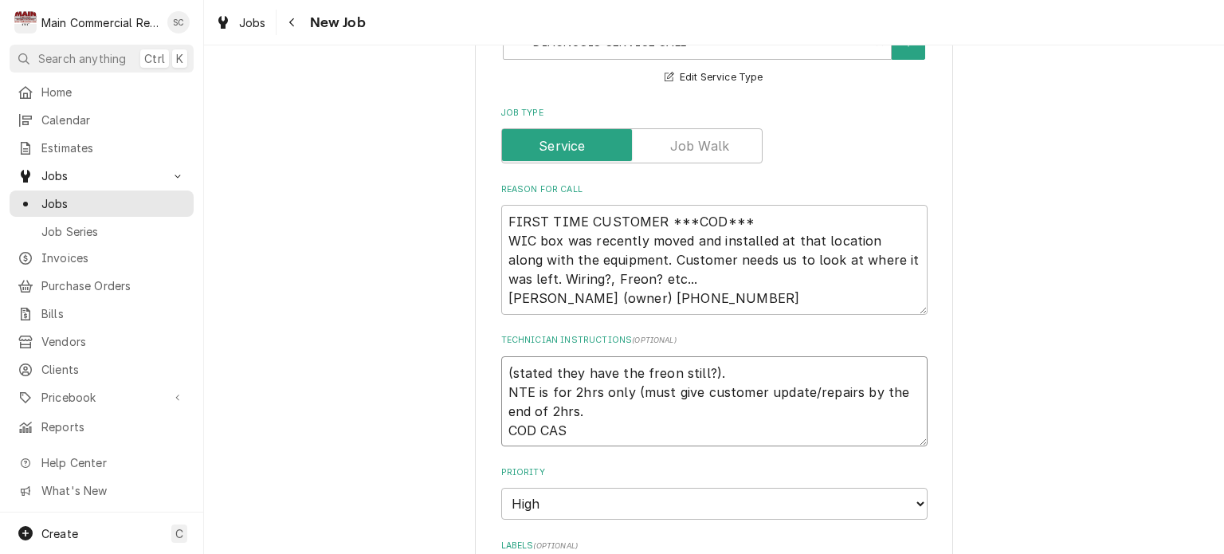
type textarea "x"
type textarea "(stated they have the freon still?). NTE is for 2hrs only (must give customer u…"
type textarea "x"
type textarea "(stated they have the freon still?). NTE is for 2hrs only (must give customer u…"
type textarea "x"
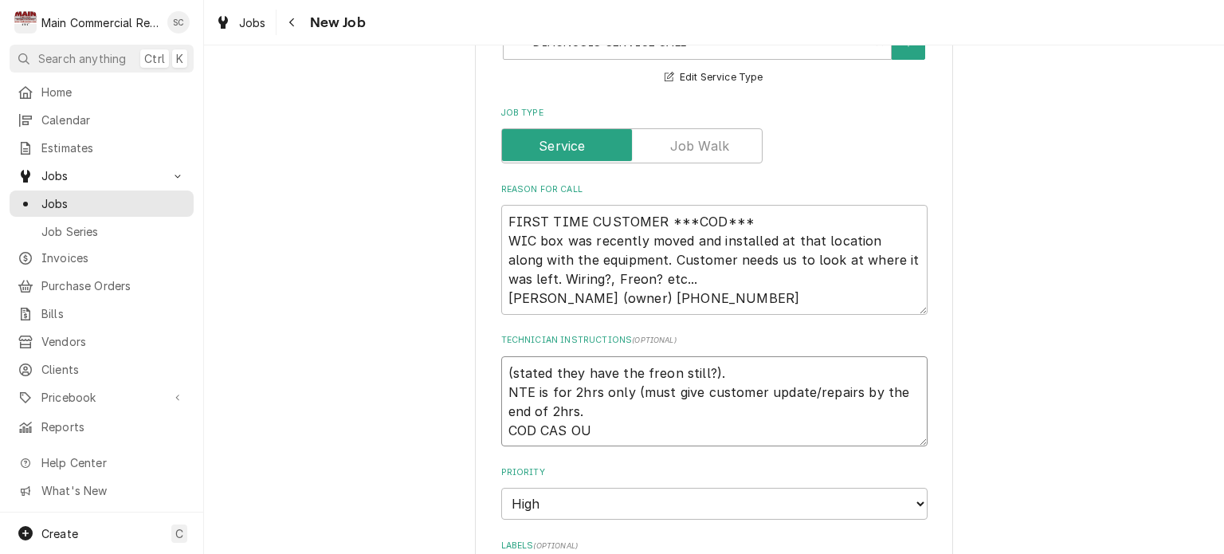
type textarea "(stated they have the freon still?). NTE is for 2hrs only (must give customer u…"
type textarea "x"
type textarea "(stated they have the freon still?). NTE is for 2hrs only (must give customer u…"
type textarea "x"
type textarea "(stated they have the freon still?). NTE is for 2hrs only (must give customer u…"
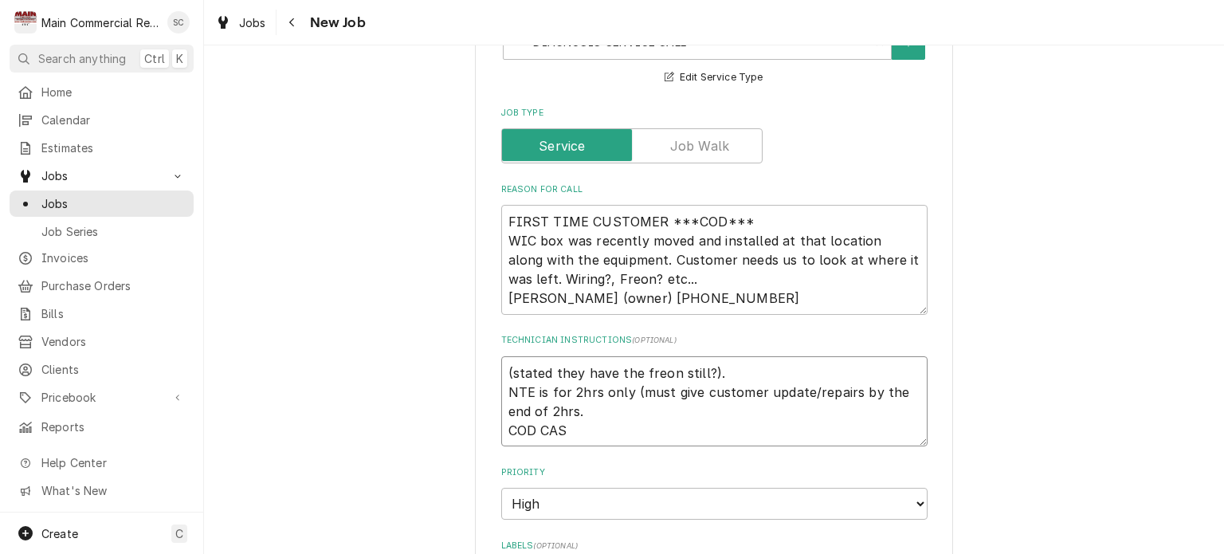
type textarea "x"
type textarea "(stated they have the freon still?). NTE is for 2hrs only (must give customer u…"
type textarea "x"
type textarea "(stated they have the freon still?). NTE is for 2hrs only (must give customer u…"
type textarea "x"
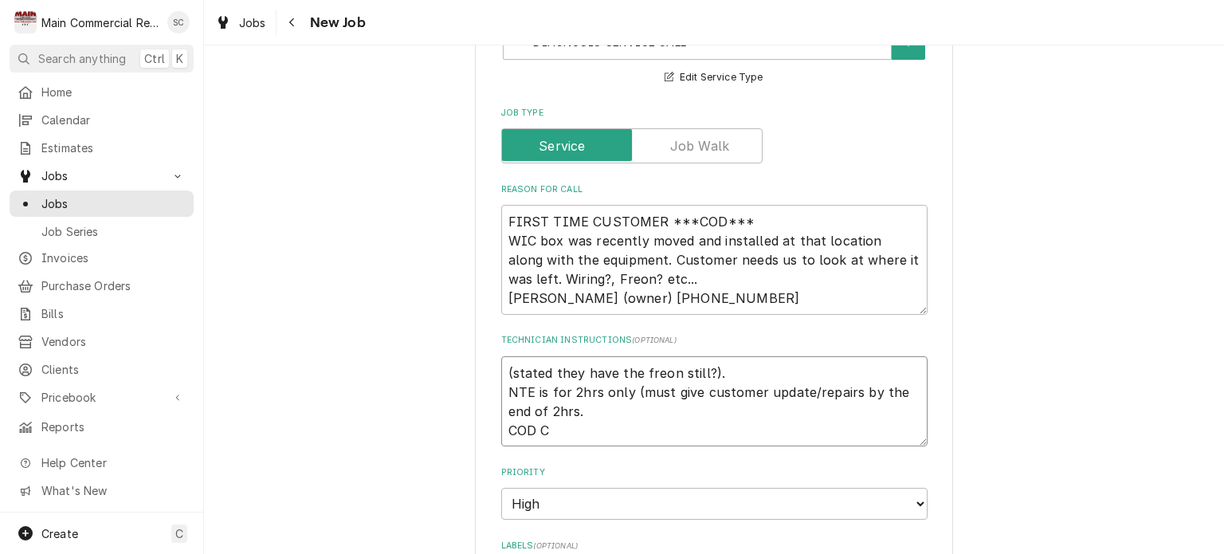
type textarea "(stated they have the freon still?). NTE is for 2hrs only (must give customer u…"
type textarea "x"
type textarea "(stated they have the freon still?). NTE is for 2hrs only (must give customer u…"
type textarea "x"
type textarea "(stated they have the freon still?). NTE is for 2hrs only (must give customer u…"
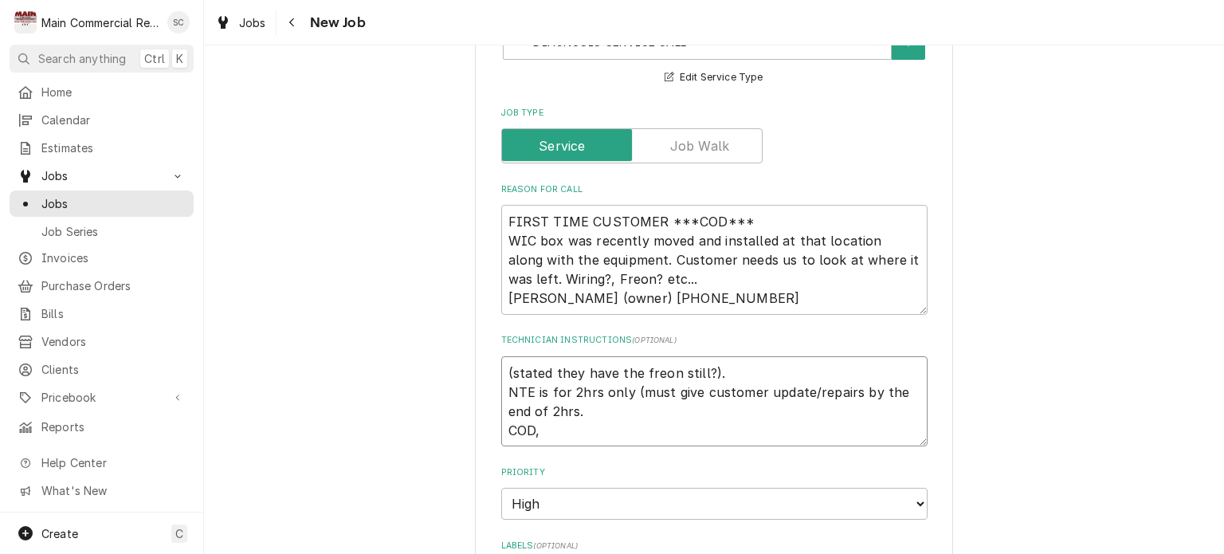
type textarea "x"
type textarea "(stated they have the freon still?). NTE is for 2hrs only (must give customer u…"
type textarea "x"
type textarea "(stated they have the freon still?). NTE is for 2hrs only (must give customer u…"
type textarea "x"
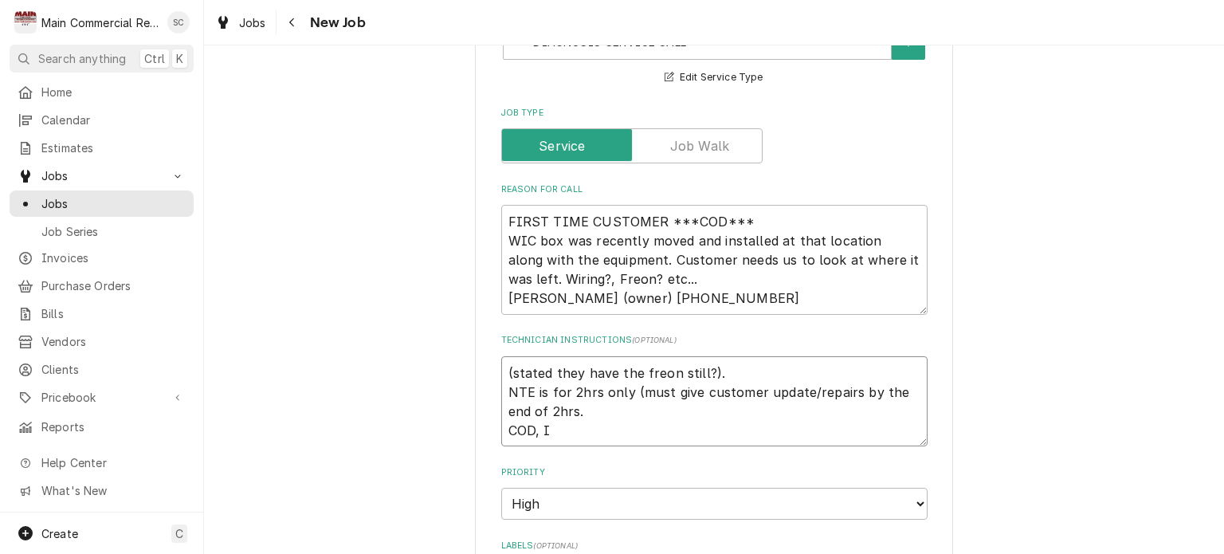
type textarea "(stated they have the freon still?). NTE is for 2hrs only (must give customer u…"
type textarea "x"
type textarea "(stated they have the freon still?). NTE is for 2hrs only (must give customer u…"
type textarea "x"
type textarea "(stated they have the freon still?). NTE is for 2hrs only (must give customer u…"
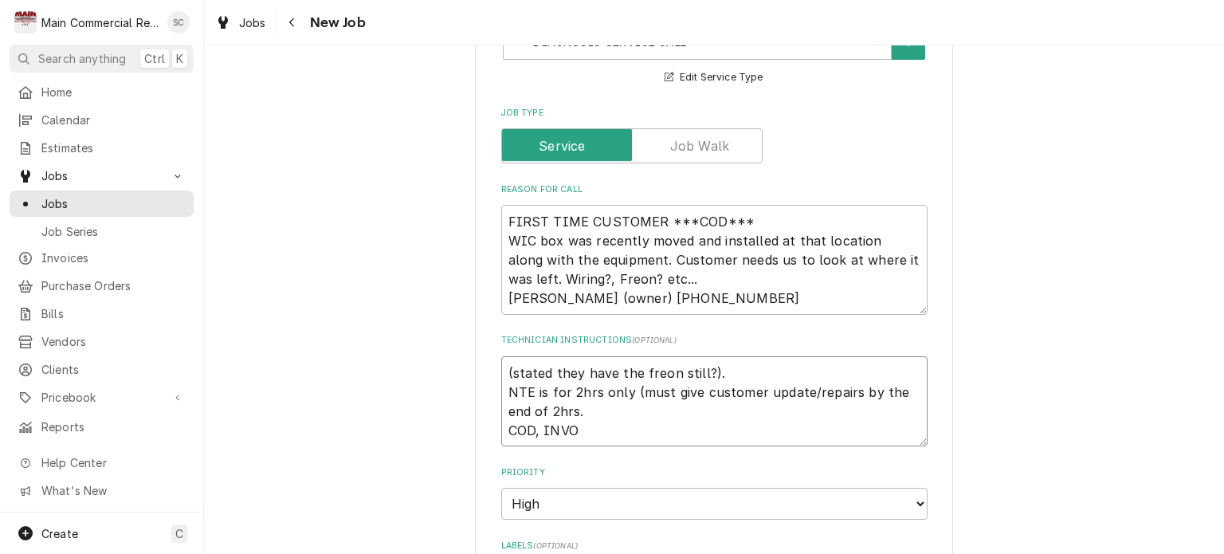
type textarea "x"
type textarea "(stated they have the freon still?). NTE is for 2hrs only (must give customer u…"
type textarea "x"
type textarea "(stated they have the freon still?). NTE is for 2hrs only (must give customer u…"
type textarea "x"
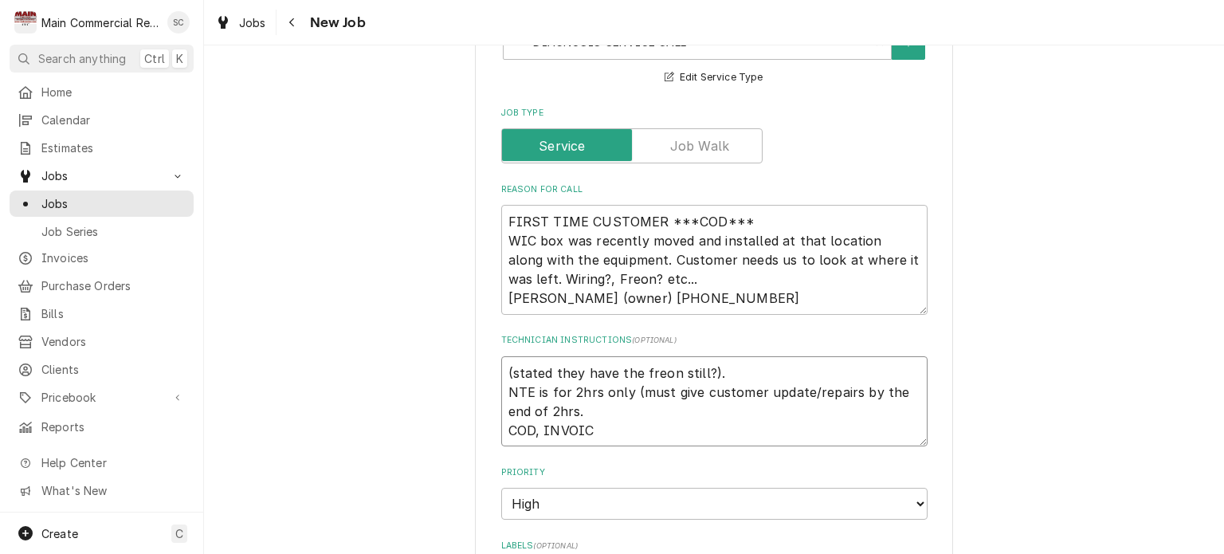
type textarea "(stated they have the freon still?). NTE is for 2hrs only (must give customer u…"
type textarea "x"
type textarea "(stated they have the freon still?). NTE is for 2hrs only (must give customer u…"
type textarea "x"
type textarea "(stated they have the freon still?). NTE is for 2hrs only (must give customer u…"
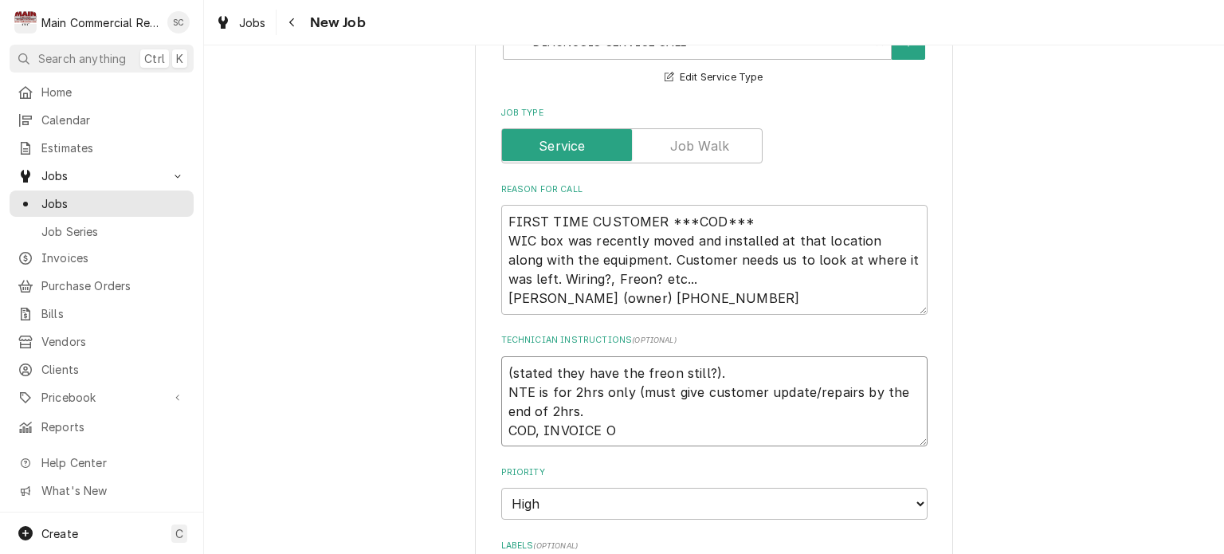
type textarea "x"
type textarea "(stated they have the freon still?). NTE is for 2hrs only (must give customer u…"
type textarea "x"
type textarea "(stated they have the freon still?). NTE is for 2hrs only (must give customer u…"
type textarea "x"
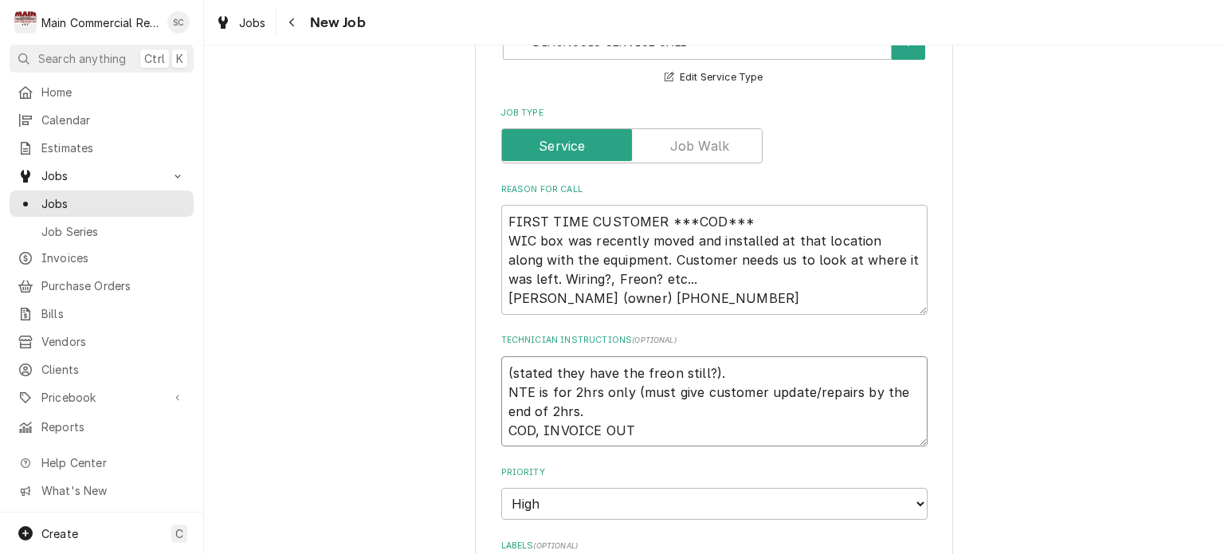
type textarea "(stated they have the freon still?). NTE is for 2hrs only (must give customer u…"
type textarea "x"
type textarea "(stated they have the freon still?). NTE is for 2hrs only (must give customer u…"
type textarea "x"
type textarea "(stated they have the freon still?). NTE is for 2hrs only (must give customer u…"
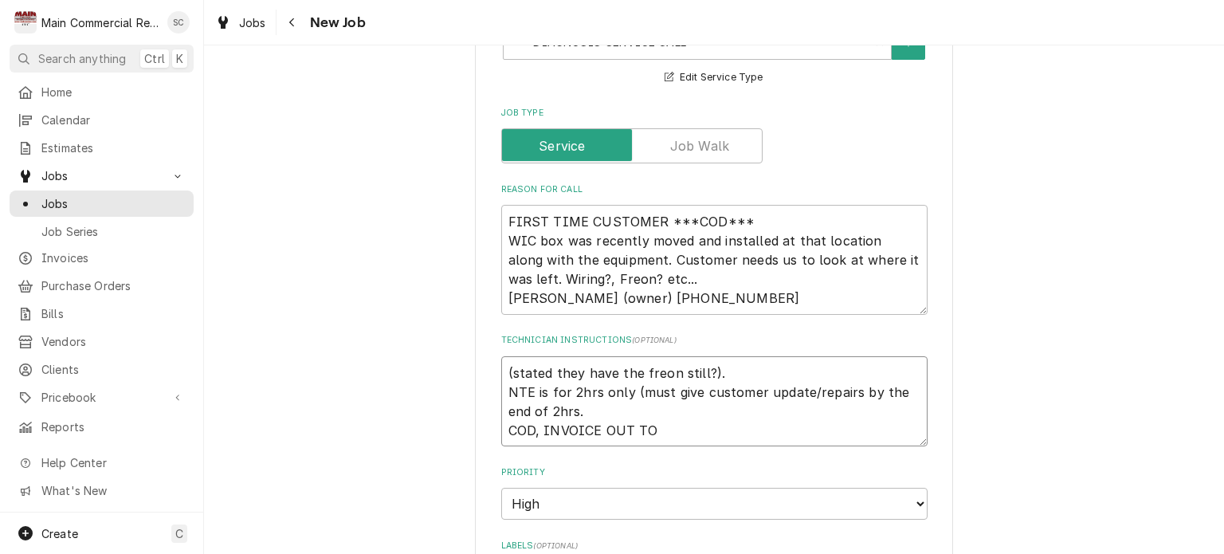
type textarea "x"
type textarea "(stated they have the freon still?). NTE is for 2hrs only (must give customer u…"
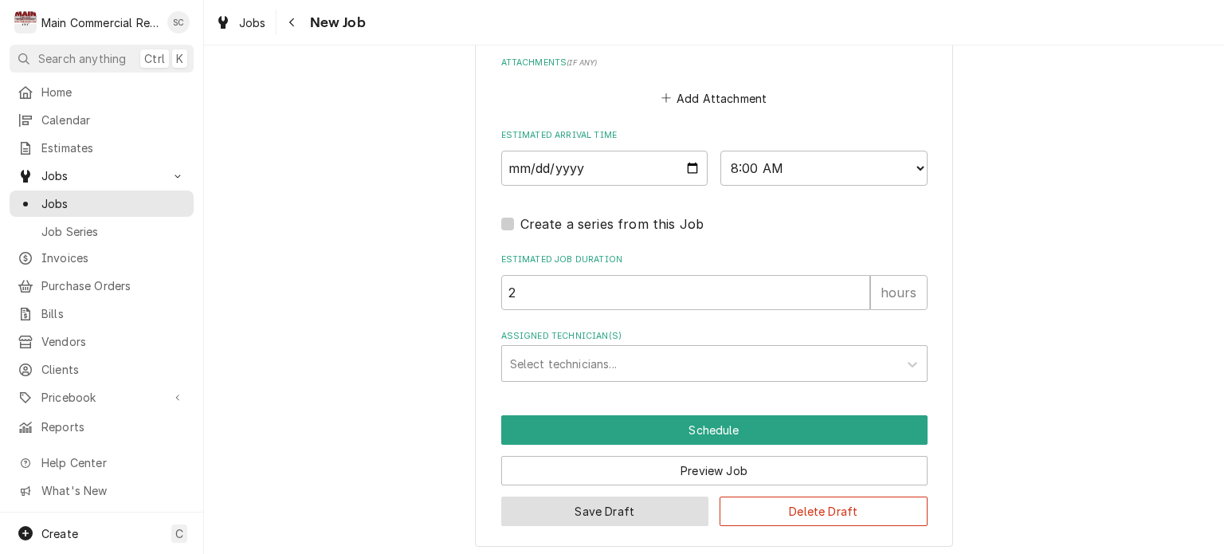
click at [627, 508] on button "Save Draft" at bounding box center [605, 511] width 208 height 29
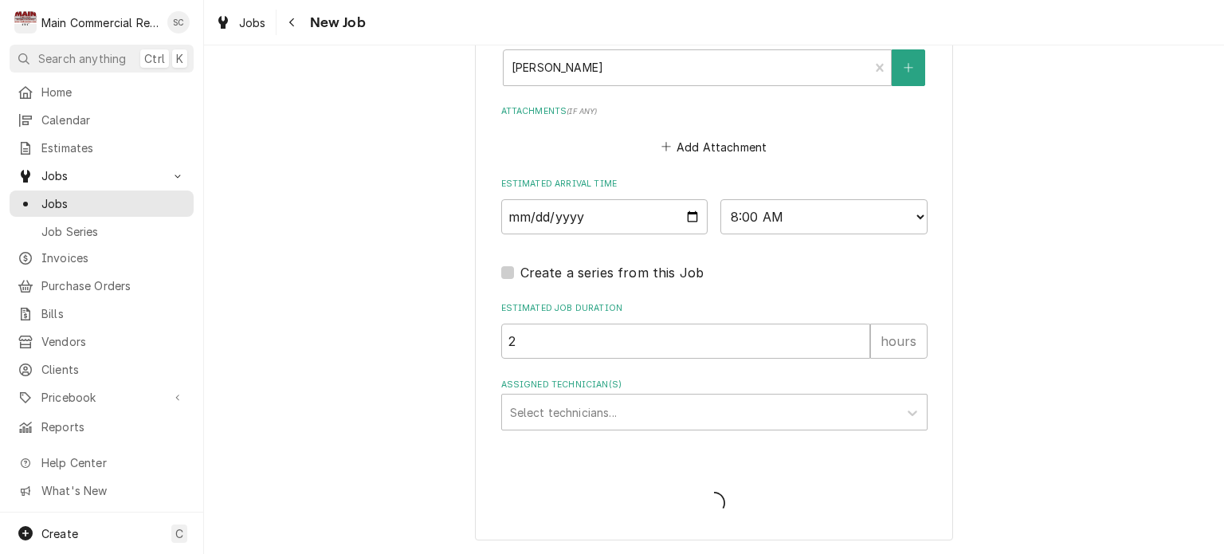
scroll to position [1262, 0]
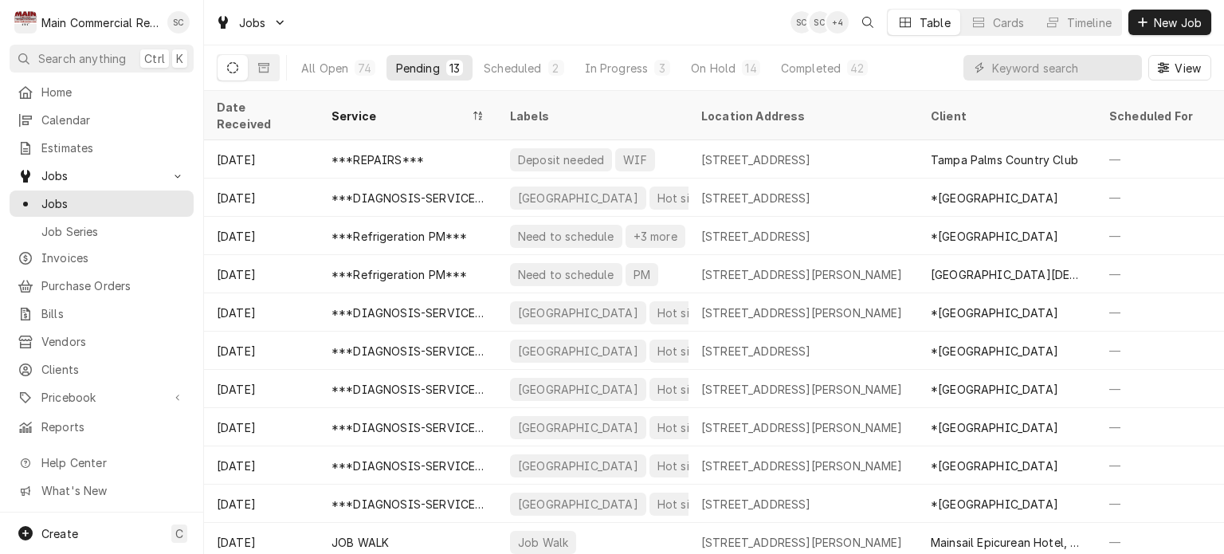
click at [748, 29] on div "Jobs SC SC + 4 Table Cards Timeline New Job" at bounding box center [714, 22] width 1020 height 45
click at [678, 27] on div "Jobs SC SC + 4 Table Cards Timeline New Job" at bounding box center [714, 22] width 1020 height 45
click at [621, 16] on div "Jobs SC SC + 4 Table Cards Timeline New Job" at bounding box center [714, 22] width 1020 height 45
click at [637, 13] on div "Jobs SC SC + 4 Table Cards Timeline New Job" at bounding box center [714, 22] width 1020 height 45
click at [602, 18] on div "Jobs SC SC + 4 Table Cards Timeline New Job" at bounding box center [714, 22] width 1020 height 45
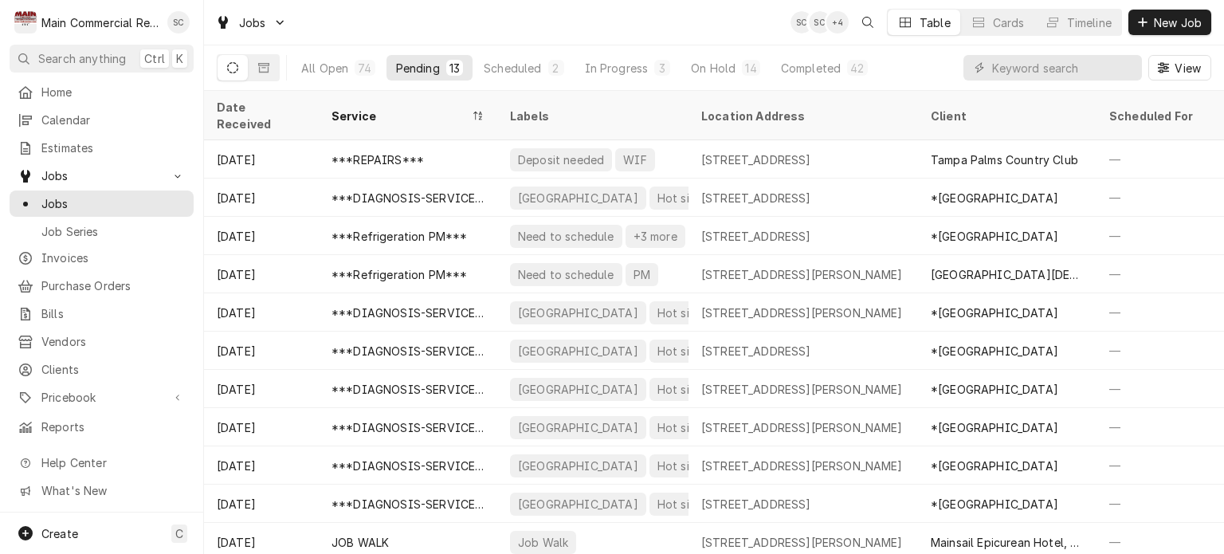
click at [602, 18] on div "Jobs SC SC + 4 Table Cards Timeline New Job" at bounding box center [714, 22] width 1020 height 45
click at [1013, 64] on input "Dynamic Content Wrapper" at bounding box center [1063, 68] width 142 height 26
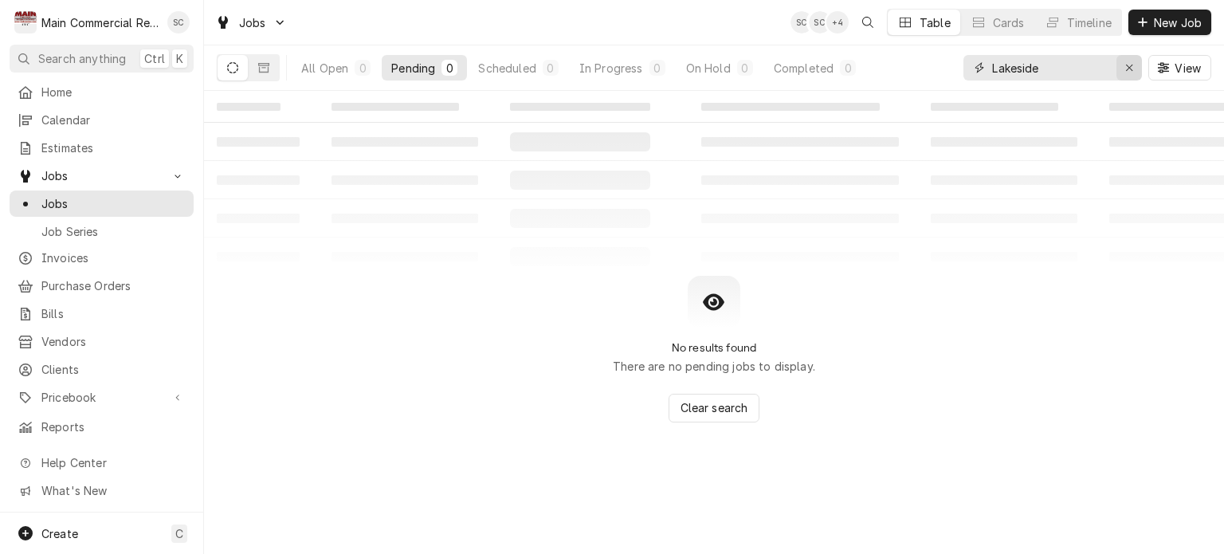
type input "Lakeside"
click at [1125, 66] on icon "Erase input" at bounding box center [1129, 67] width 9 height 11
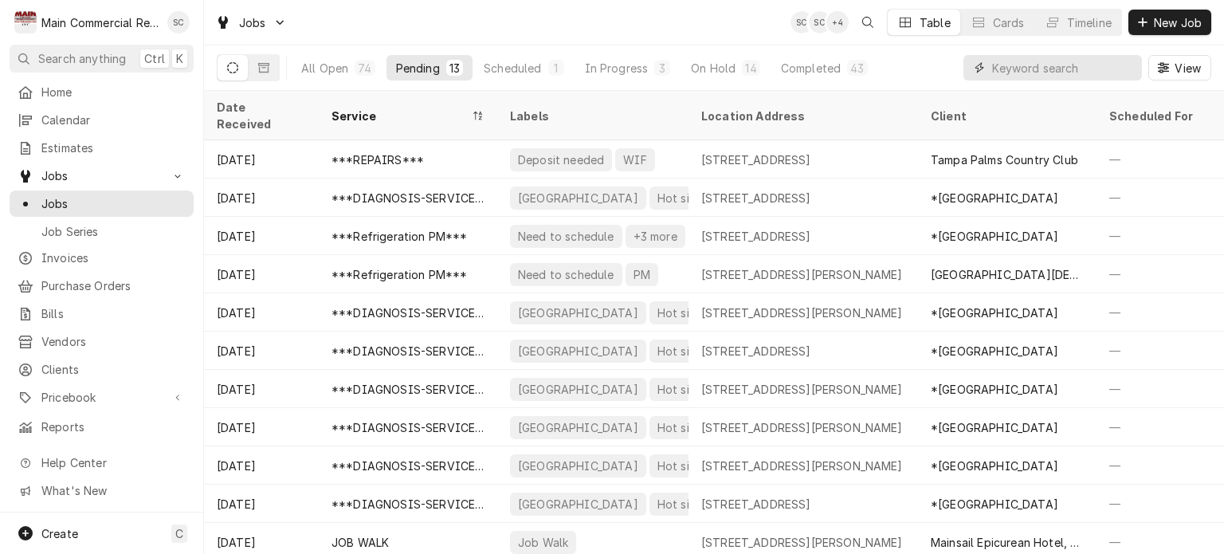
click at [1071, 68] on input "Dynamic Content Wrapper" at bounding box center [1063, 68] width 142 height 26
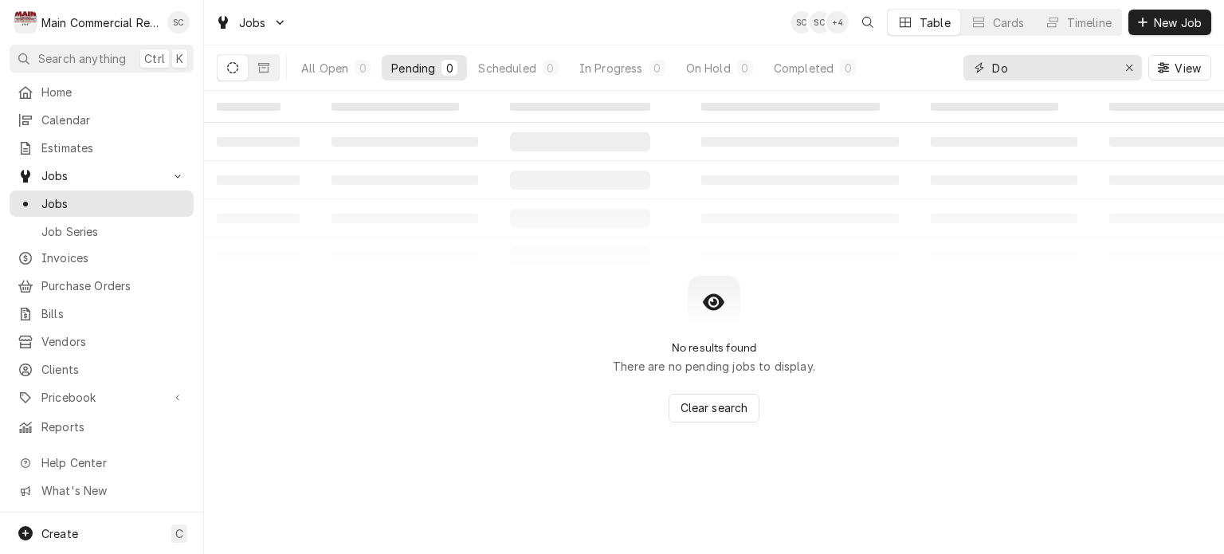
type input "D"
type input "Lakeside"
click at [269, 62] on button "Dynamic Content Wrapper" at bounding box center [264, 68] width 30 height 26
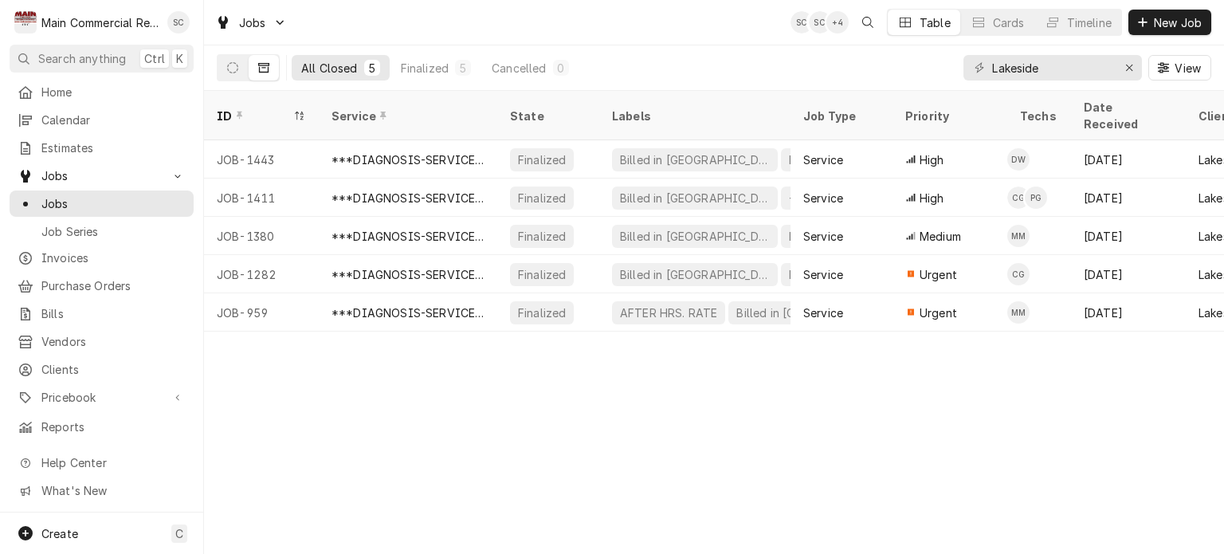
click at [617, 412] on div "ID Service State Labels Job Type Priority Techs Date Received Client Location N…" at bounding box center [714, 322] width 1020 height 463
click at [730, 401] on div "ID Service State Labels Job Type Priority Techs Date Received Client Location N…" at bounding box center [714, 322] width 1020 height 463
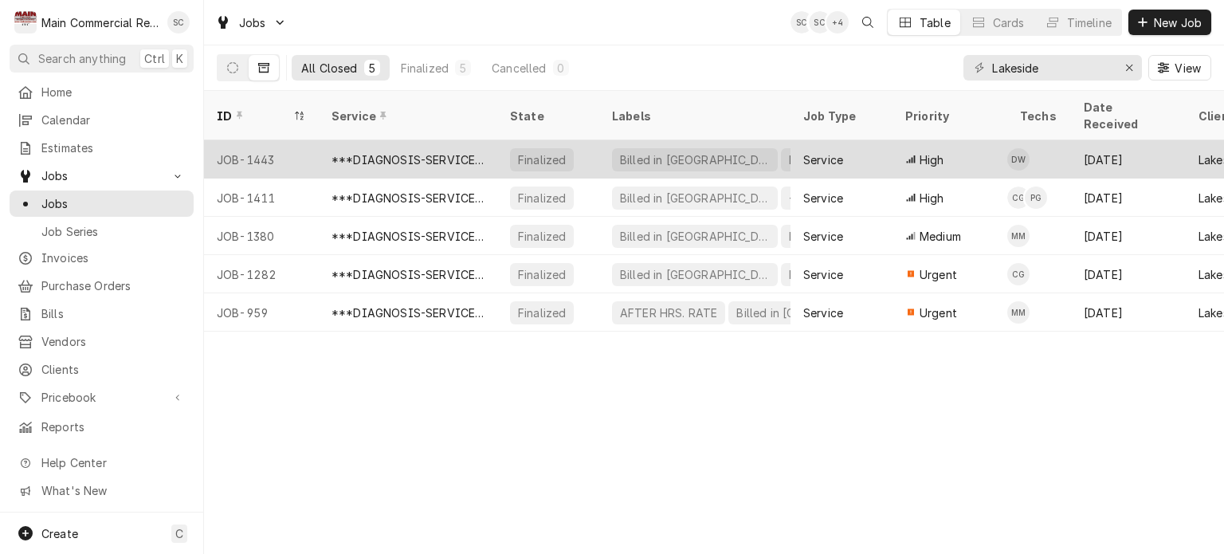
click at [438, 149] on div "***DIAGNOSIS-SERVICE CALL***" at bounding box center [408, 159] width 179 height 38
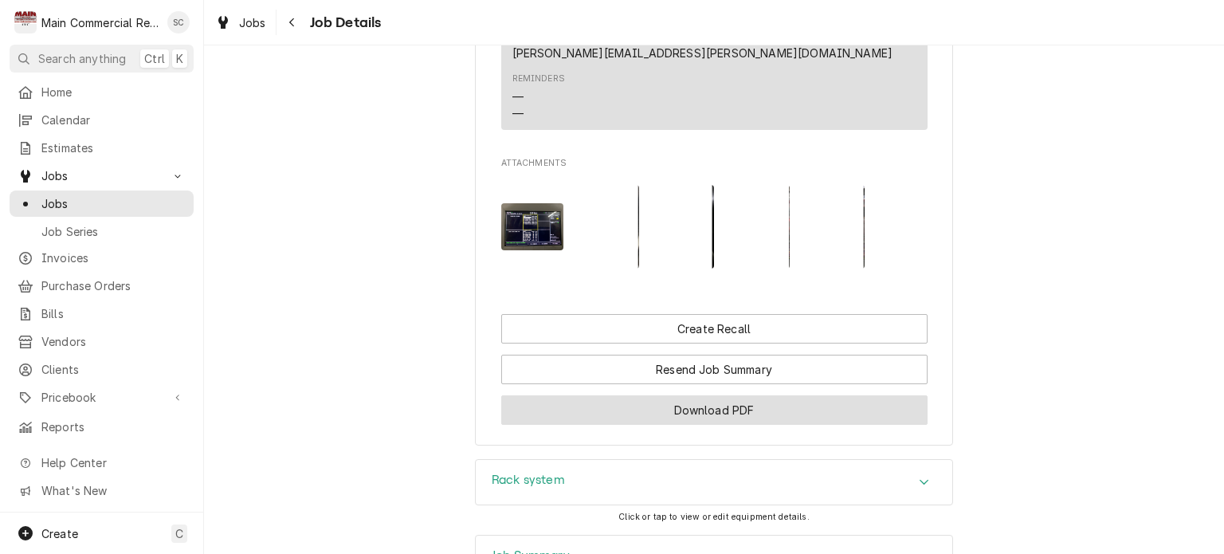
scroll to position [3114, 0]
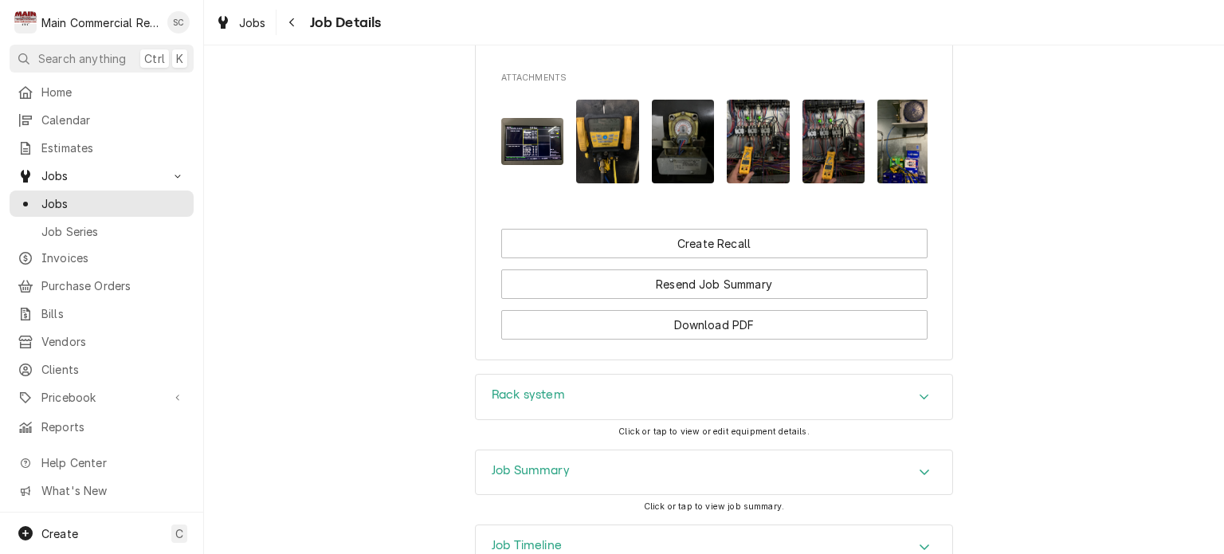
click at [919, 465] on icon "Accordion Header" at bounding box center [924, 471] width 11 height 13
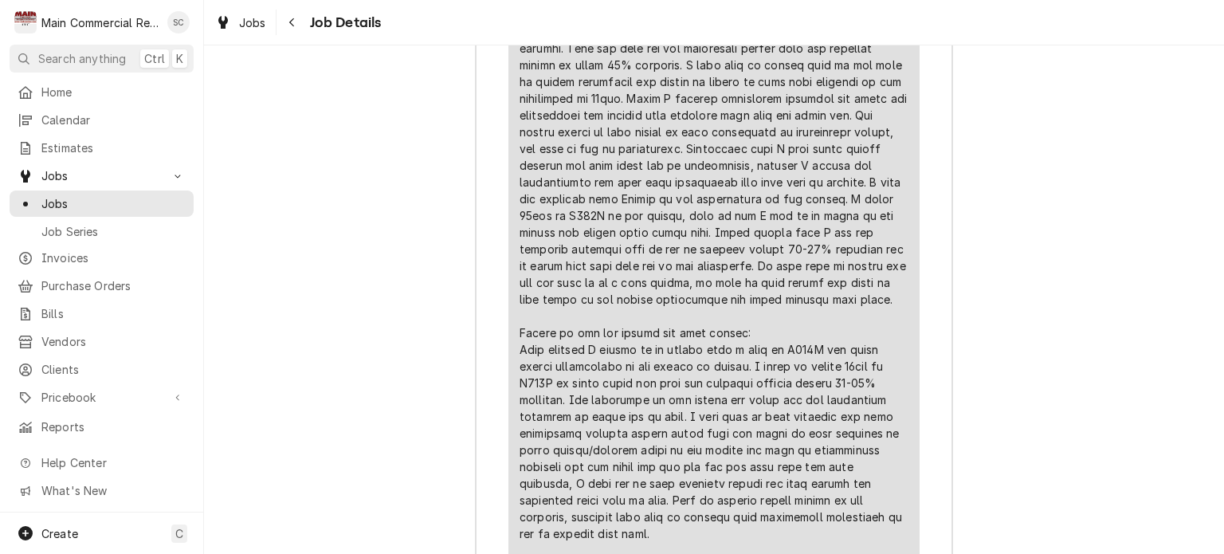
scroll to position [4548, 0]
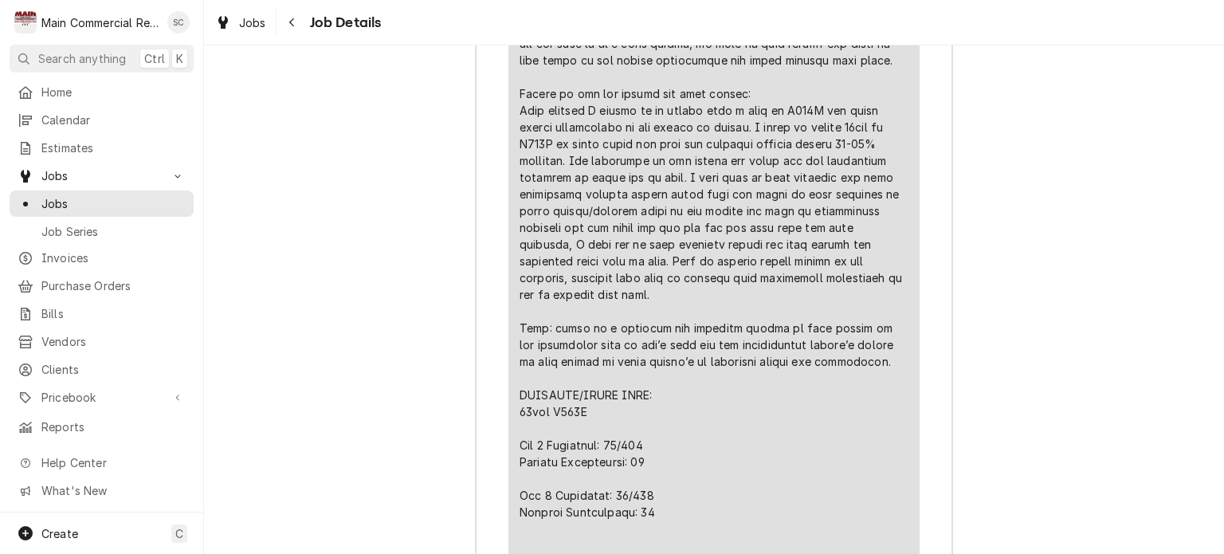
click at [834, 283] on div "Line Item" at bounding box center [714, 202] width 389 height 1473
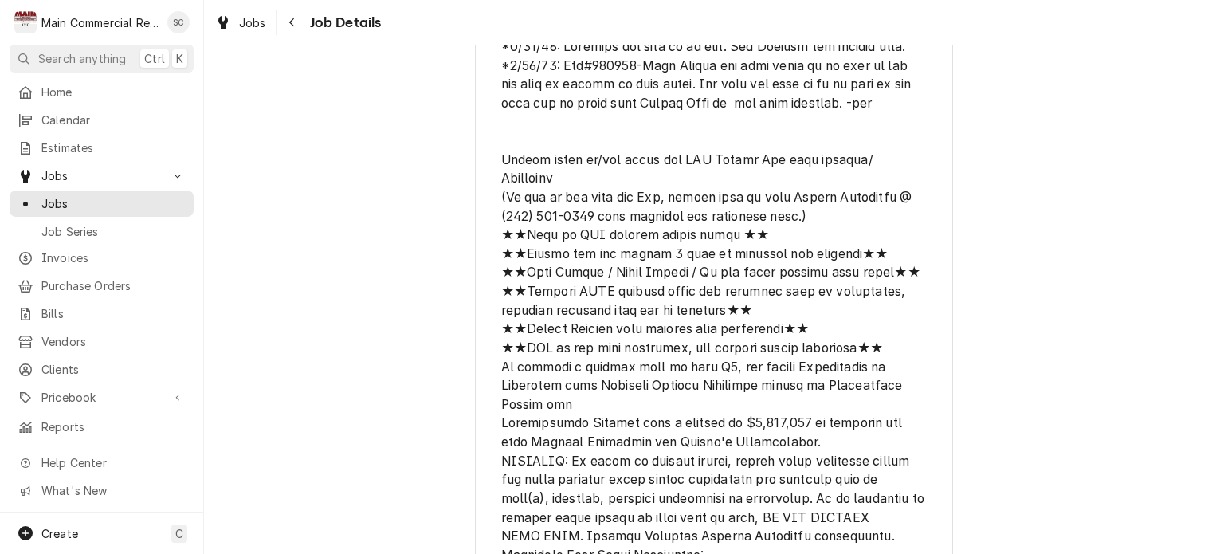
scroll to position [1201, 0]
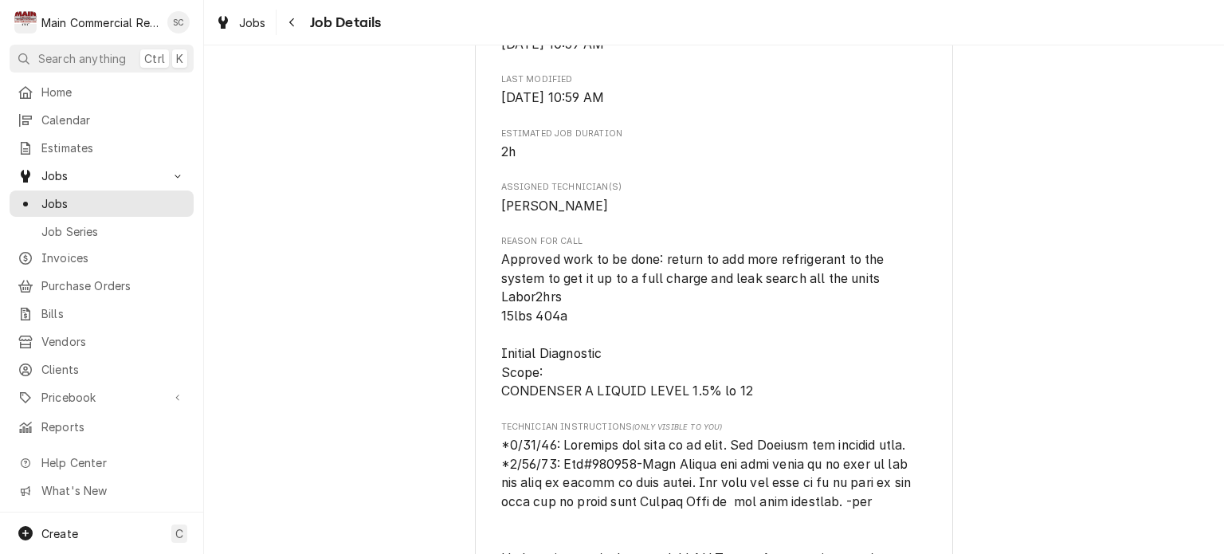
scroll to position [1042, 0]
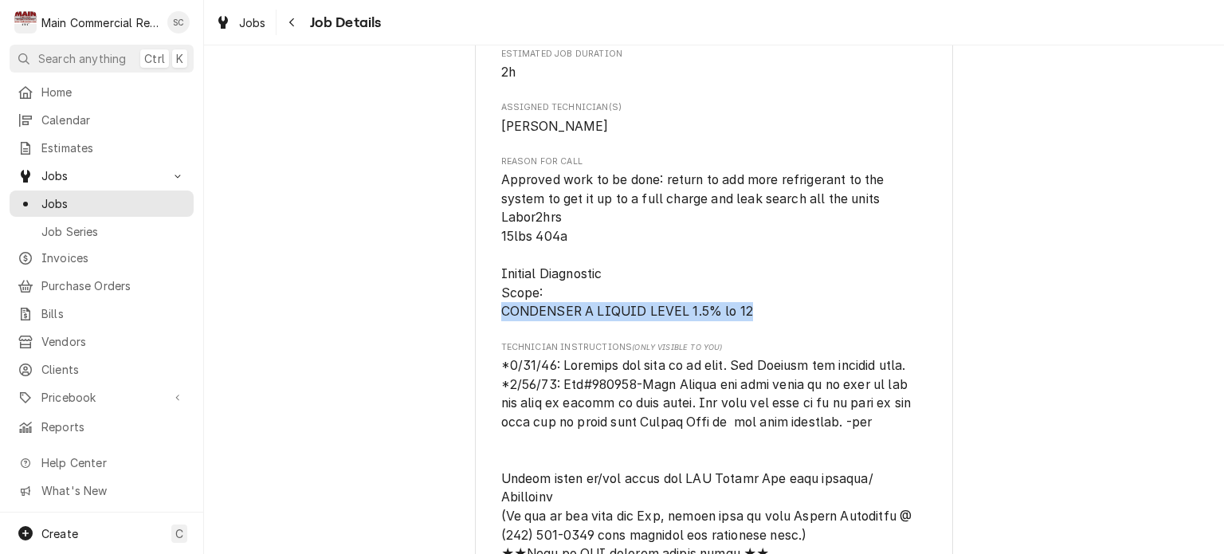
drag, startPoint x: 709, startPoint y: 331, endPoint x: 497, endPoint y: 340, distance: 212.2
copy span "CONDENSER A LIQUID LEVEL 1.5% lo 12"
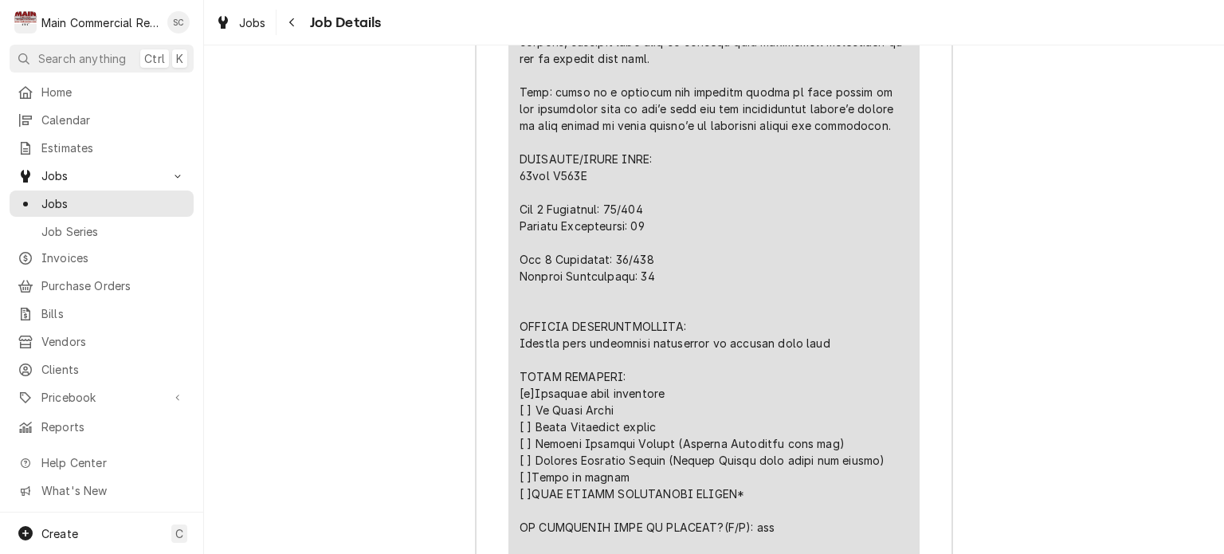
scroll to position [4545, 0]
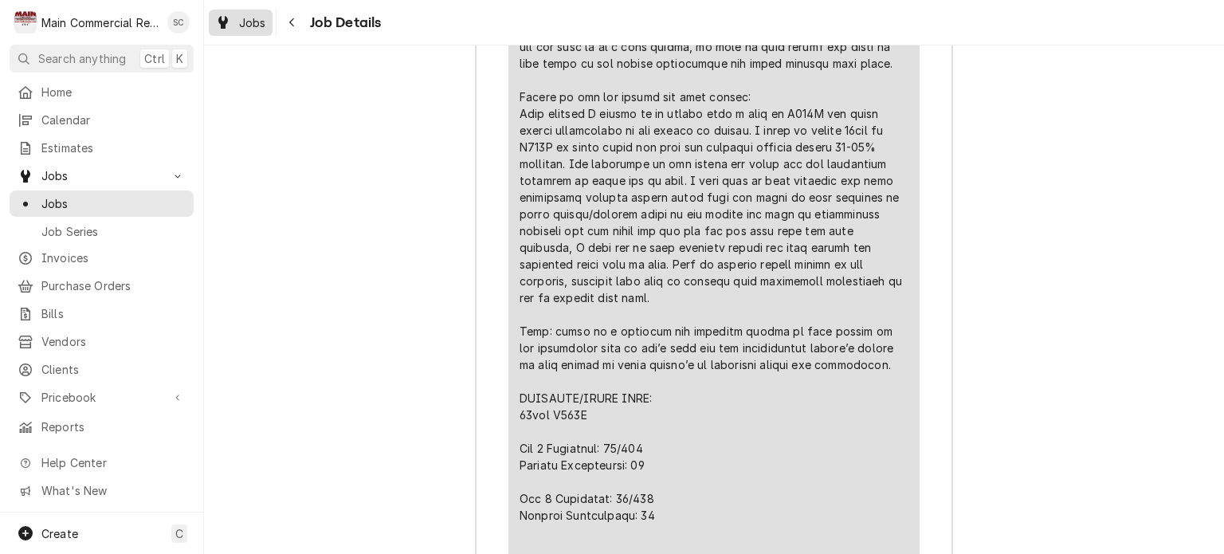
click at [261, 18] on span "Jobs" at bounding box center [252, 22] width 27 height 17
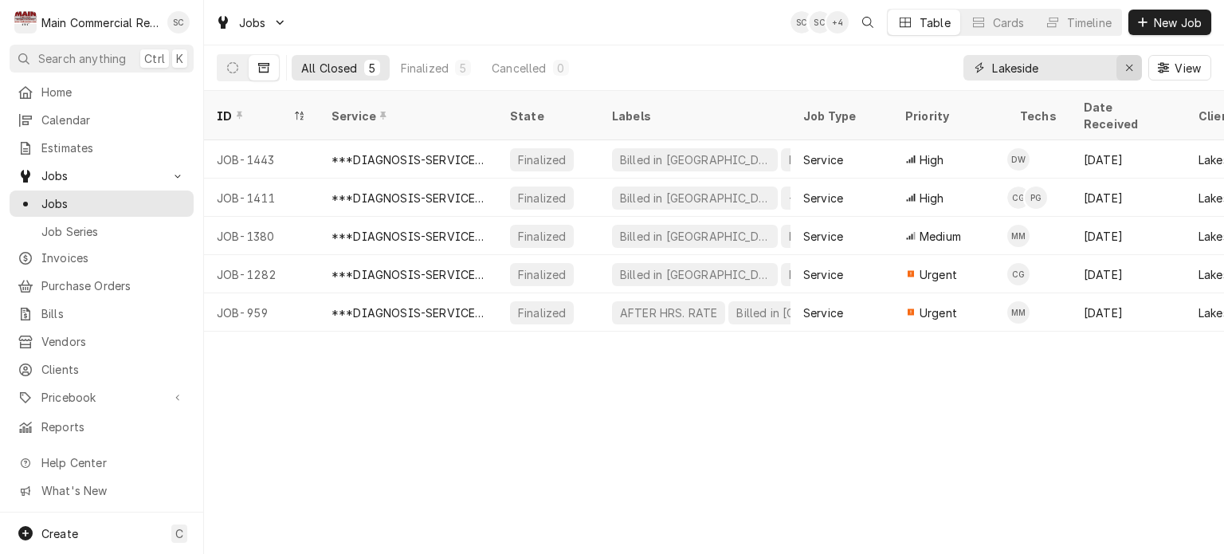
click at [1133, 69] on div "Erase input" at bounding box center [1129, 68] width 16 height 16
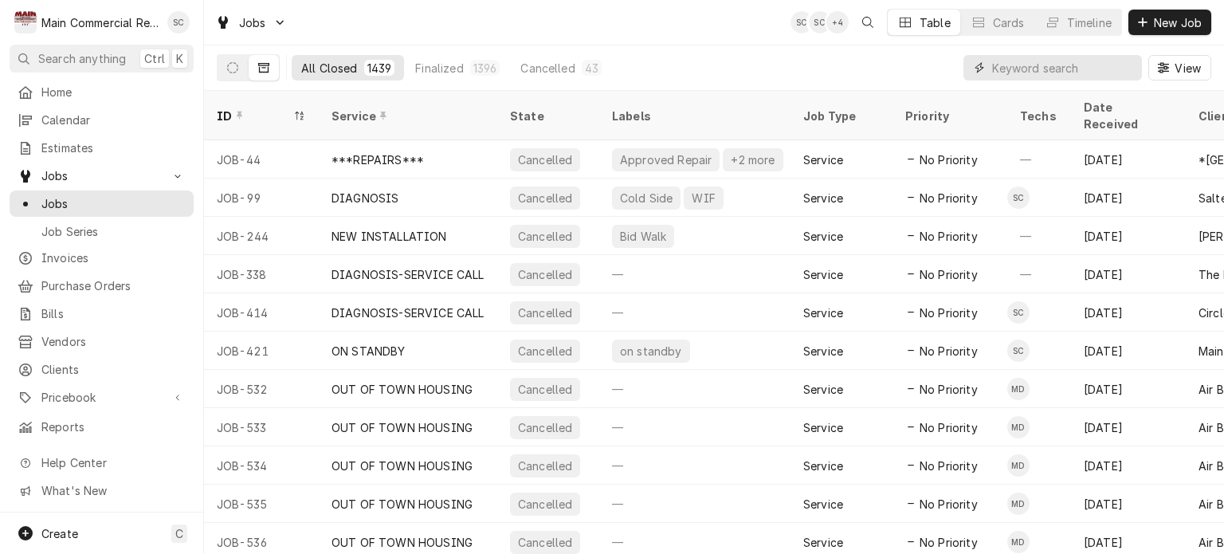
click at [1093, 66] on input "Dynamic Content Wrapper" at bounding box center [1063, 68] width 142 height 26
click at [228, 60] on button "Dynamic Content Wrapper" at bounding box center [233, 68] width 30 height 26
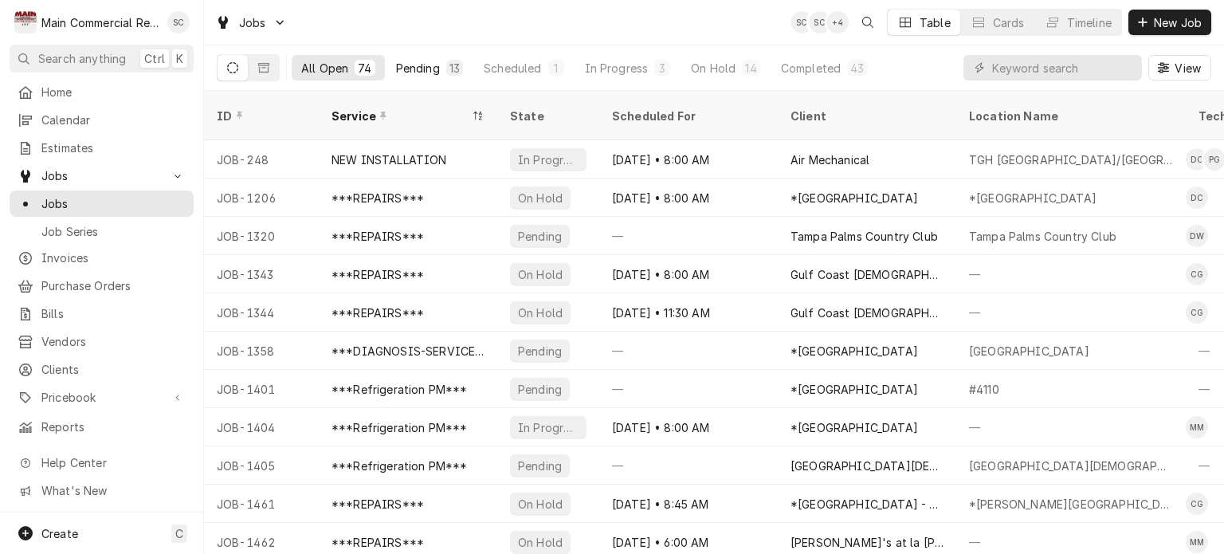
click at [424, 65] on div "Pending" at bounding box center [418, 68] width 44 height 17
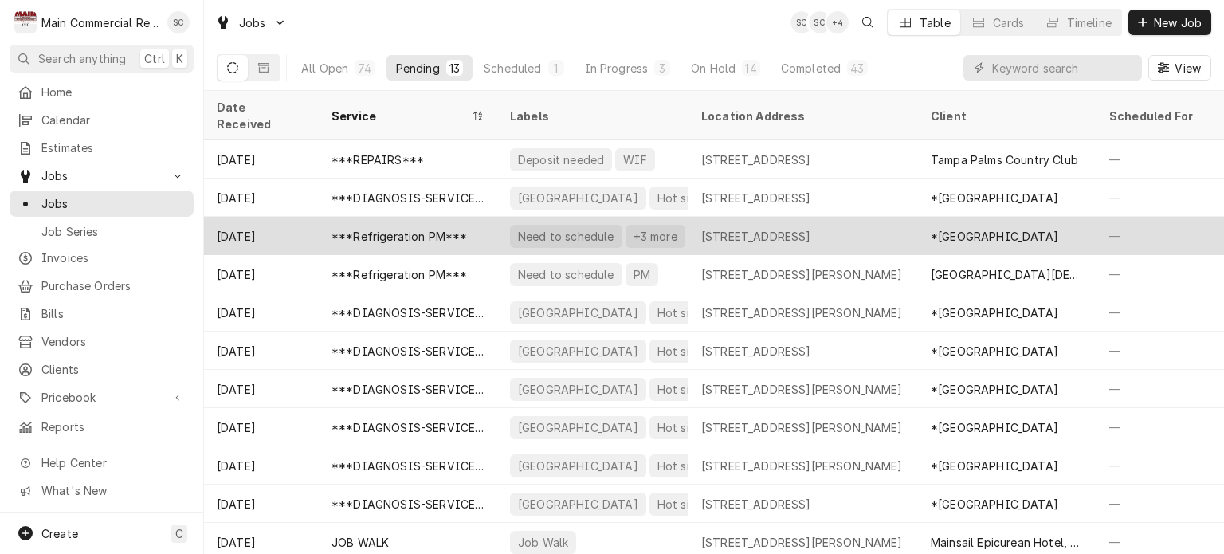
click at [732, 228] on div "[STREET_ADDRESS]" at bounding box center [756, 236] width 110 height 17
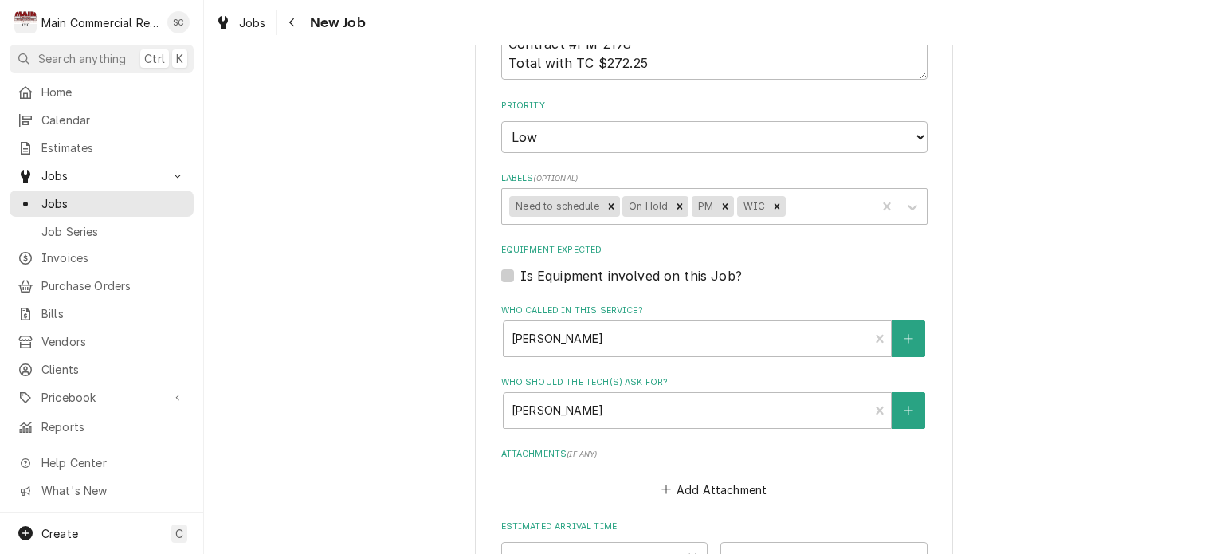
scroll to position [1116, 0]
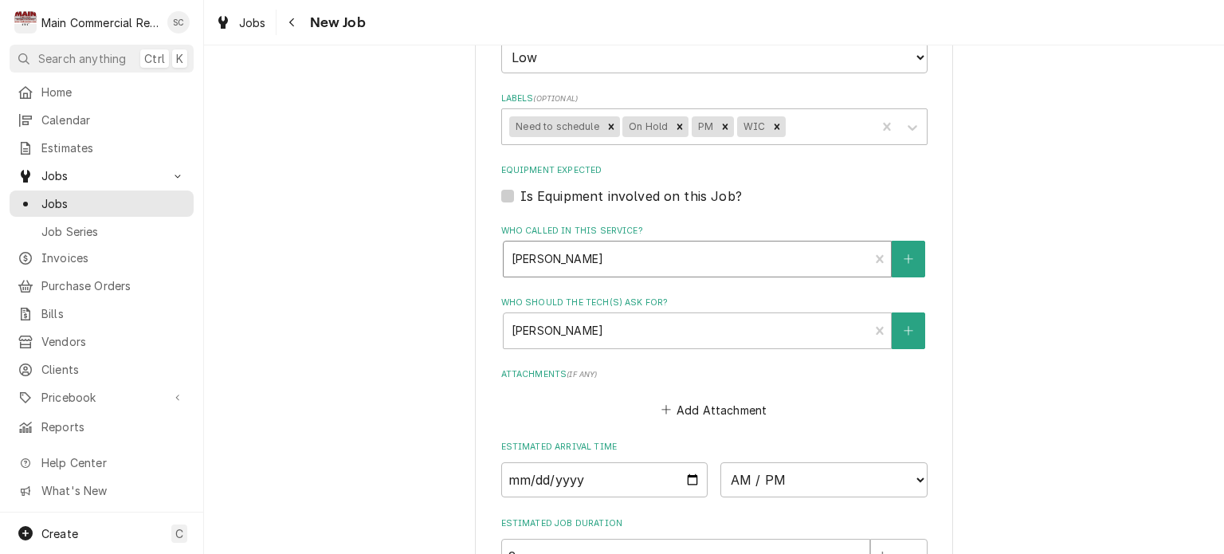
type textarea "x"
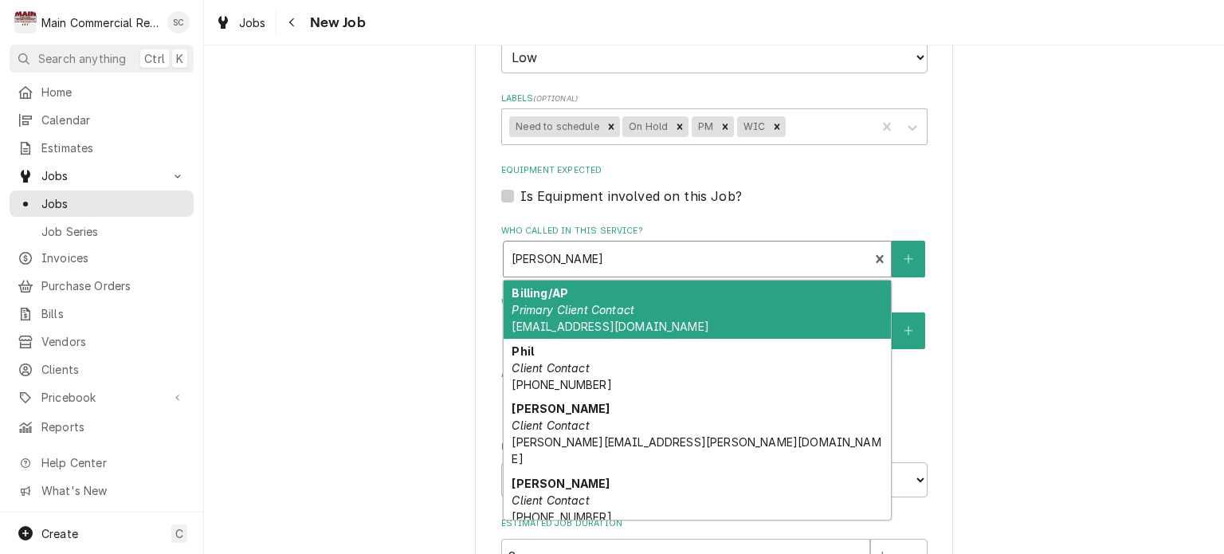
click at [752, 249] on div "Who called in this service?" at bounding box center [687, 259] width 350 height 29
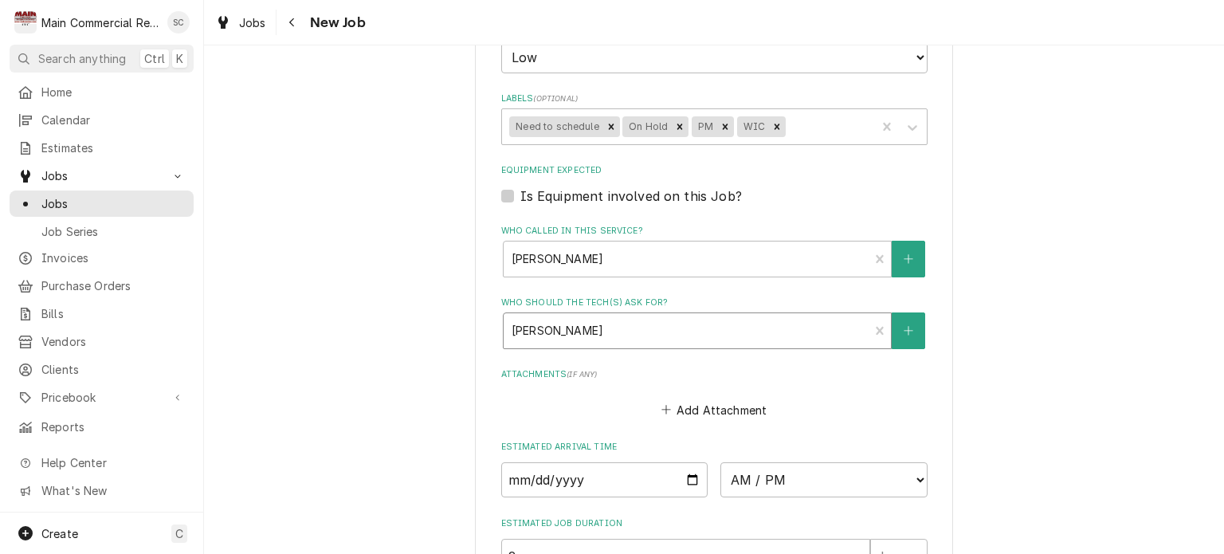
scroll to position [1355, 0]
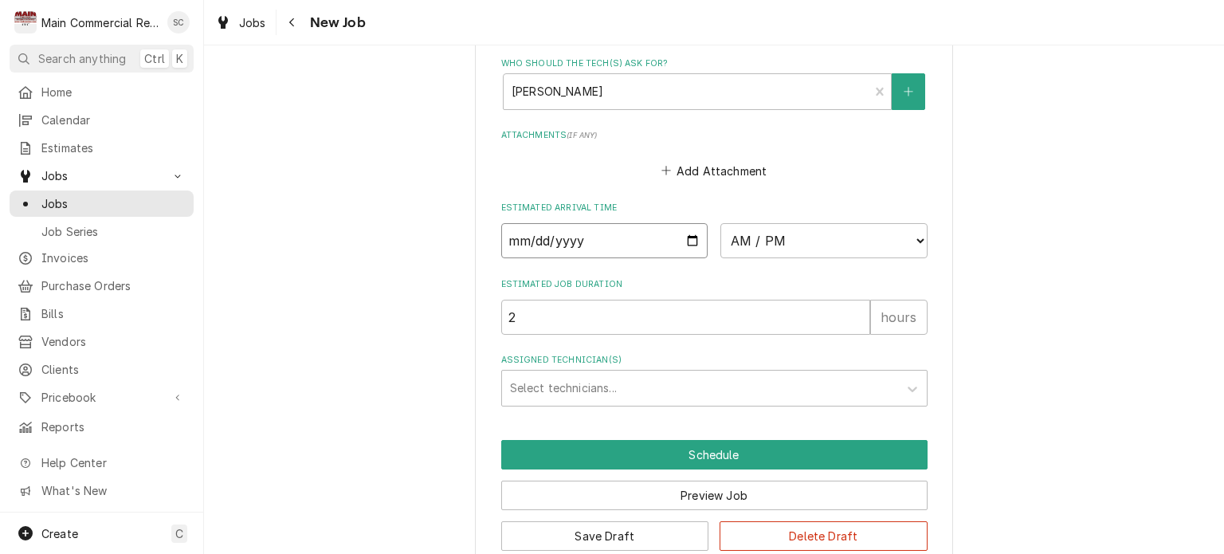
click at [687, 237] on input "Date" at bounding box center [604, 240] width 207 height 35
type input "[DATE]"
type textarea "x"
click at [912, 232] on select "AM / PM 6:00 AM 6:15 AM 6:30 AM 6:45 AM 7:00 AM 7:15 AM 7:30 AM 7:45 AM 8:00 AM…" at bounding box center [823, 240] width 207 height 35
select select "13:00:00"
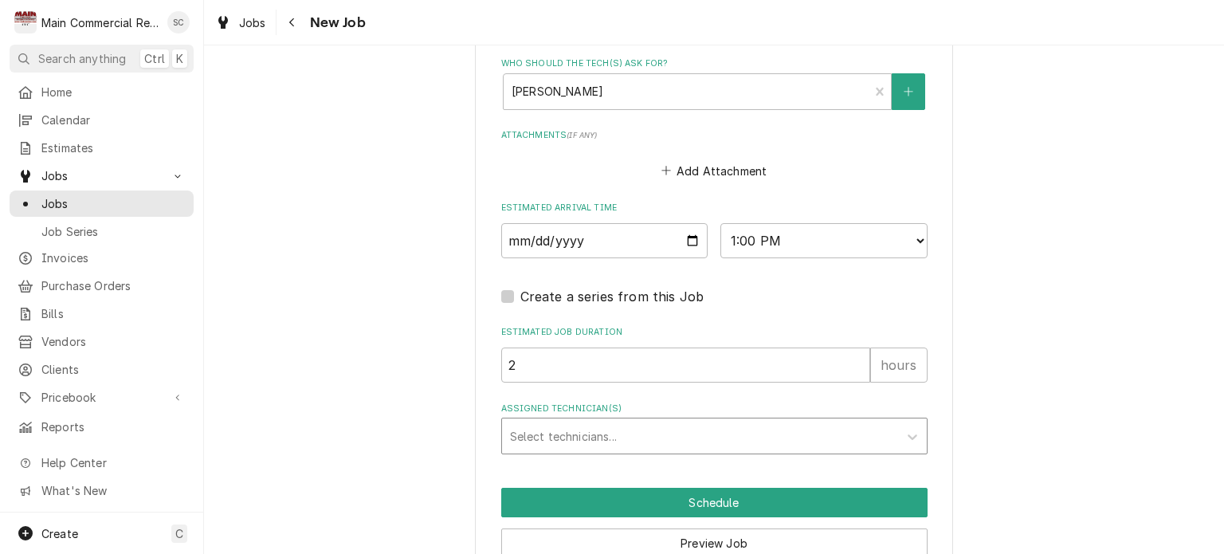
click at [685, 439] on div "Assigned Technician(s)" at bounding box center [700, 436] width 380 height 29
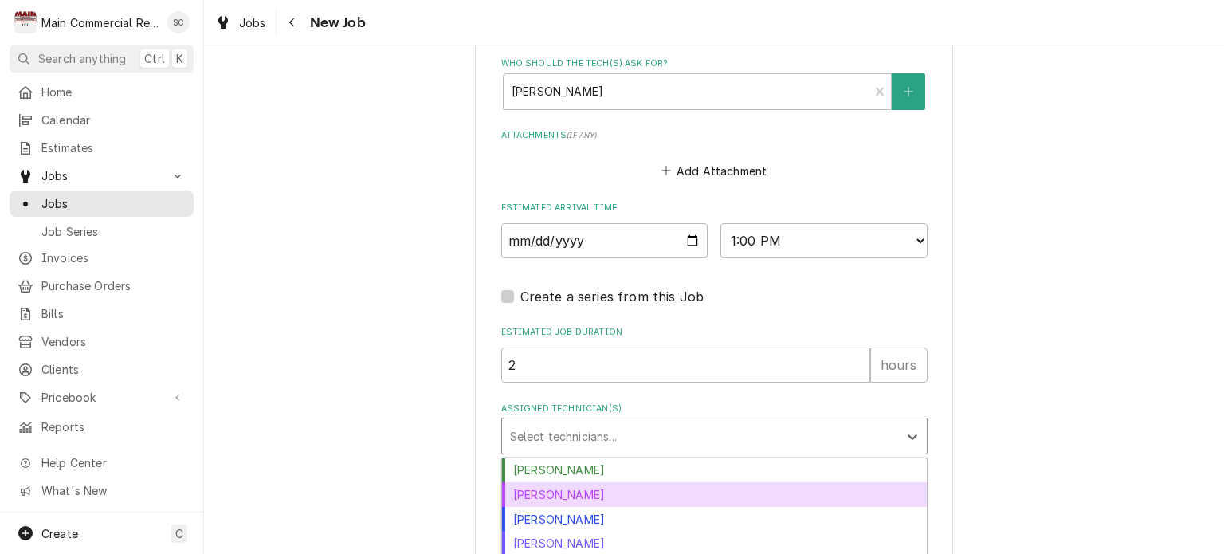
click at [645, 485] on div "[PERSON_NAME]" at bounding box center [714, 494] width 425 height 25
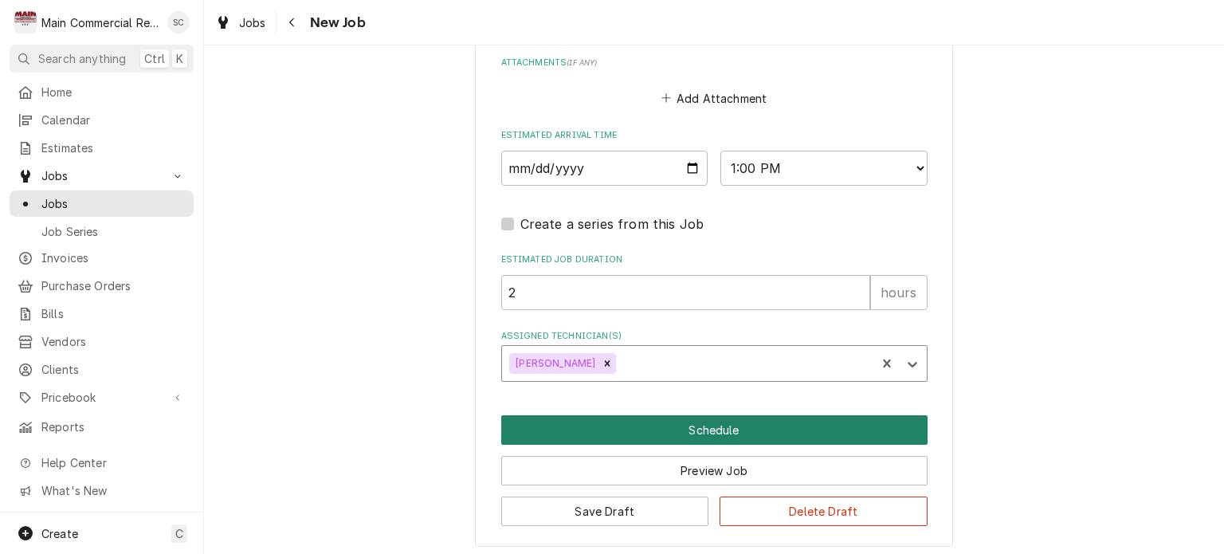
click at [694, 423] on button "Schedule" at bounding box center [714, 429] width 426 height 29
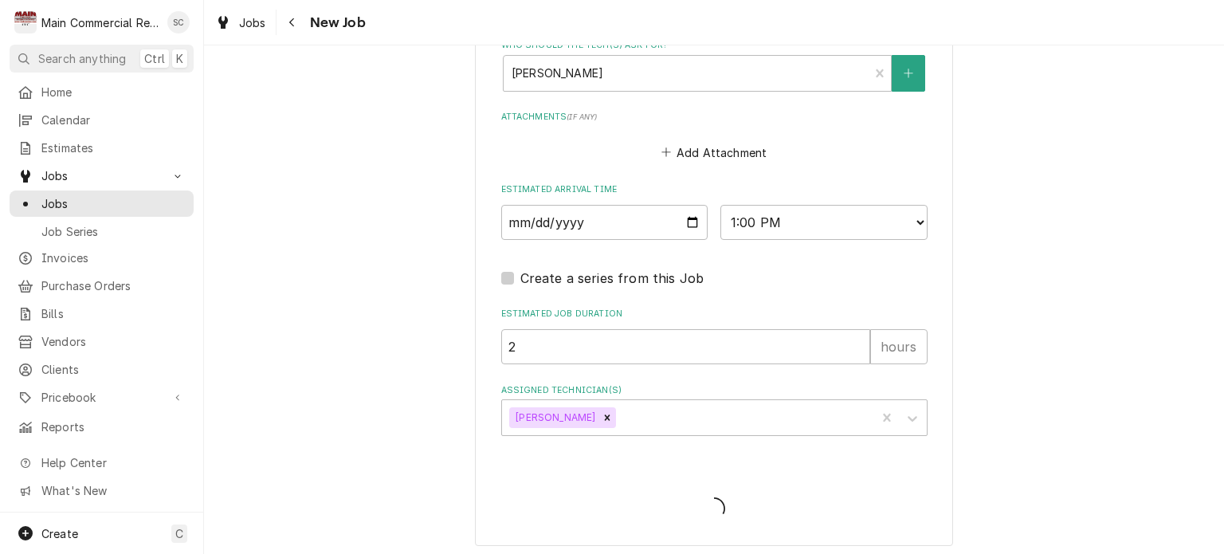
type textarea "x"
